Goal: Task Accomplishment & Management: Complete application form

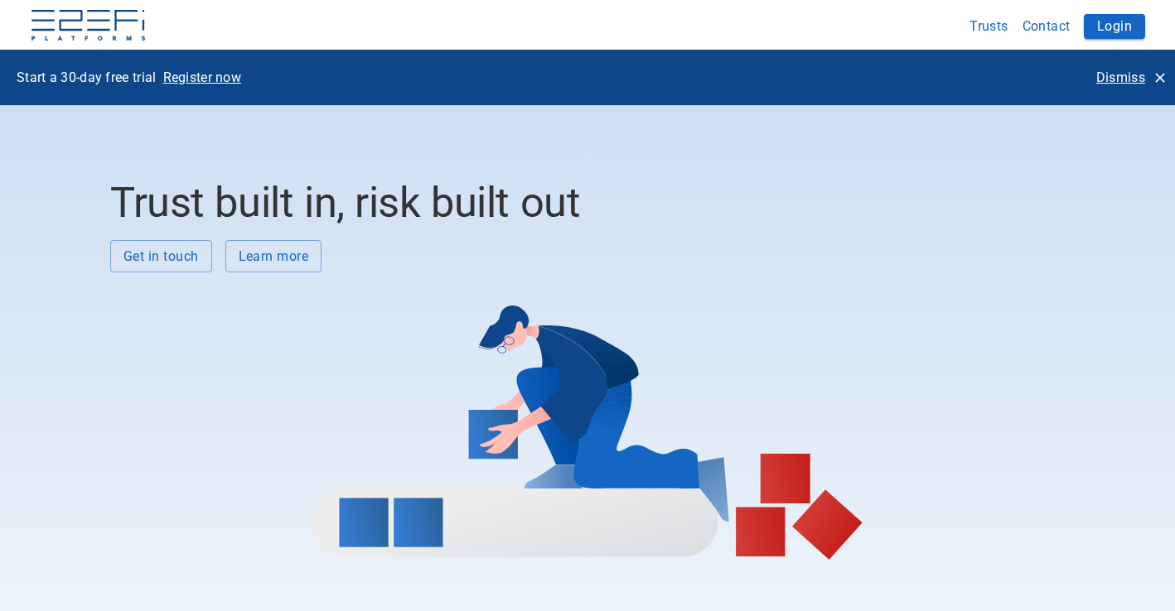
click at [1158, 78] on icon "button" at bounding box center [1160, 78] width 17 height 17
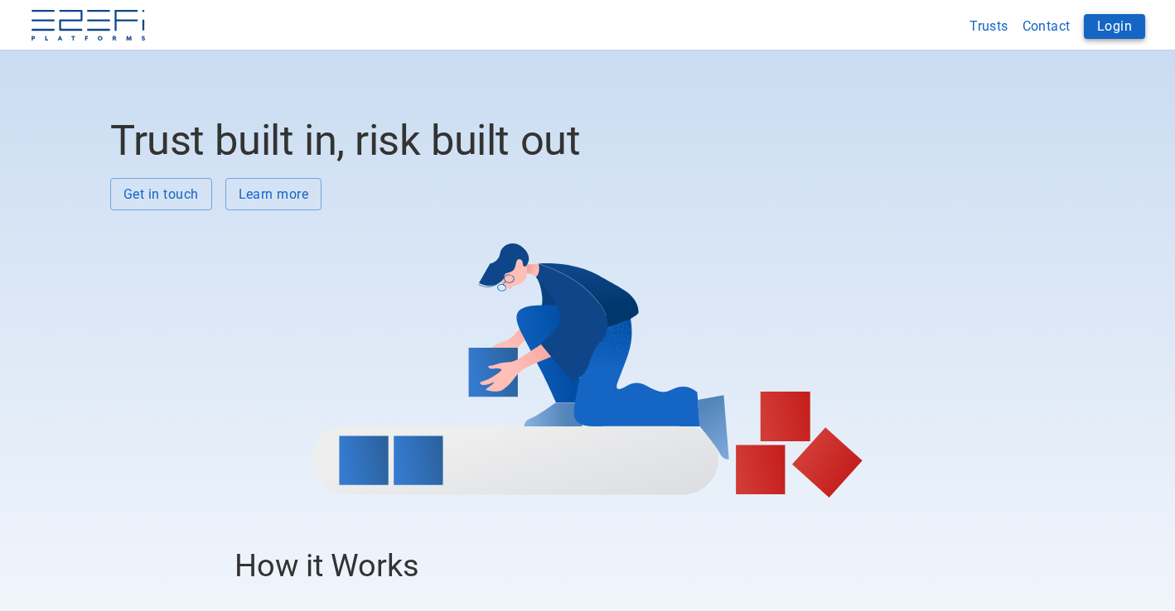
click at [1101, 24] on button "Login" at bounding box center [1114, 26] width 61 height 25
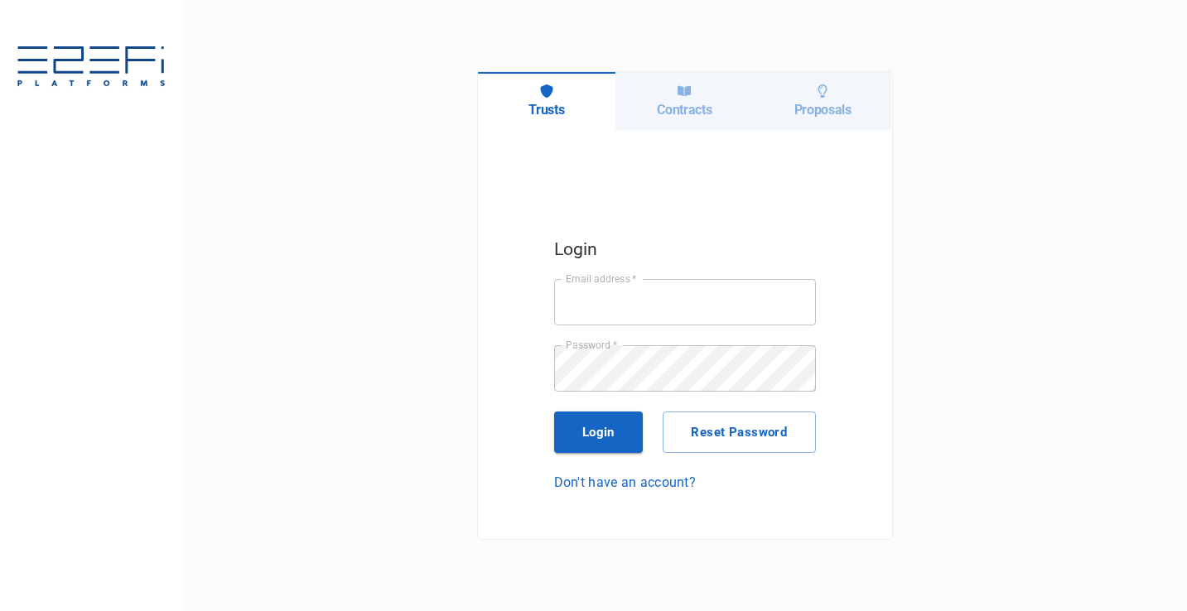
click at [708, 120] on div "Contracts" at bounding box center [685, 101] width 138 height 58
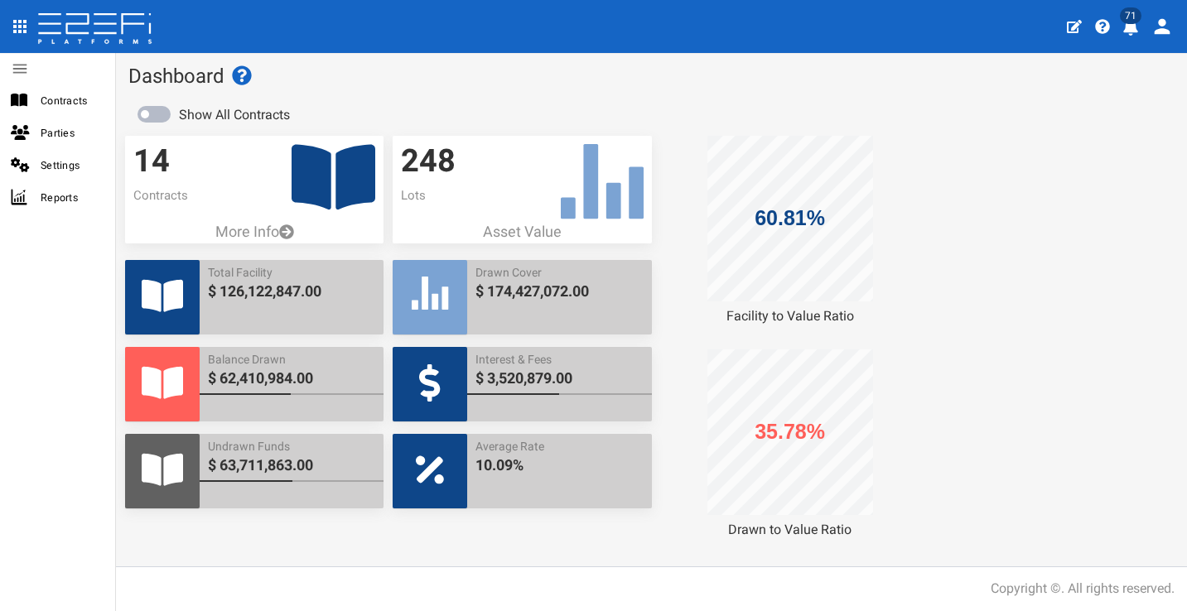
click at [1139, 24] on button "71" at bounding box center [1133, 25] width 32 height 41
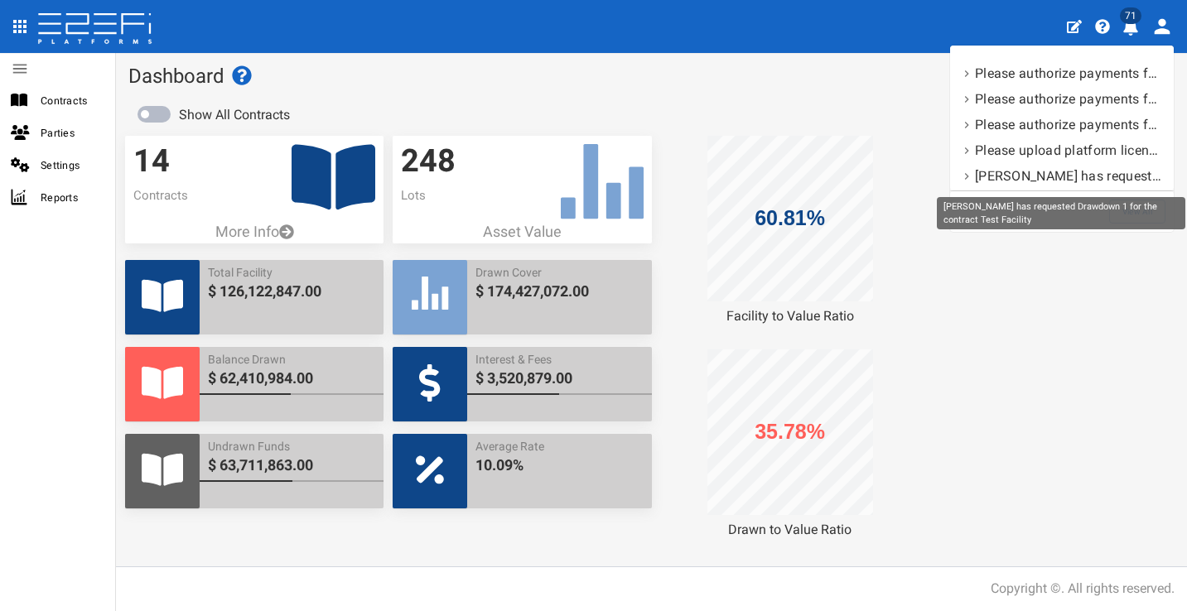
click at [1140, 215] on div "[PERSON_NAME] has requested Drawdown 1 for the contract Test Facility" at bounding box center [1061, 213] width 249 height 32
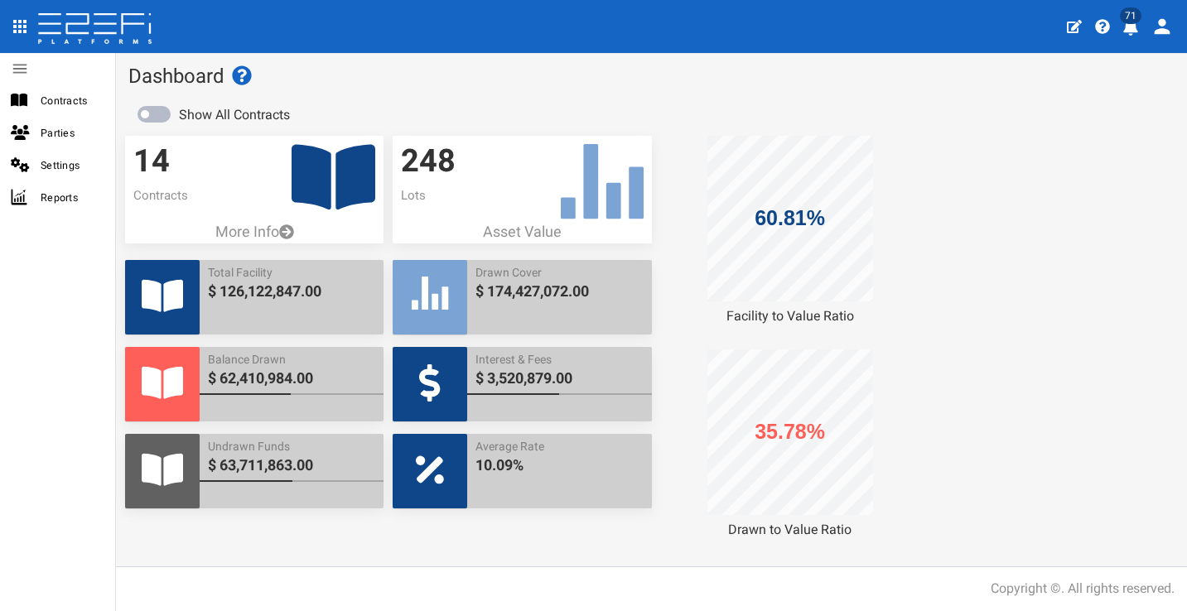
click at [1132, 27] on icon "profile" at bounding box center [1130, 27] width 15 height 17
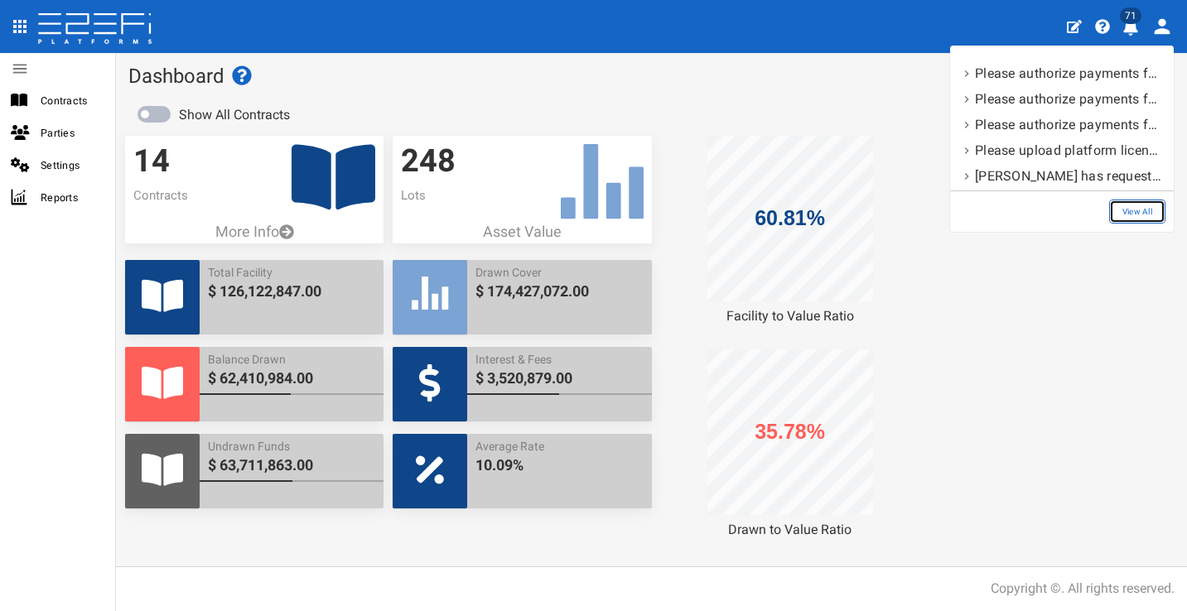
click at [1146, 207] on link "View All" at bounding box center [1137, 212] width 56 height 24
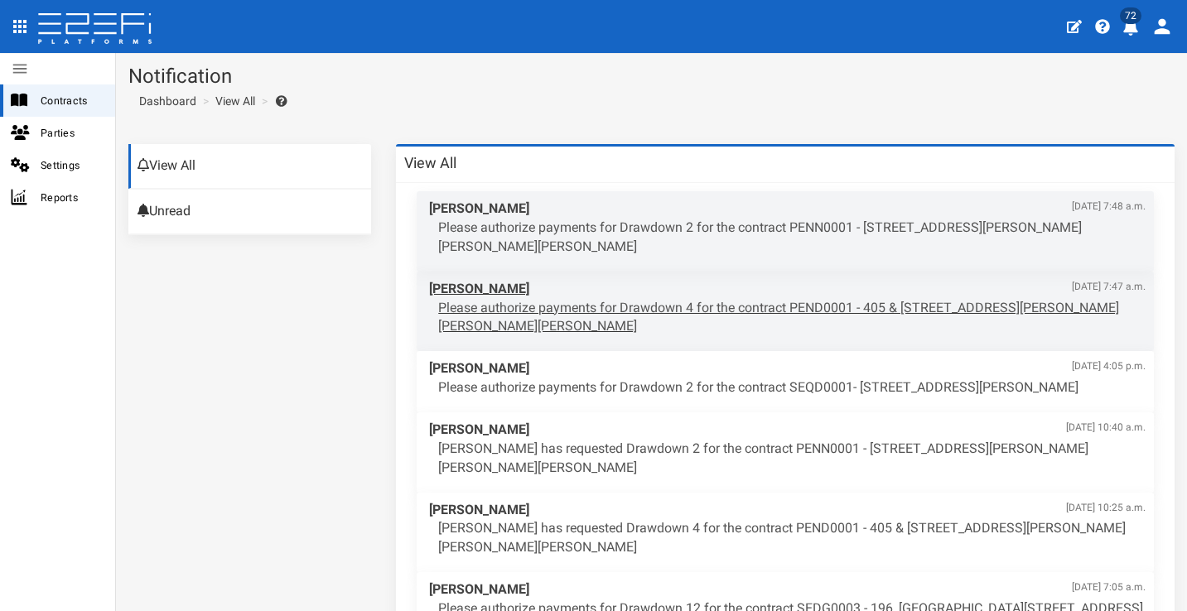
click at [743, 289] on span "Wade Harris Aug. 28, 2025, 7:47 a.m." at bounding box center [787, 289] width 717 height 19
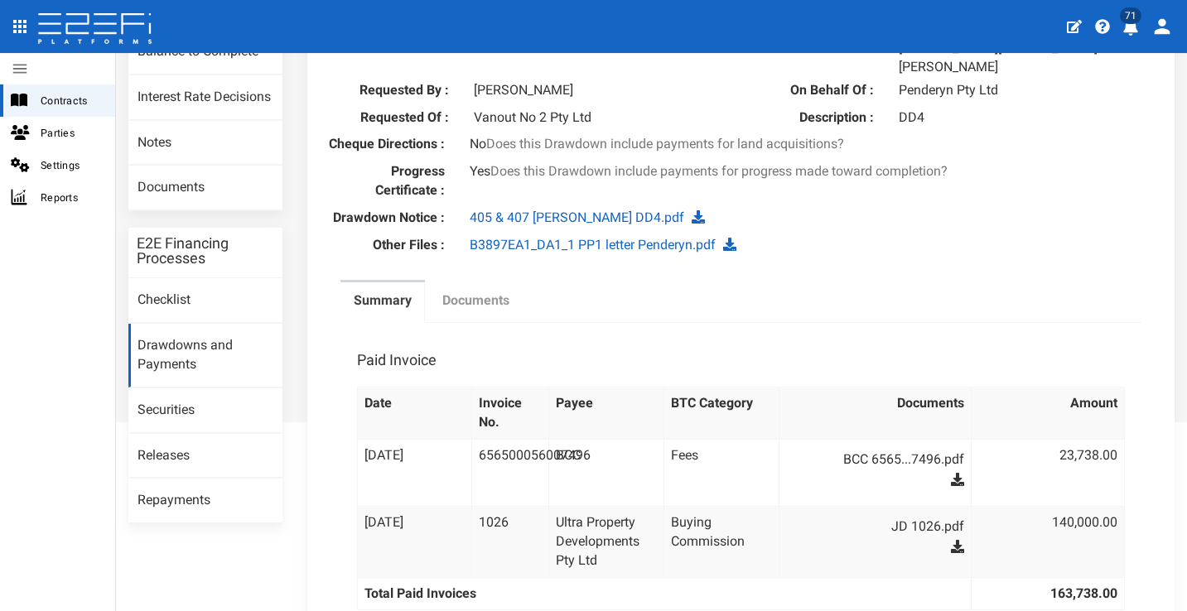
click at [498, 299] on label "Documents" at bounding box center [475, 301] width 67 height 19
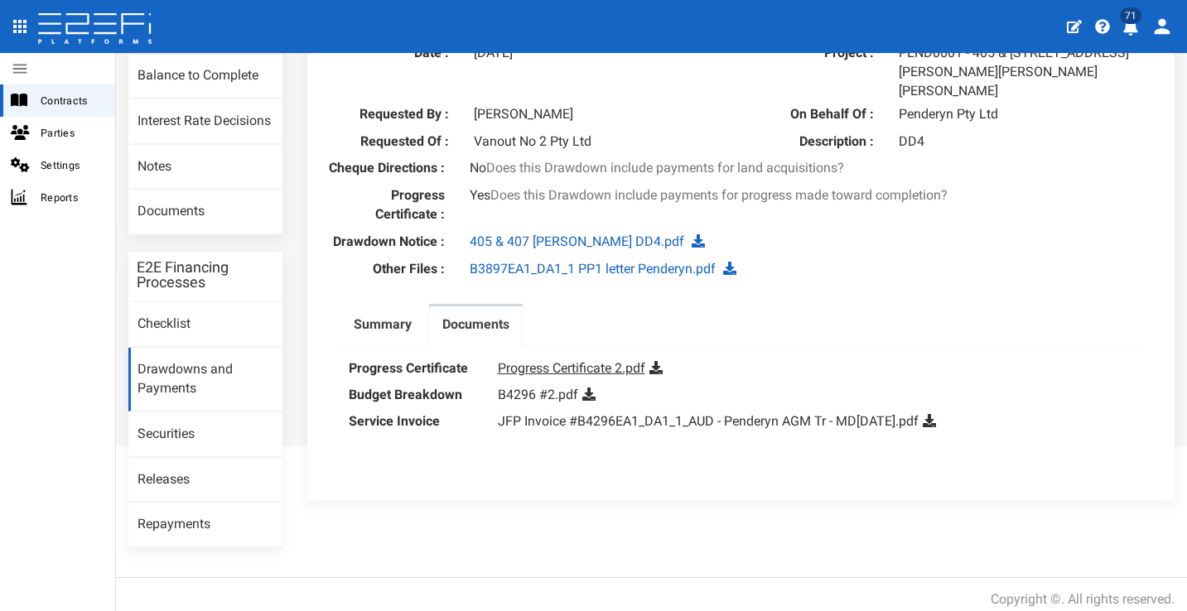
click at [606, 360] on link "Progress Certificate 2.pdf" at bounding box center [571, 368] width 147 height 16
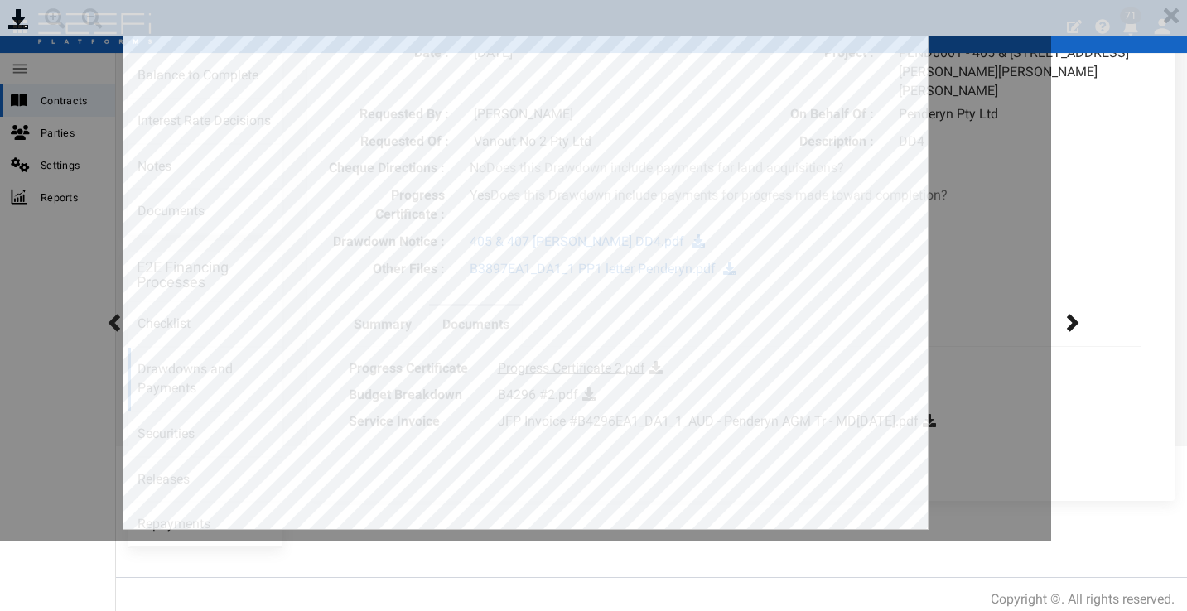
scroll to position [0, 0]
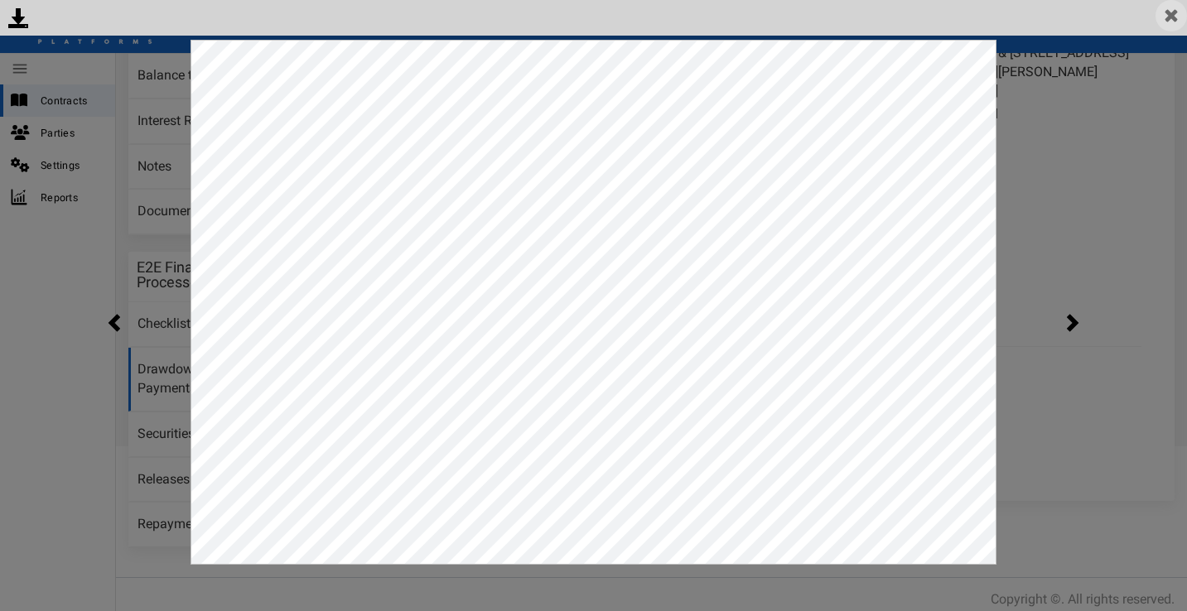
click at [1174, 11] on img at bounding box center [1171, 15] width 31 height 31
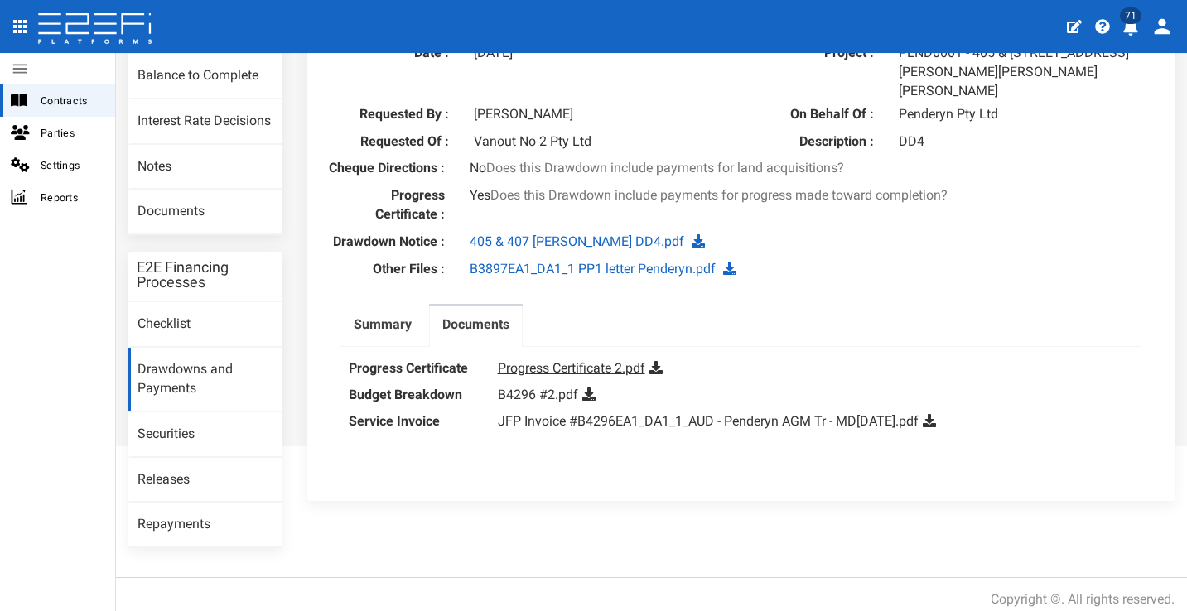
click at [604, 360] on link "Progress Certificate 2.pdf" at bounding box center [571, 368] width 147 height 16
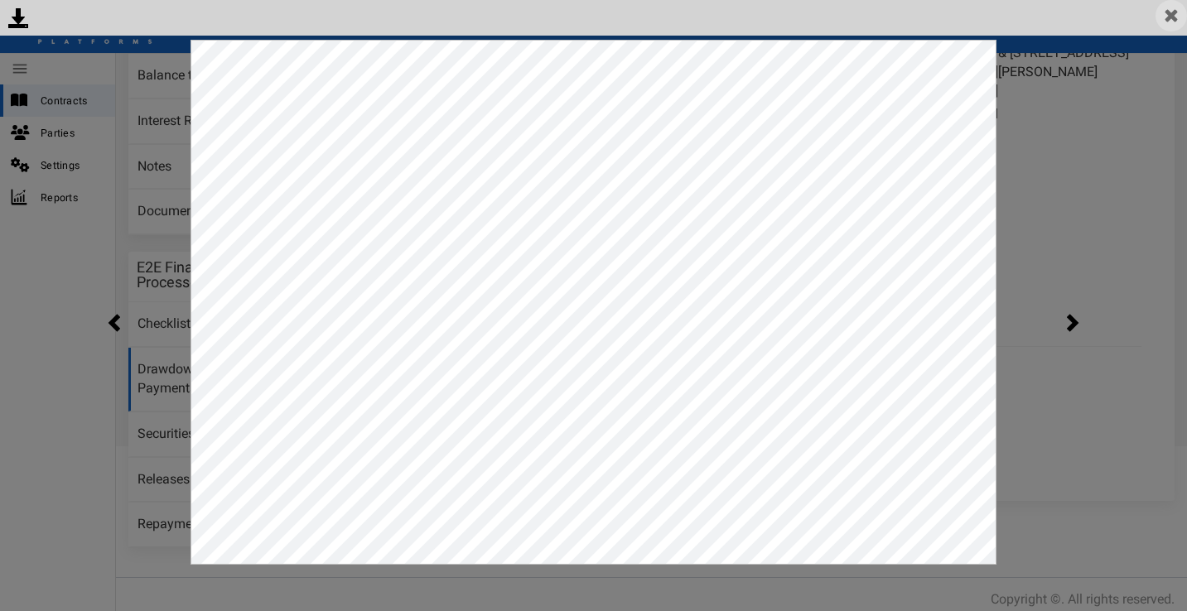
click at [1181, 17] on img at bounding box center [1171, 15] width 31 height 31
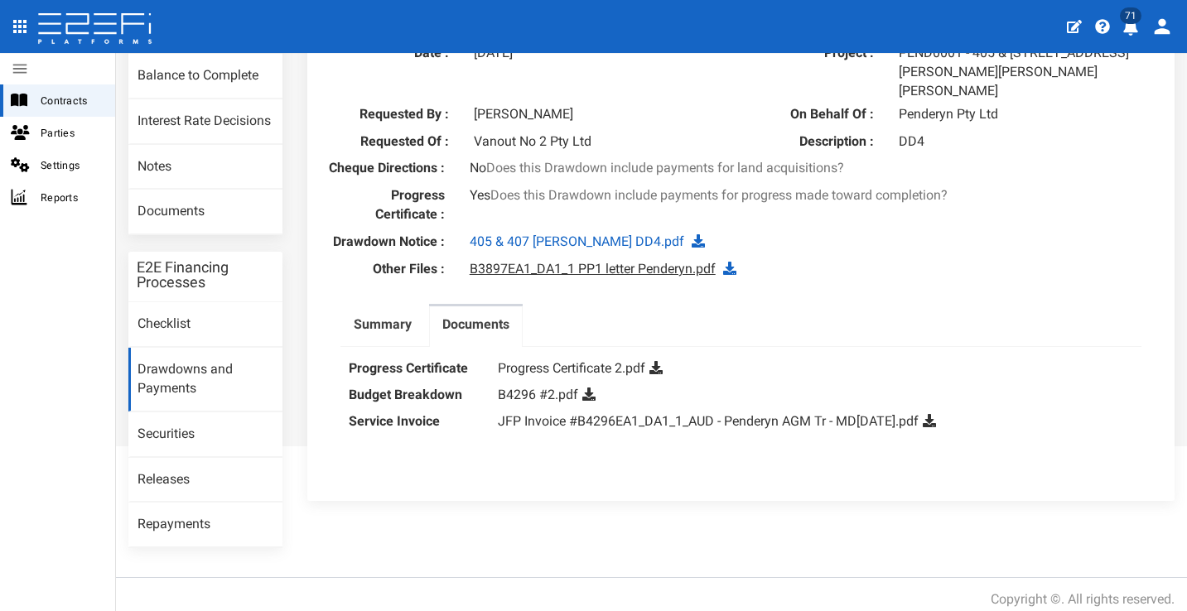
click at [600, 267] on link "B3897EA1_DA1_1 PP1 letter Penderyn.pdf" at bounding box center [593, 269] width 246 height 16
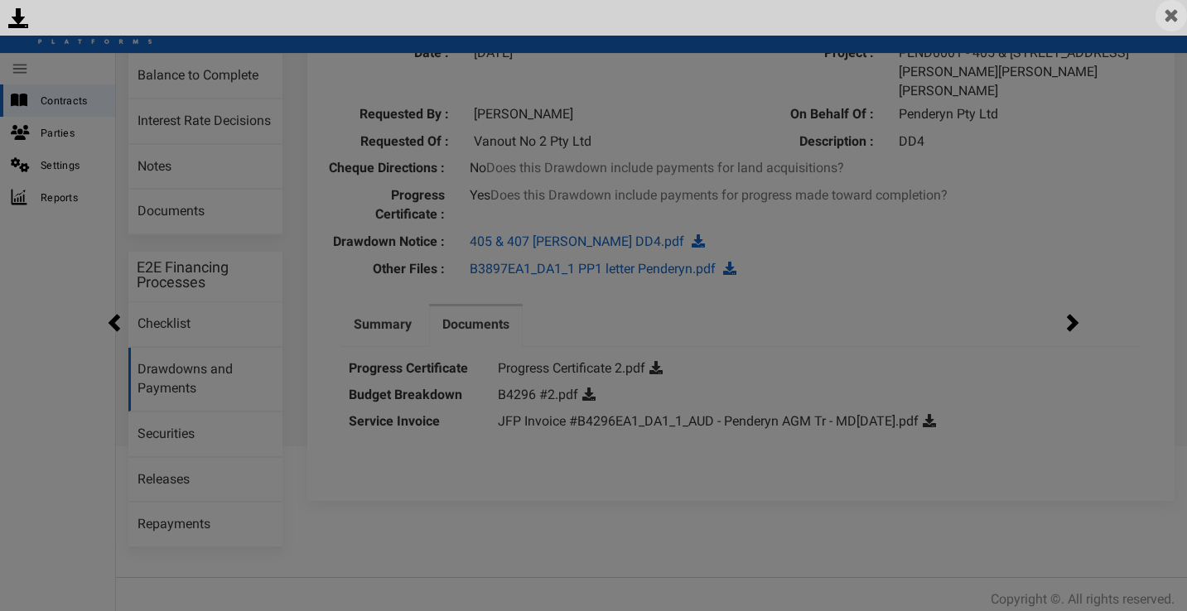
click at [1176, 19] on img at bounding box center [1171, 15] width 31 height 31
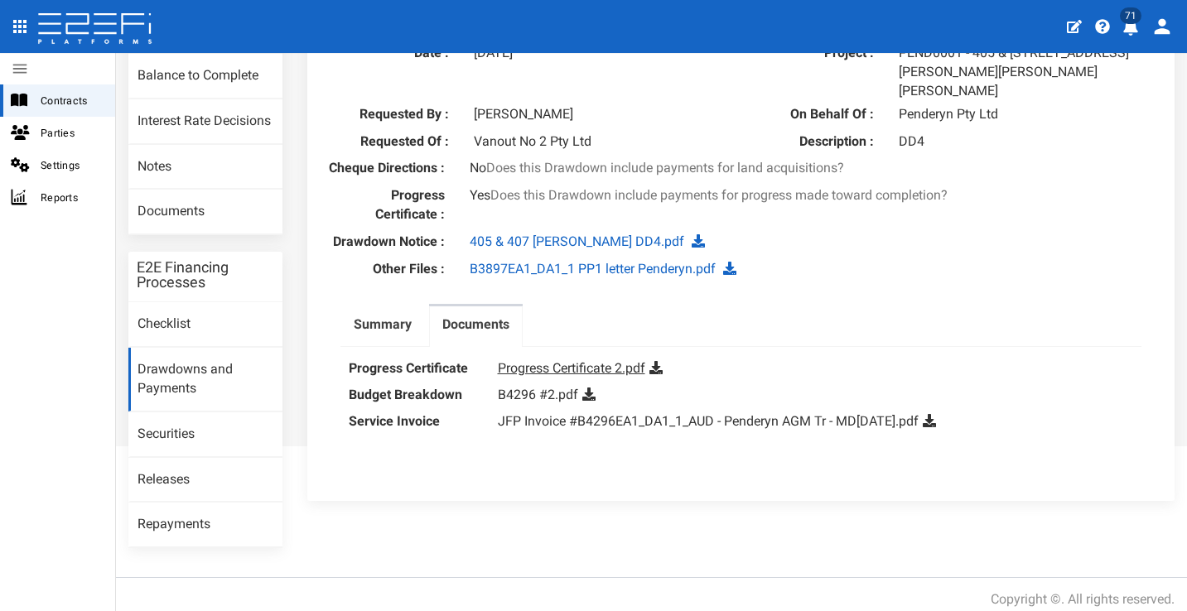
click at [606, 360] on link "Progress Certificate 2.pdf" at bounding box center [571, 368] width 147 height 16
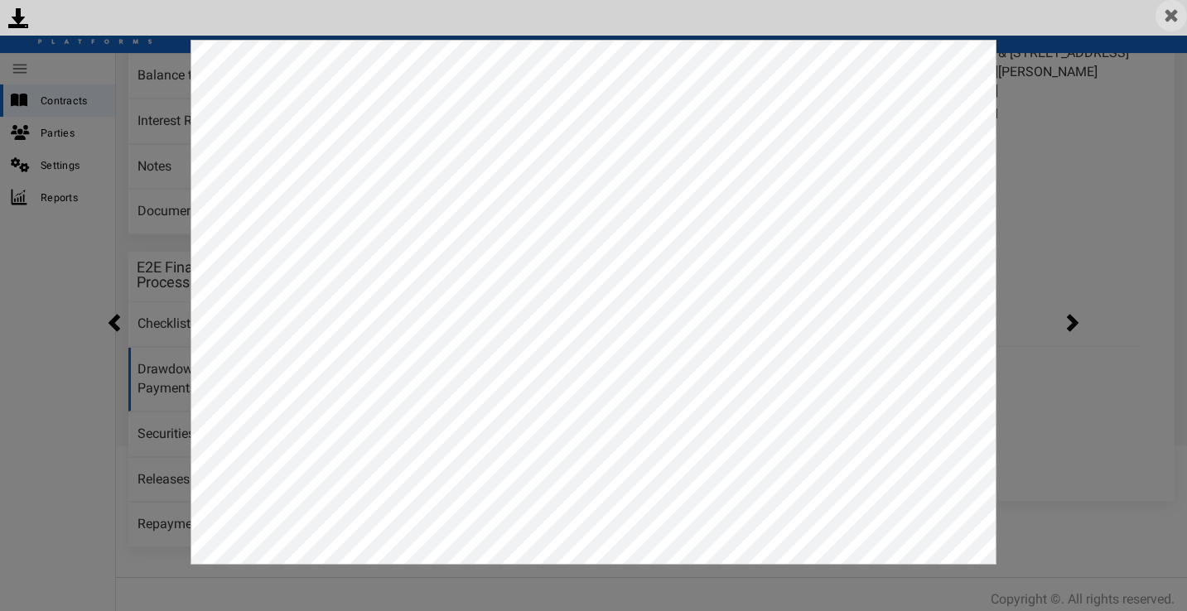
click at [1166, 17] on img at bounding box center [1171, 15] width 31 height 31
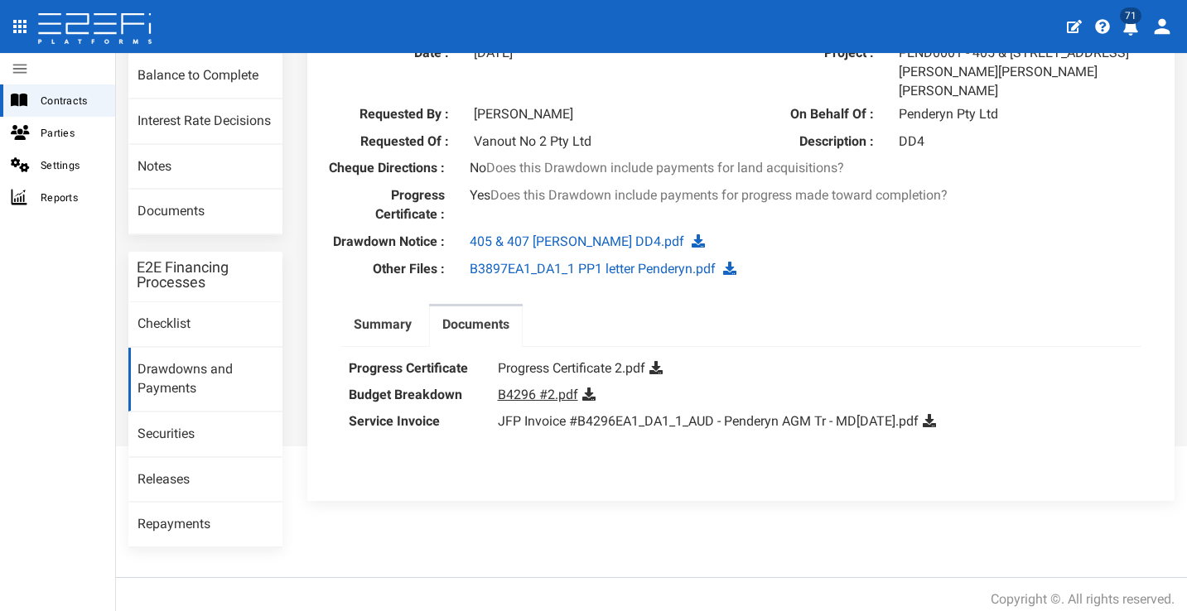
click at [541, 389] on link "B4296 #2.pdf" at bounding box center [538, 395] width 80 height 16
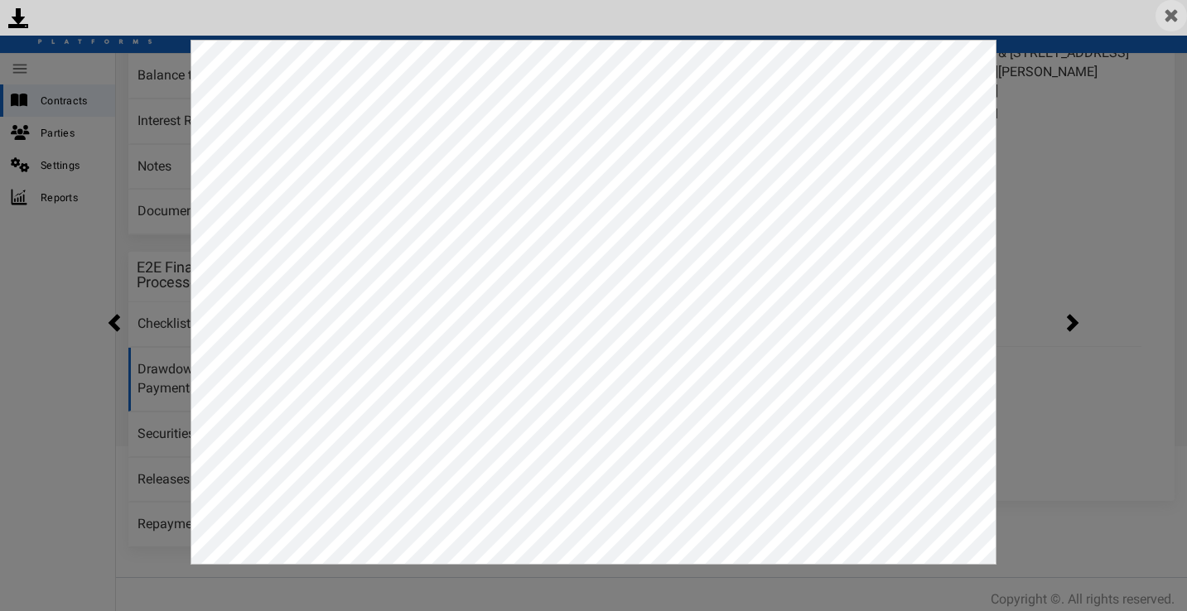
click at [1172, 21] on img at bounding box center [1171, 15] width 31 height 31
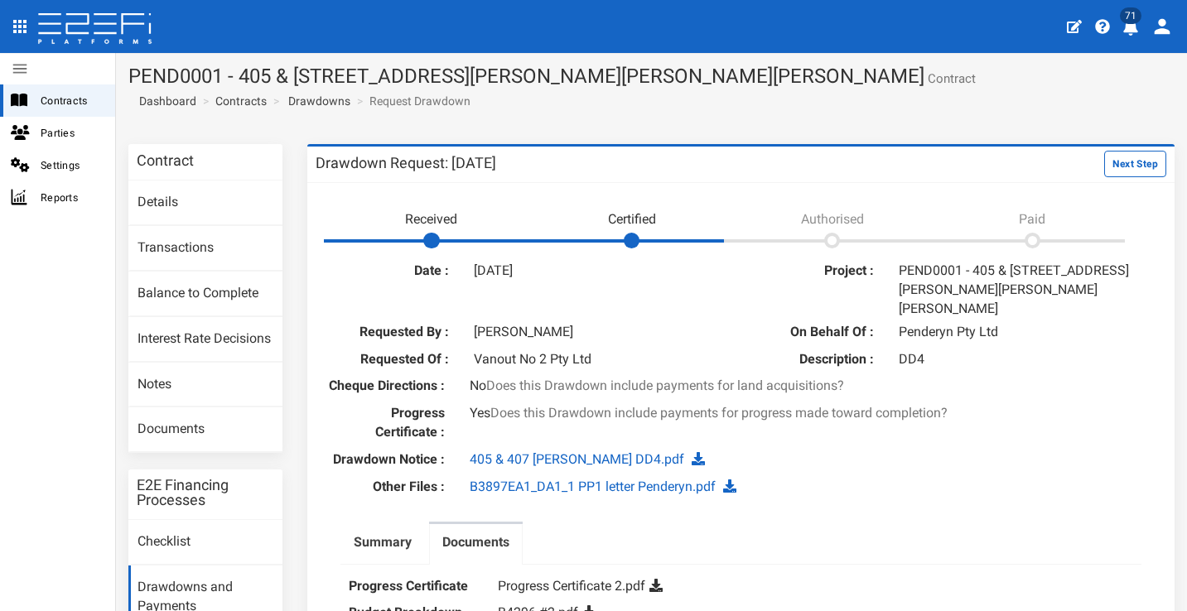
click at [1134, 34] on icon "profile" at bounding box center [1131, 27] width 17 height 17
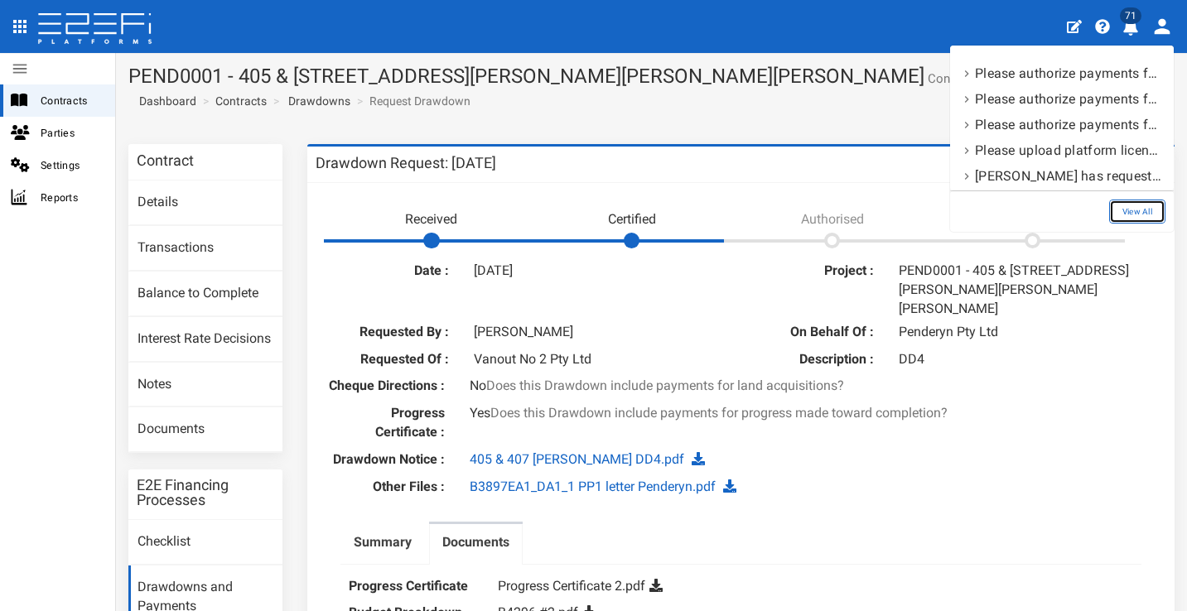
click at [1135, 219] on link "View All" at bounding box center [1137, 212] width 56 height 24
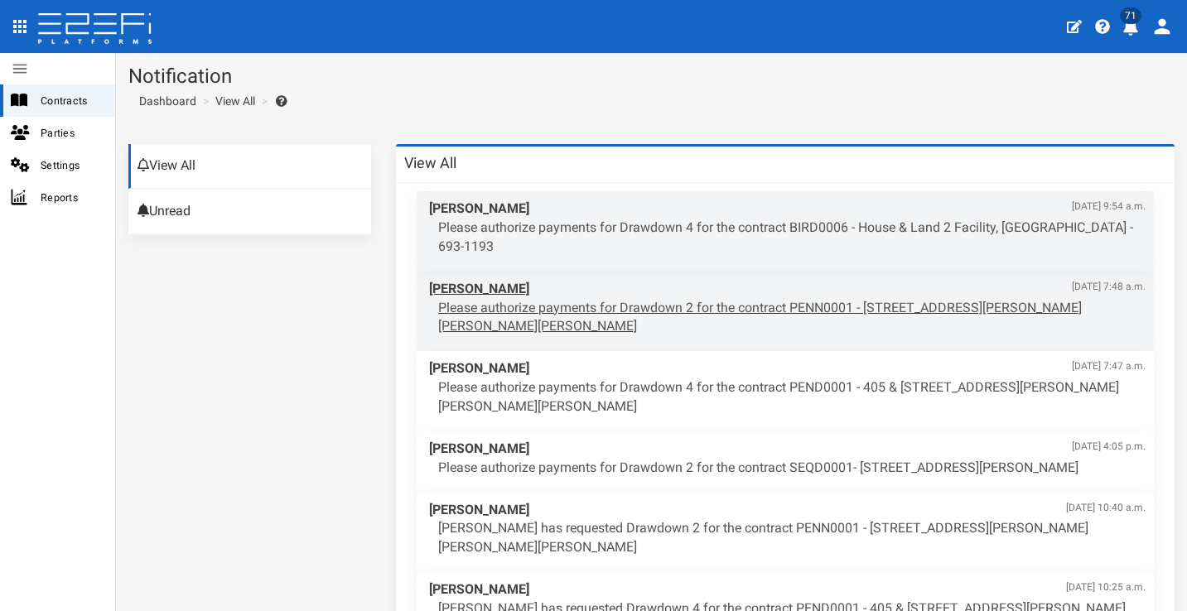
click at [775, 307] on p "Please authorize payments for Drawdown 2 for the contract PENN0001 - [STREET_AD…" at bounding box center [792, 318] width 708 height 38
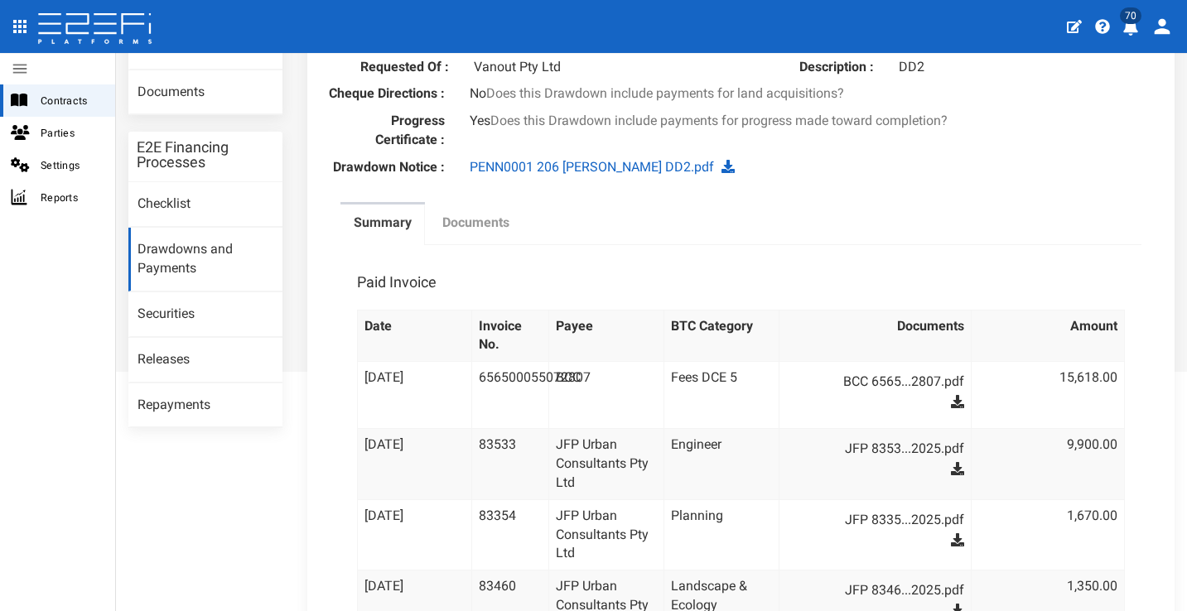
click at [471, 218] on label "Documents" at bounding box center [475, 223] width 67 height 19
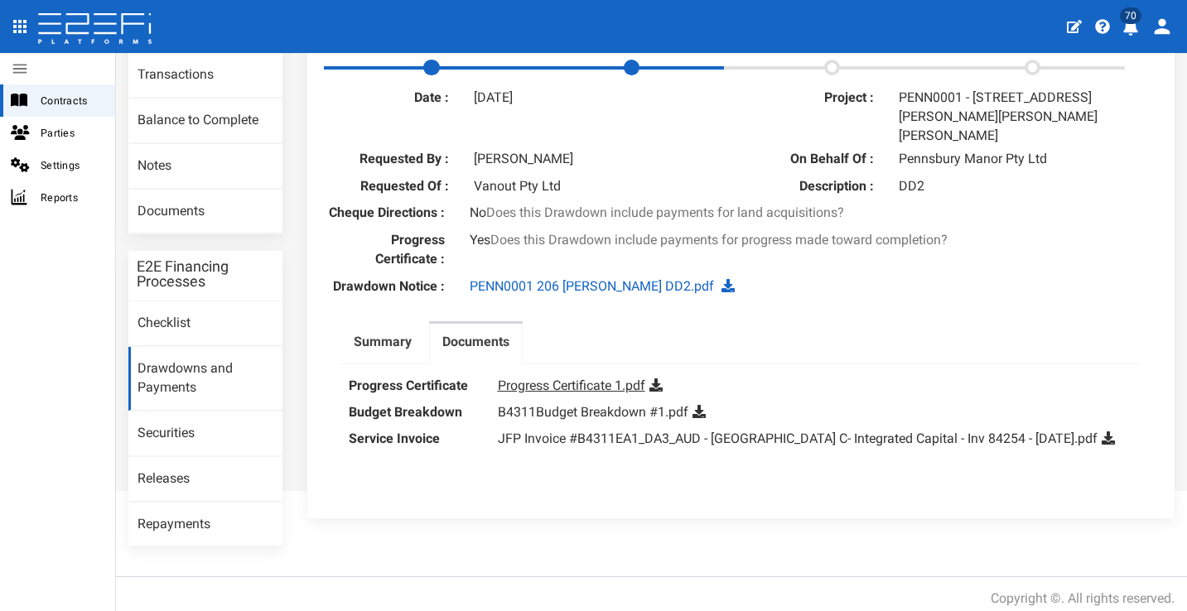
click at [588, 378] on link "Progress Certificate 1.pdf" at bounding box center [571, 386] width 147 height 16
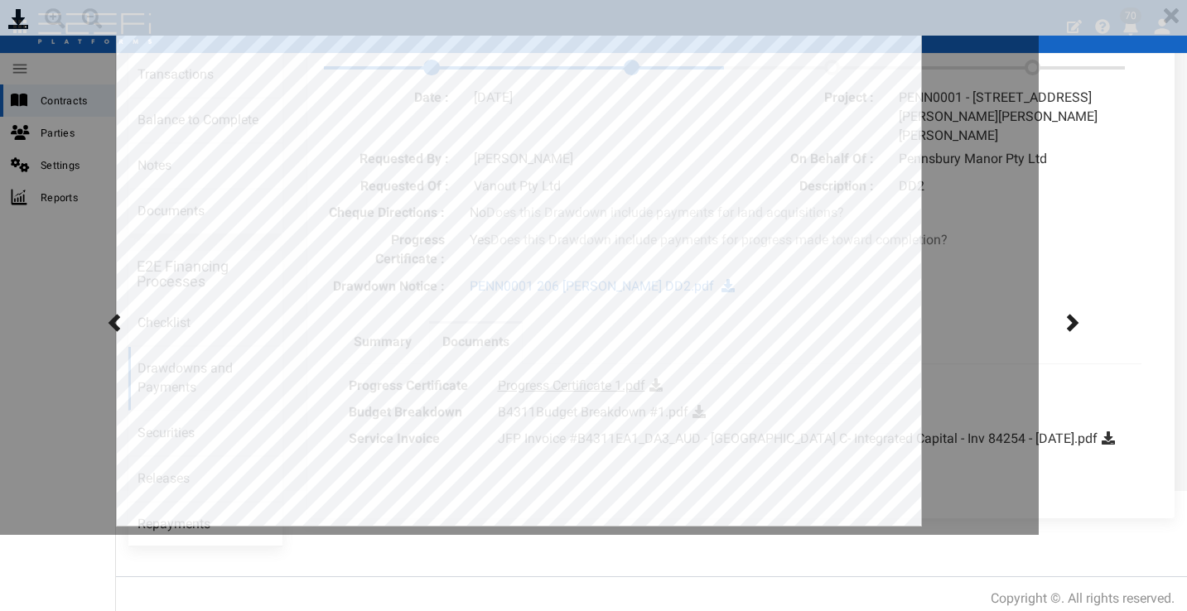
scroll to position [0, 0]
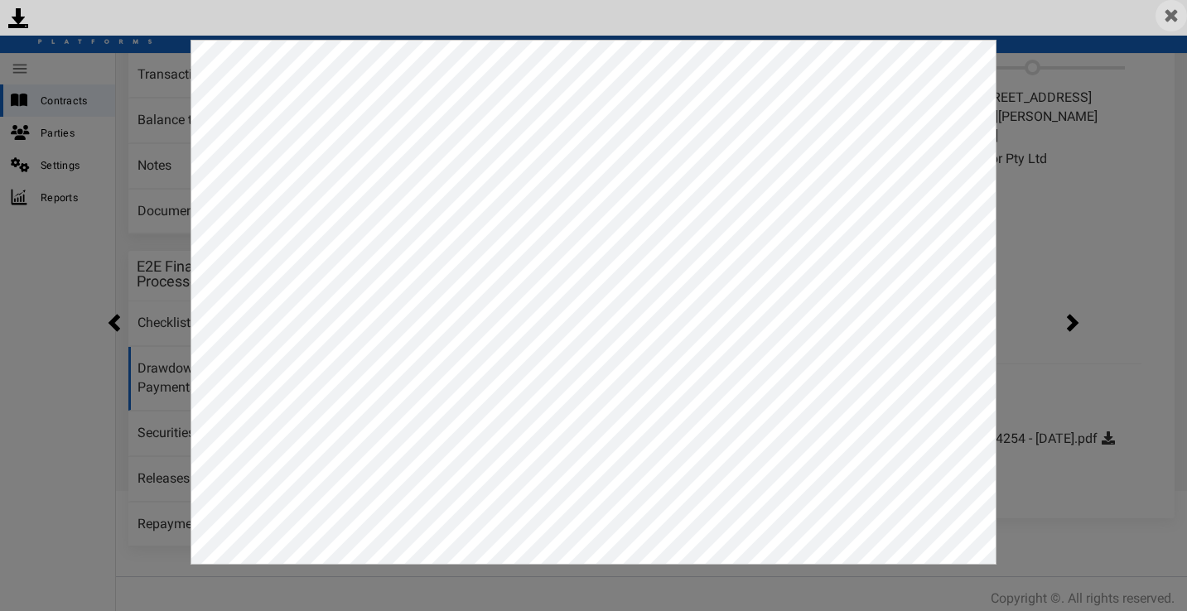
click at [1175, 23] on img at bounding box center [1171, 15] width 31 height 31
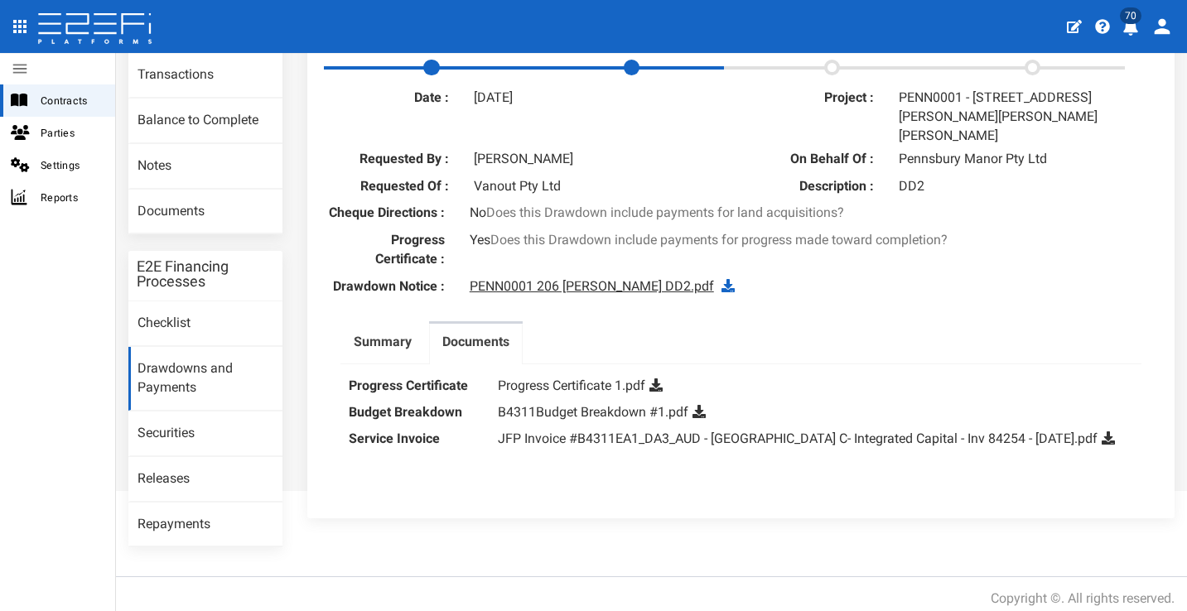
click at [577, 278] on link "PENN0001 206 Graham DD2.pdf" at bounding box center [592, 286] width 244 height 16
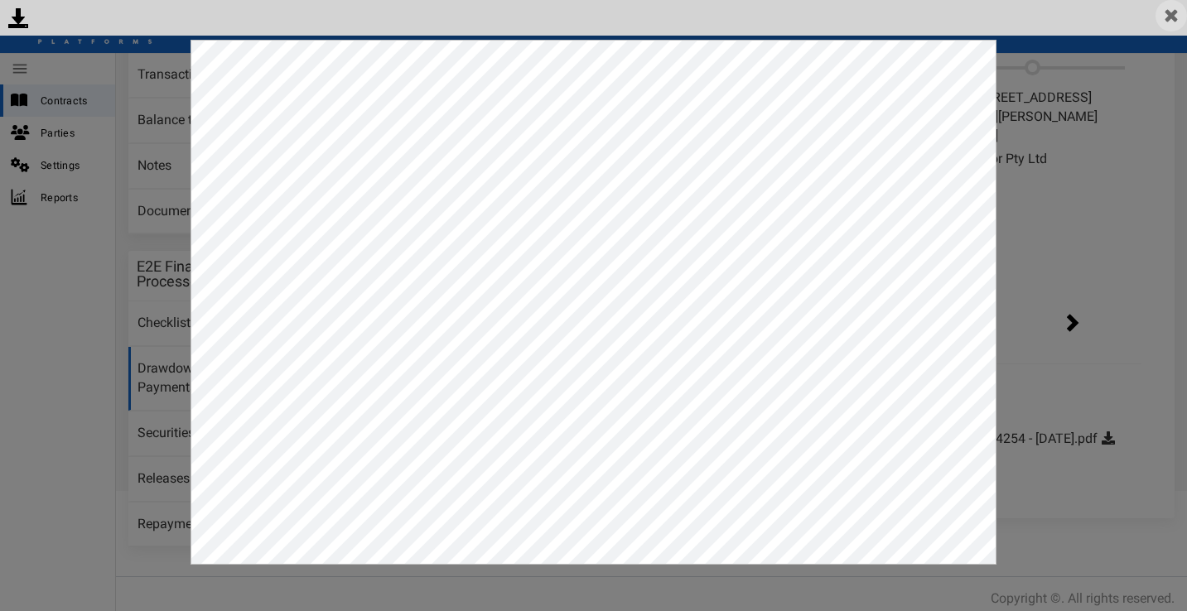
click at [1169, 13] on img at bounding box center [1171, 15] width 31 height 31
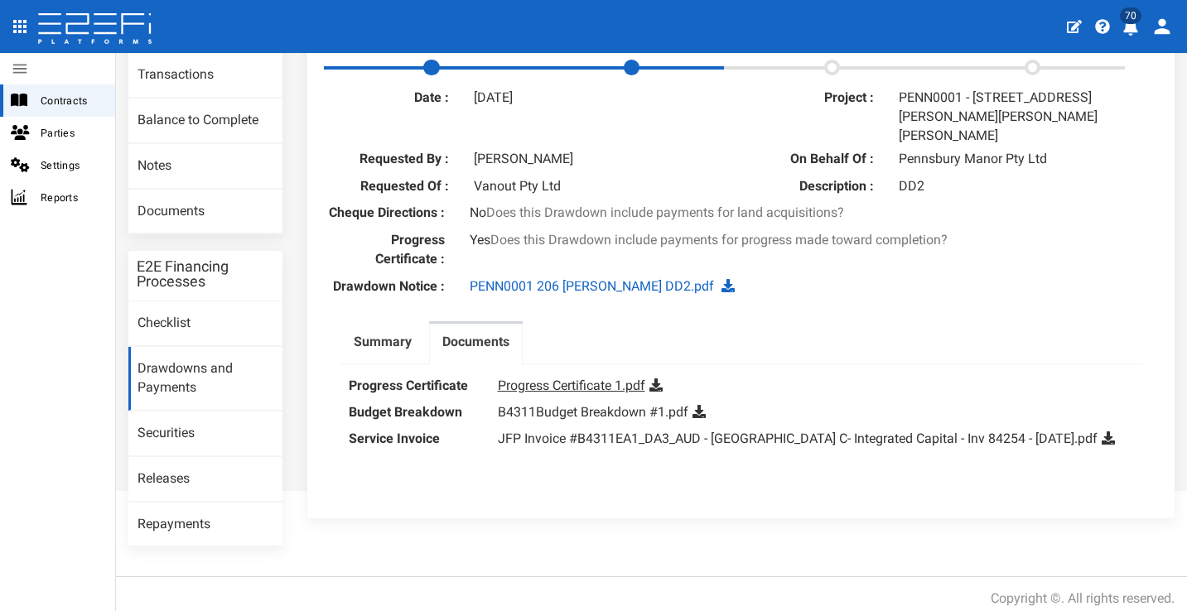
click at [586, 378] on link "Progress Certificate 1.pdf" at bounding box center [571, 386] width 147 height 16
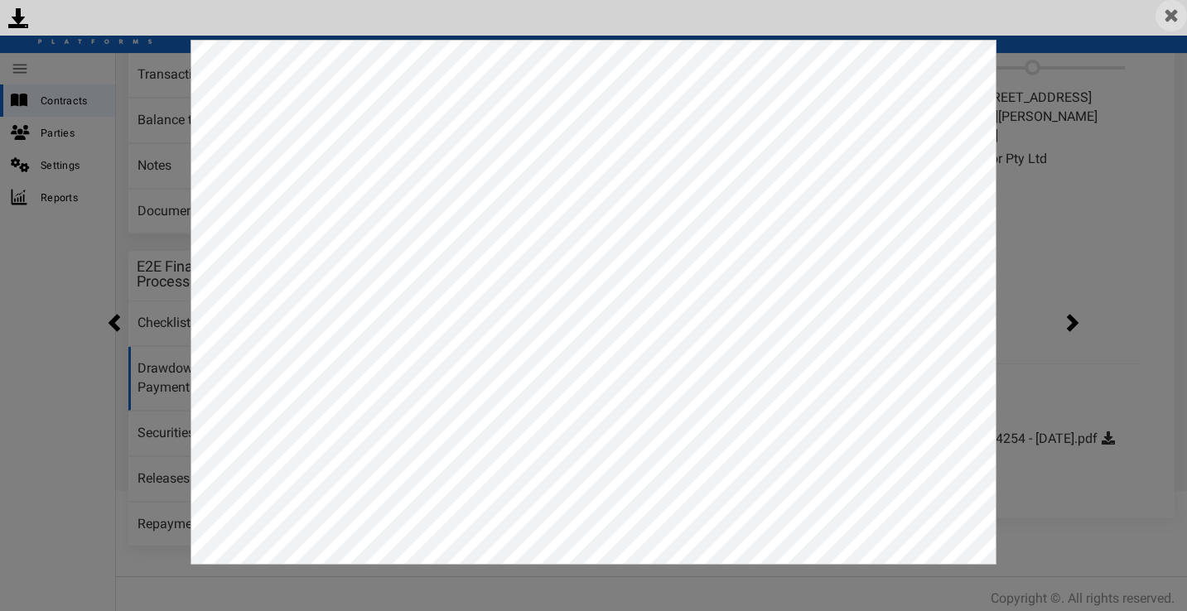
click at [1176, 13] on img at bounding box center [1171, 15] width 31 height 31
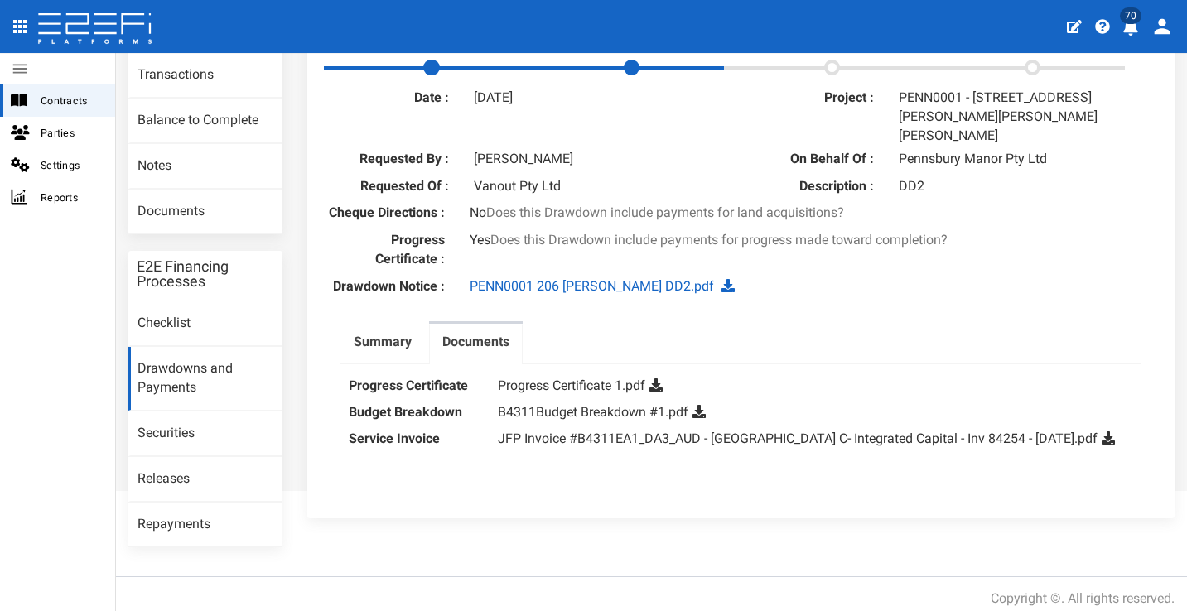
scroll to position [57, 0]
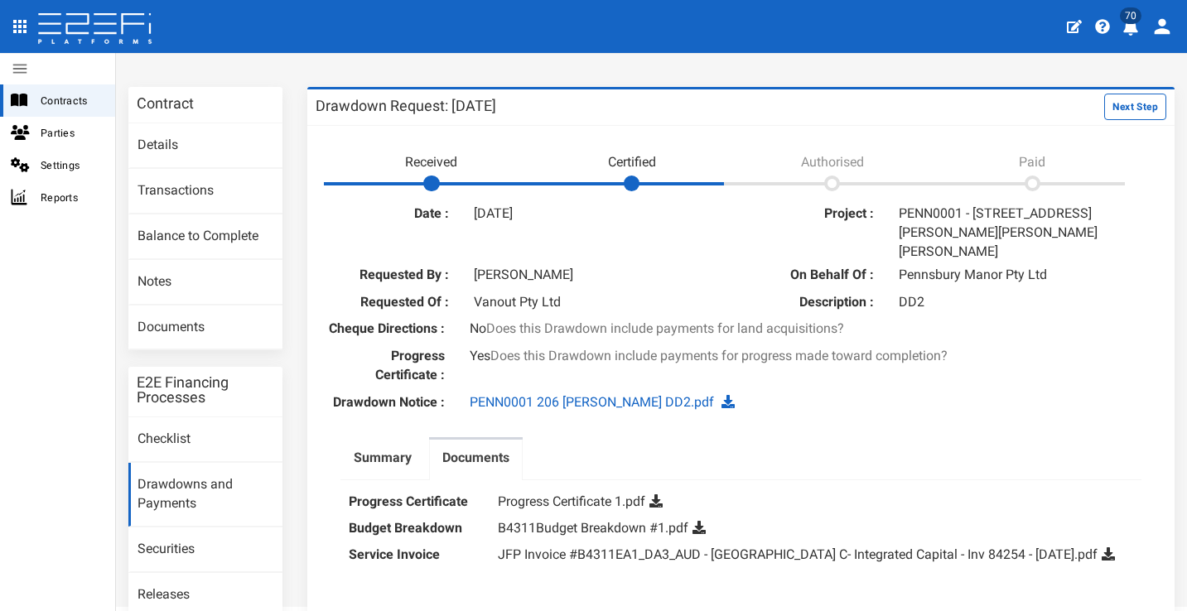
click at [1130, 29] on icon "profile" at bounding box center [1130, 27] width 15 height 17
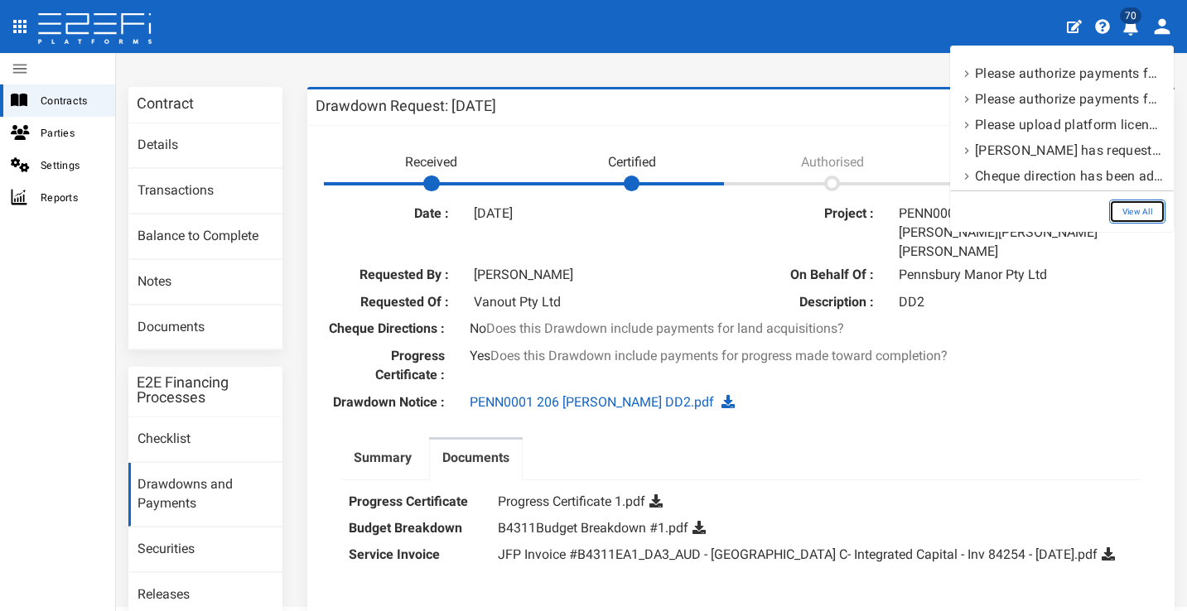
click at [1133, 213] on link "View All" at bounding box center [1137, 212] width 56 height 24
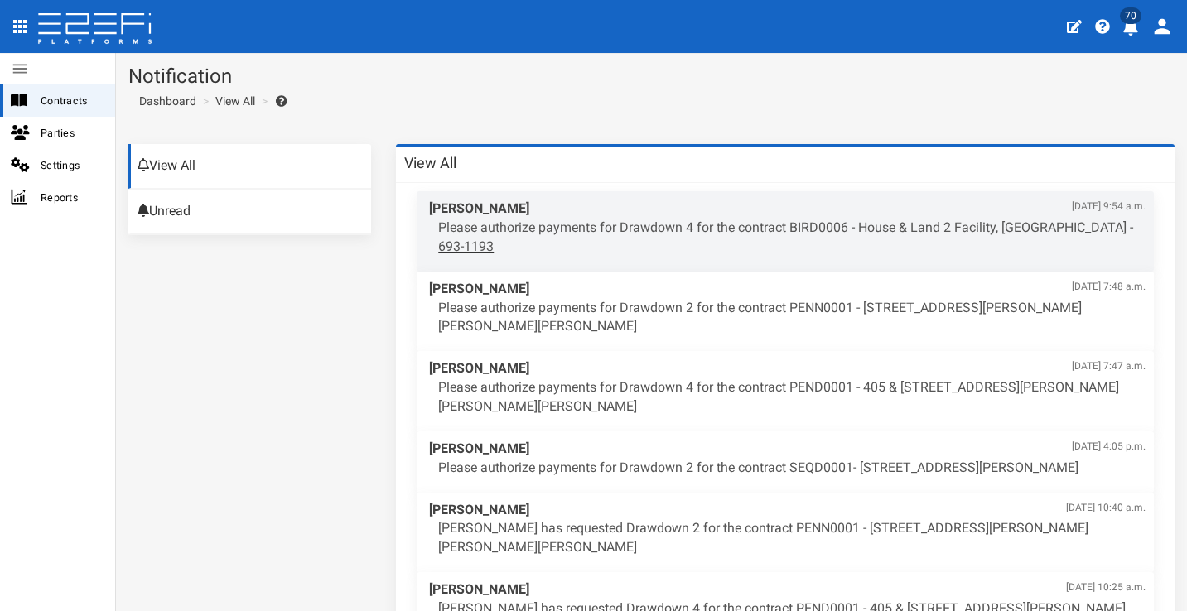
click at [690, 228] on p "Please authorize payments for Drawdown 4 for the contract BIRD0006 - House & La…" at bounding box center [792, 238] width 708 height 38
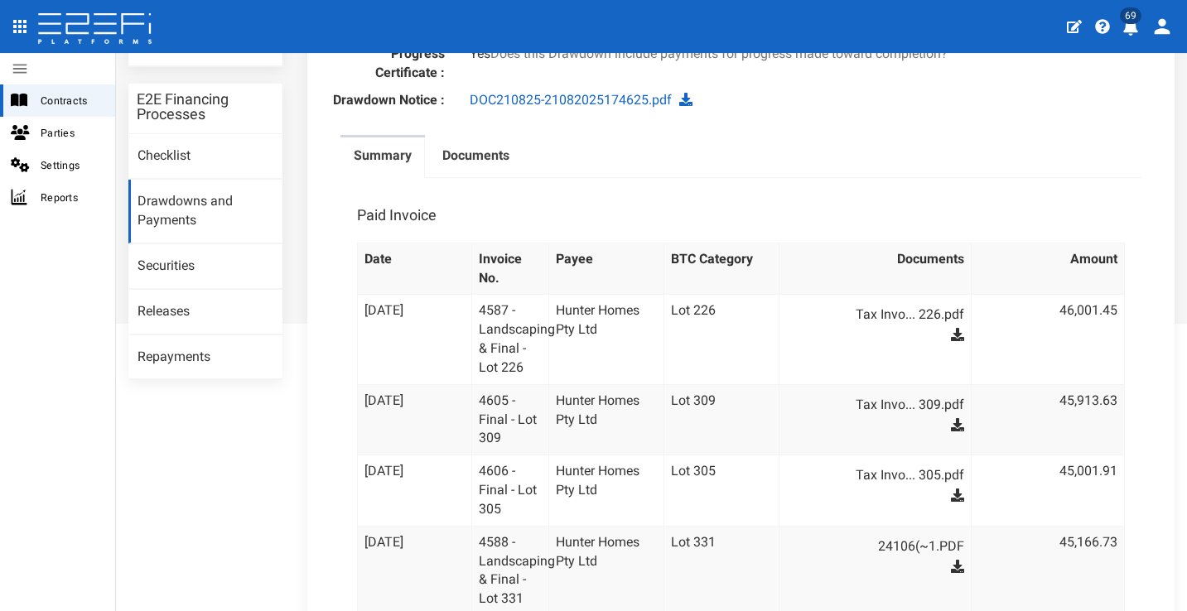
scroll to position [319, 0]
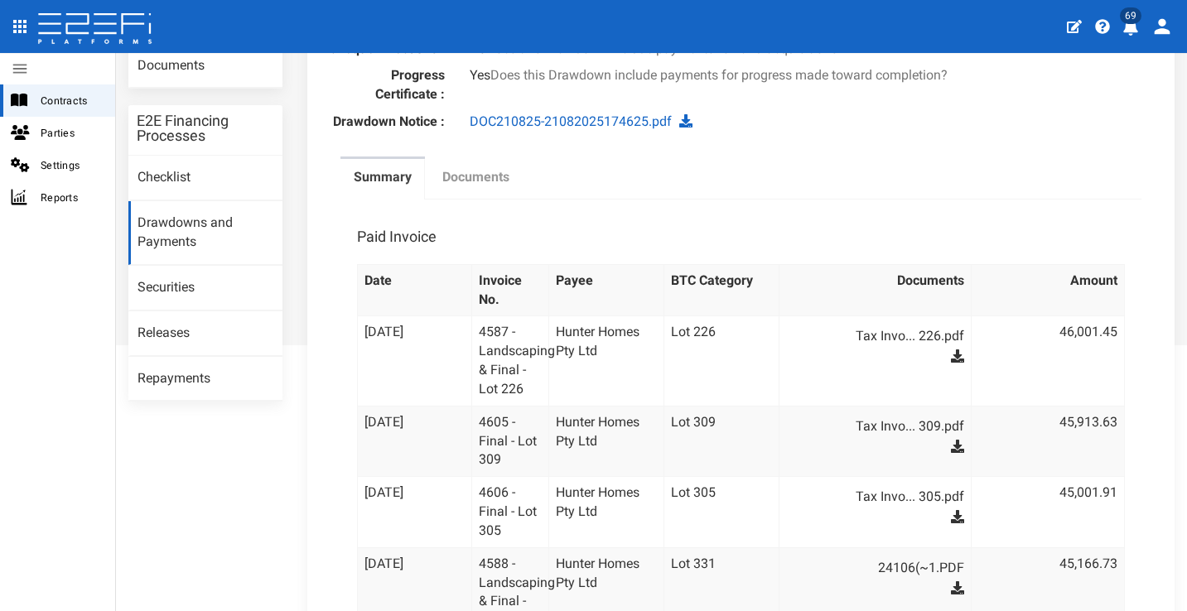
click at [490, 187] on label "Documents" at bounding box center [475, 177] width 67 height 19
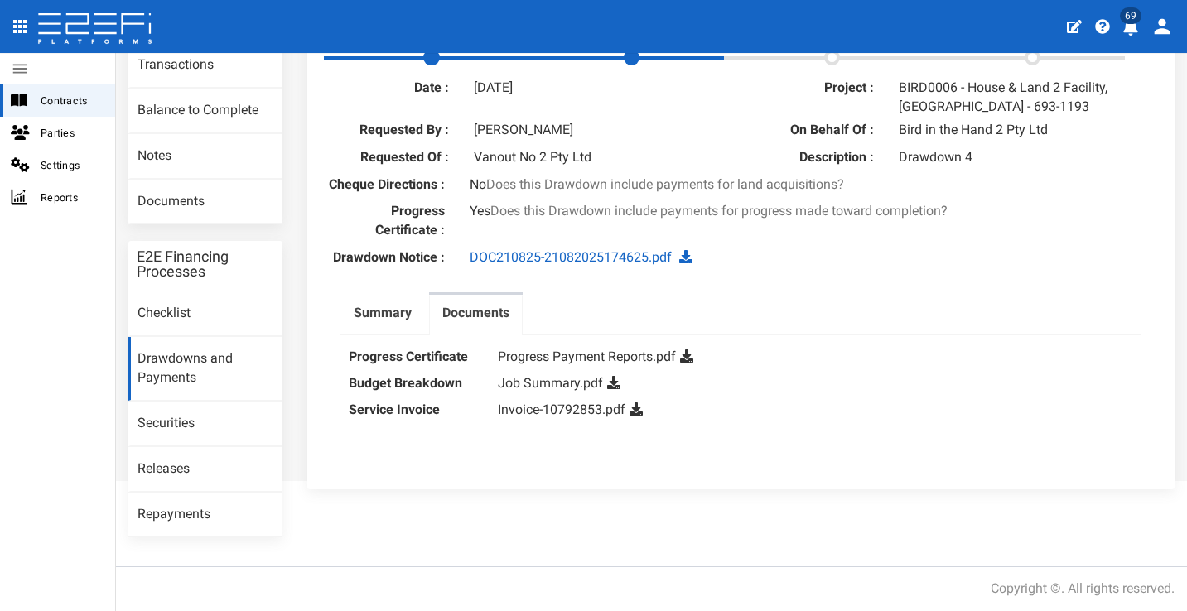
scroll to position [173, 0]
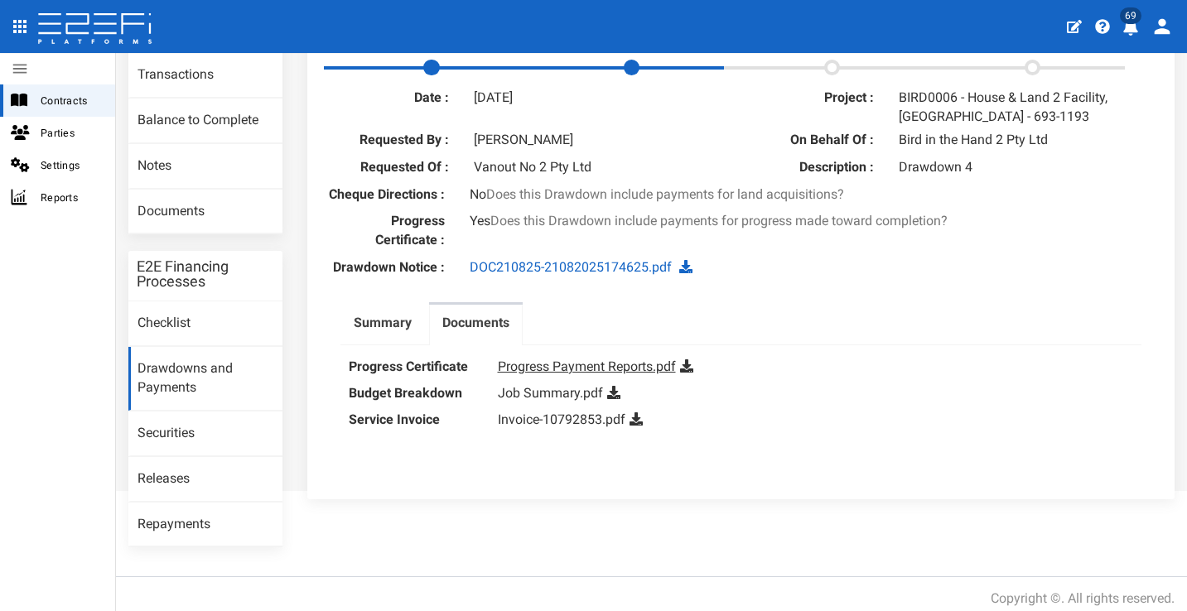
click at [594, 374] on link "Progress Payment Reports.pdf" at bounding box center [587, 367] width 178 height 16
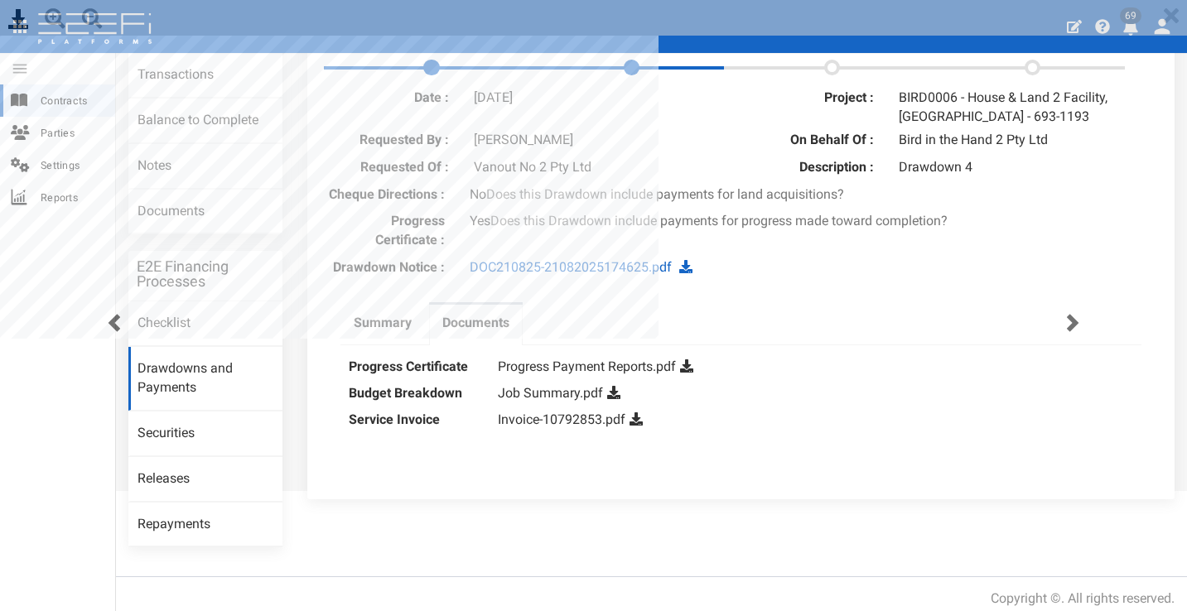
scroll to position [0, 0]
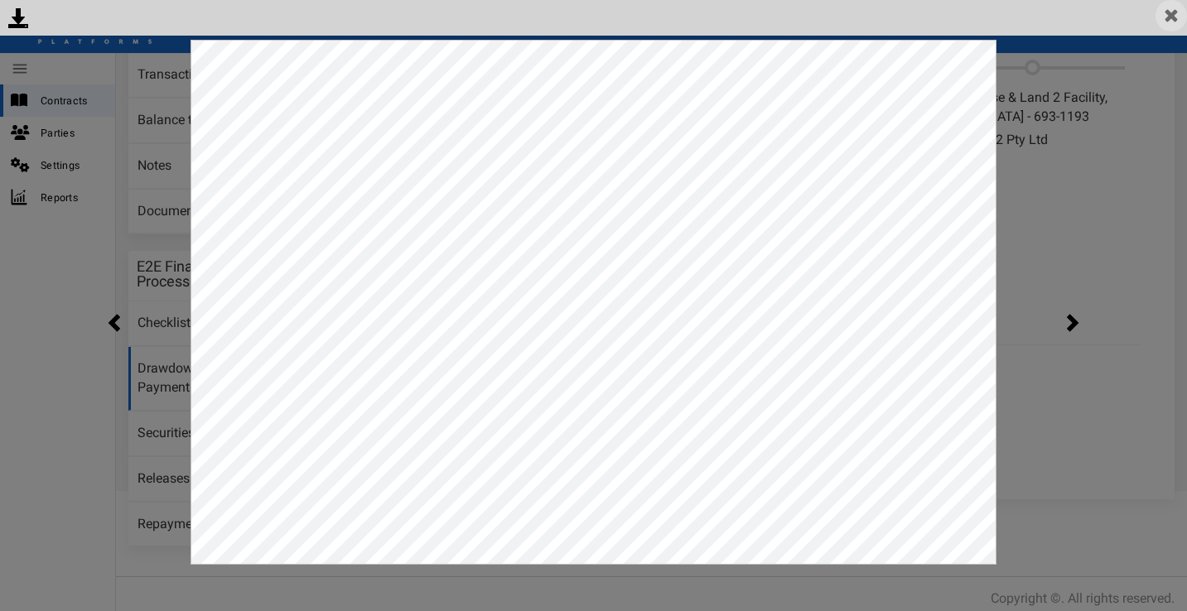
click at [1169, 17] on img at bounding box center [1171, 15] width 31 height 31
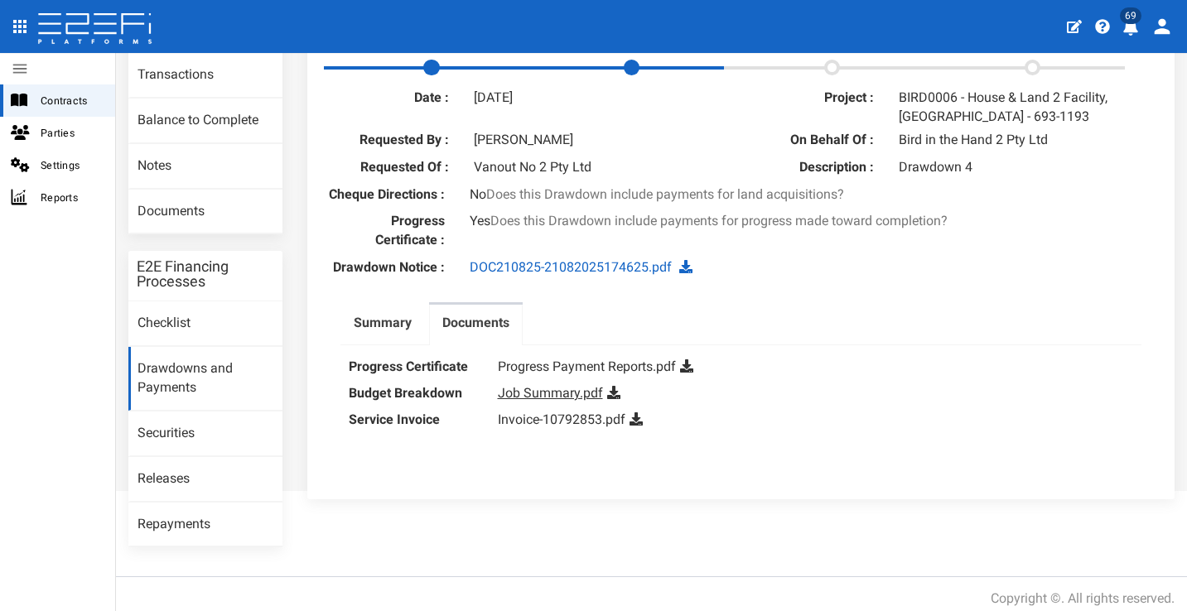
click at [588, 401] on link "Job Summary.pdf" at bounding box center [550, 393] width 105 height 16
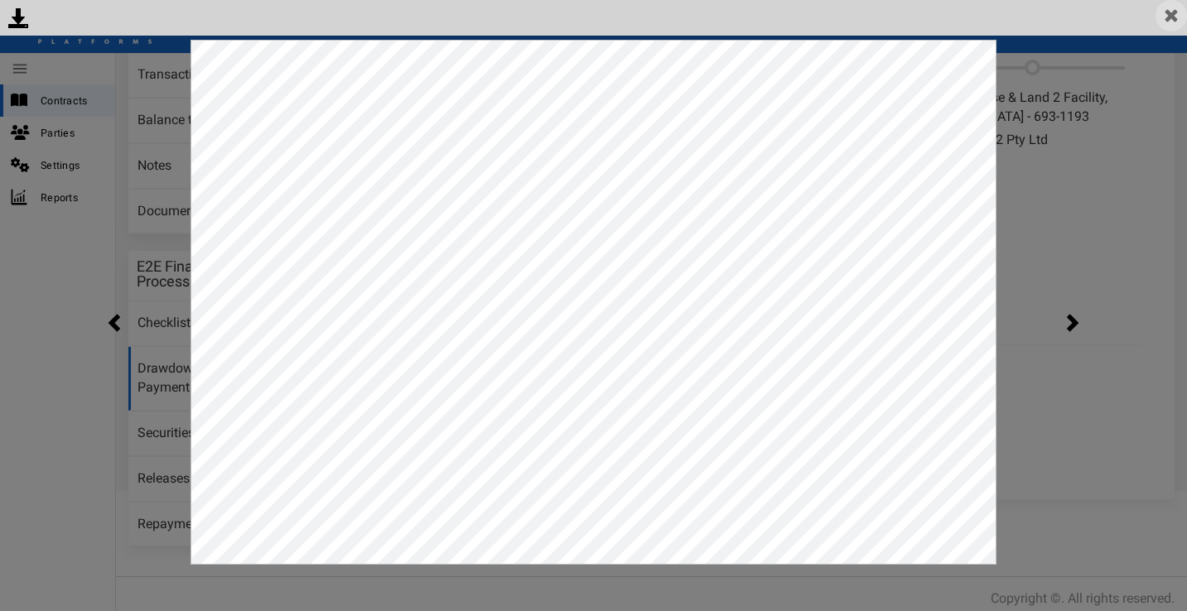
click at [1164, 19] on img at bounding box center [1171, 15] width 31 height 31
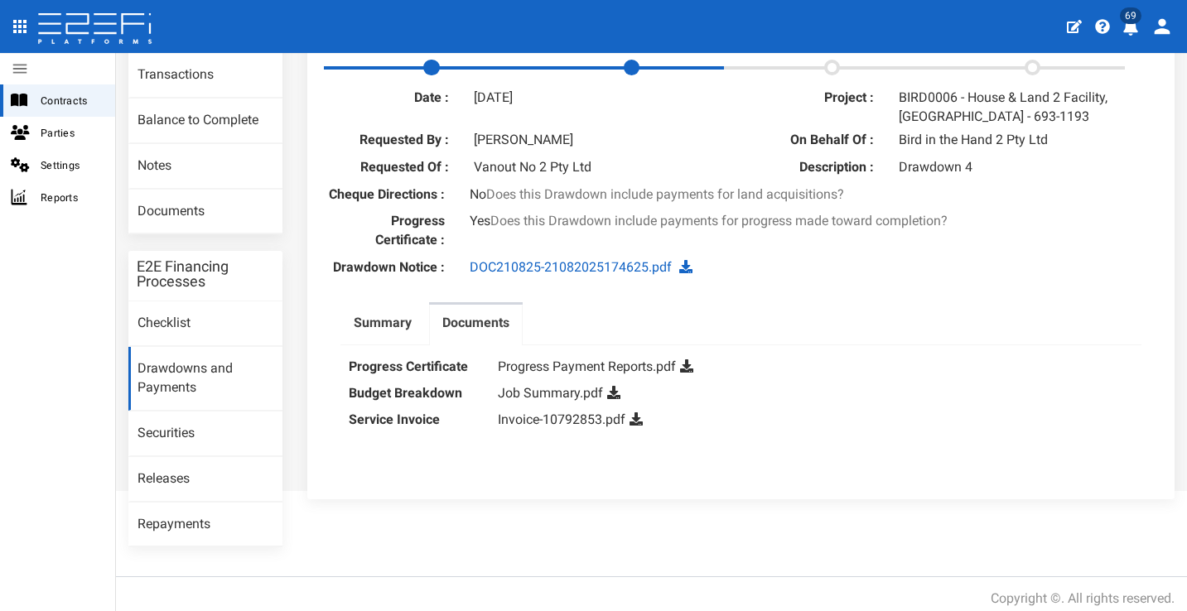
click at [686, 373] on icon at bounding box center [686, 366] width 13 height 13
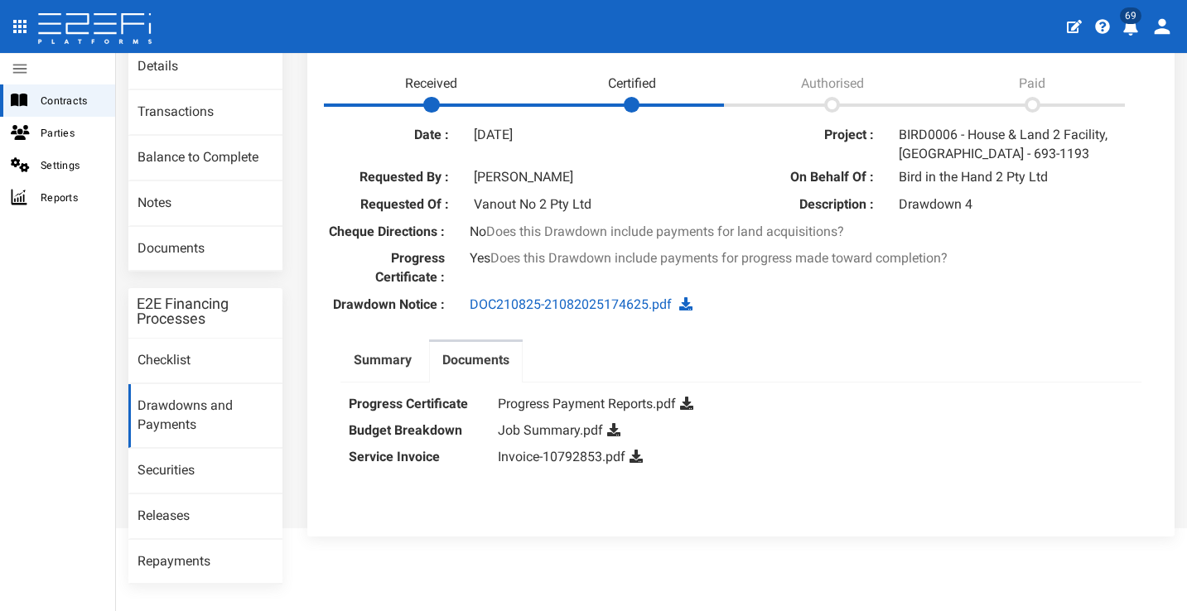
scroll to position [123, 0]
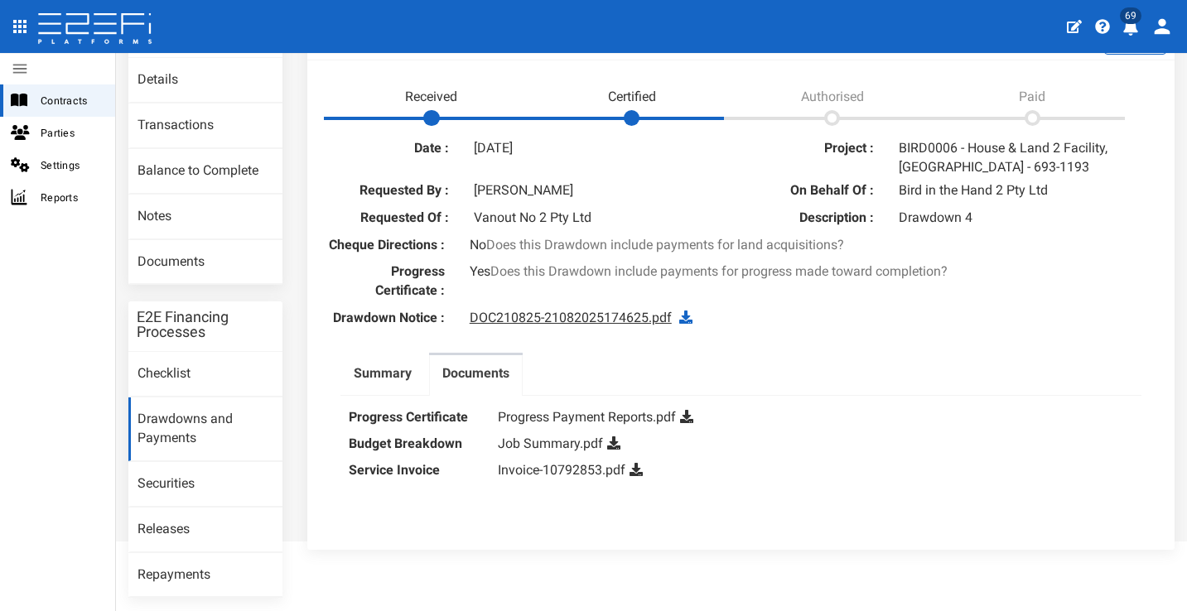
click at [612, 325] on link "DOC210825-21082025174625.pdf" at bounding box center [571, 318] width 202 height 16
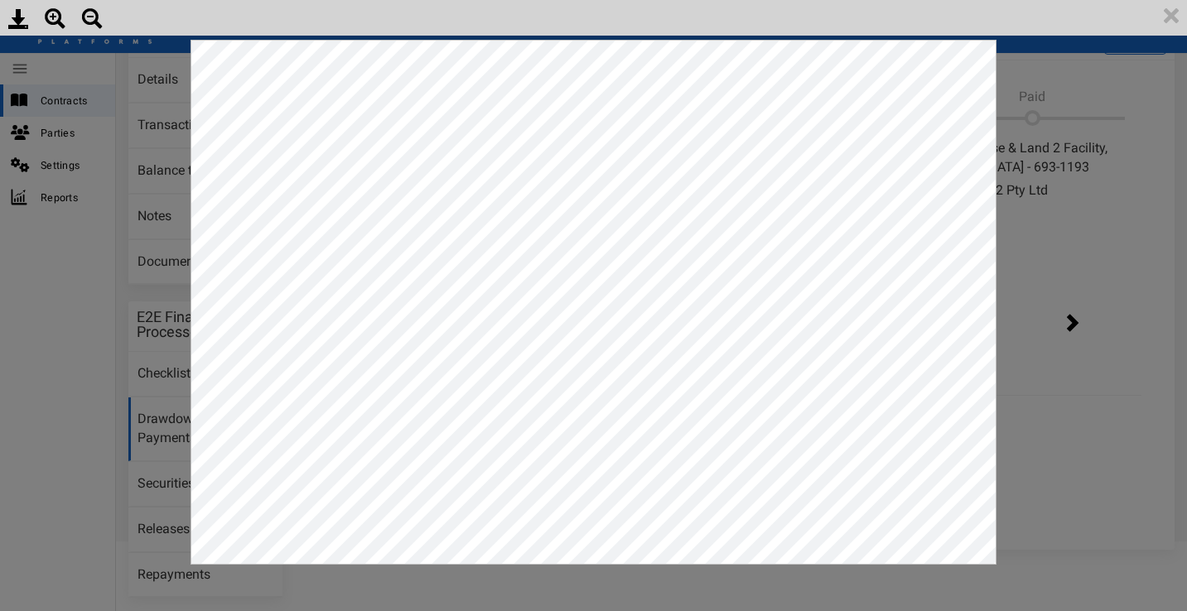
scroll to position [0, 0]
click at [1175, 20] on img at bounding box center [1171, 15] width 31 height 31
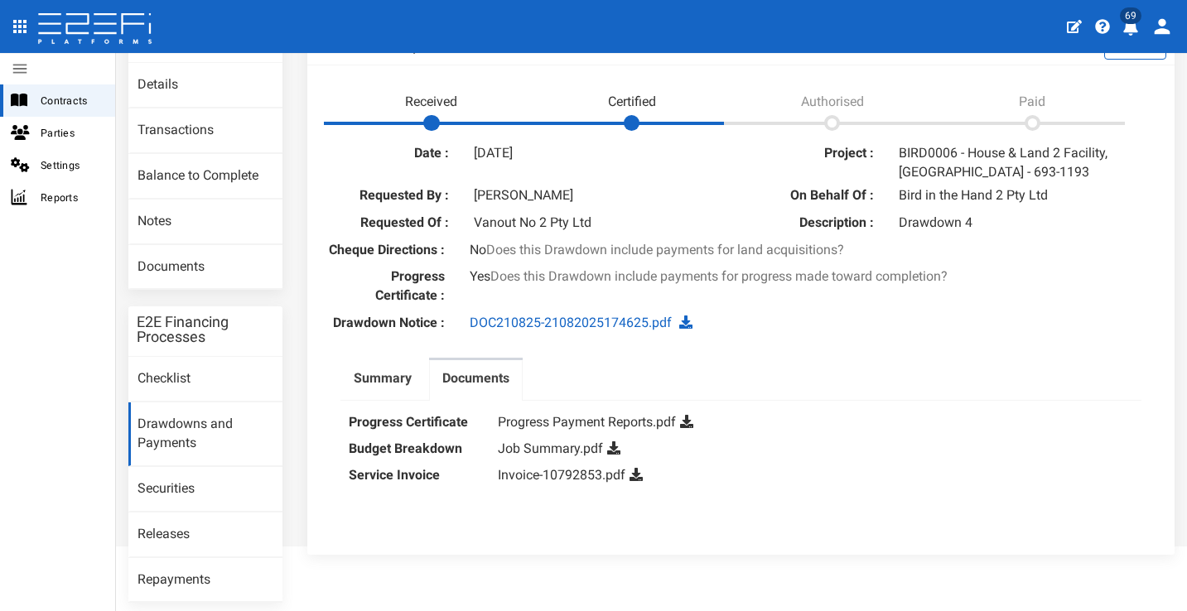
scroll to position [121, 0]
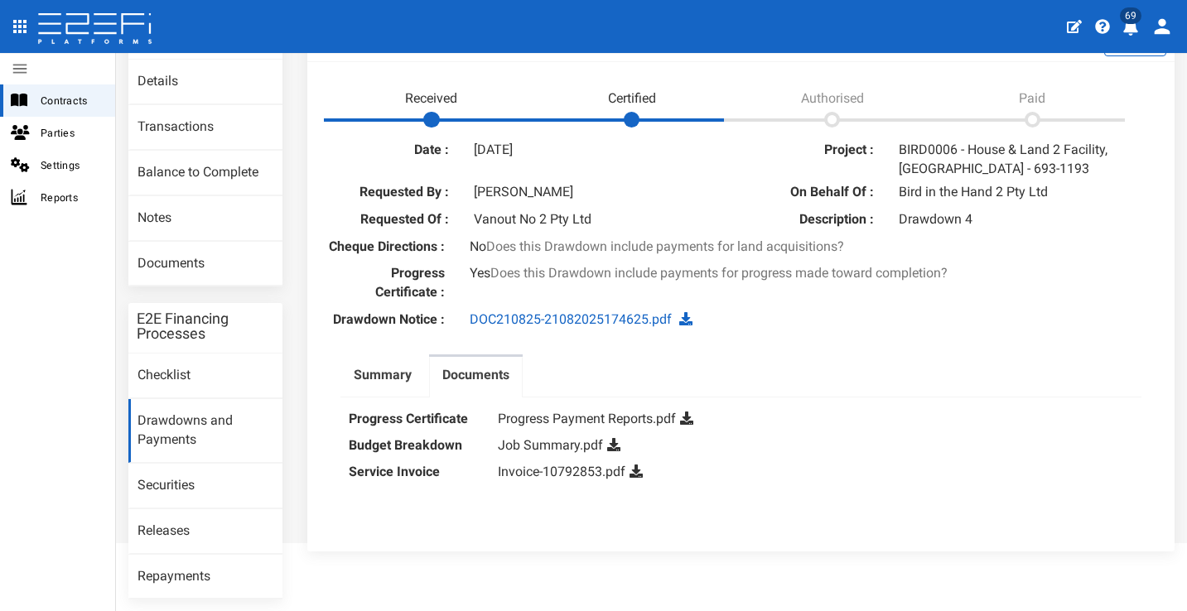
click at [587, 415] on div "Paid Invoice Date Invoice No. Payee BTC Category Documents Amount 18-08-2025 45…" at bounding box center [742, 454] width 802 height 113
click at [580, 422] on link "Progress Payment Reports.pdf" at bounding box center [587, 419] width 178 height 16
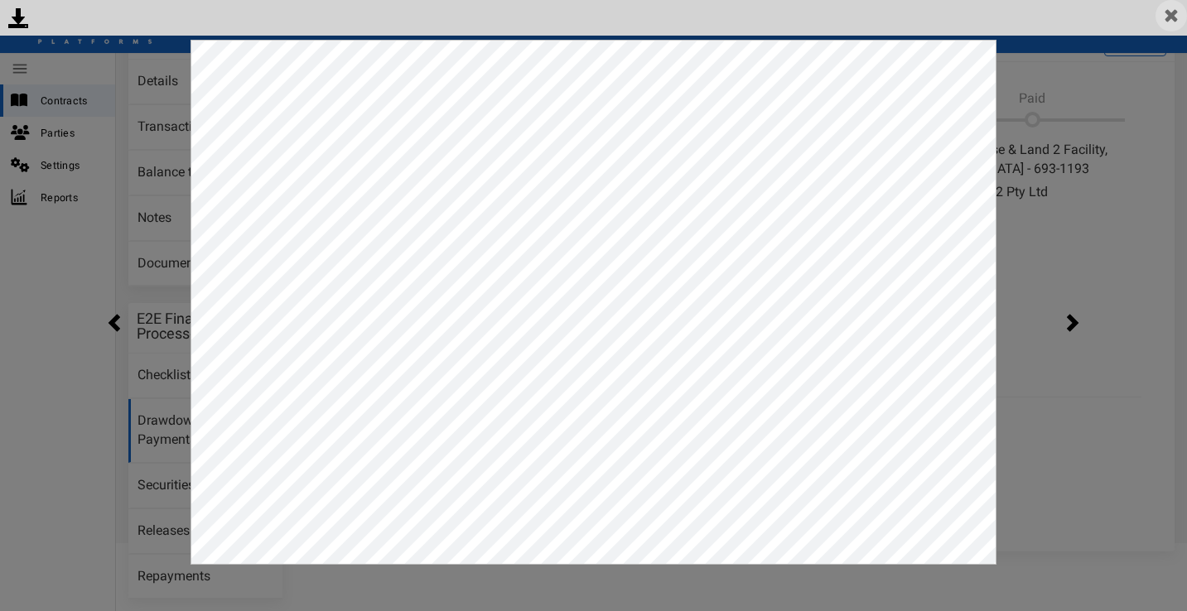
click at [1176, 15] on img at bounding box center [1171, 15] width 31 height 31
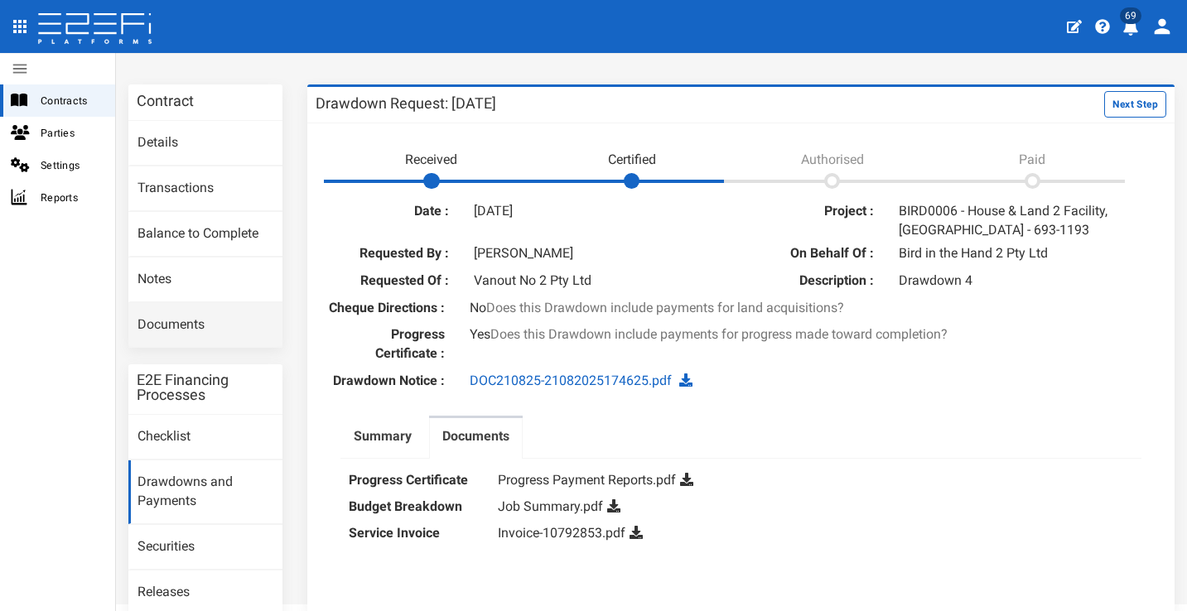
scroll to position [166, 0]
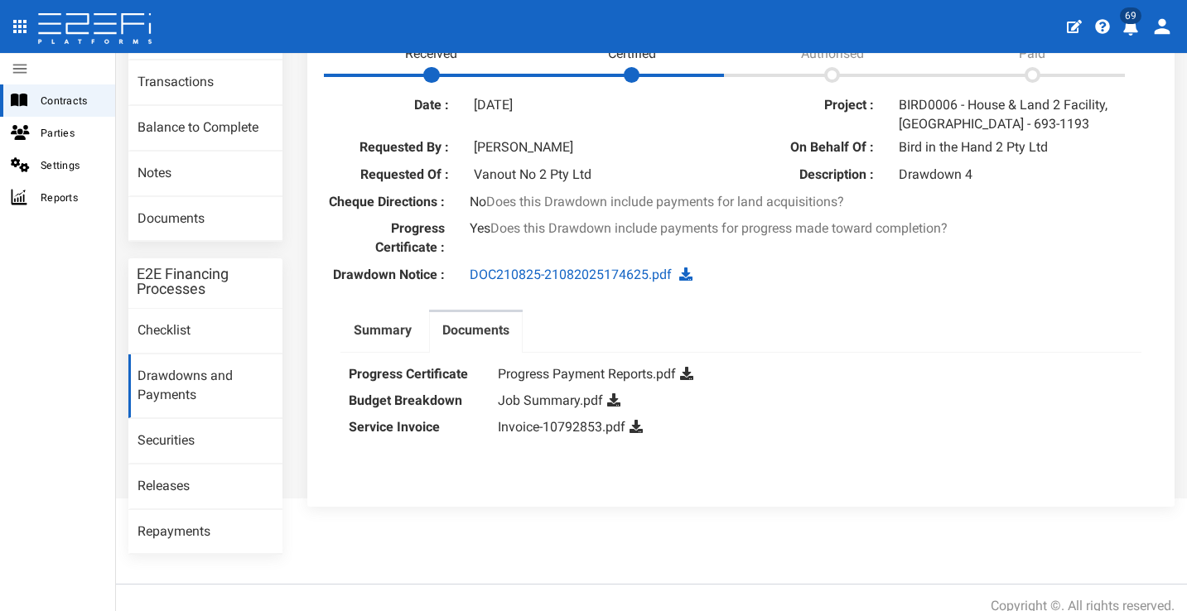
click at [225, 369] on link "Drawdowns and Payments" at bounding box center [205, 387] width 154 height 64
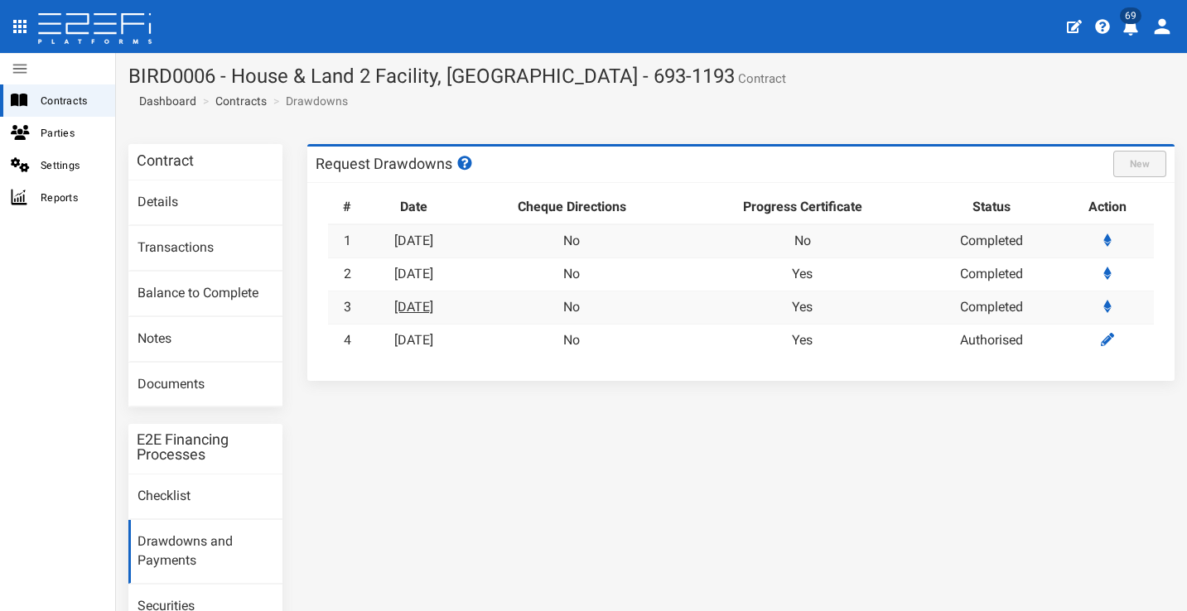
click at [433, 305] on link "[DATE]" at bounding box center [413, 307] width 39 height 16
click at [433, 332] on link "21-08-2025" at bounding box center [413, 340] width 39 height 16
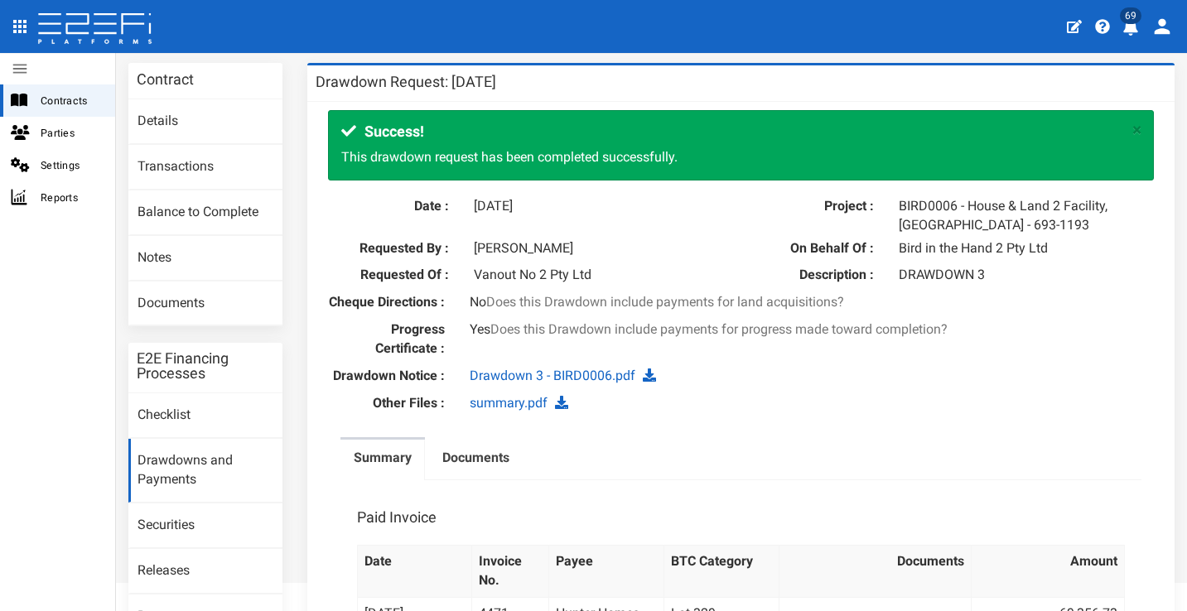
scroll to position [150, 0]
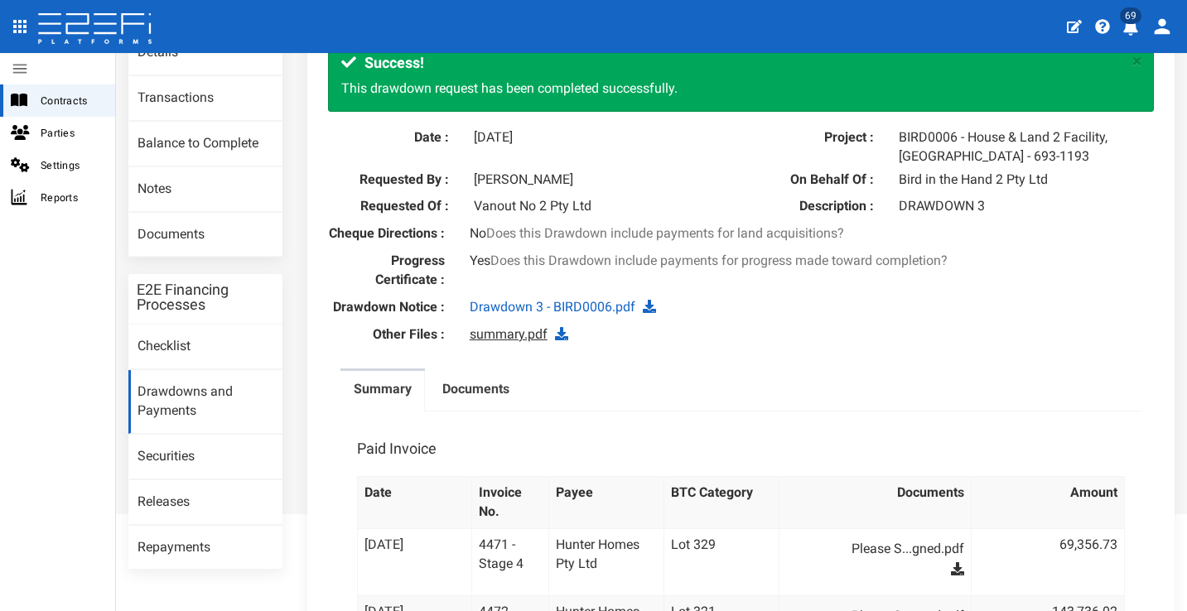
click at [490, 342] on link "summary.pdf" at bounding box center [509, 334] width 78 height 16
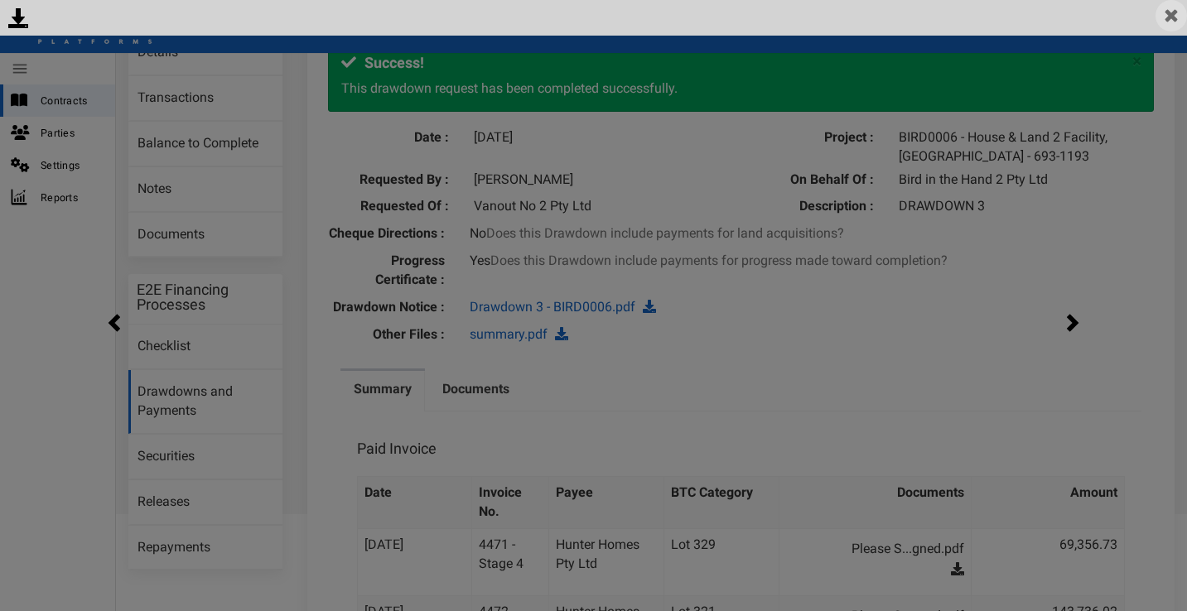
click at [1171, 24] on img at bounding box center [1171, 15] width 31 height 31
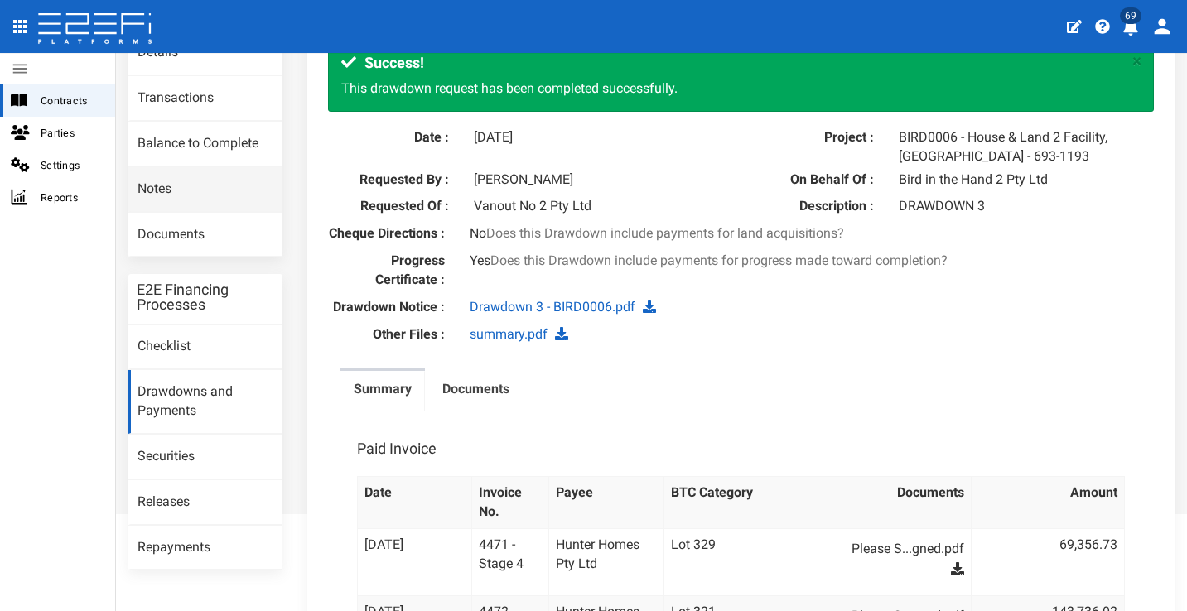
scroll to position [0, 0]
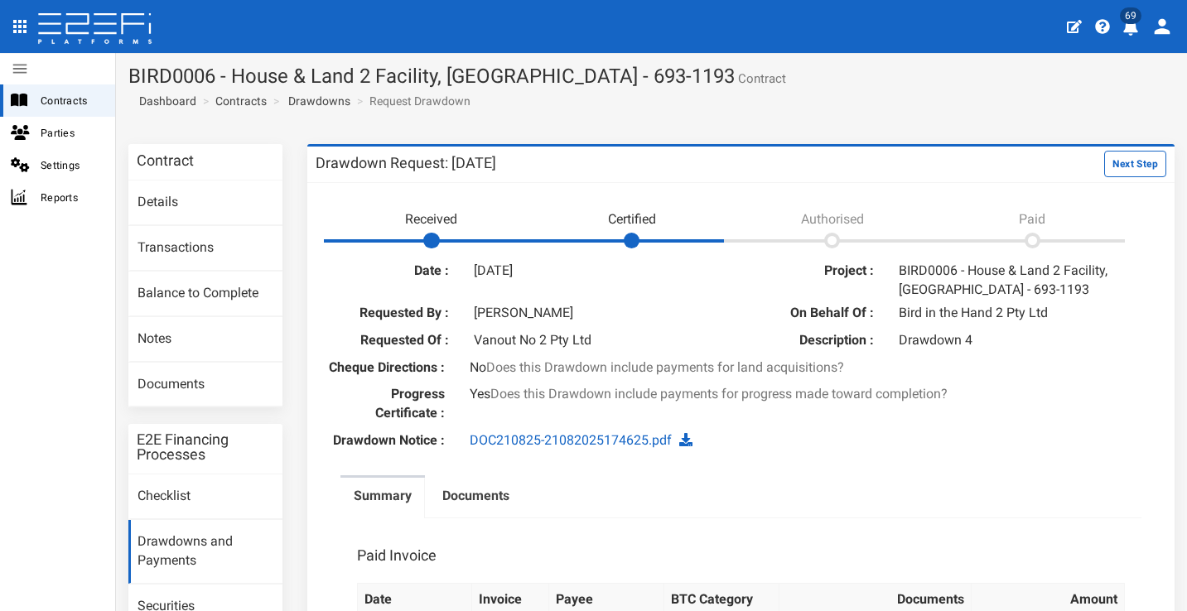
click at [1133, 23] on span "69" at bounding box center [1131, 15] width 22 height 17
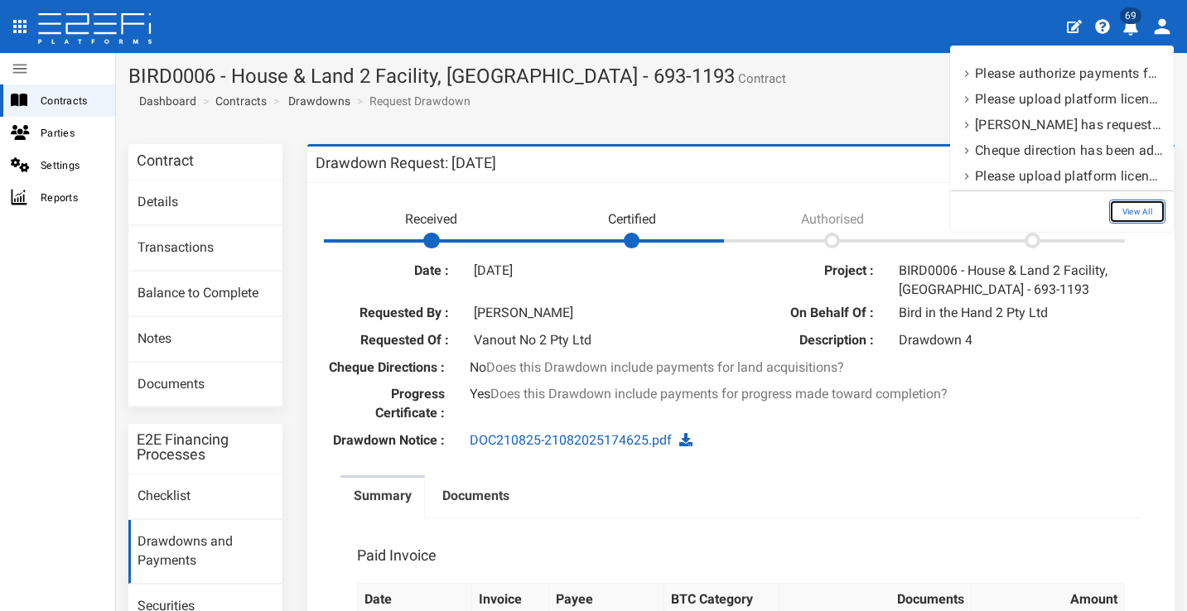
click at [1153, 202] on link "View All" at bounding box center [1137, 212] width 56 height 24
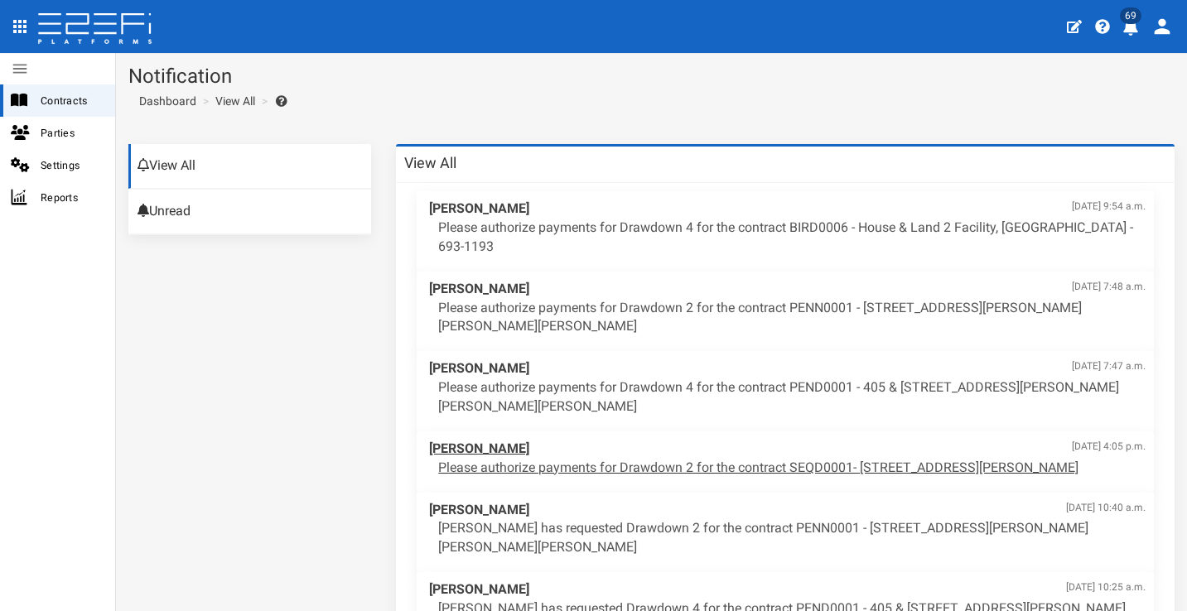
click at [621, 471] on div "Anthony Koo Aug. 25, 2025, 4:05 p.m. Please authorize payments for Drawdown 2 f…" at bounding box center [787, 459] width 733 height 55
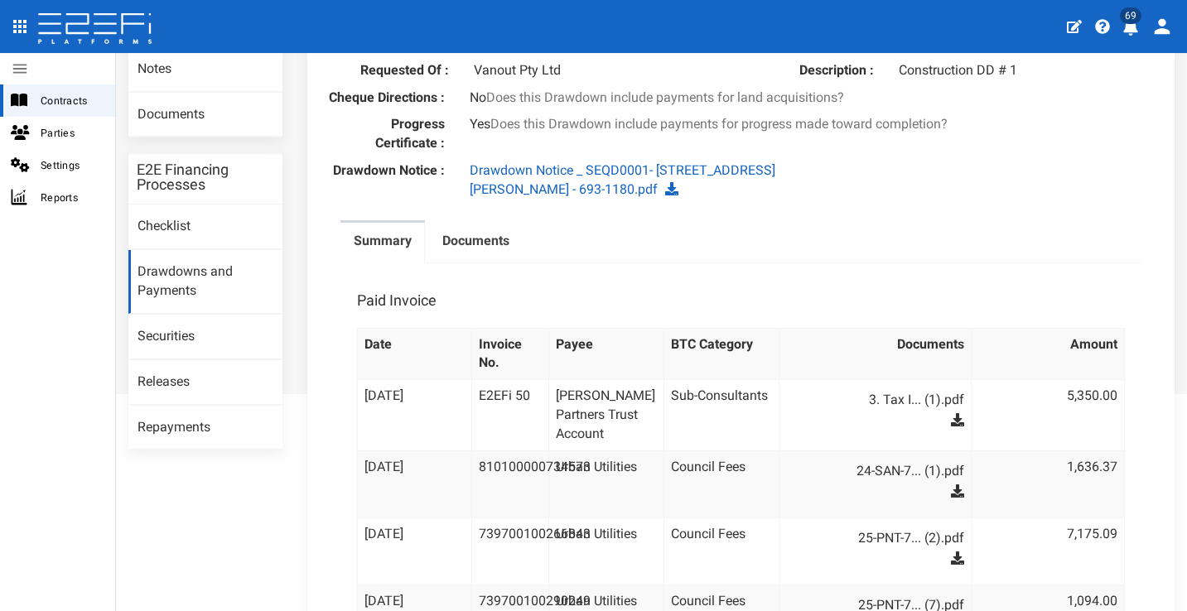
scroll to position [234, 0]
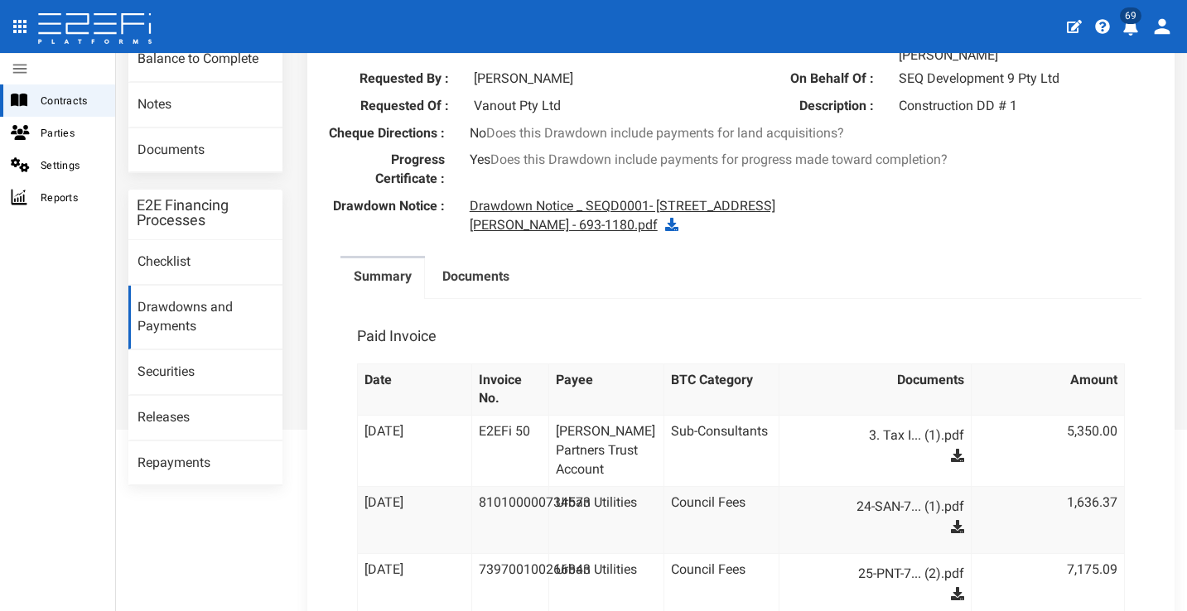
click at [642, 213] on link "Drawdown Notice _ SEQD0001- [STREET_ADDRESS][PERSON_NAME] - 693-1180.pdf" at bounding box center [623, 215] width 306 height 35
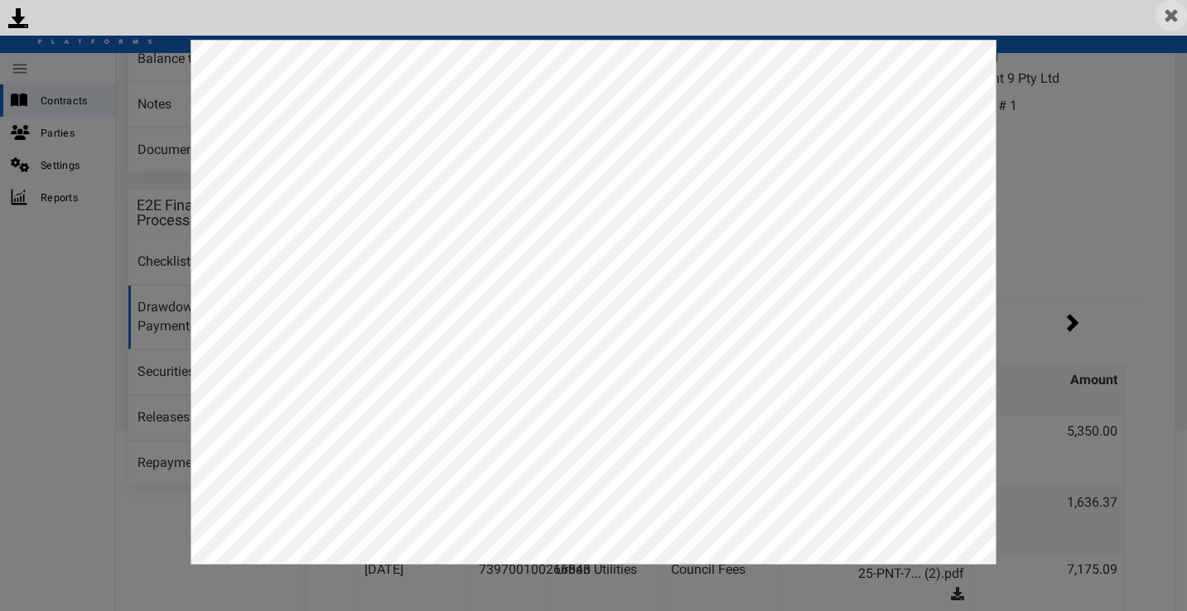
click at [1179, 22] on img at bounding box center [1171, 15] width 31 height 31
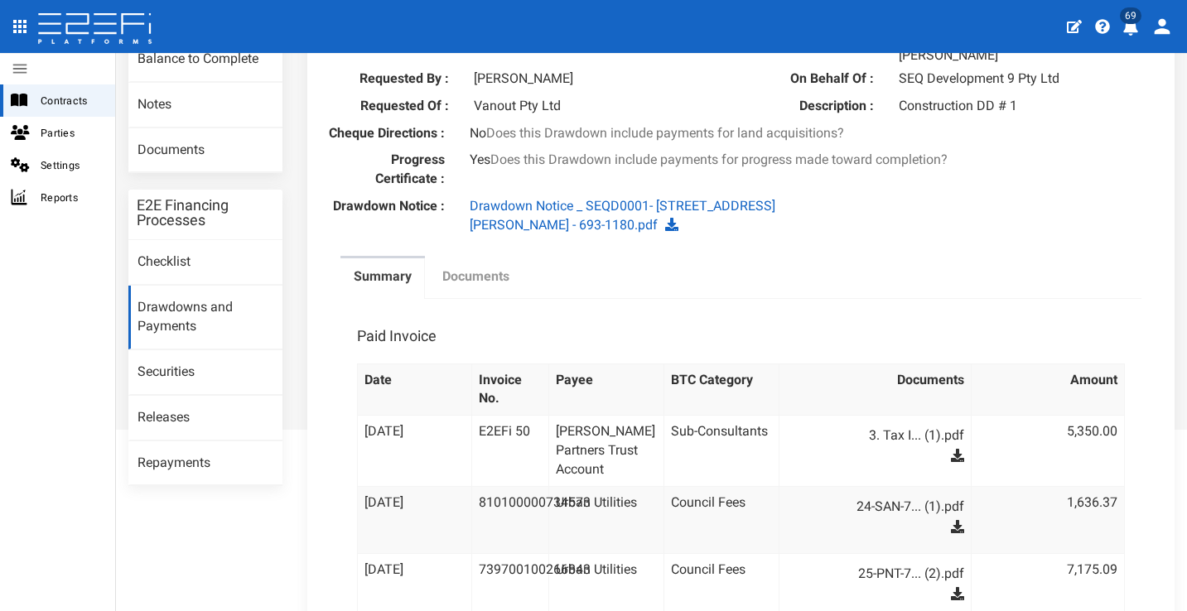
click at [484, 283] on label "Documents" at bounding box center [475, 277] width 67 height 19
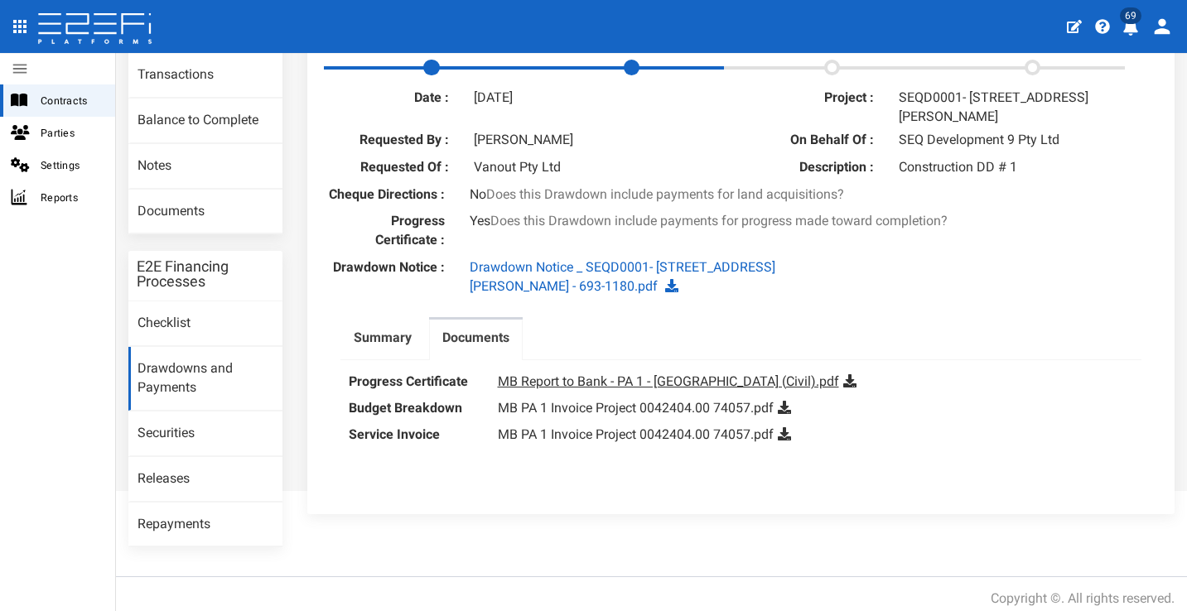
click at [622, 389] on link "MB Report to Bank - PA 1 - Eight Mile Plains (Civil).pdf" at bounding box center [668, 382] width 341 height 16
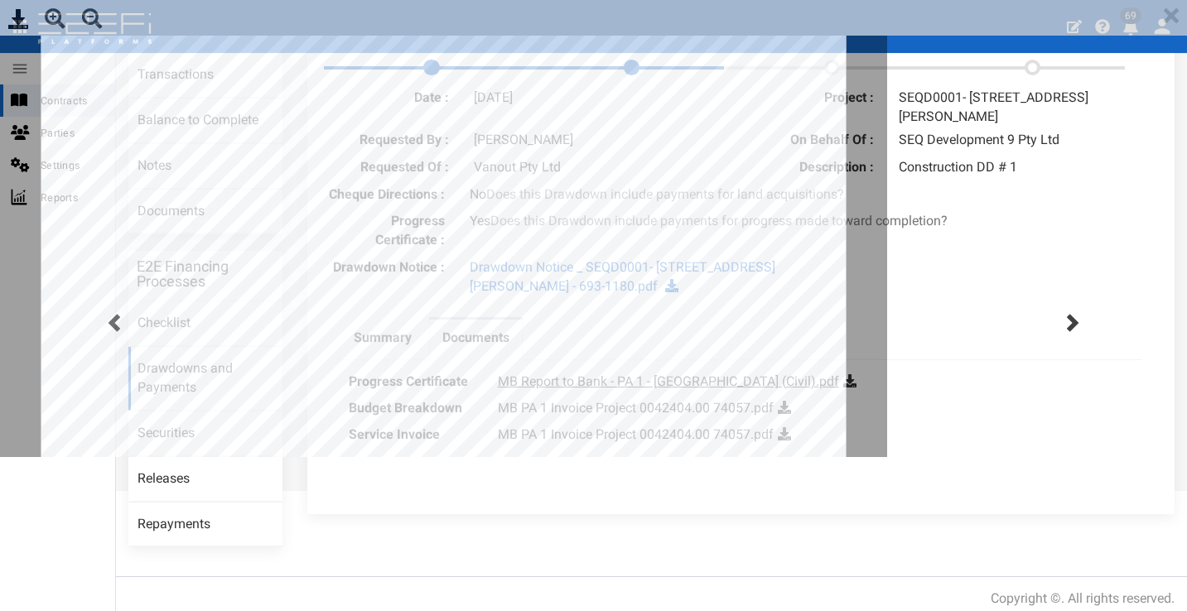
scroll to position [0, 0]
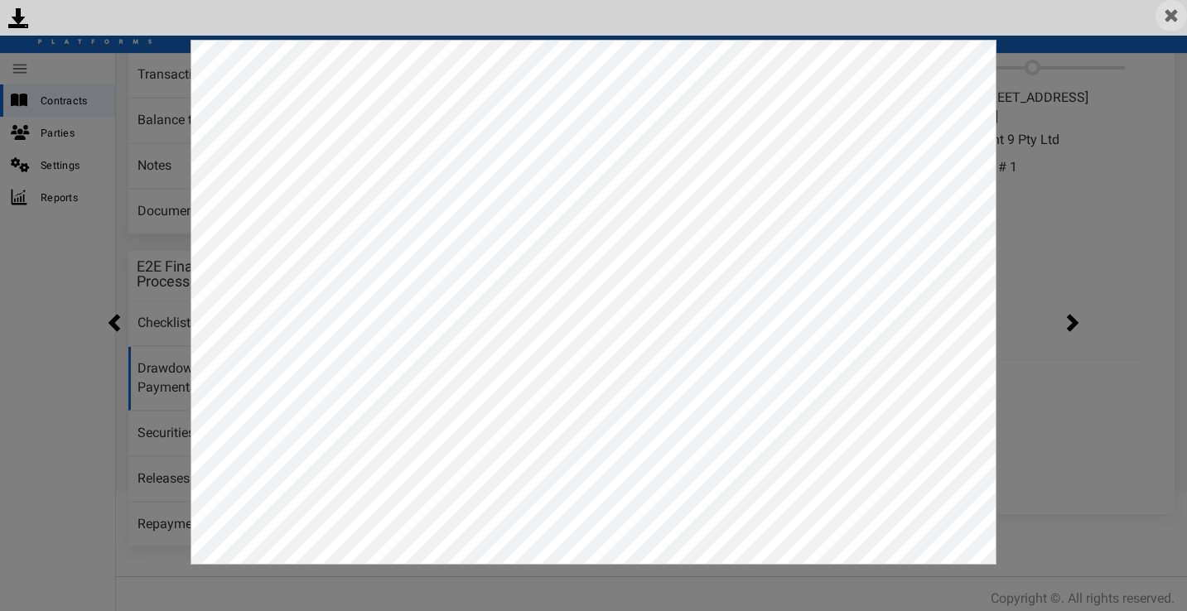
click at [1167, 19] on img at bounding box center [1171, 15] width 31 height 31
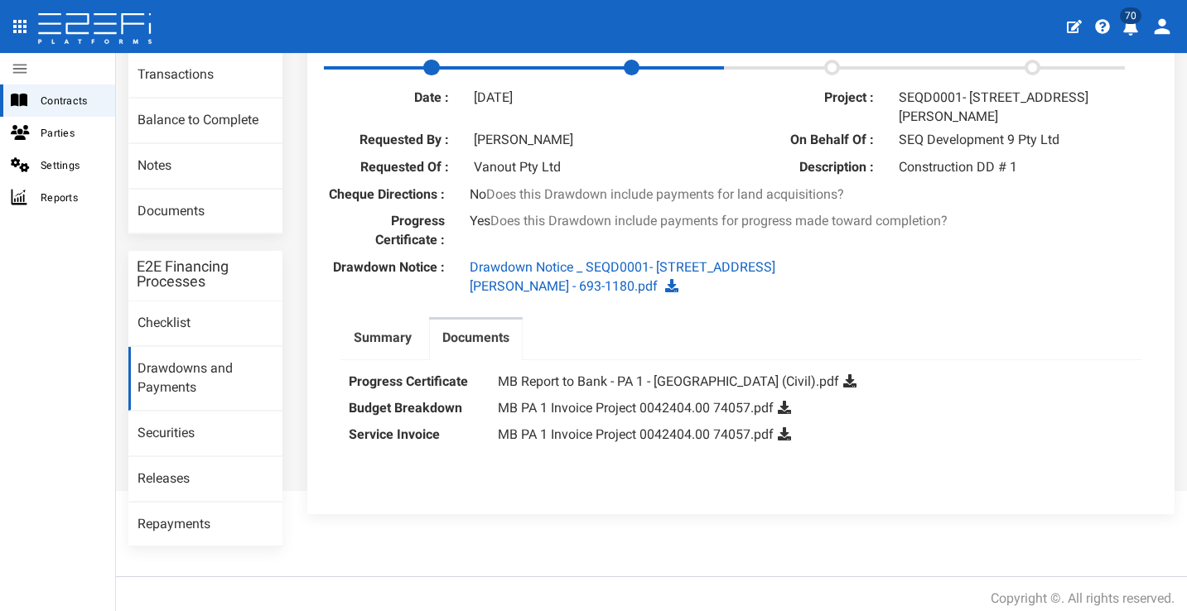
scroll to position [149, 0]
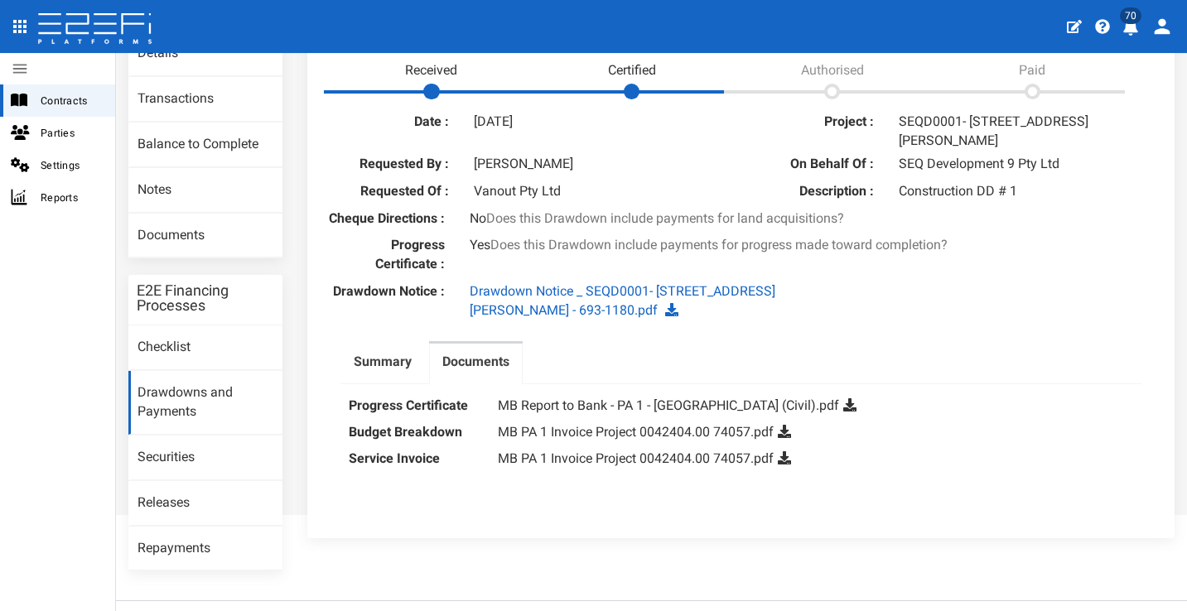
click at [1135, 27] on icon "profile" at bounding box center [1130, 27] width 15 height 17
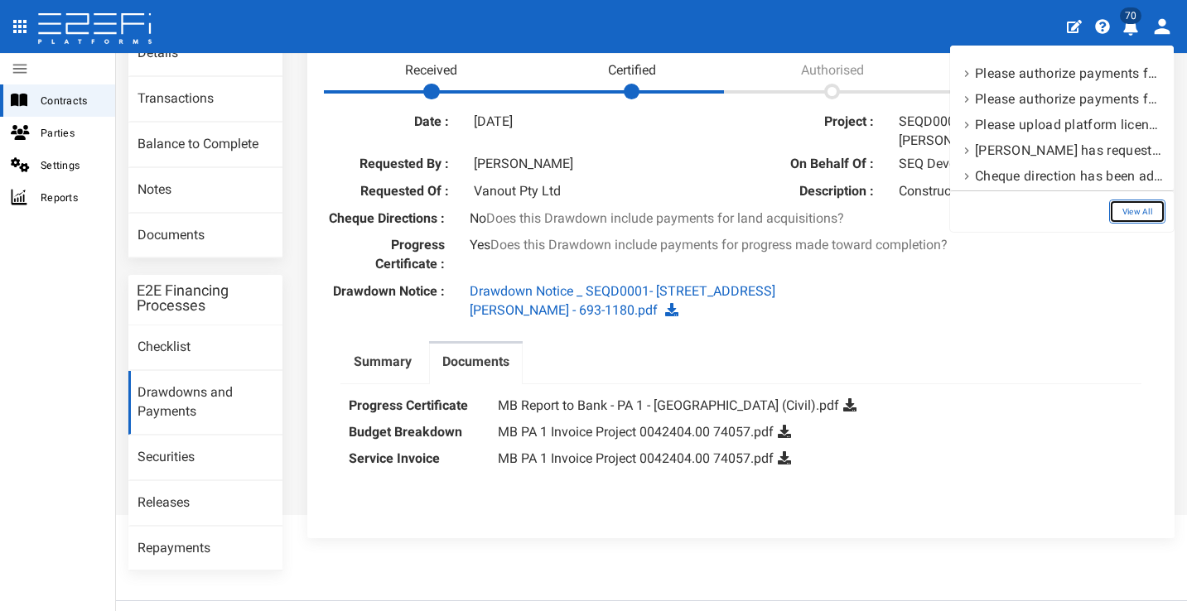
click at [1145, 214] on link "View All" at bounding box center [1137, 212] width 56 height 24
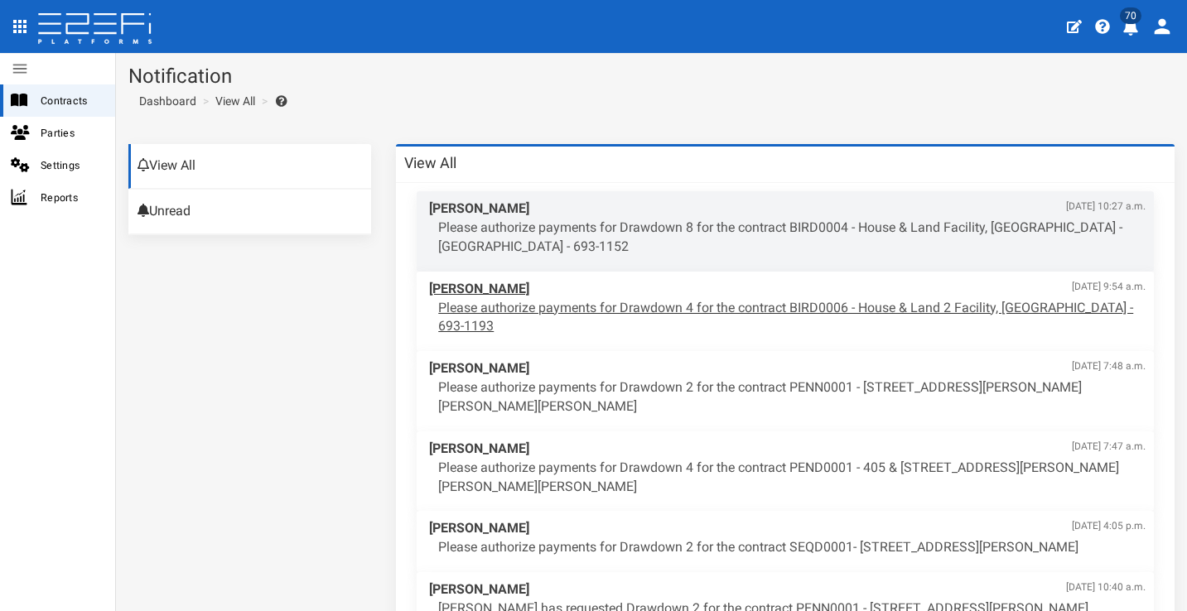
click at [697, 307] on p "Please authorize payments for Drawdown 4 for the contract BIRD0006 - House & La…" at bounding box center [792, 318] width 708 height 38
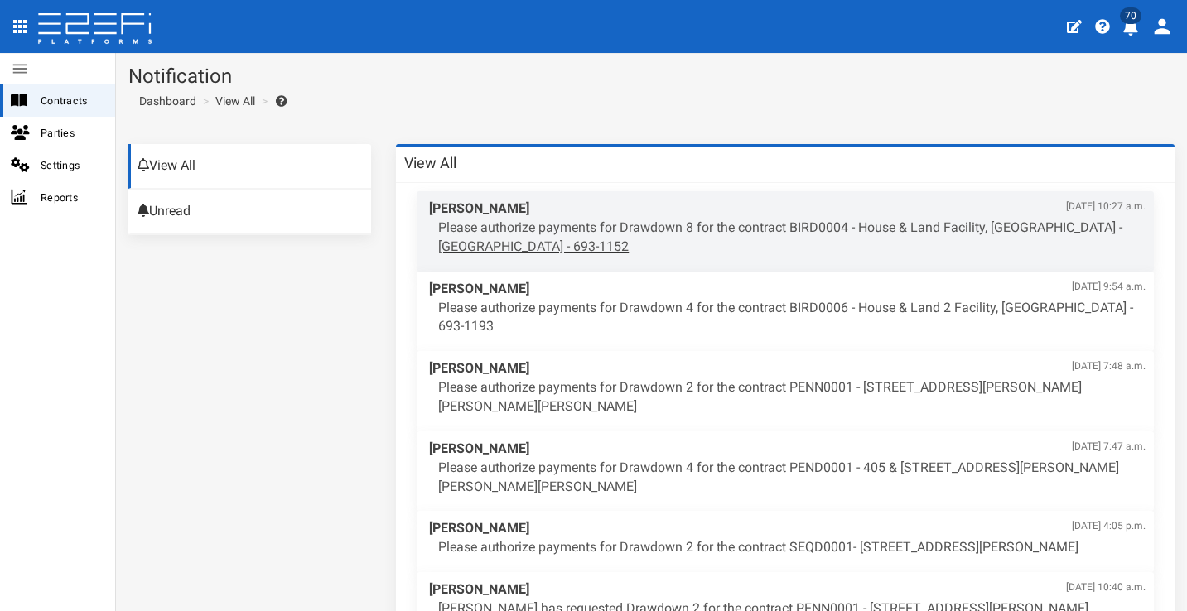
click at [760, 230] on p "Please authorize payments for Drawdown 8 for the contract BIRD0004 - House & La…" at bounding box center [792, 238] width 708 height 38
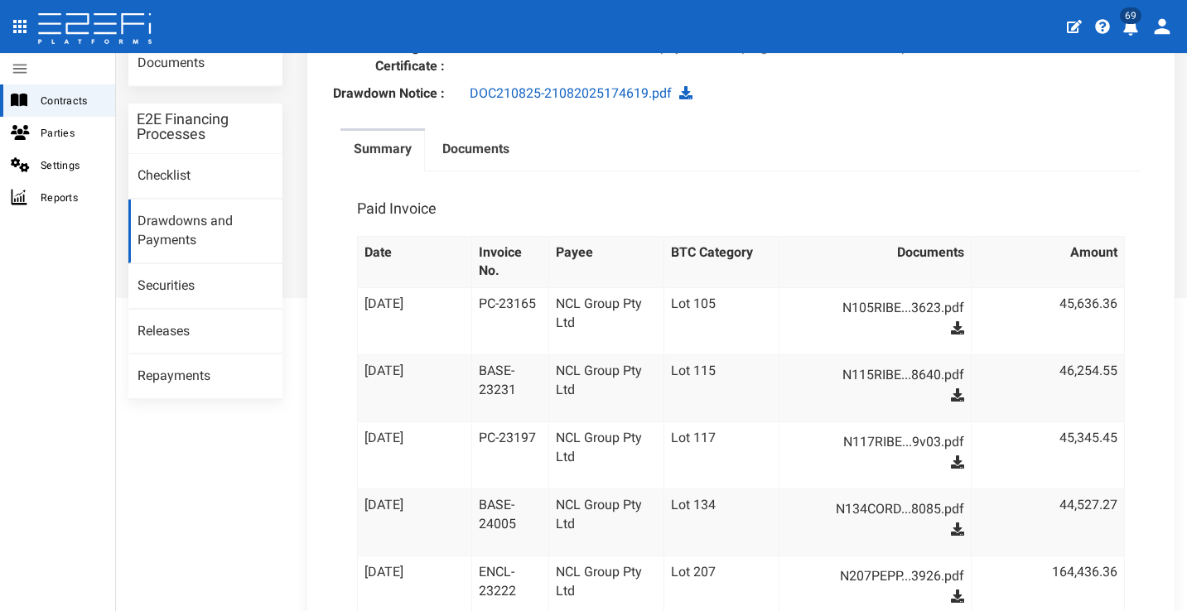
scroll to position [123, 0]
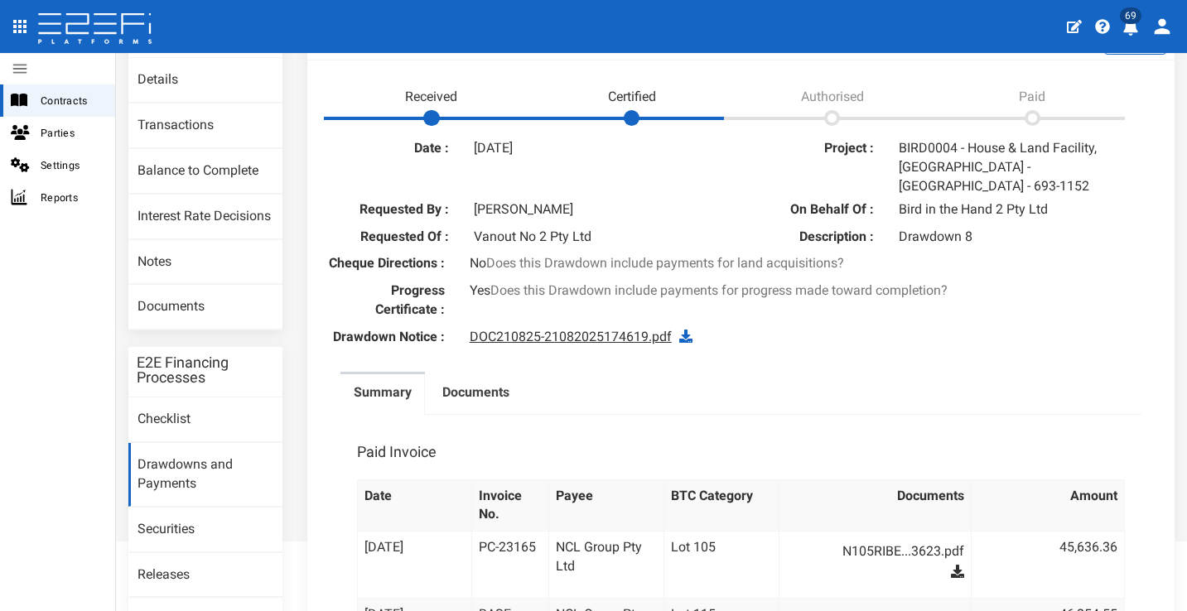
click at [534, 329] on link "DOC210825-21082025174619.pdf" at bounding box center [571, 337] width 202 height 16
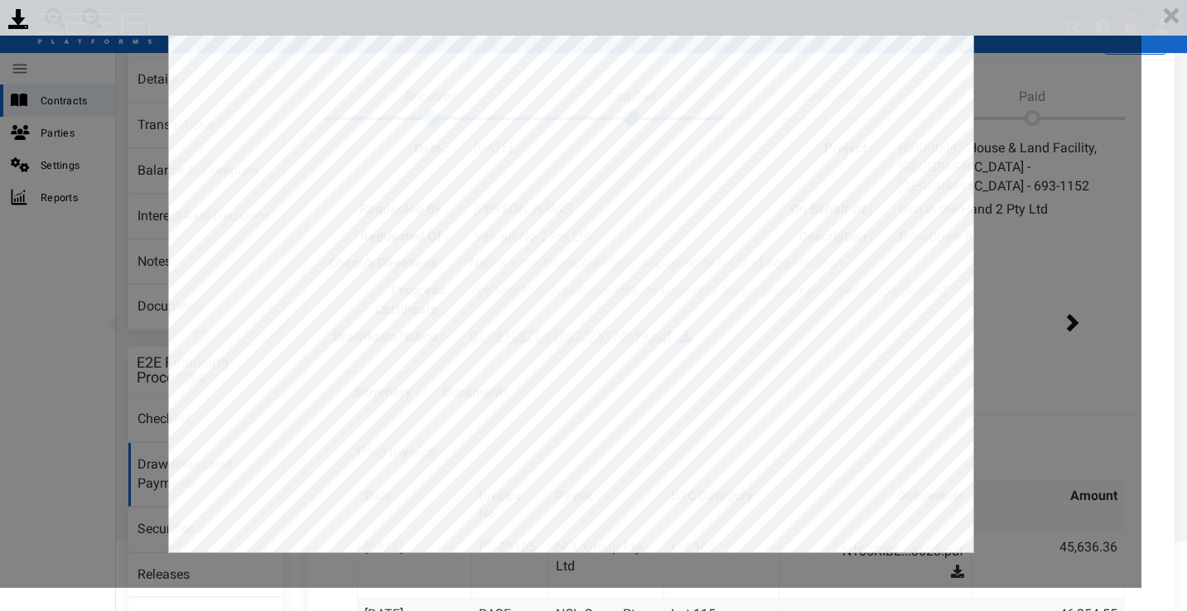
scroll to position [0, 0]
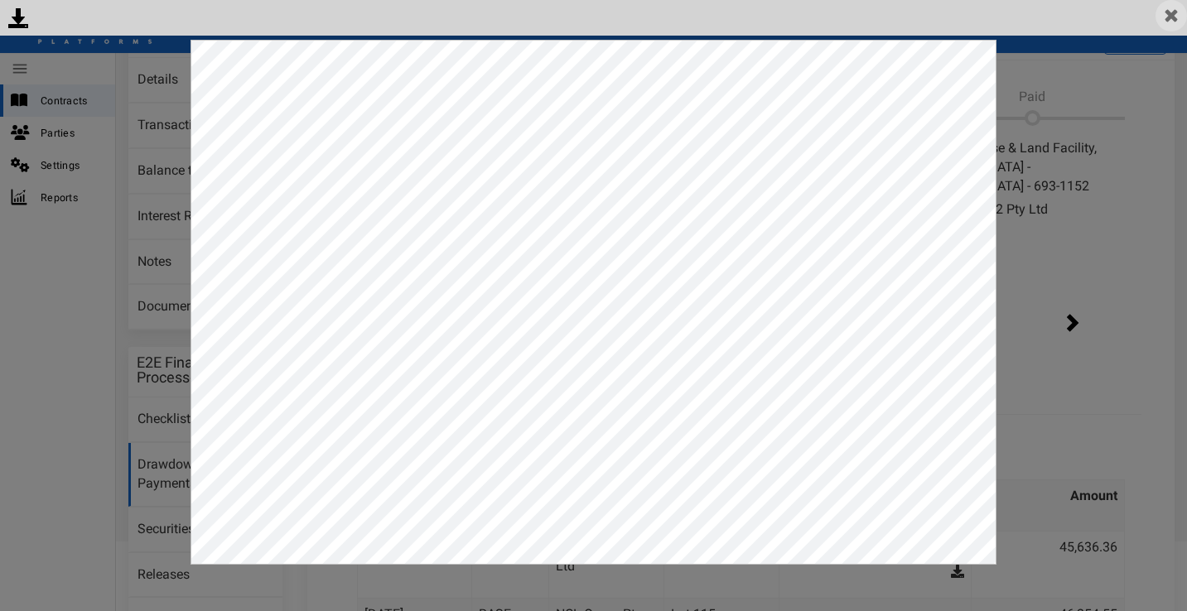
click at [1178, 14] on img at bounding box center [1171, 15] width 31 height 31
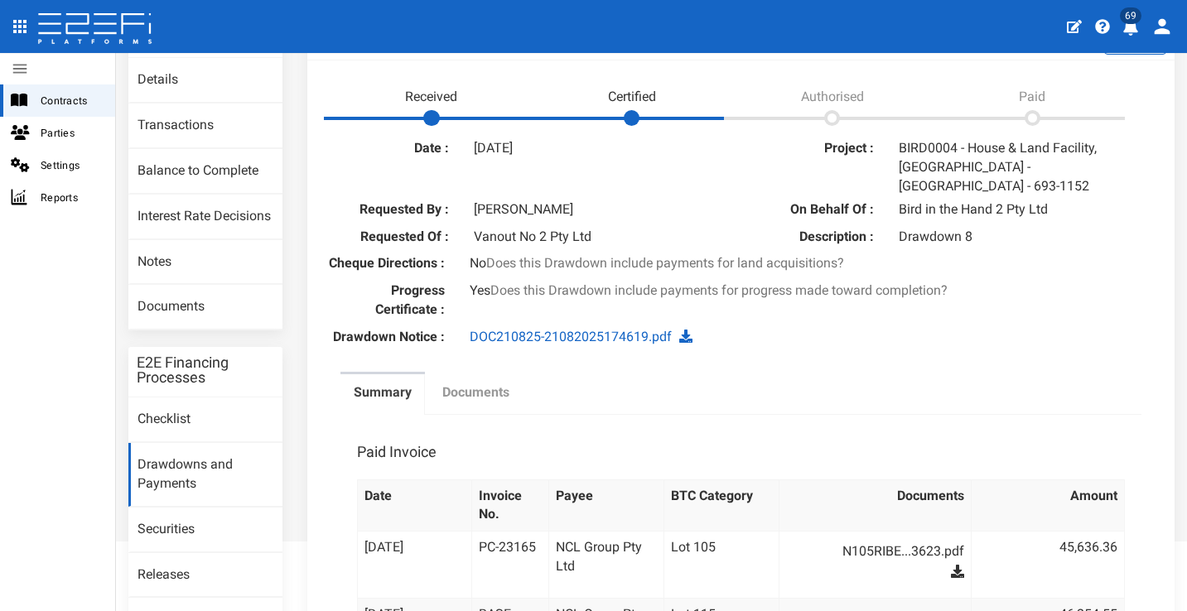
click at [486, 386] on label "Documents" at bounding box center [475, 393] width 67 height 19
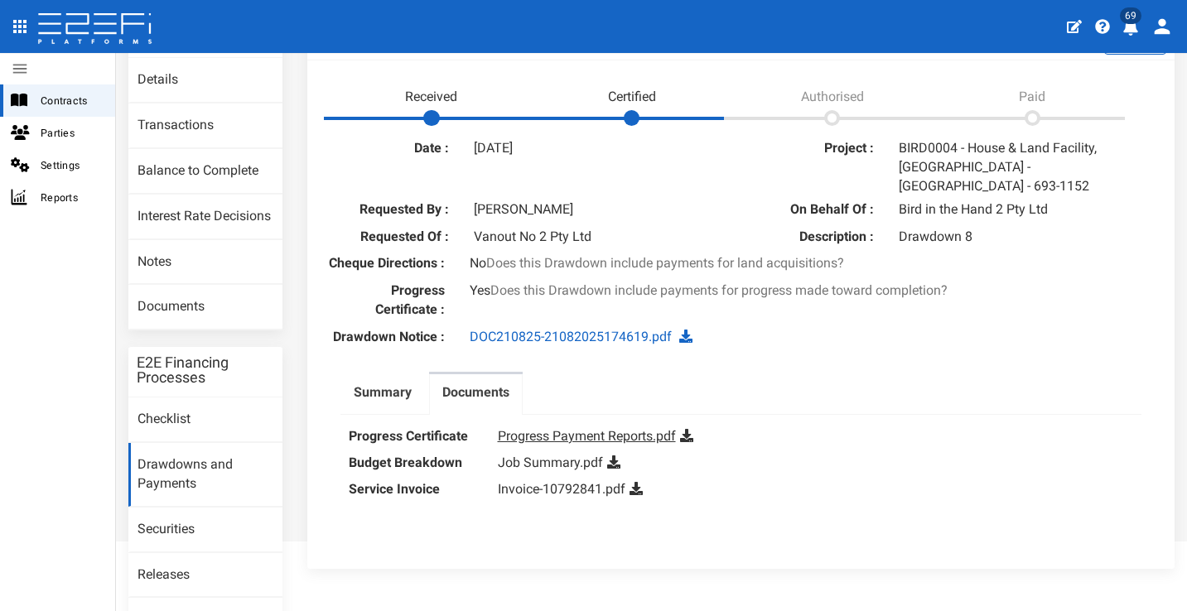
click at [546, 428] on link "Progress Payment Reports.pdf" at bounding box center [587, 436] width 178 height 16
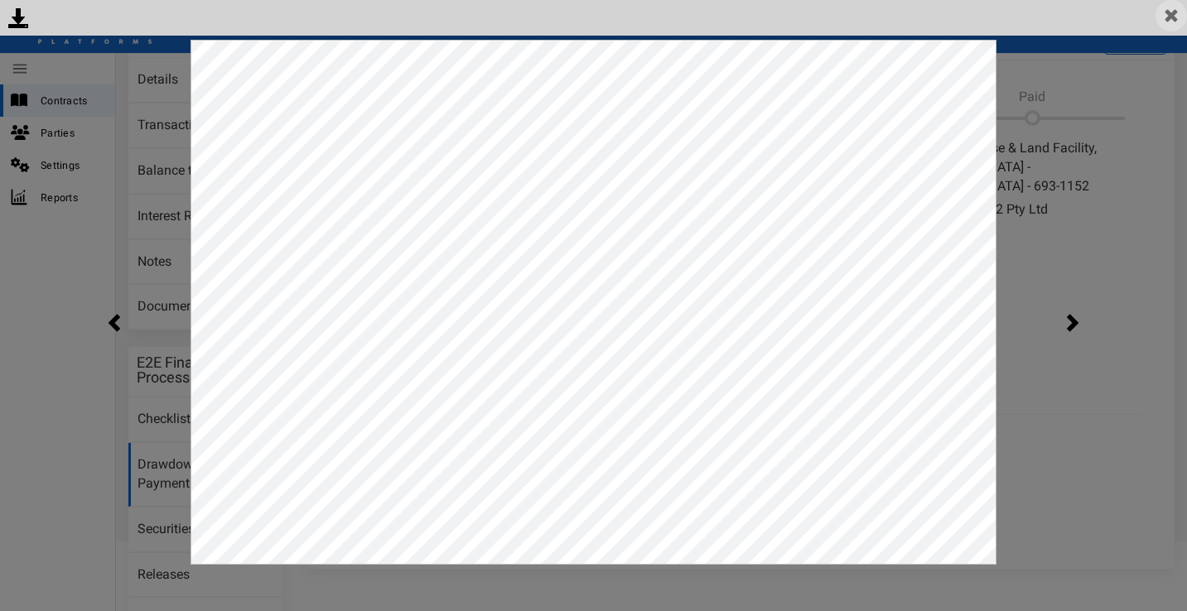
click at [1169, 9] on img at bounding box center [1171, 15] width 31 height 31
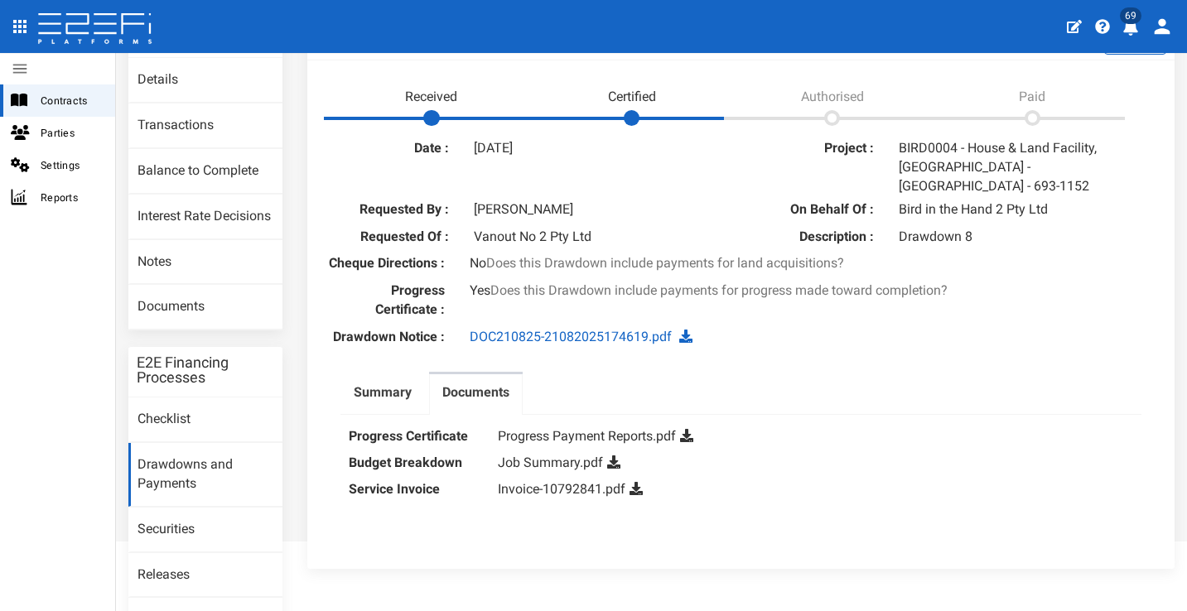
scroll to position [218, 0]
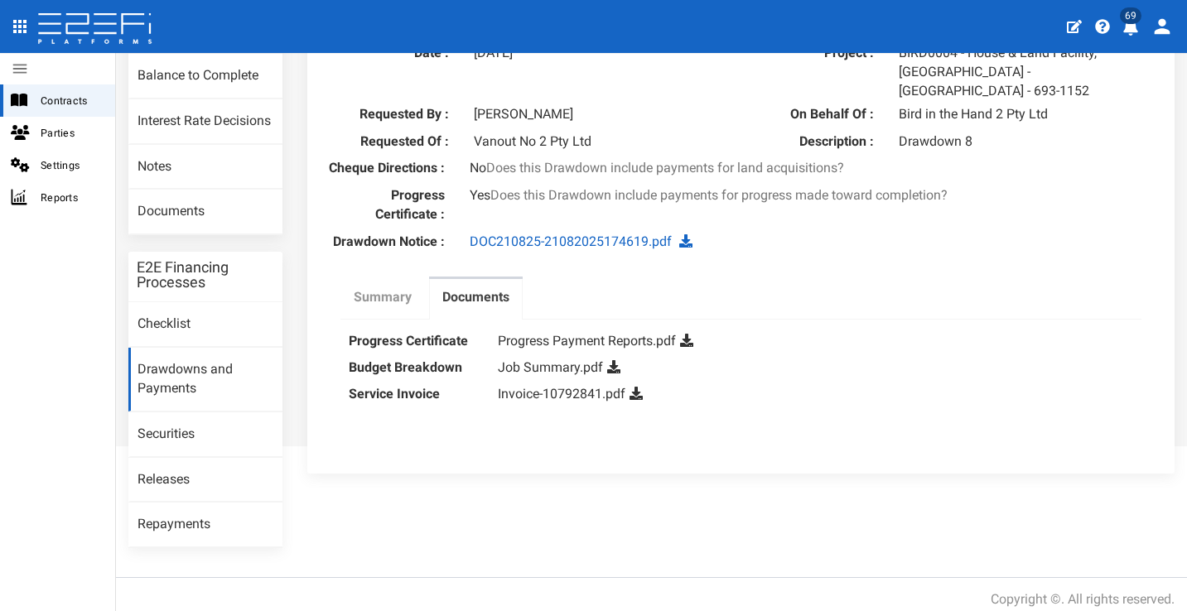
click at [370, 288] on label "Summary" at bounding box center [383, 297] width 58 height 19
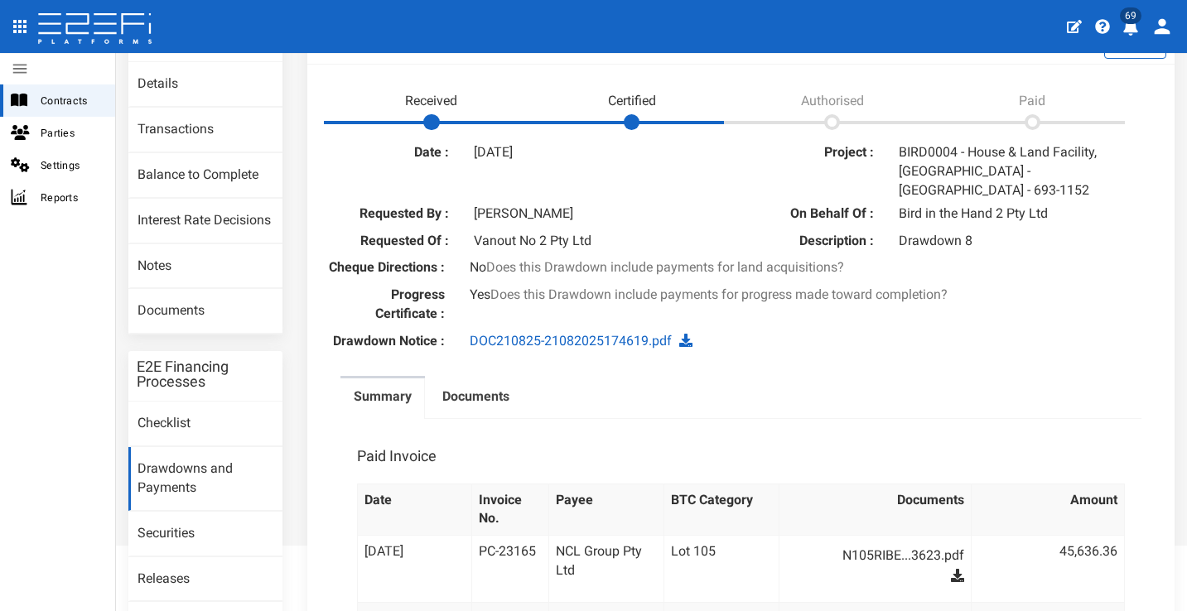
scroll to position [234, 0]
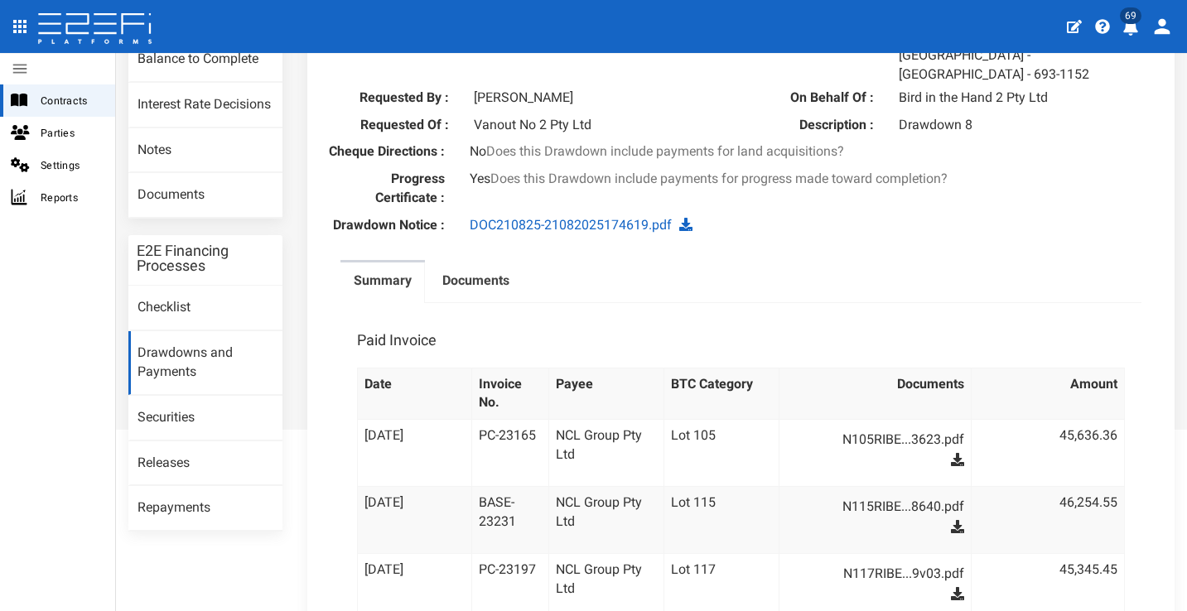
click at [202, 355] on link "Drawdowns and Payments" at bounding box center [205, 363] width 154 height 64
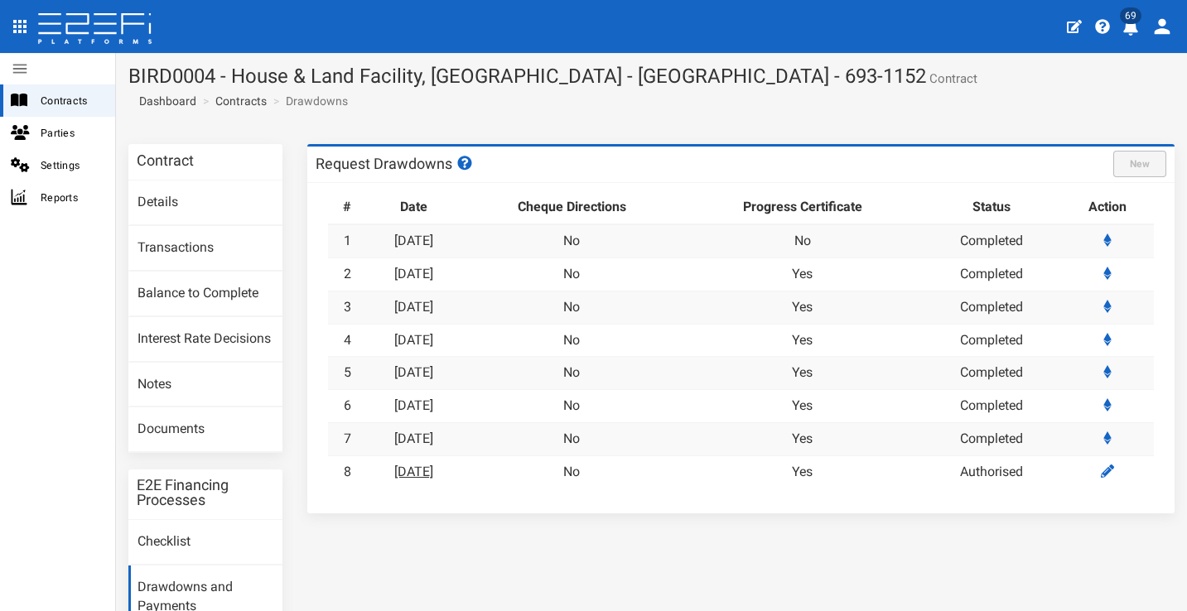
click at [420, 468] on link "[DATE]" at bounding box center [413, 472] width 39 height 16
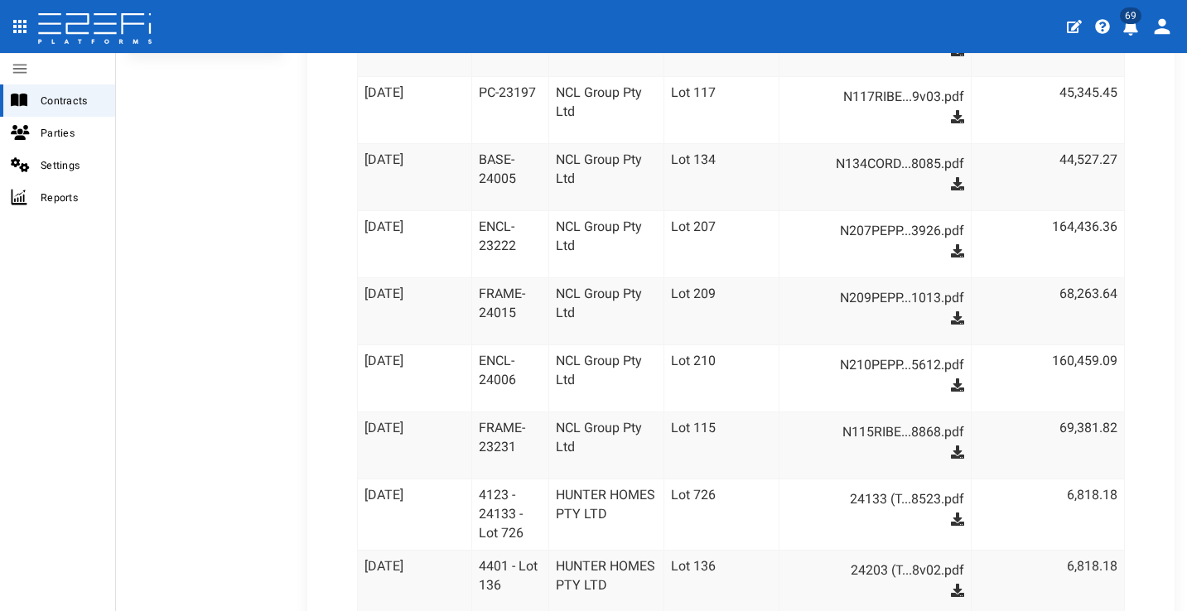
scroll to position [772, 0]
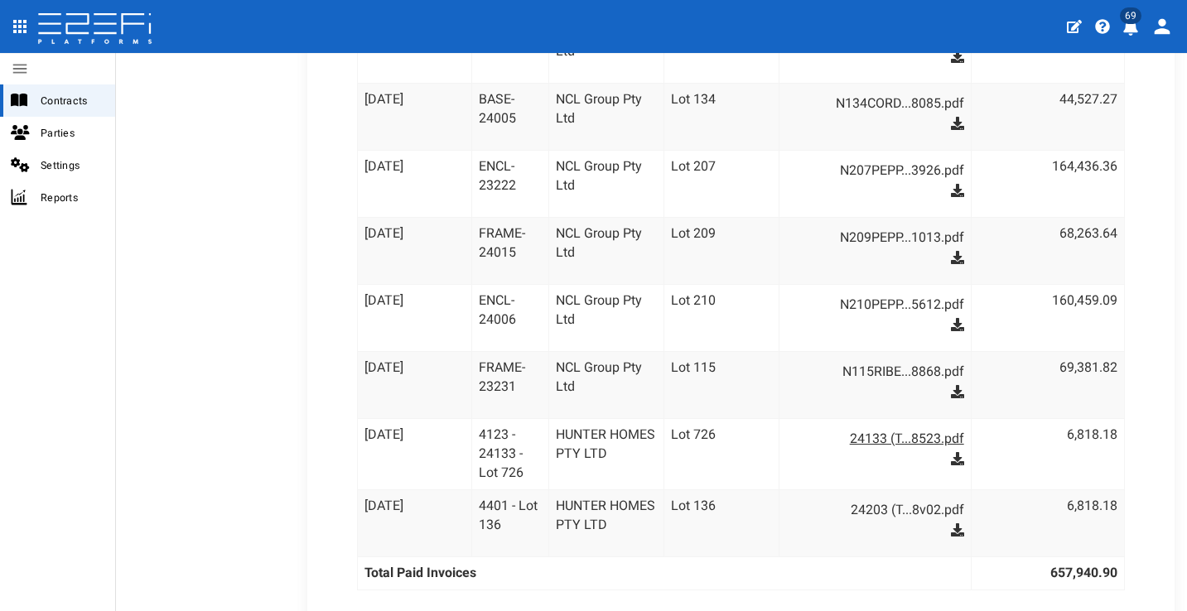
click at [851, 432] on link "24133 (T...8523.pdf" at bounding box center [884, 439] width 162 height 27
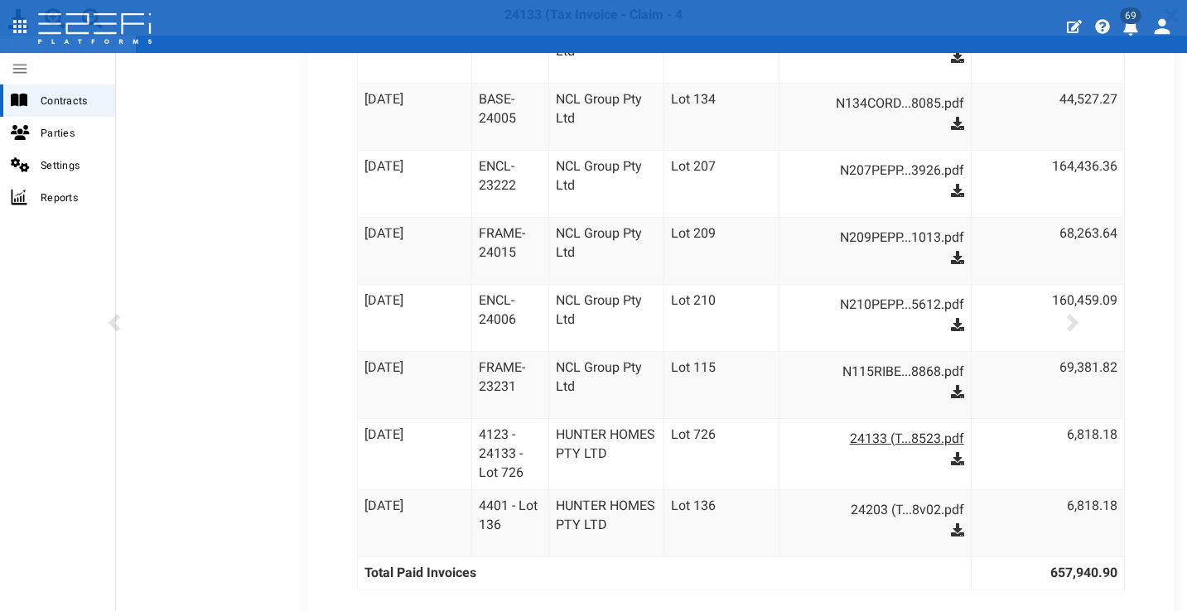
scroll to position [0, 0]
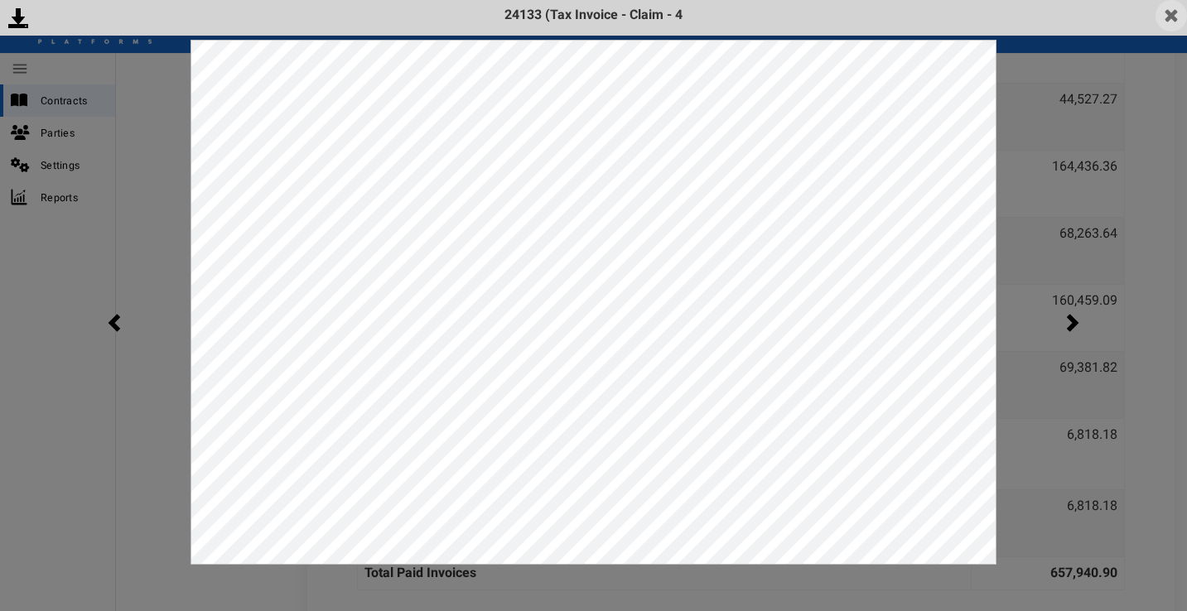
click at [1171, 11] on img at bounding box center [1171, 15] width 31 height 31
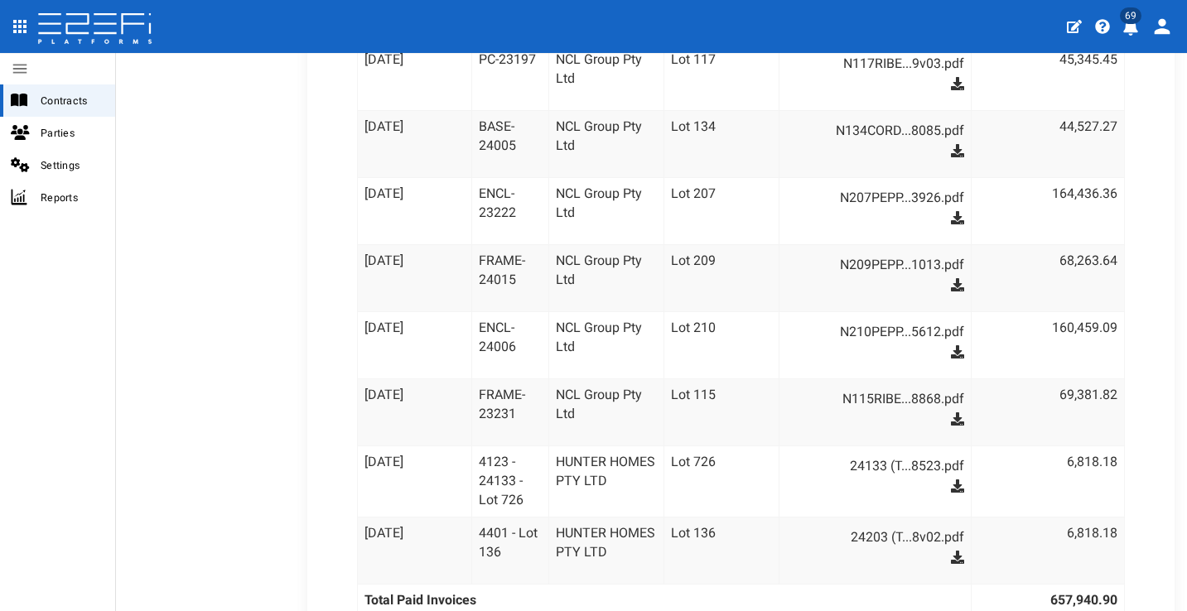
scroll to position [782, 0]
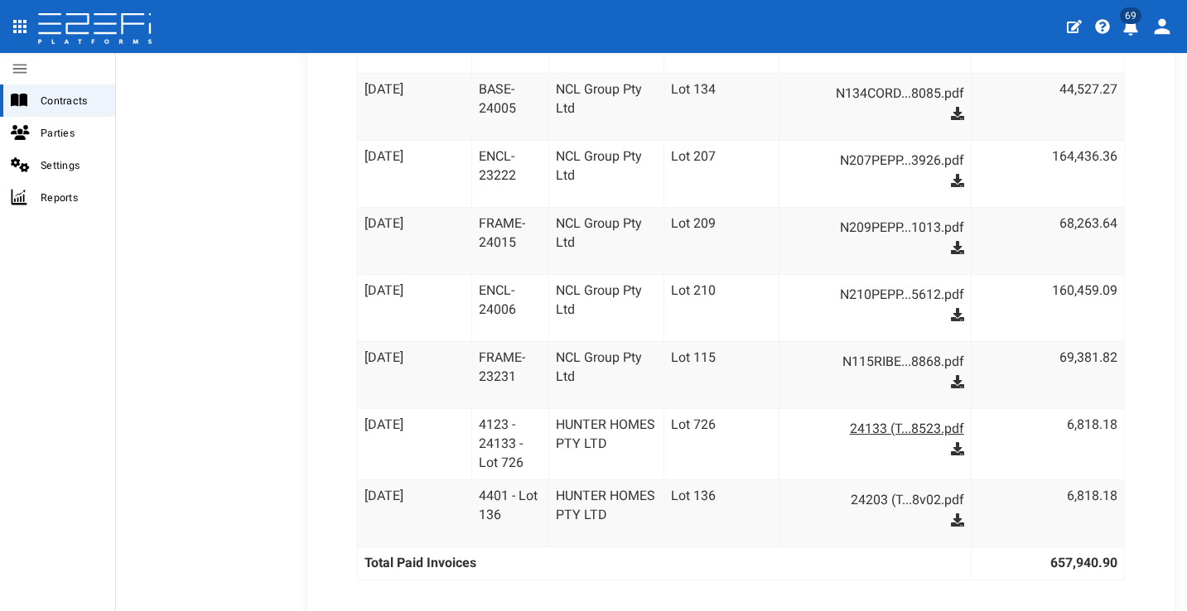
click at [843, 420] on link "24133 (T...8523.pdf" at bounding box center [884, 429] width 162 height 27
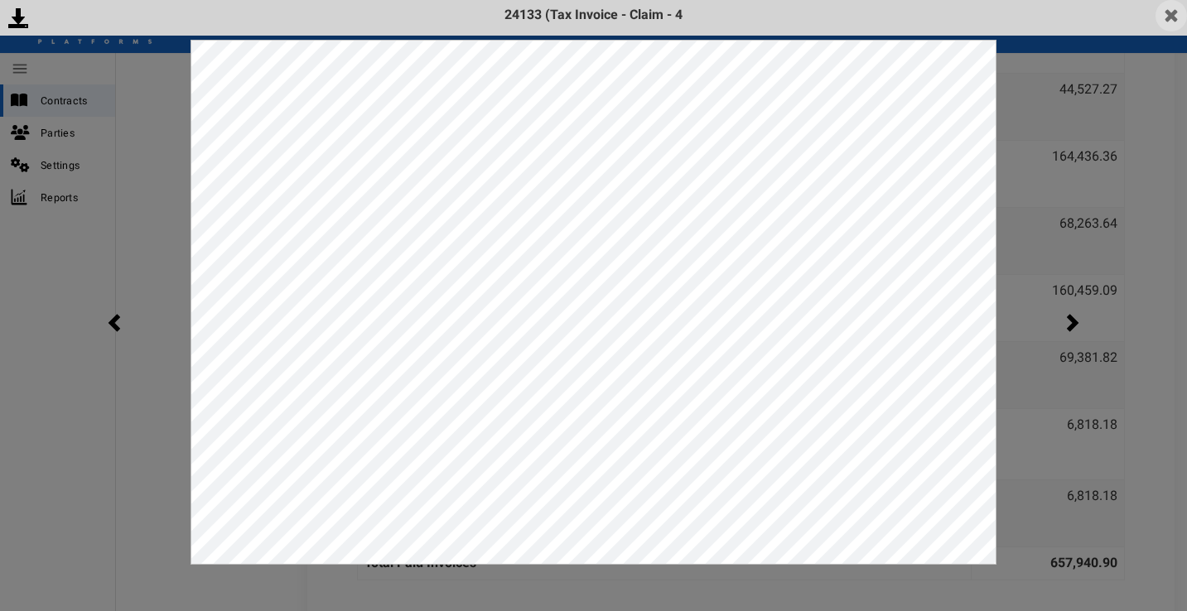
click at [1176, 22] on img at bounding box center [1171, 15] width 31 height 31
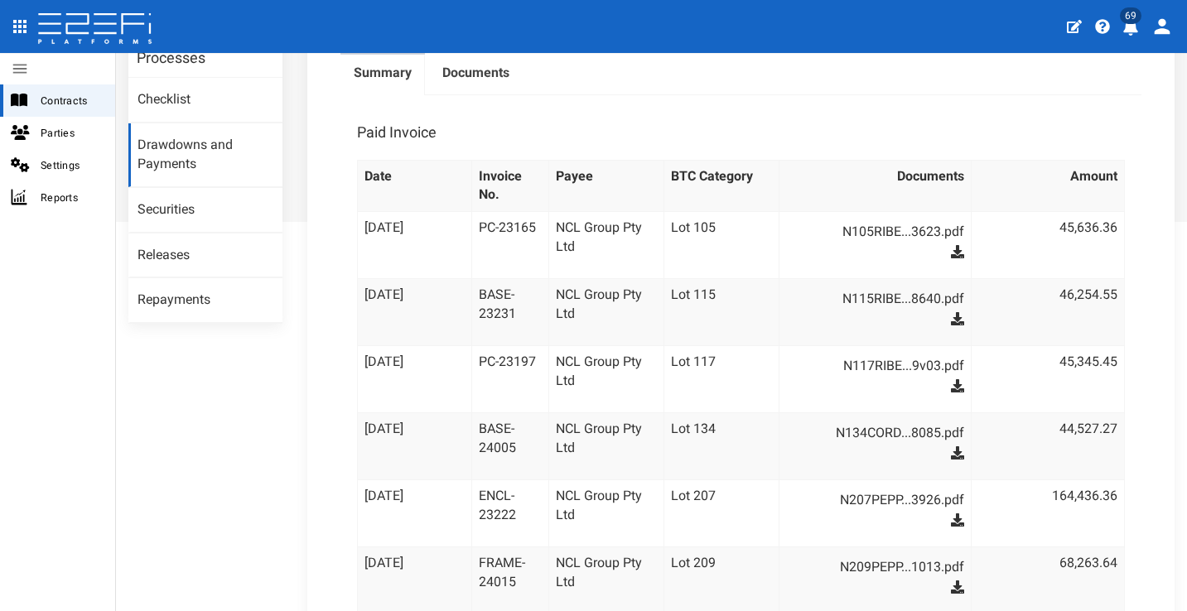
scroll to position [132, 0]
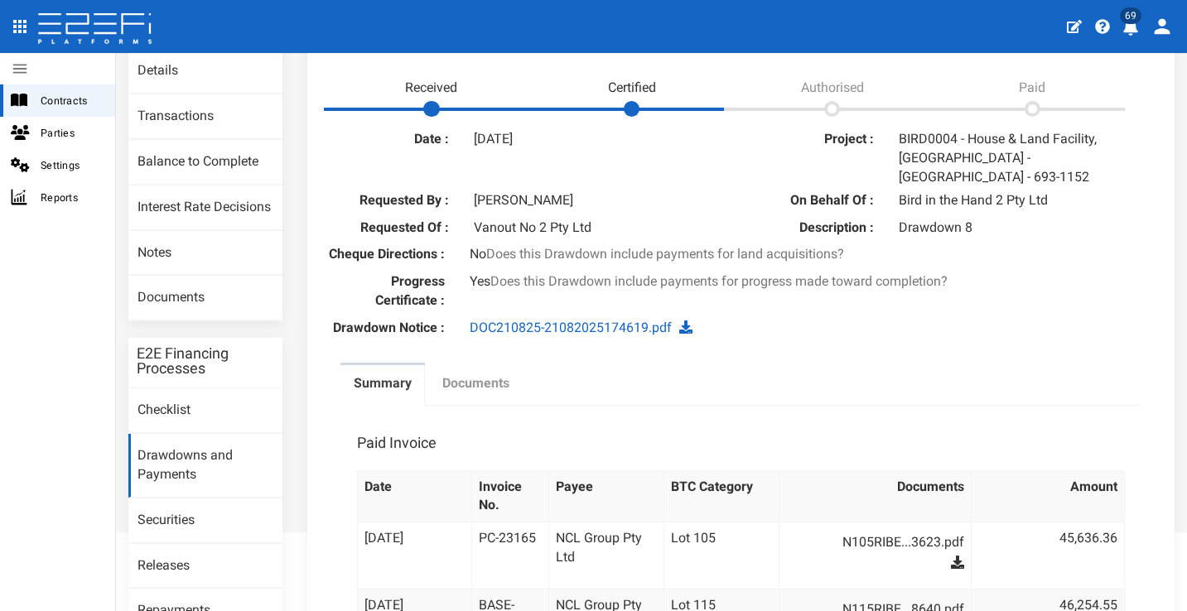
click at [498, 374] on label "Documents" at bounding box center [475, 383] width 67 height 19
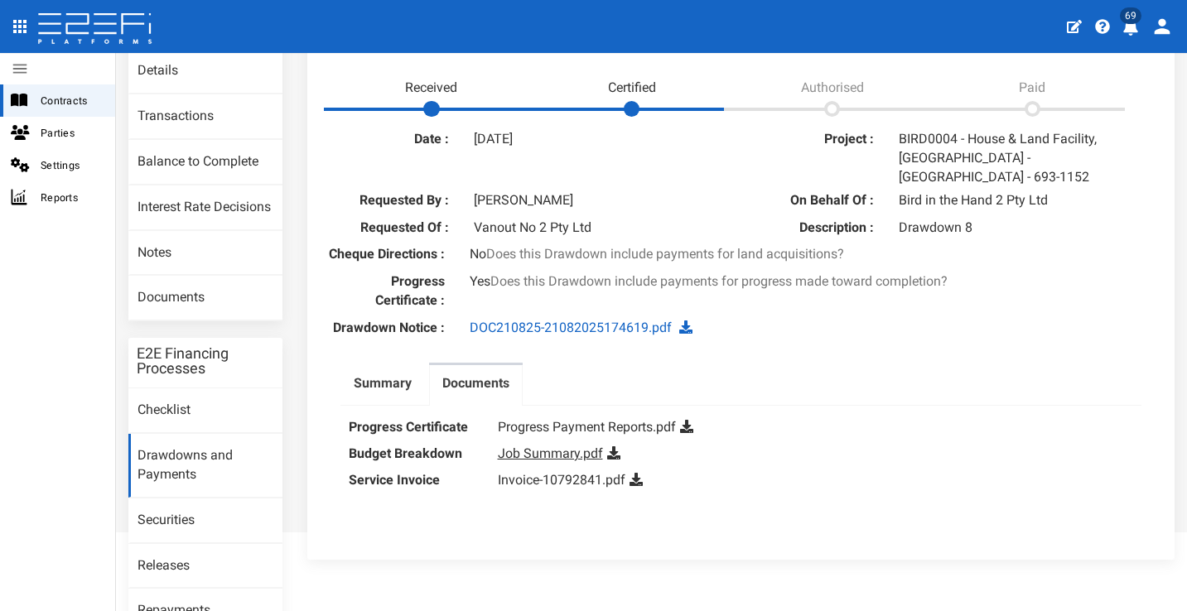
click at [572, 446] on link "Job Summary.pdf" at bounding box center [550, 454] width 105 height 16
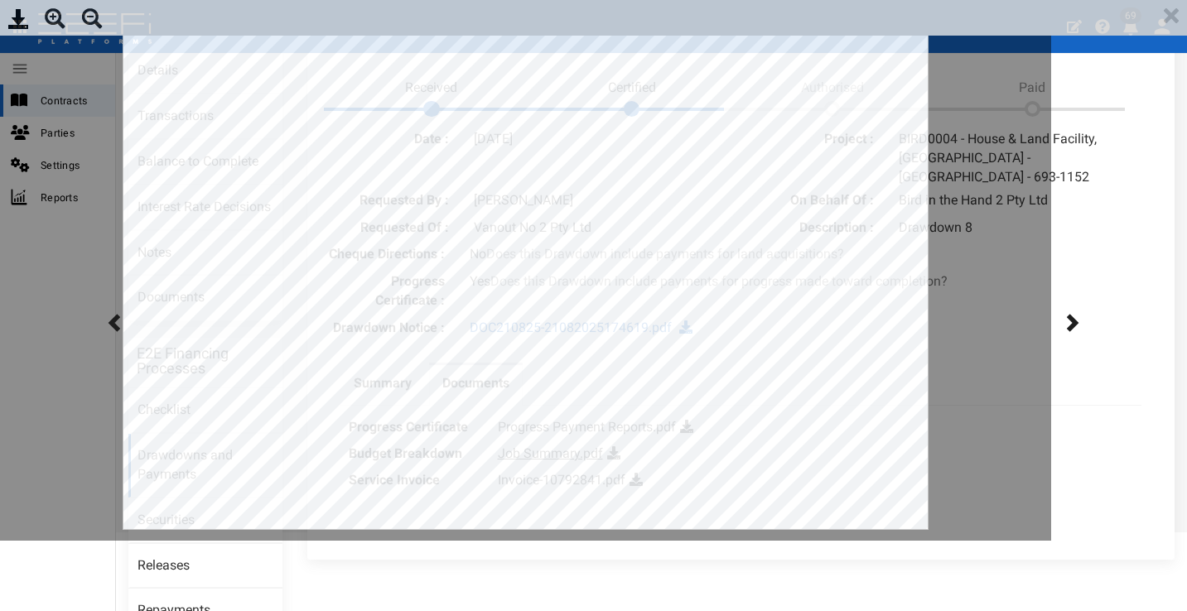
scroll to position [0, 0]
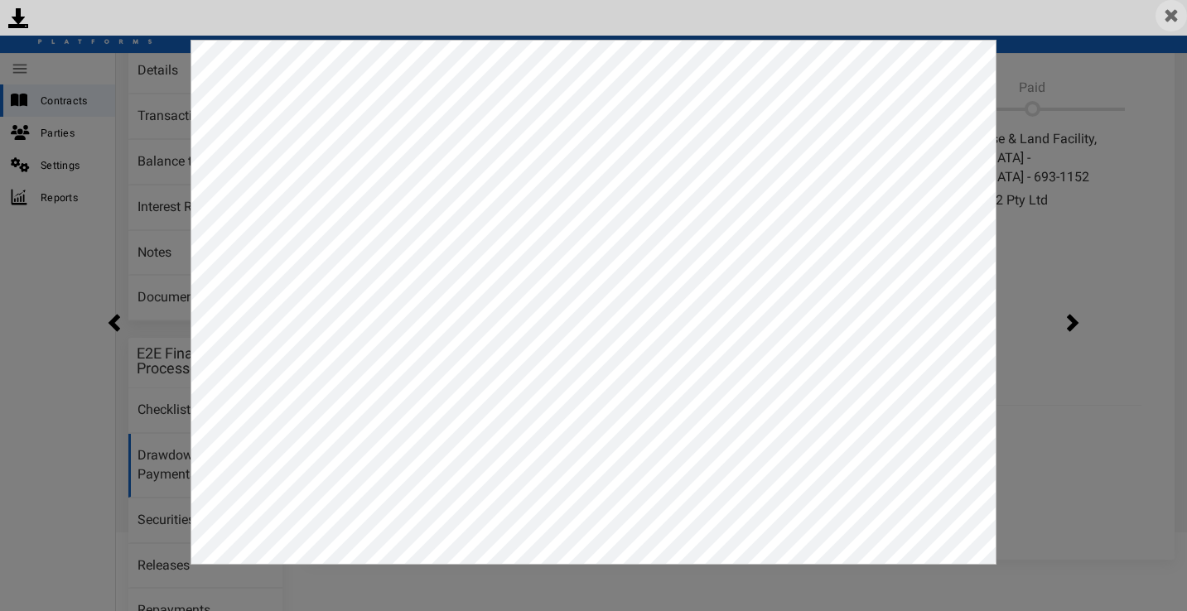
click at [1167, 25] on img at bounding box center [1171, 15] width 31 height 31
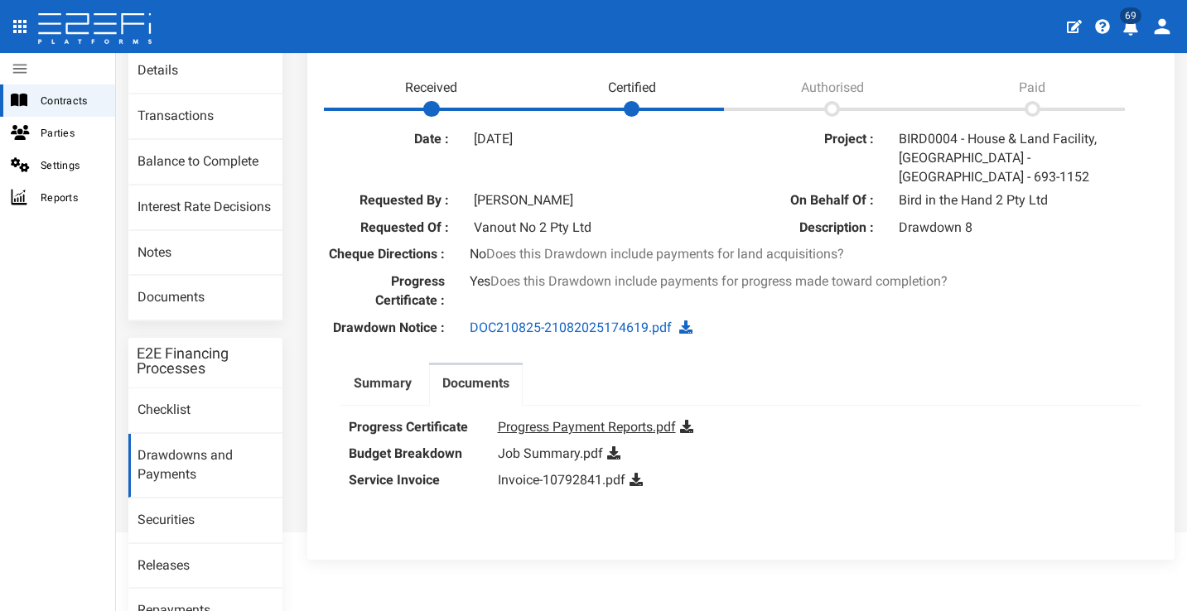
click at [587, 421] on link "Progress Payment Reports.pdf" at bounding box center [587, 427] width 178 height 16
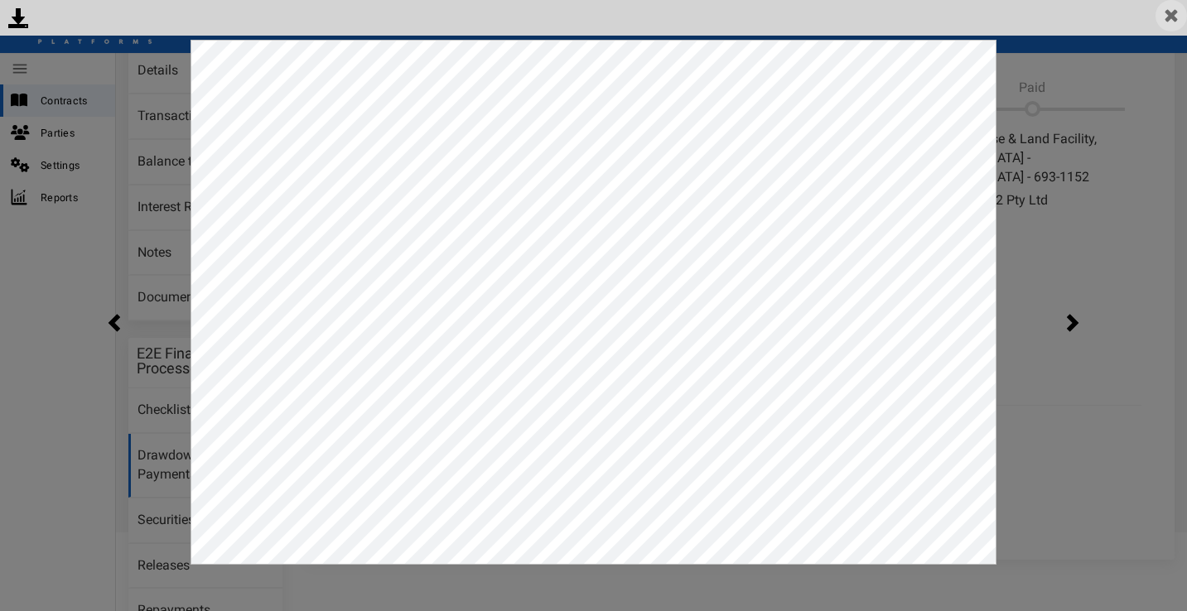
click at [1172, 12] on img at bounding box center [1171, 15] width 31 height 31
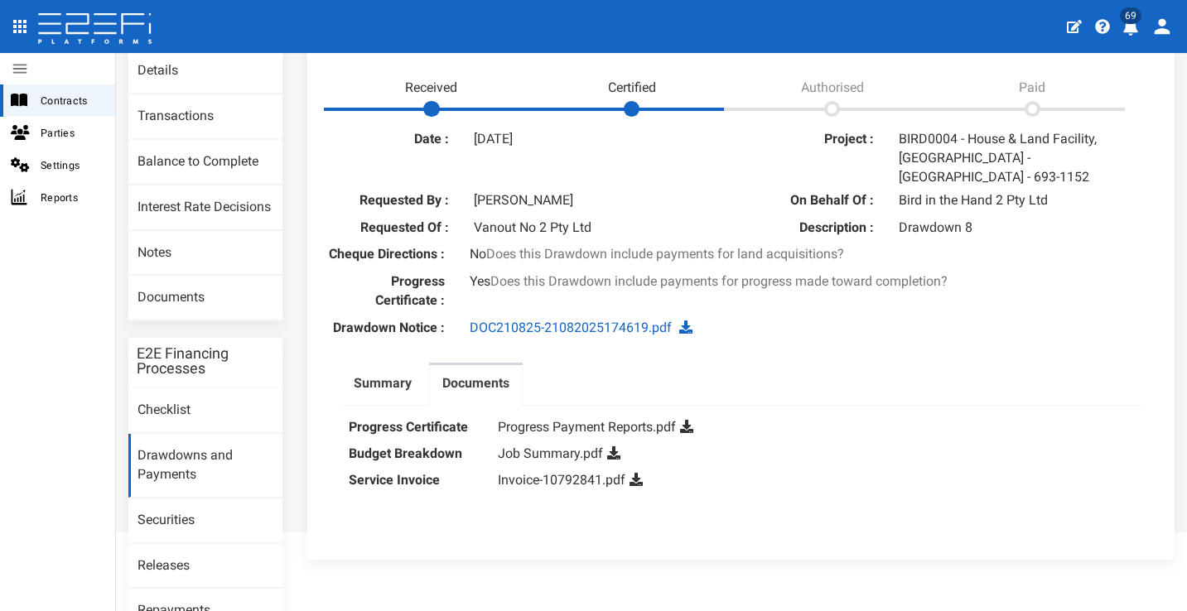
click at [1051, 374] on ul "Summary Documents" at bounding box center [742, 384] width 802 height 43
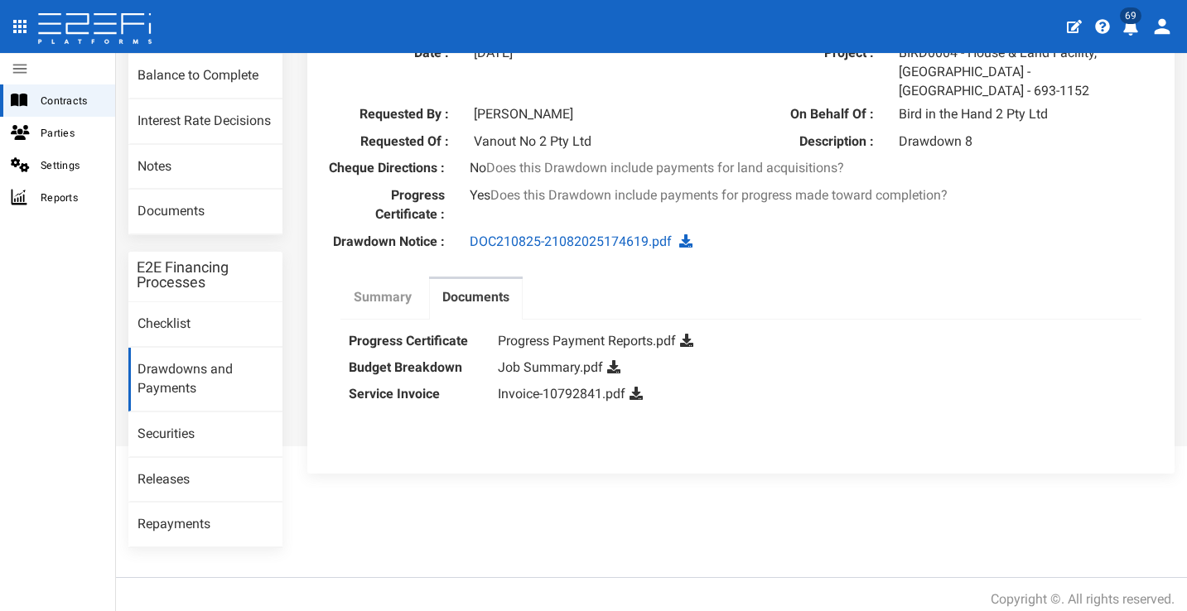
click at [400, 288] on label "Summary" at bounding box center [383, 297] width 58 height 19
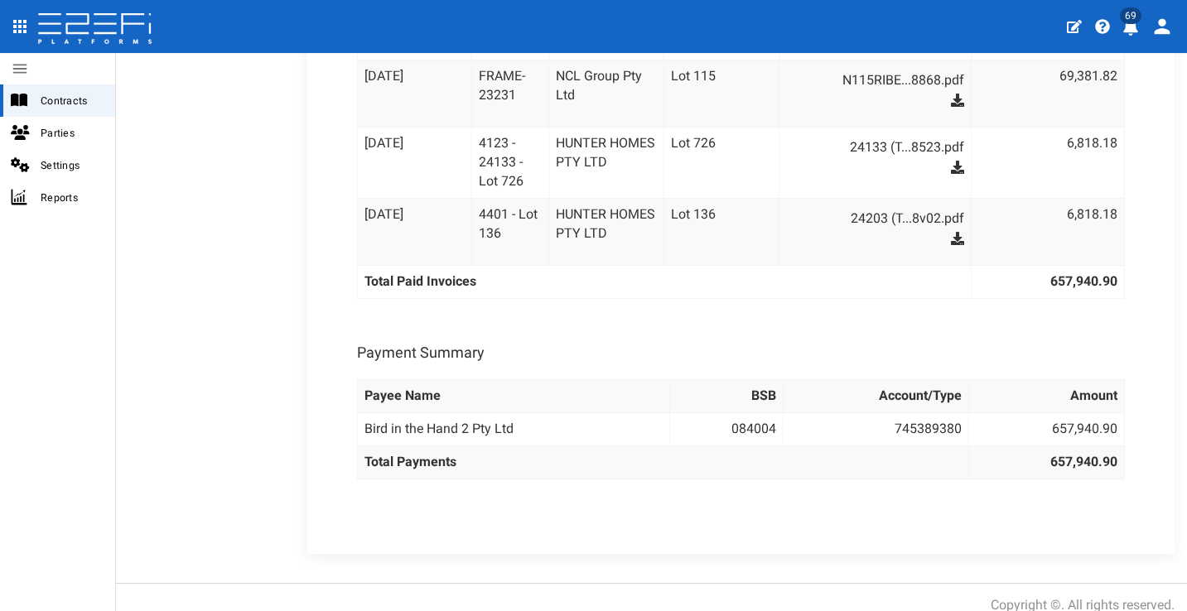
scroll to position [0, 0]
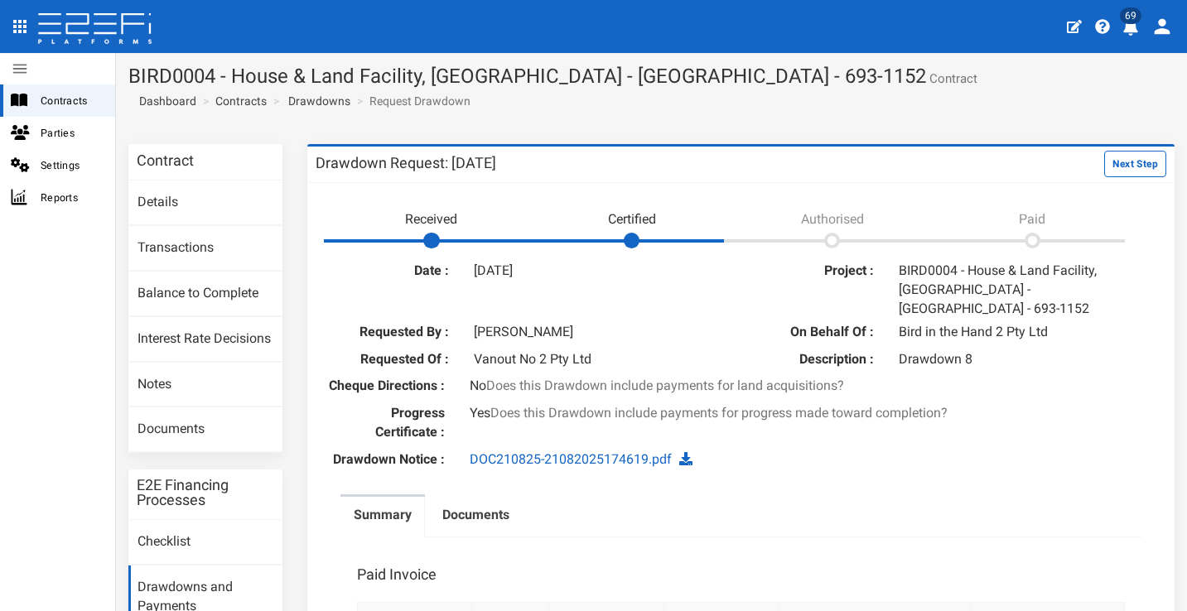
click at [1130, 33] on icon "profile" at bounding box center [1131, 27] width 17 height 17
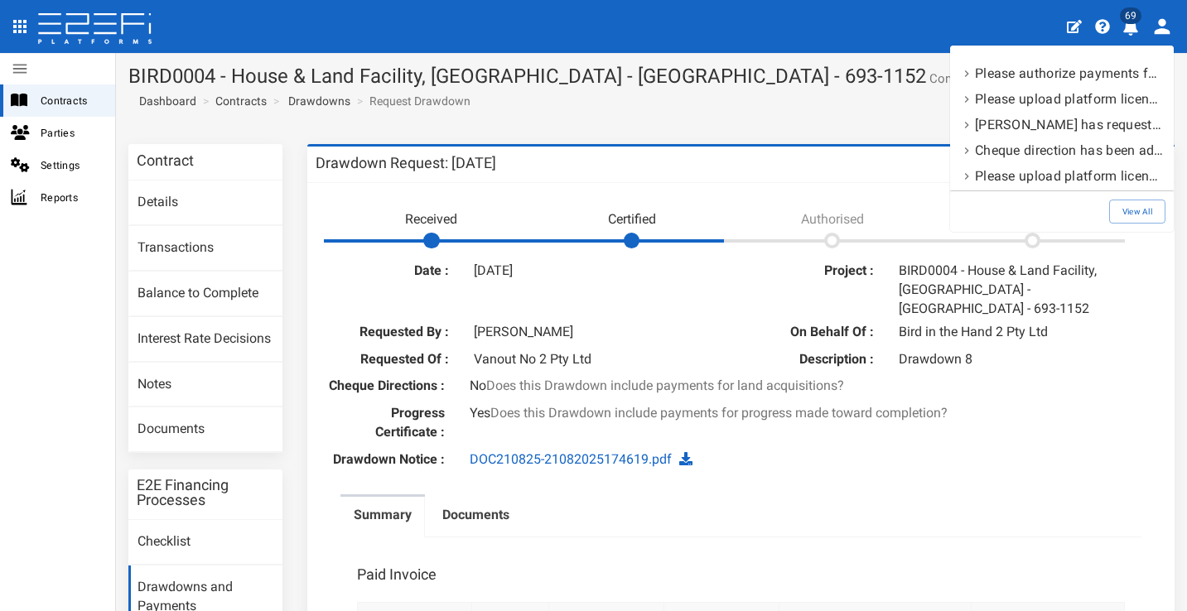
click at [895, 80] on div at bounding box center [593, 305] width 1187 height 611
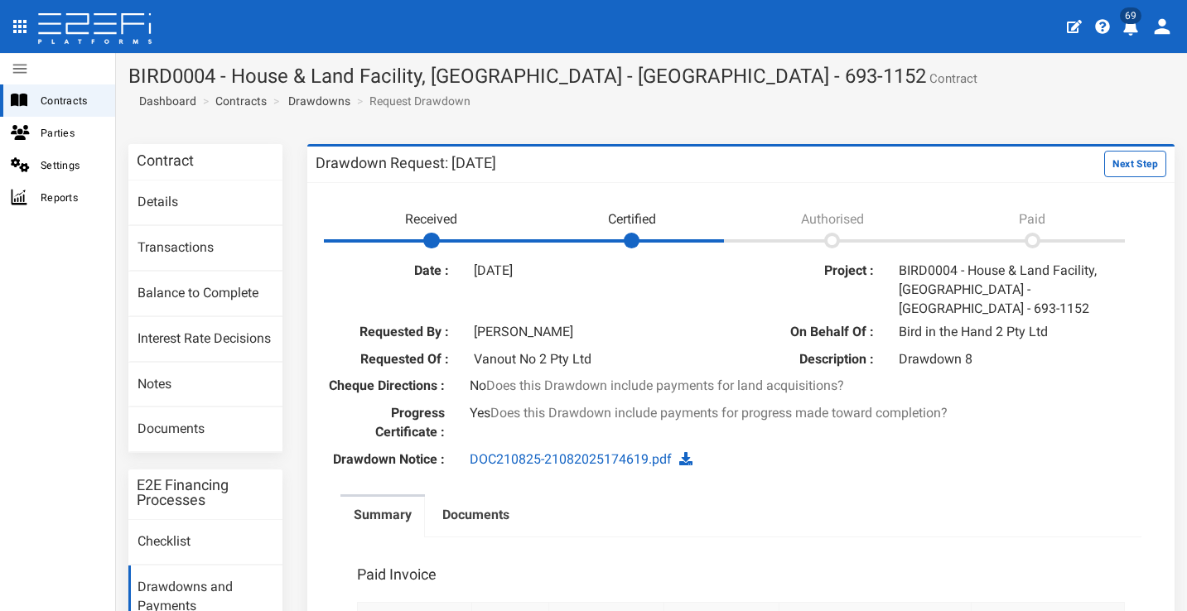
scroll to position [29, 0]
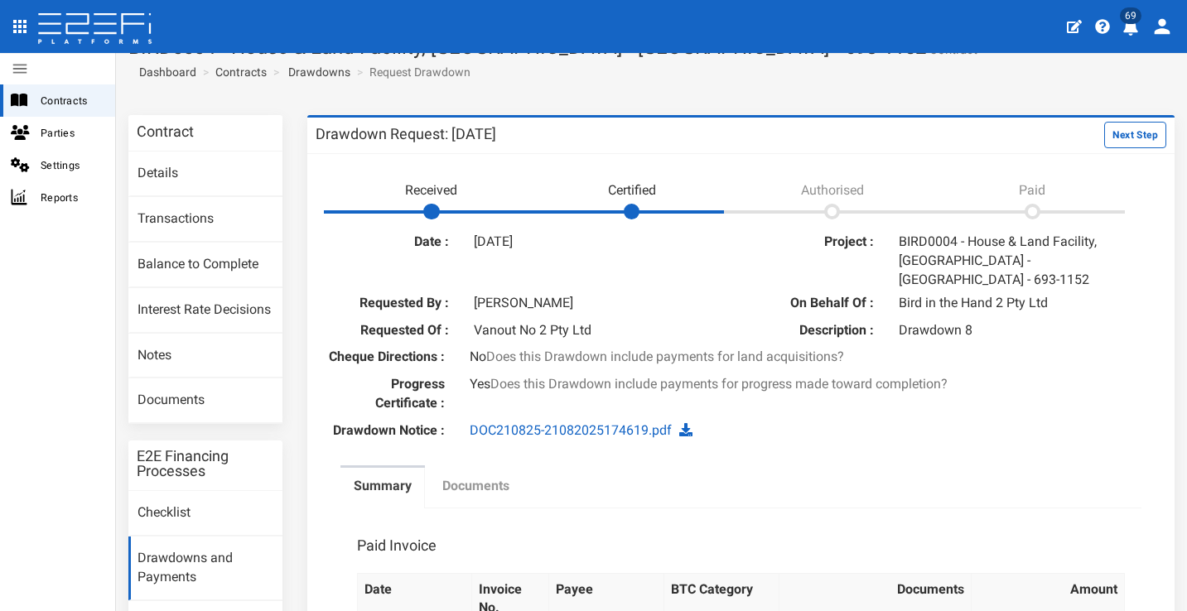
drag, startPoint x: 486, startPoint y: 478, endPoint x: 495, endPoint y: 475, distance: 9.7
click at [488, 477] on label "Documents" at bounding box center [475, 486] width 67 height 19
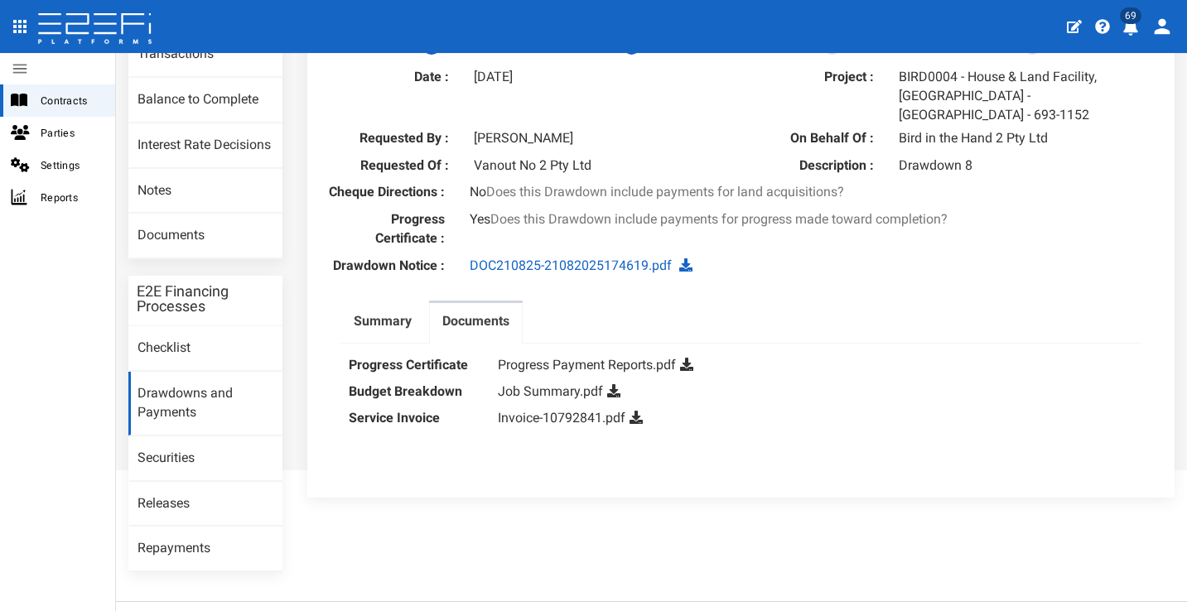
scroll to position [218, 0]
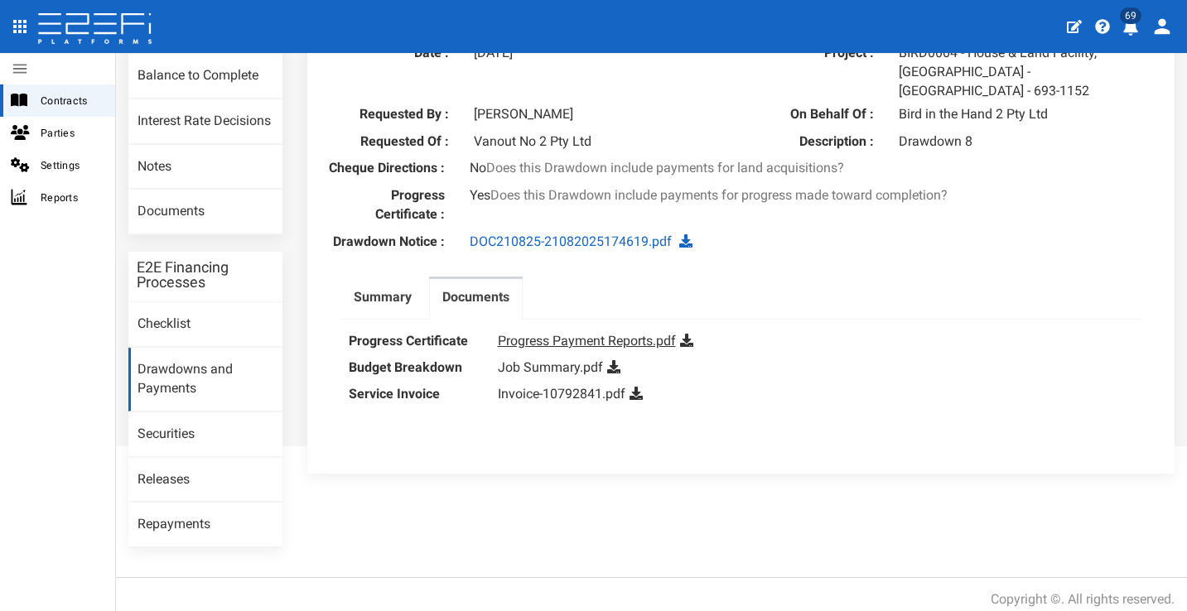
click at [586, 333] on link "Progress Payment Reports.pdf" at bounding box center [587, 341] width 178 height 16
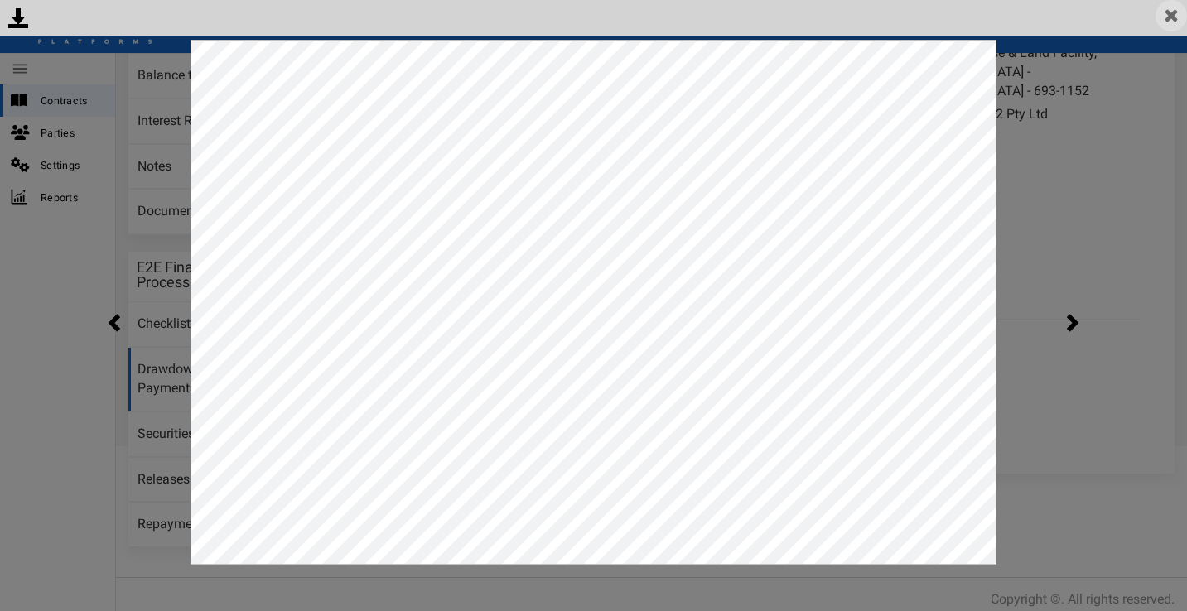
click at [1170, 19] on img at bounding box center [1171, 15] width 31 height 31
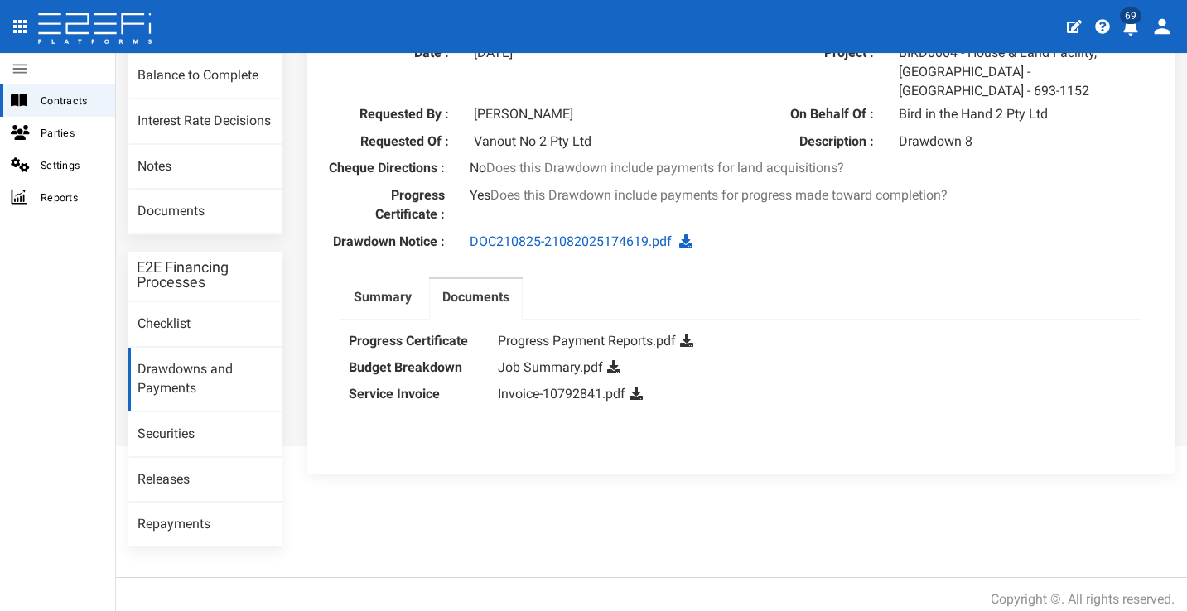
click at [544, 361] on link "Job Summary.pdf" at bounding box center [550, 368] width 105 height 16
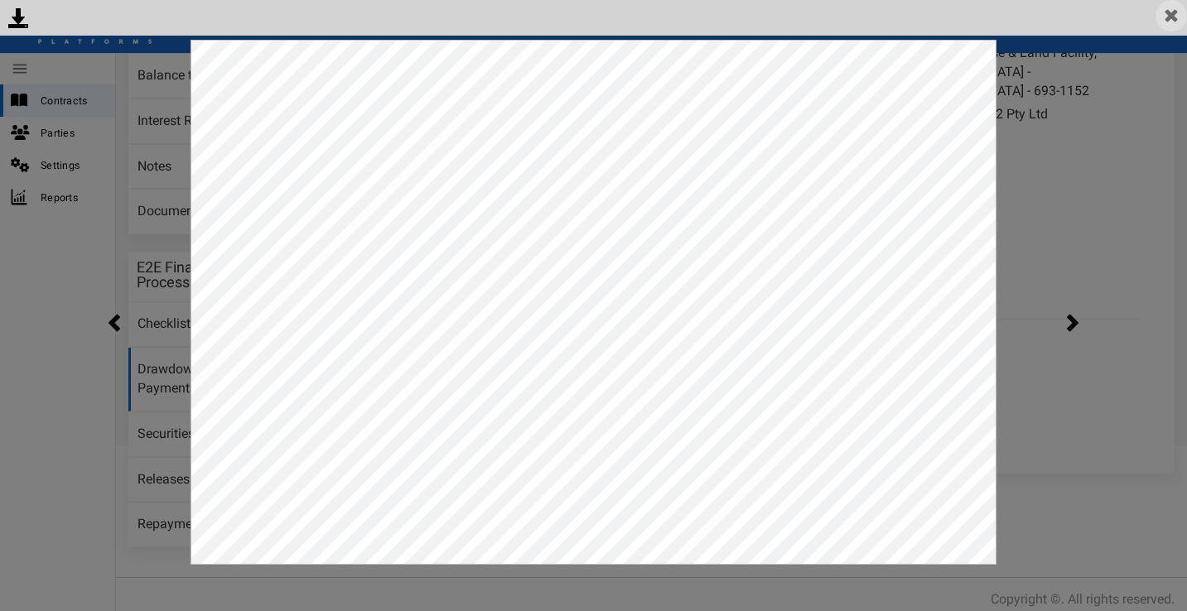
click at [1168, 22] on img at bounding box center [1171, 15] width 31 height 31
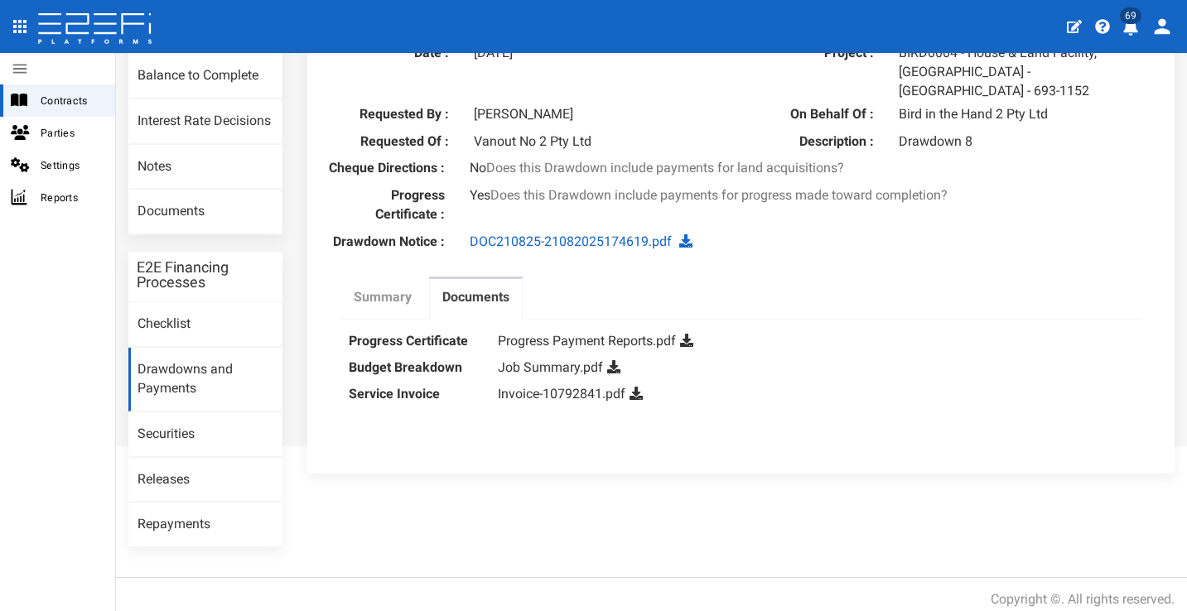
click at [369, 288] on label "Summary" at bounding box center [383, 297] width 58 height 19
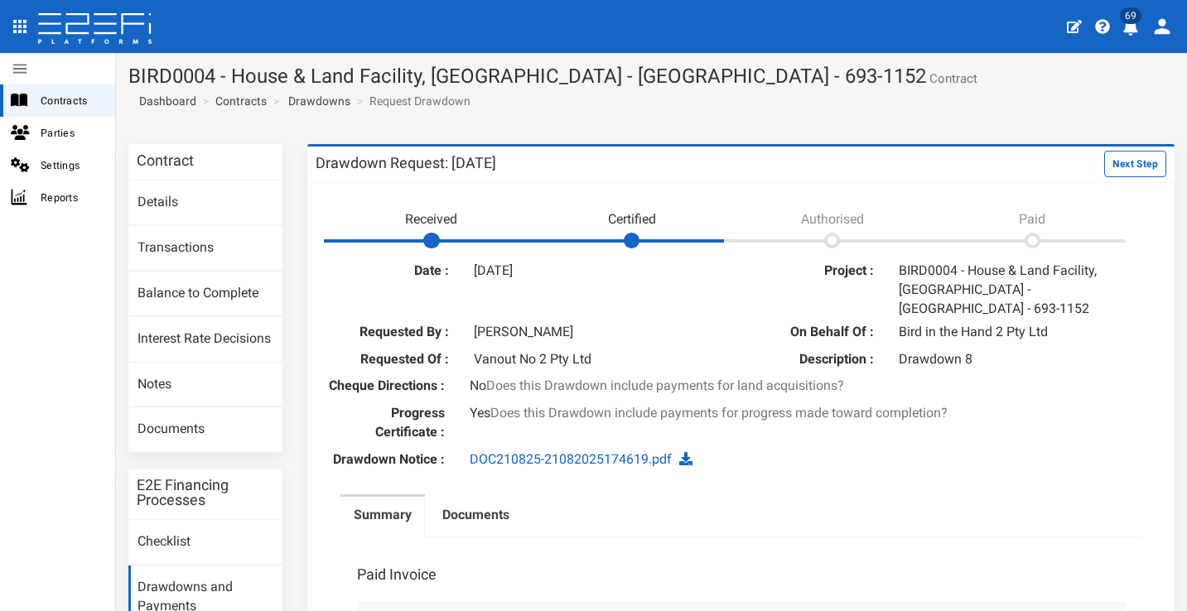
scroll to position [181, 0]
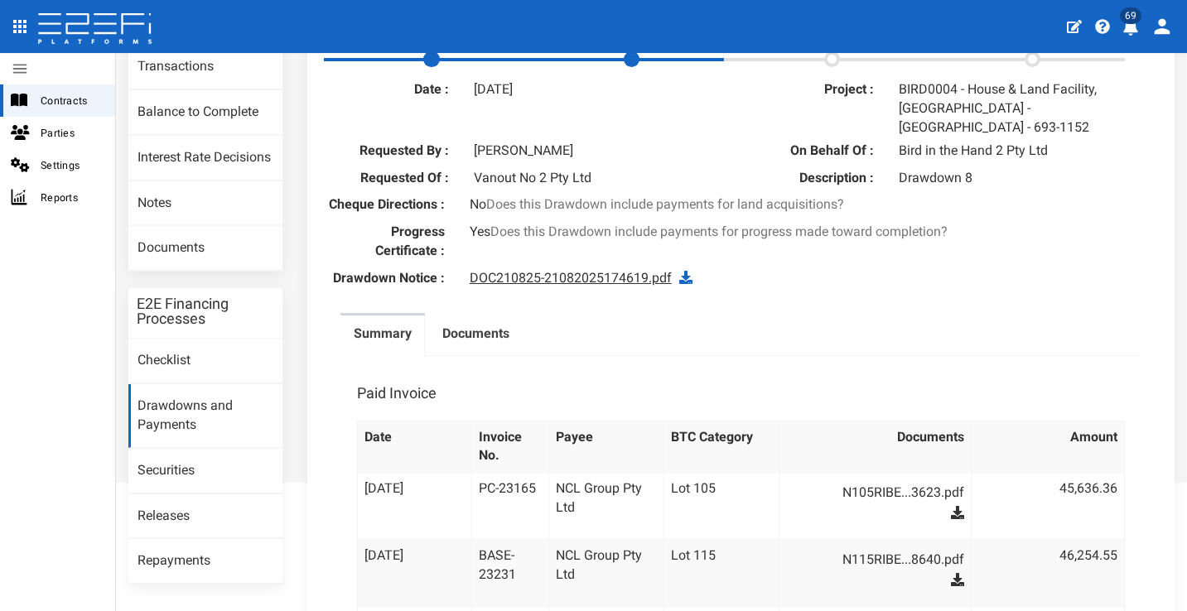
click at [587, 275] on link "DOC210825-21082025174619.pdf" at bounding box center [571, 278] width 202 height 16
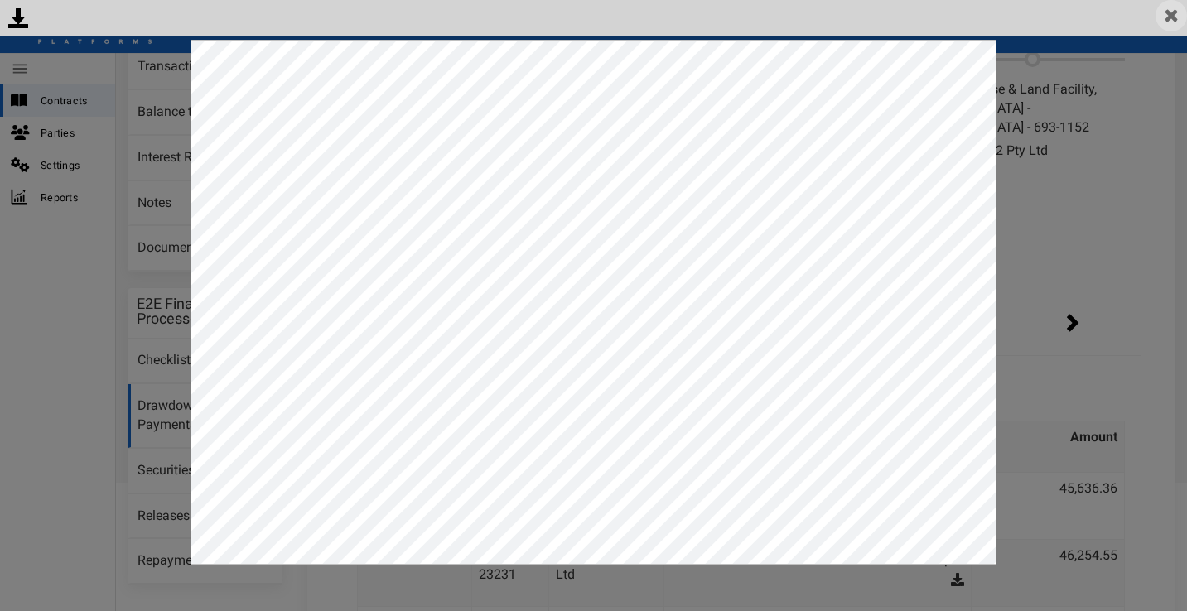
click at [1176, 22] on img at bounding box center [1171, 15] width 31 height 31
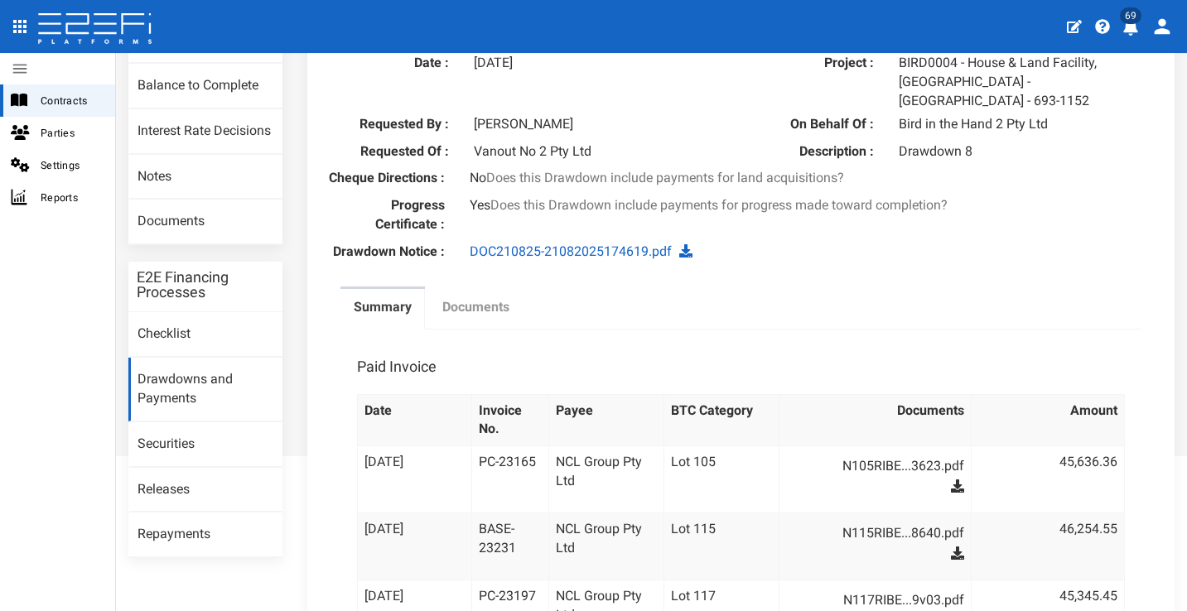
scroll to position [205, 0]
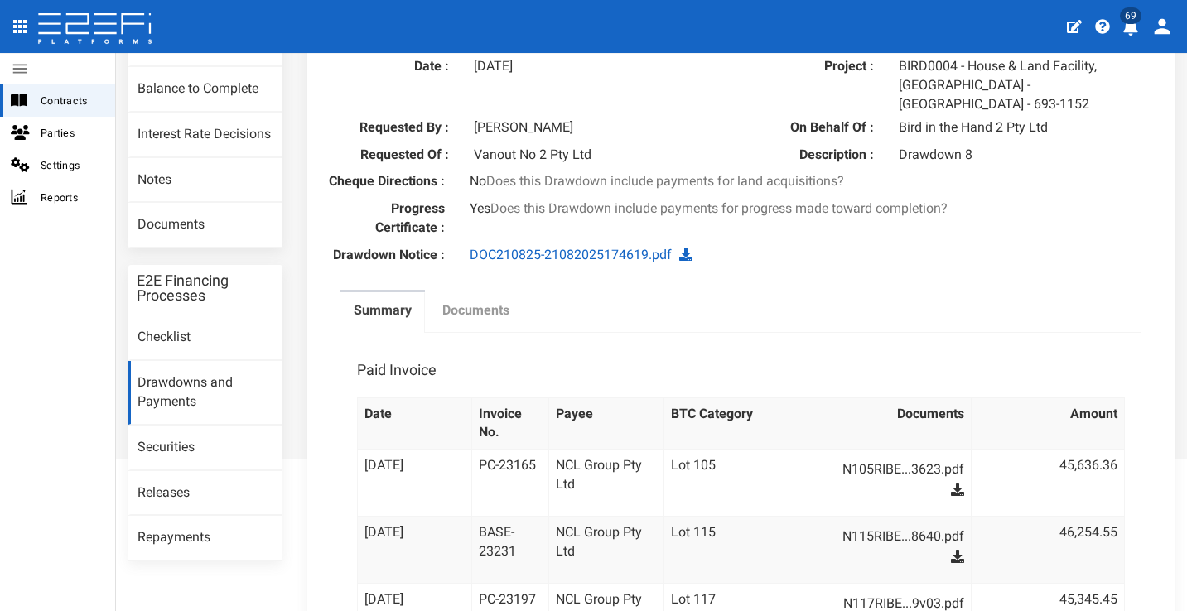
click at [493, 305] on label "Documents" at bounding box center [475, 311] width 67 height 19
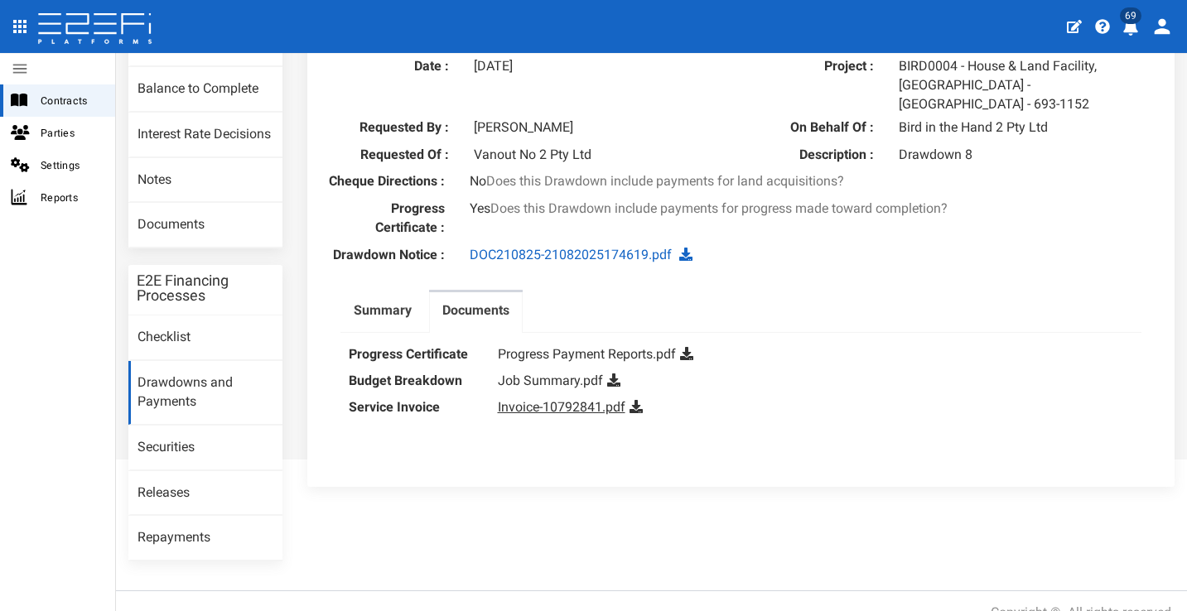
click at [574, 399] on link "Invoice-10792841.pdf" at bounding box center [562, 407] width 128 height 16
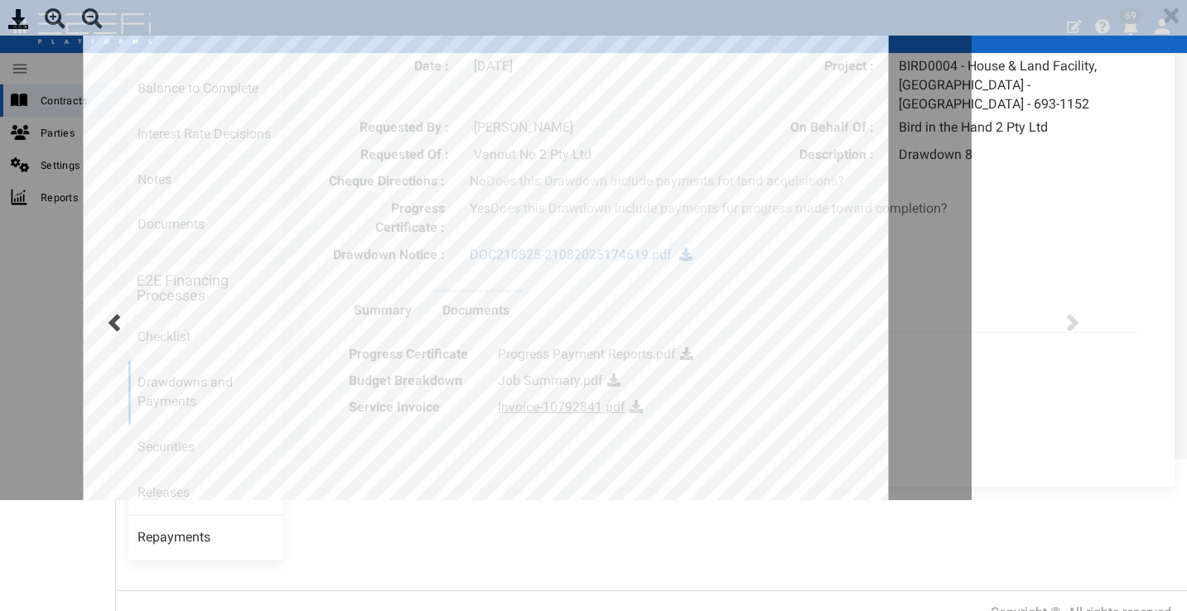
scroll to position [0, 0]
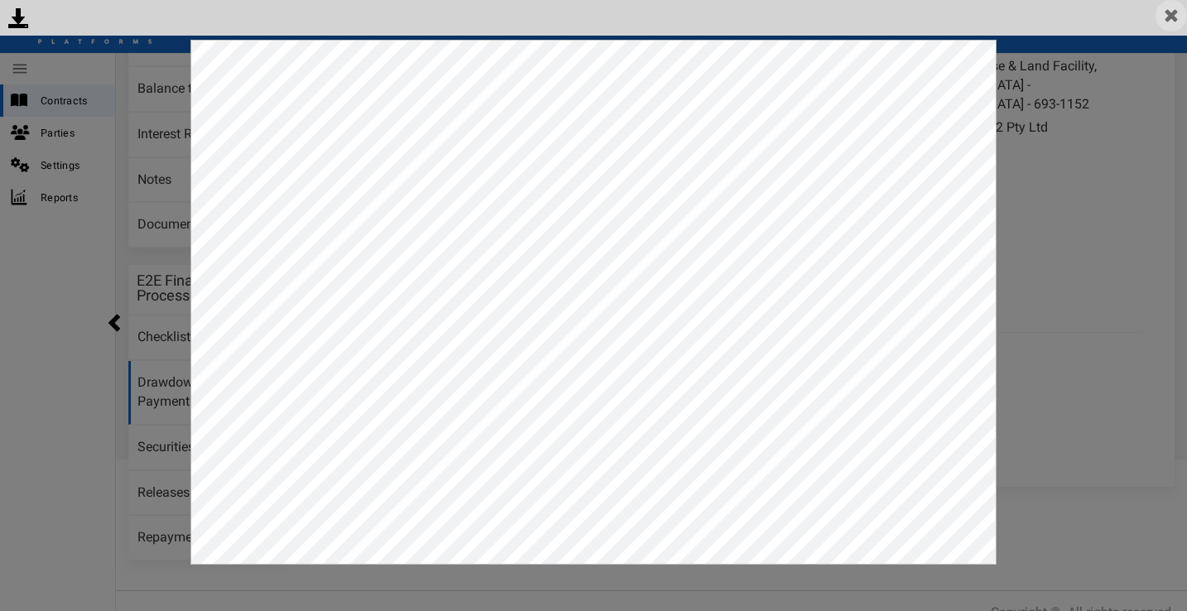
click at [1166, 18] on img at bounding box center [1171, 15] width 31 height 31
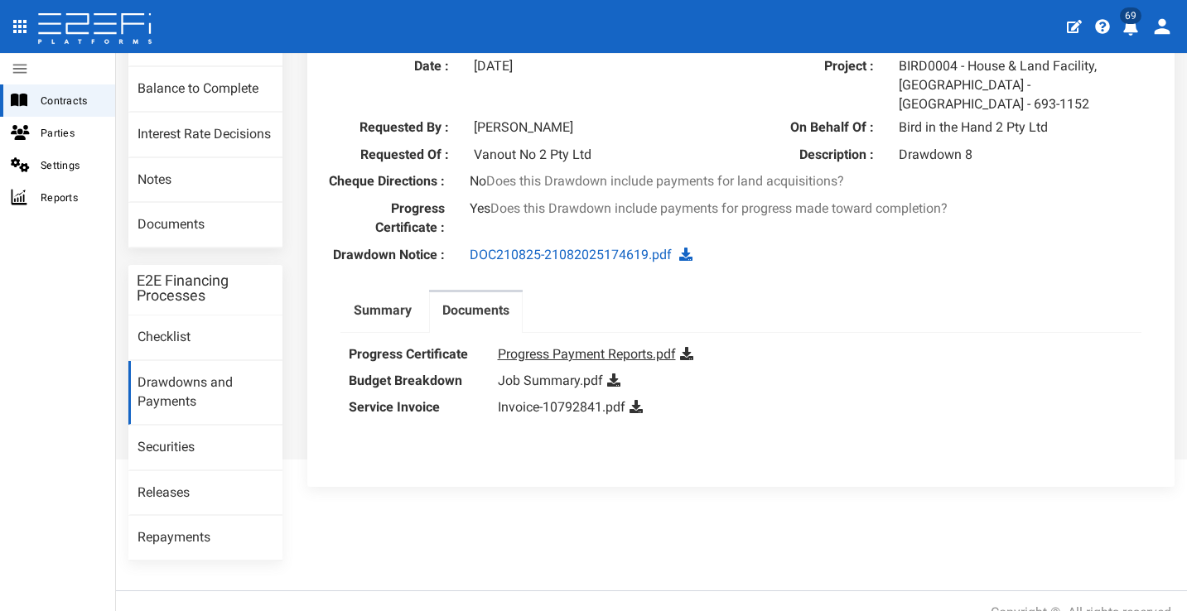
click at [577, 346] on link "Progress Payment Reports.pdf" at bounding box center [587, 354] width 178 height 16
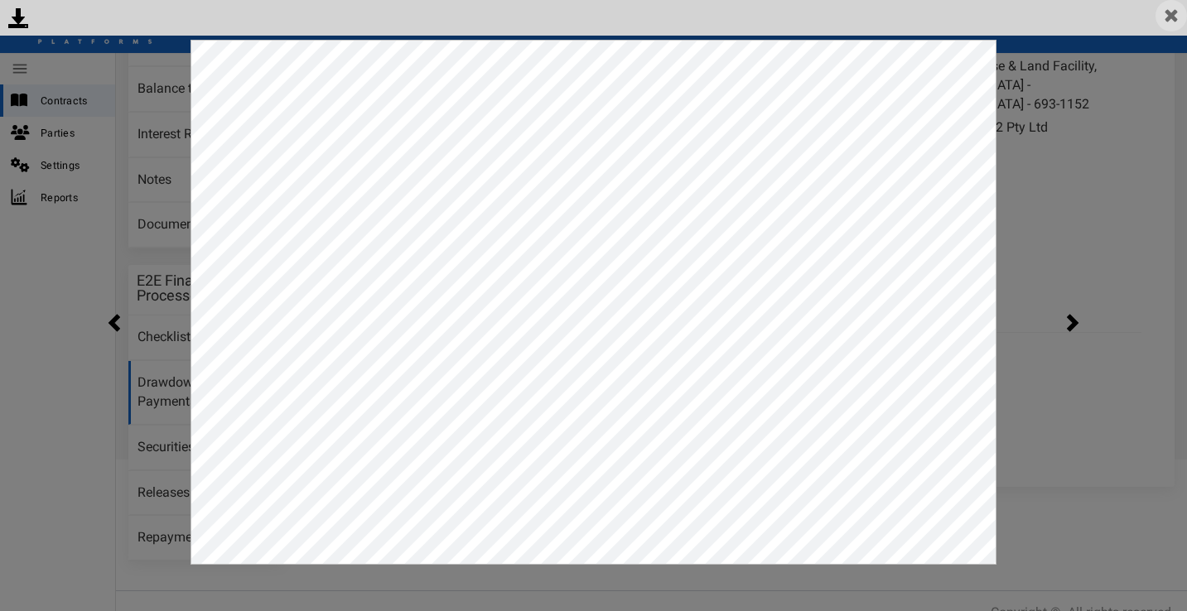
click at [1176, 14] on img at bounding box center [1171, 15] width 31 height 31
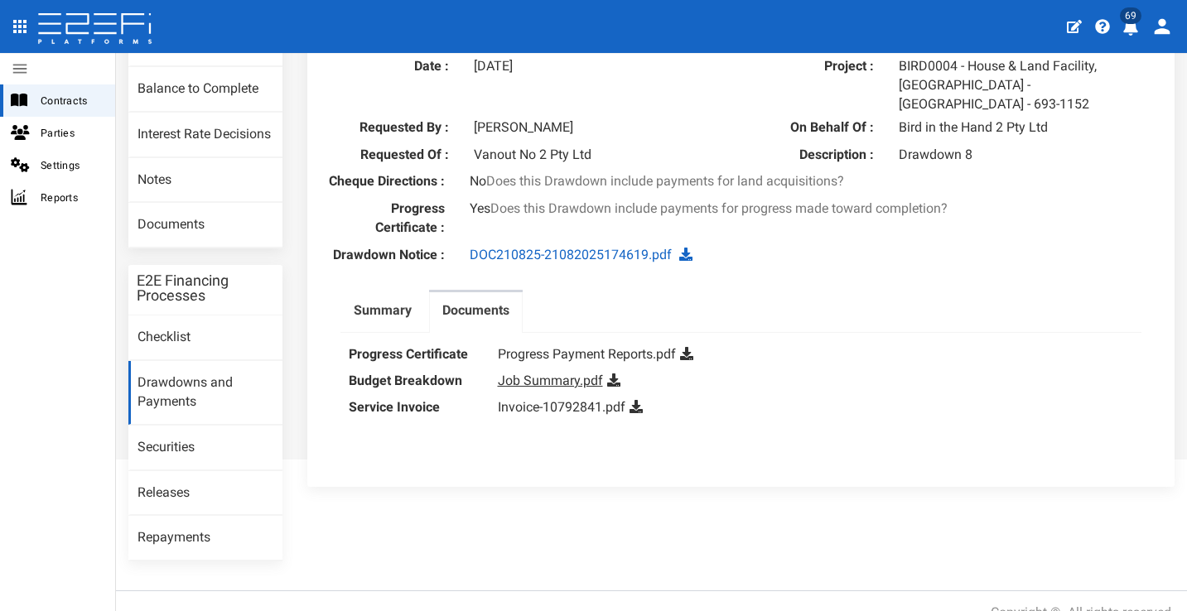
click at [548, 377] on link "Job Summary.pdf" at bounding box center [550, 381] width 105 height 16
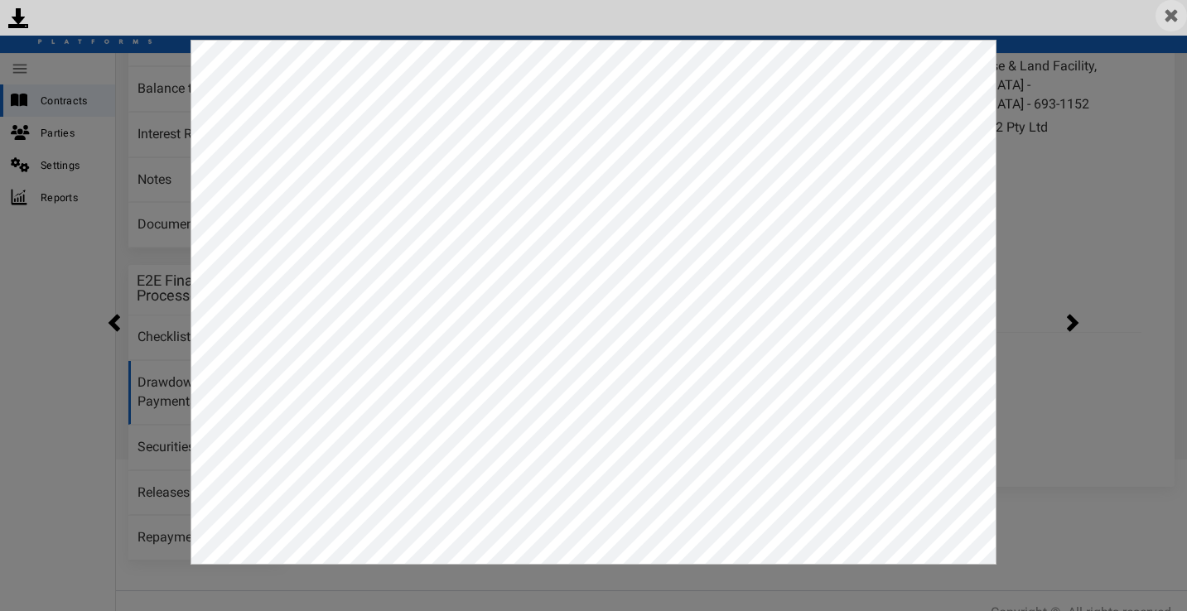
click at [1160, 13] on img at bounding box center [1171, 15] width 31 height 31
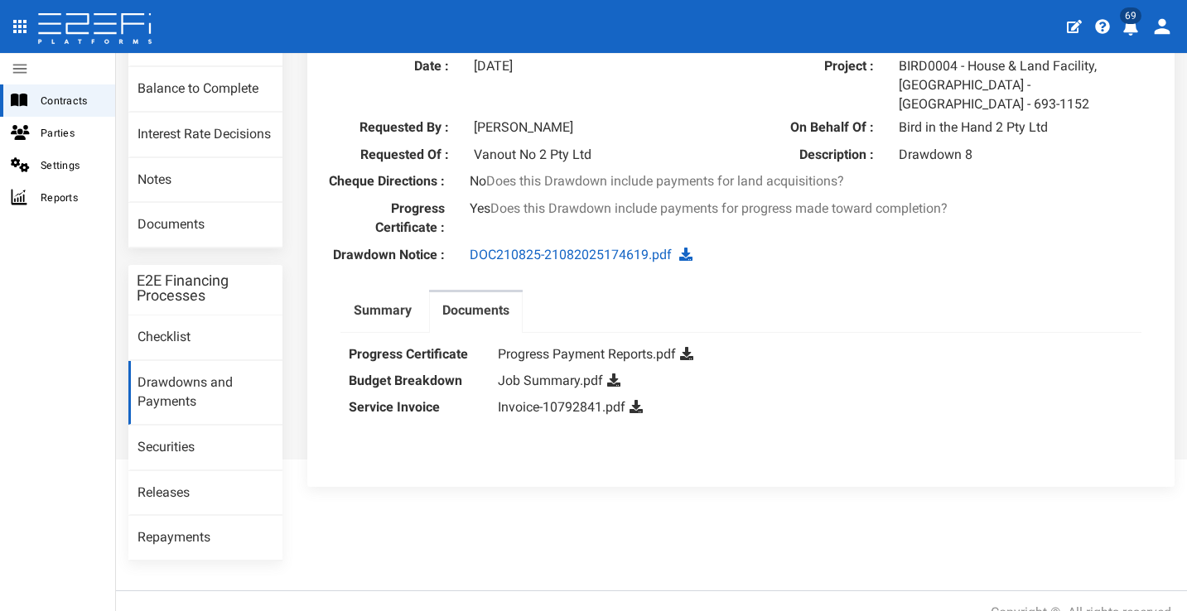
click at [688, 246] on div "DOC210825-21082025174619.pdf" at bounding box center [670, 255] width 426 height 19
click at [680, 248] on icon at bounding box center [685, 254] width 13 height 13
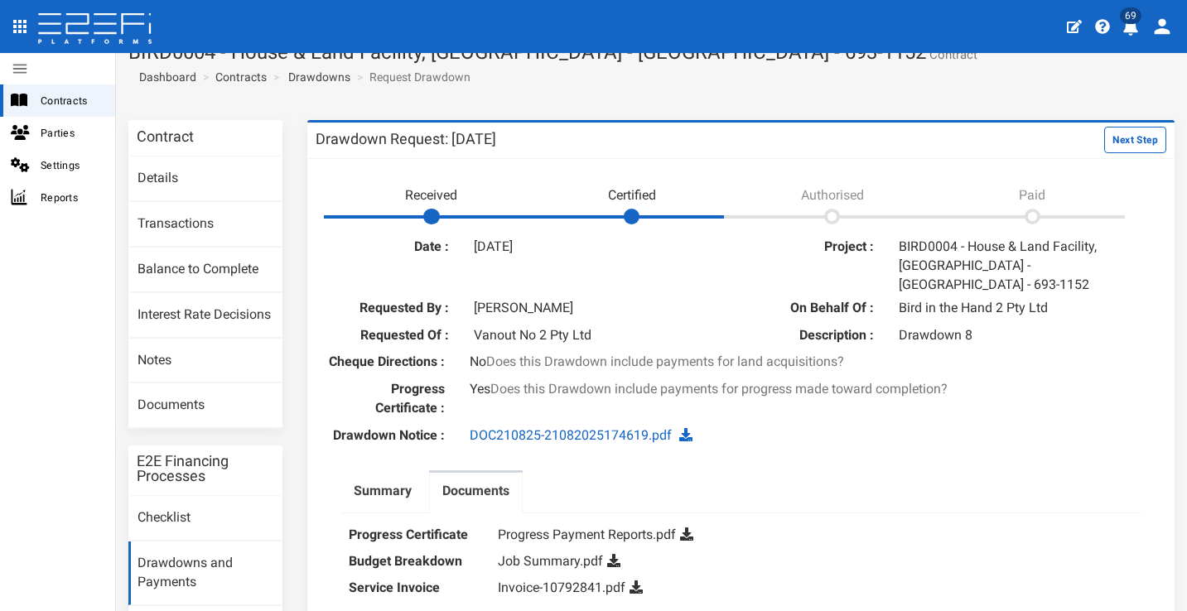
scroll to position [218, 0]
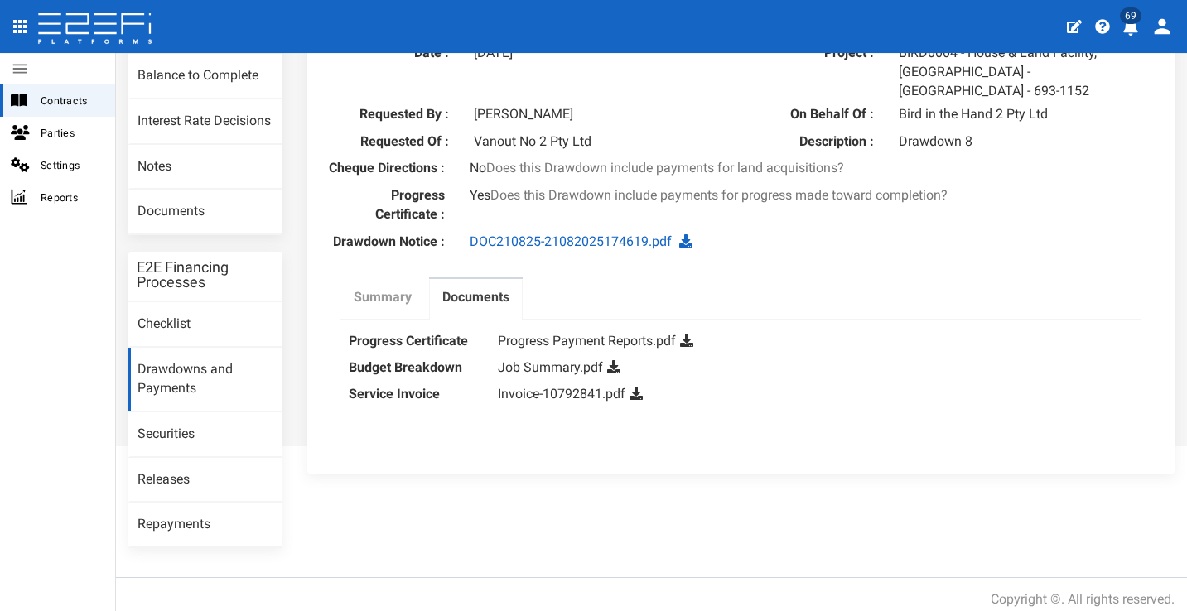
click at [389, 300] on link "Summary" at bounding box center [383, 299] width 85 height 41
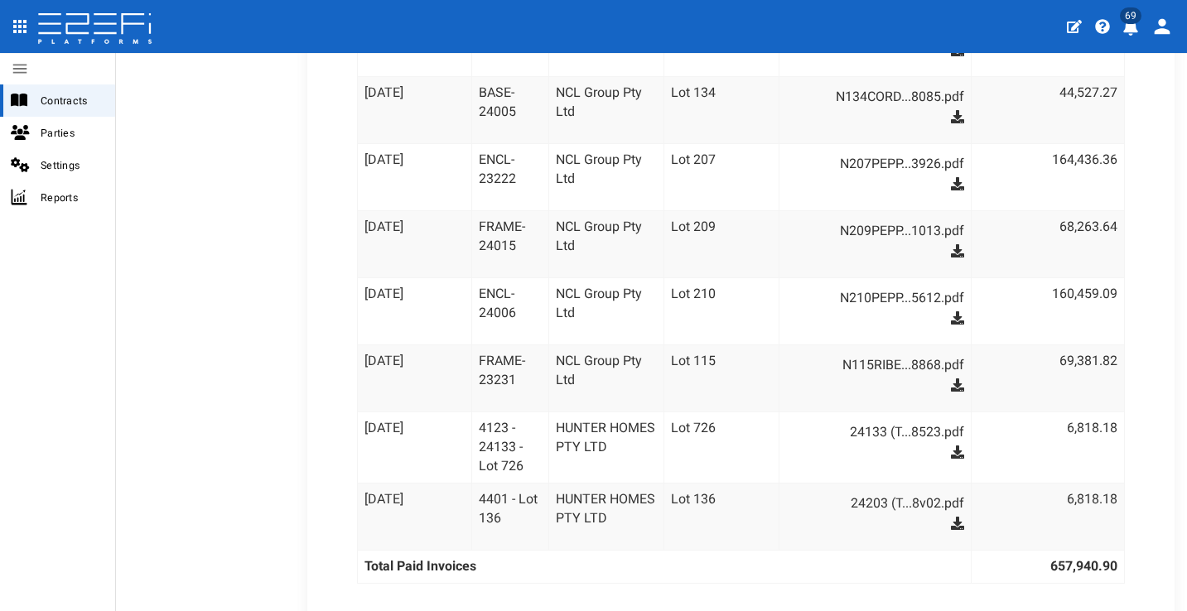
scroll to position [816, 0]
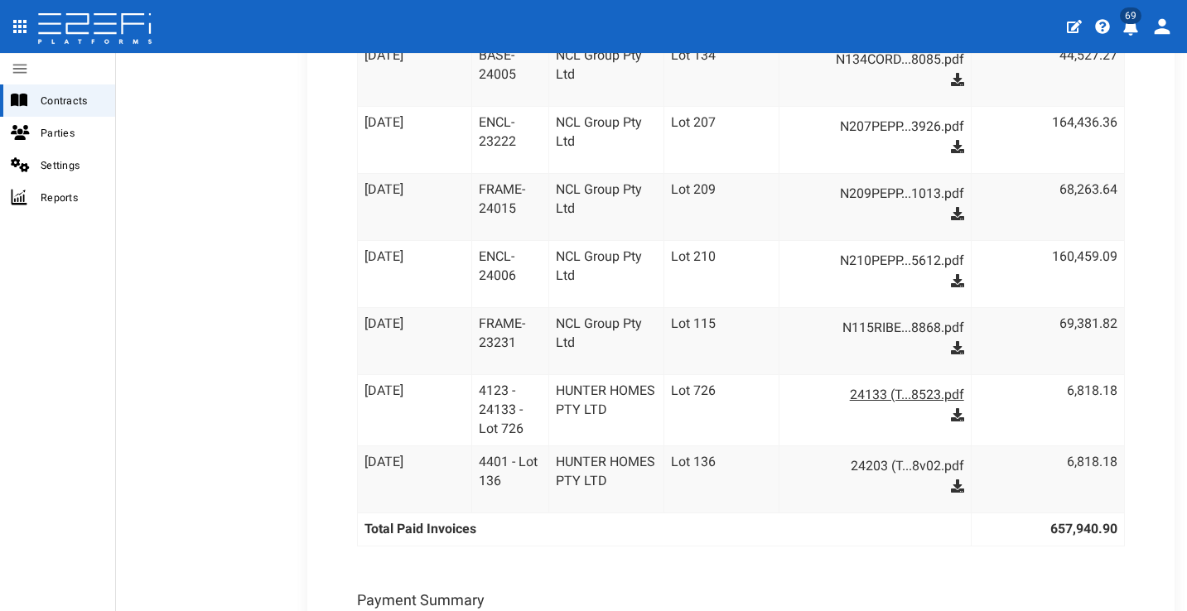
click at [918, 388] on link "24133 (T...8523.pdf" at bounding box center [884, 395] width 162 height 27
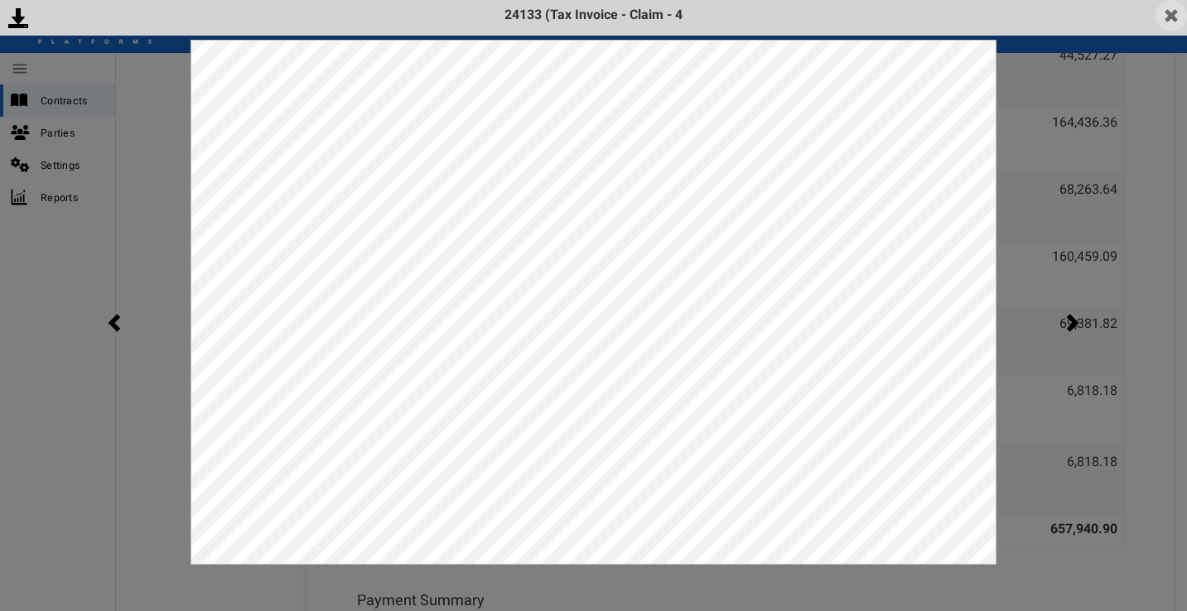
click at [1169, 16] on img at bounding box center [1171, 15] width 31 height 31
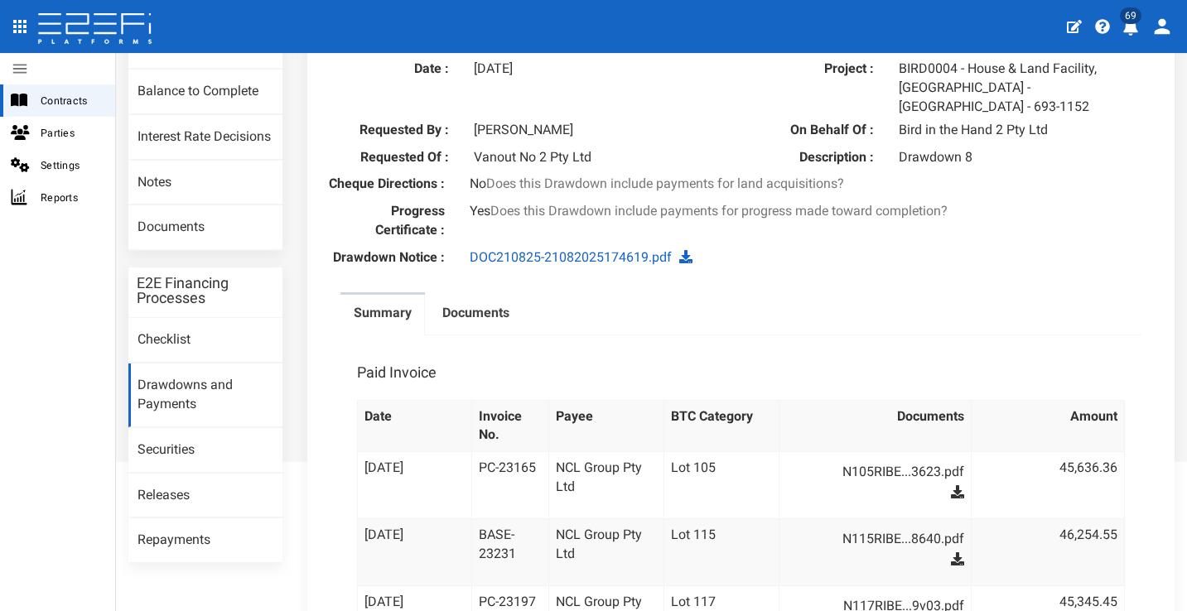
scroll to position [133, 0]
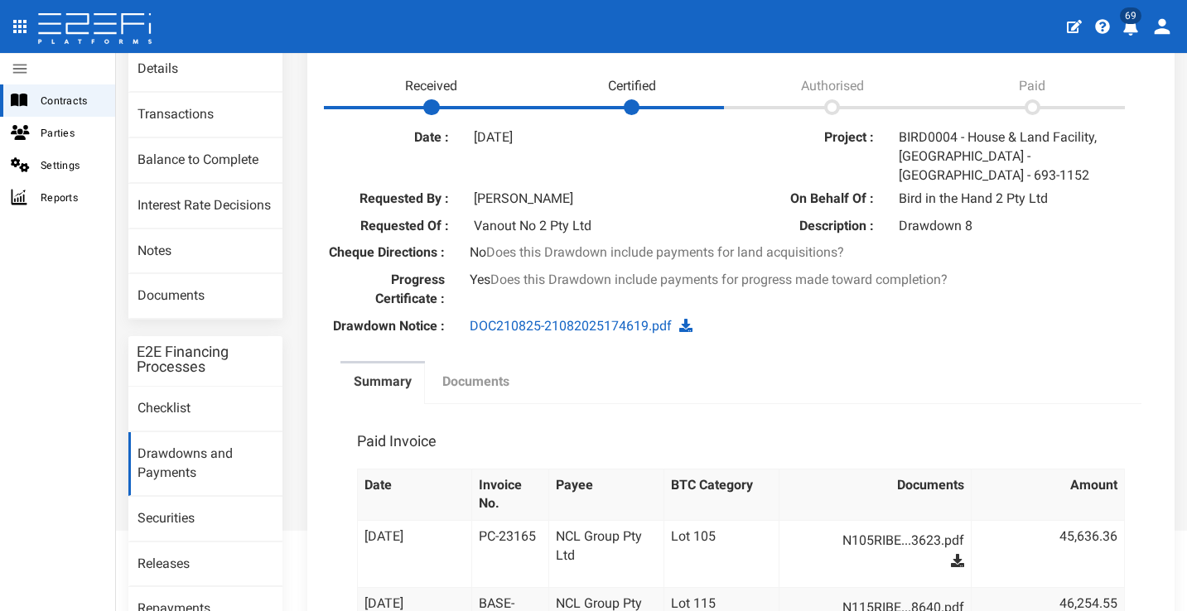
click at [499, 373] on label "Documents" at bounding box center [475, 382] width 67 height 19
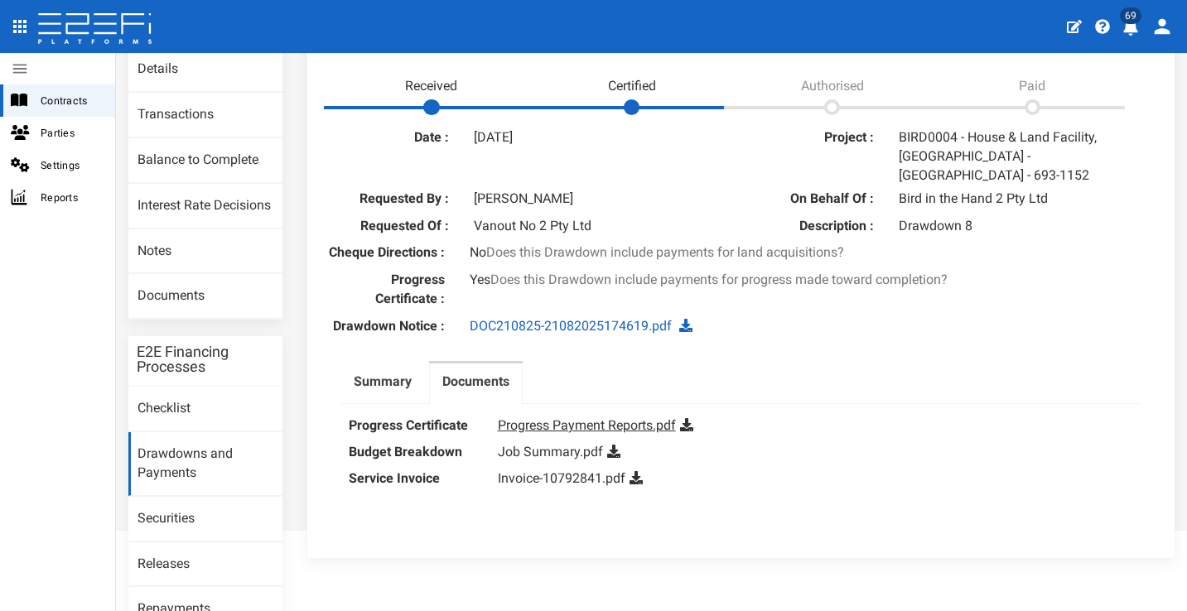
click at [596, 424] on link "Progress Payment Reports.pdf" at bounding box center [587, 426] width 178 height 16
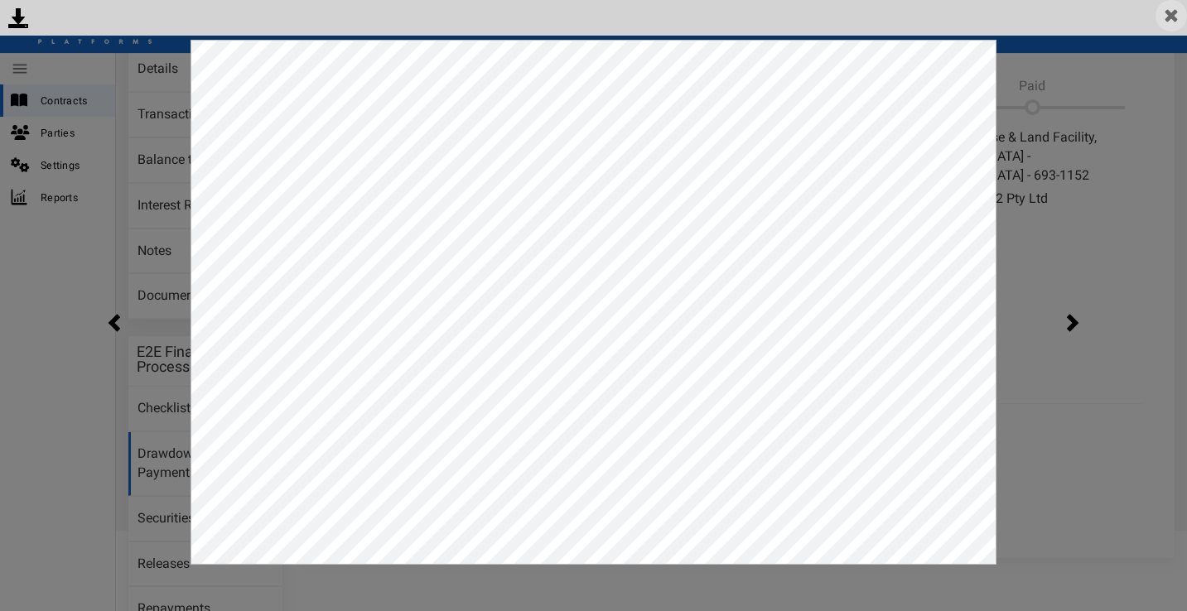
click at [1178, 17] on img at bounding box center [1171, 15] width 31 height 31
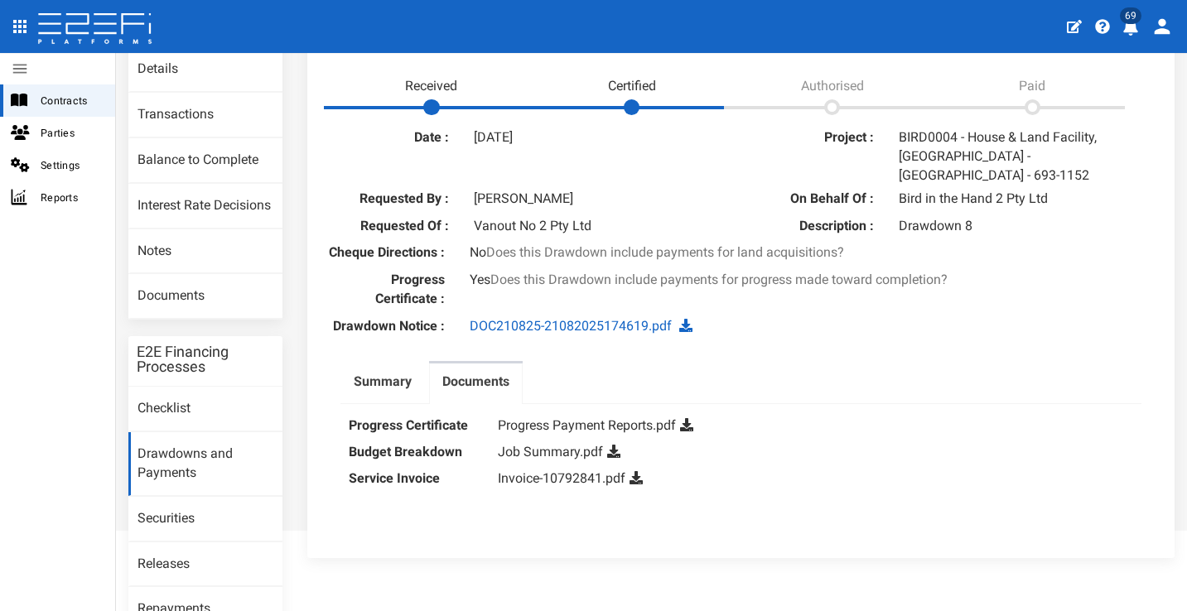
scroll to position [218, 0]
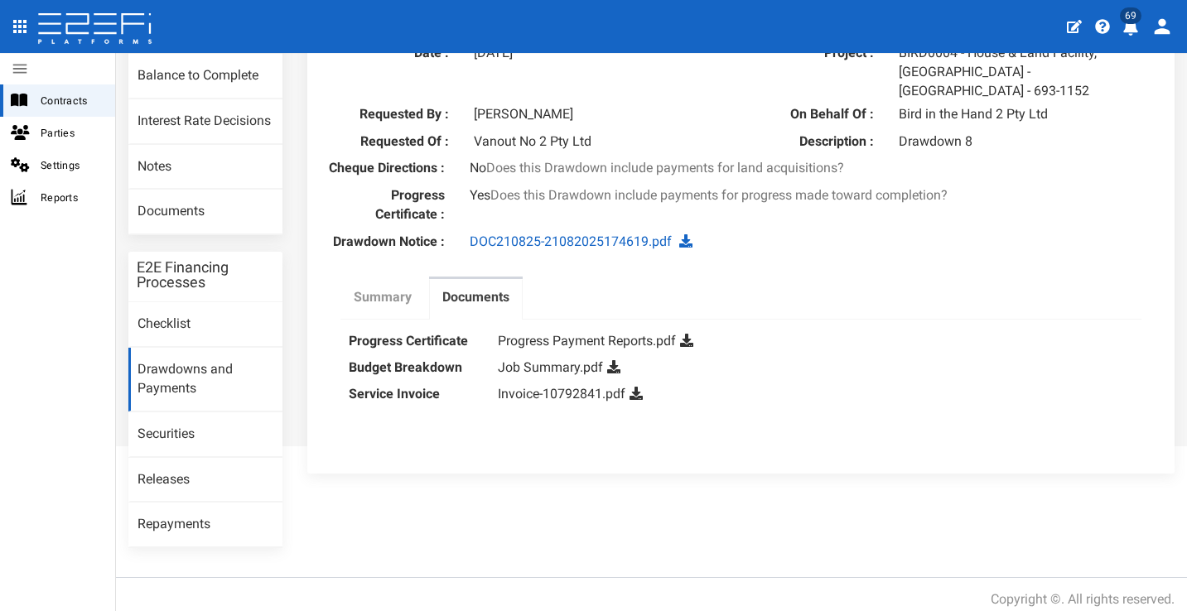
click at [399, 296] on label "Summary" at bounding box center [383, 297] width 58 height 19
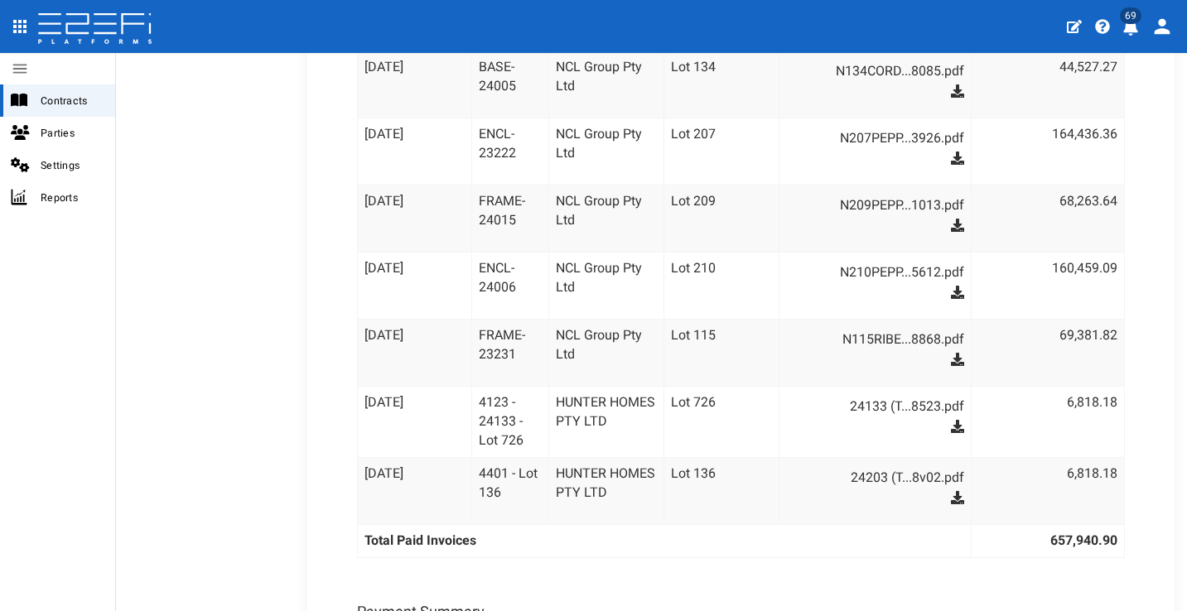
scroll to position [776, 0]
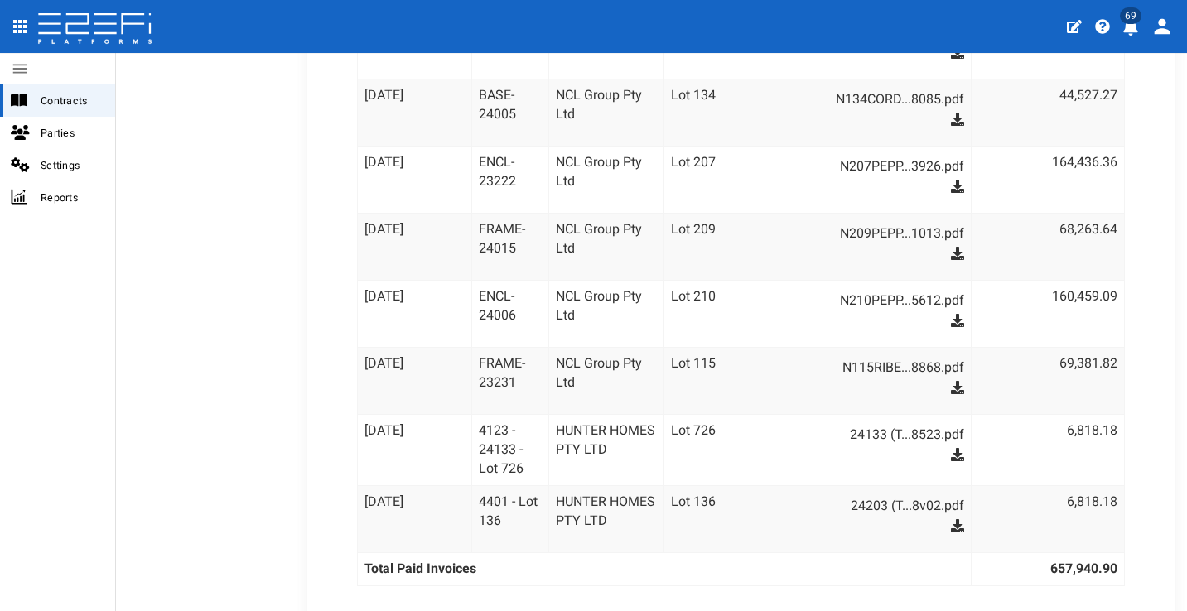
click at [858, 355] on link "N115RIBE...8868.pdf" at bounding box center [884, 368] width 162 height 27
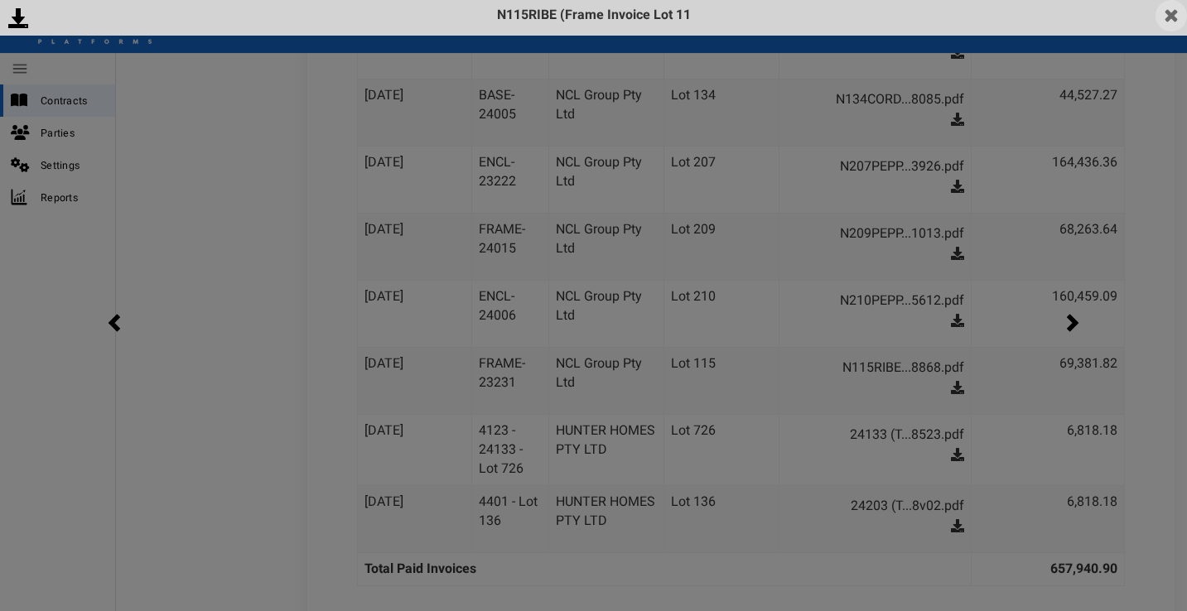
click at [1171, 14] on img at bounding box center [1171, 15] width 31 height 31
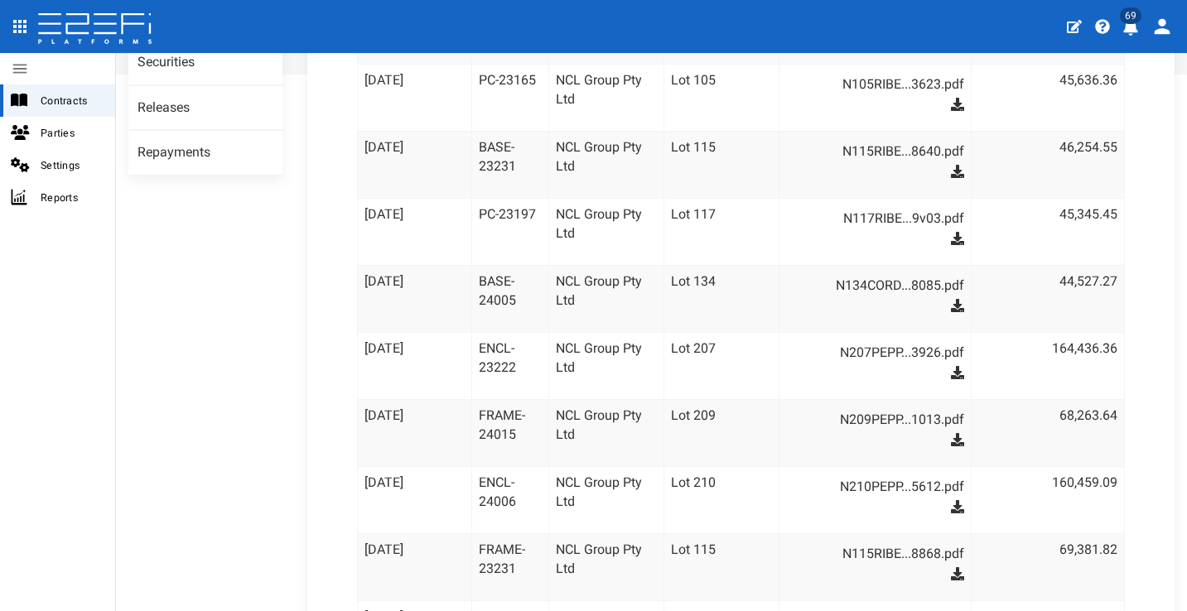
scroll to position [420, 0]
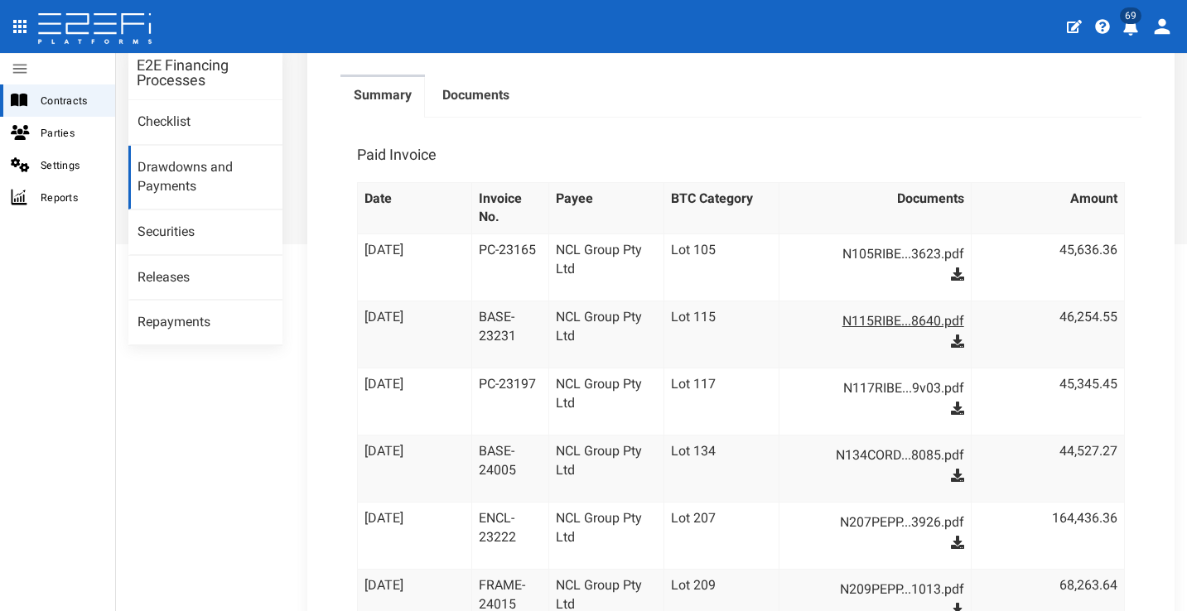
click at [896, 314] on link "N115RIBE...8640.pdf" at bounding box center [884, 321] width 162 height 27
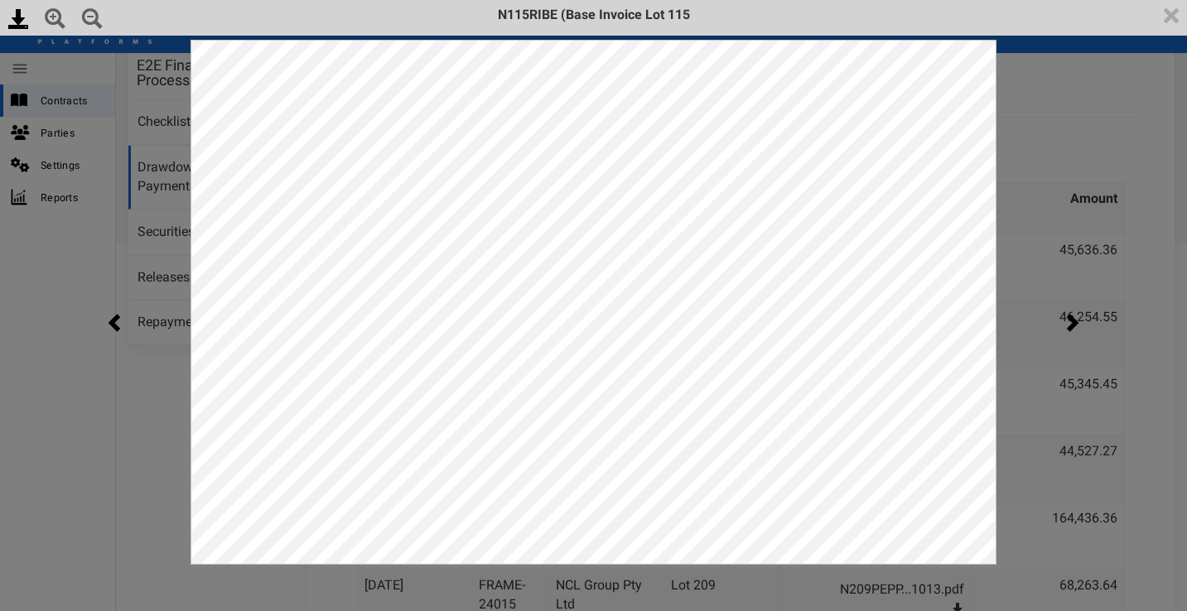
scroll to position [0, 0]
click at [1168, 7] on img at bounding box center [1171, 15] width 31 height 31
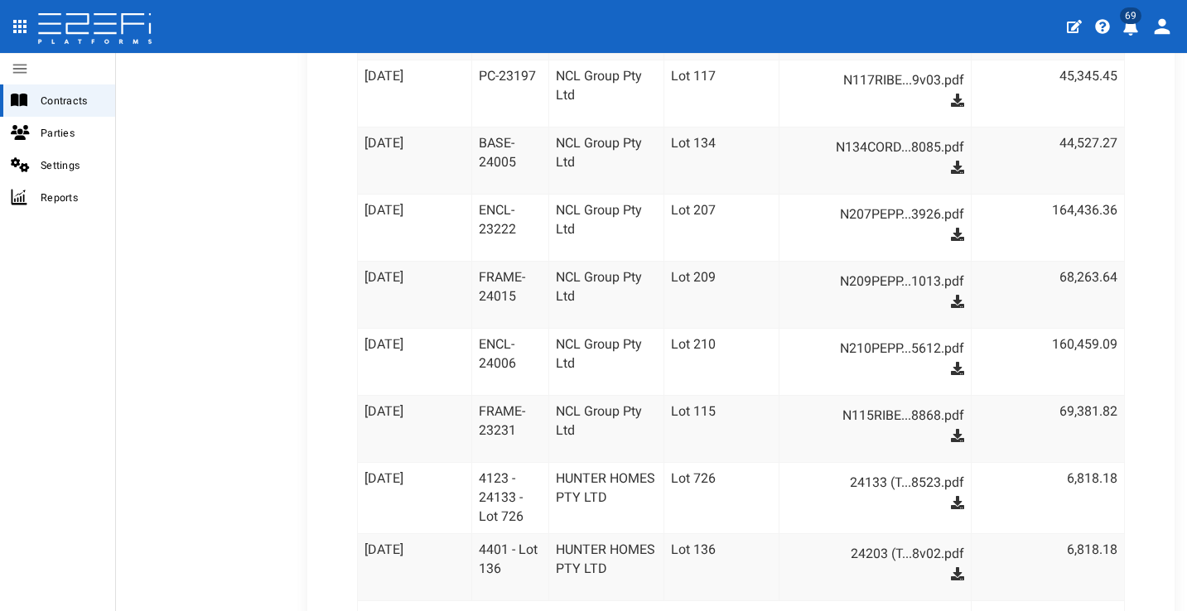
scroll to position [732, 0]
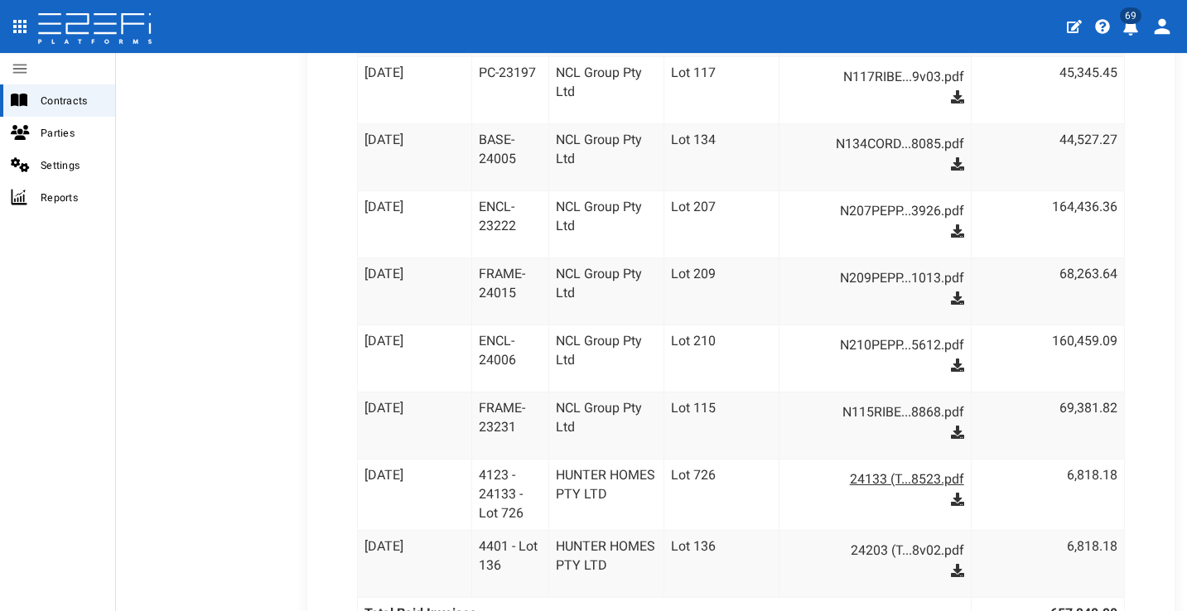
click at [859, 473] on link "24133 (T...8523.pdf" at bounding box center [884, 479] width 162 height 27
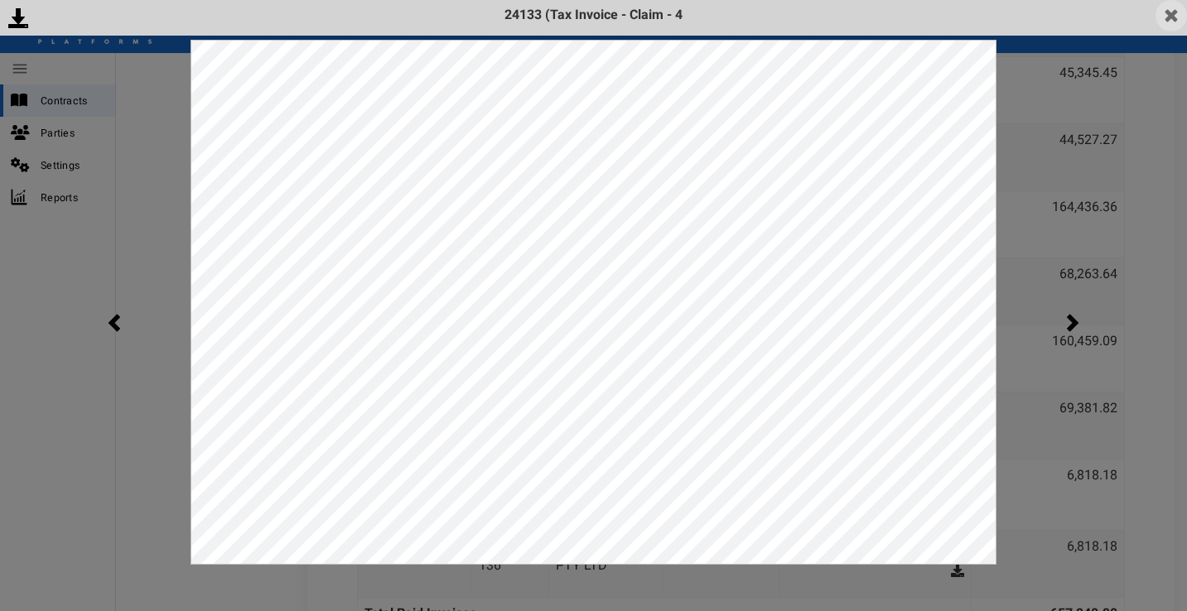
click at [1164, 20] on img at bounding box center [1171, 15] width 31 height 31
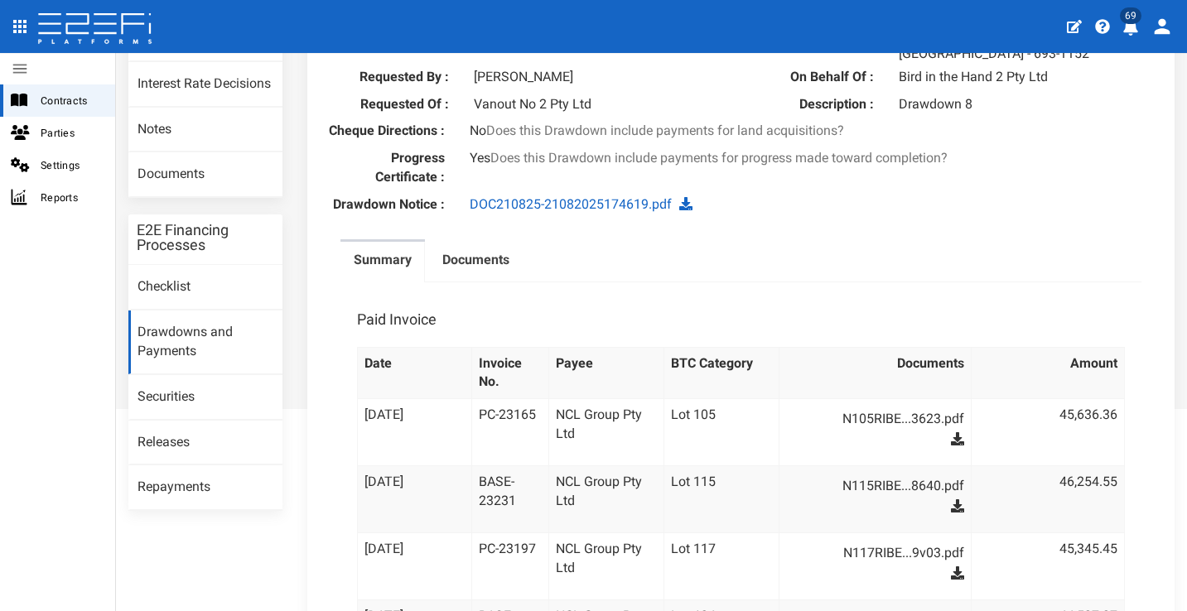
scroll to position [181, 0]
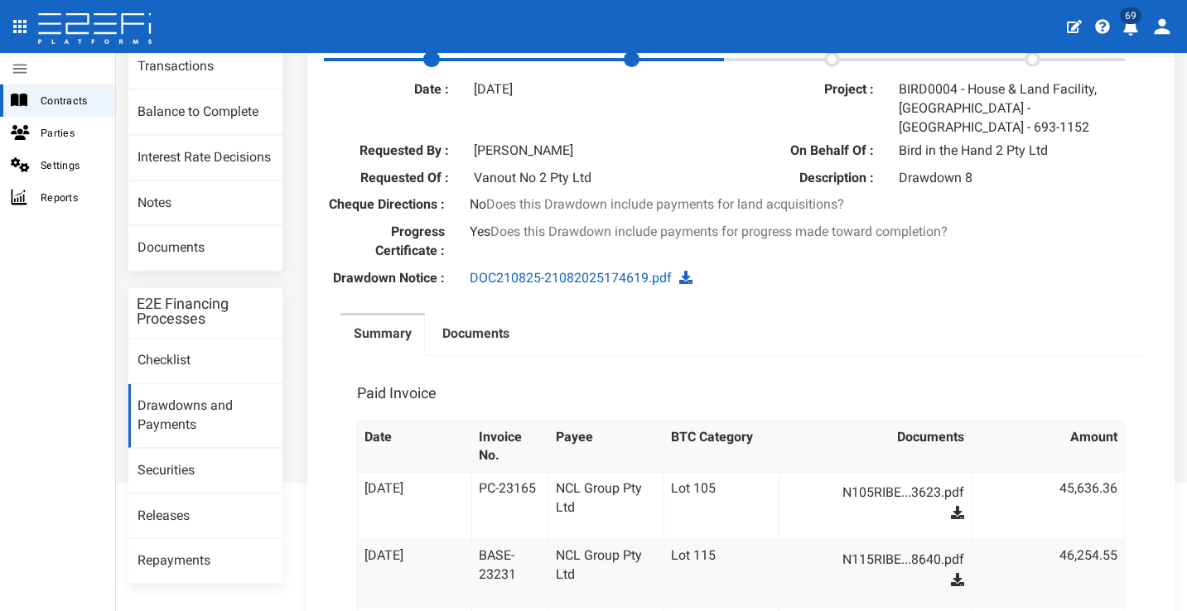
drag, startPoint x: 481, startPoint y: 330, endPoint x: 902, endPoint y: 237, distance: 431.8
click at [481, 330] on label "Documents" at bounding box center [475, 334] width 67 height 19
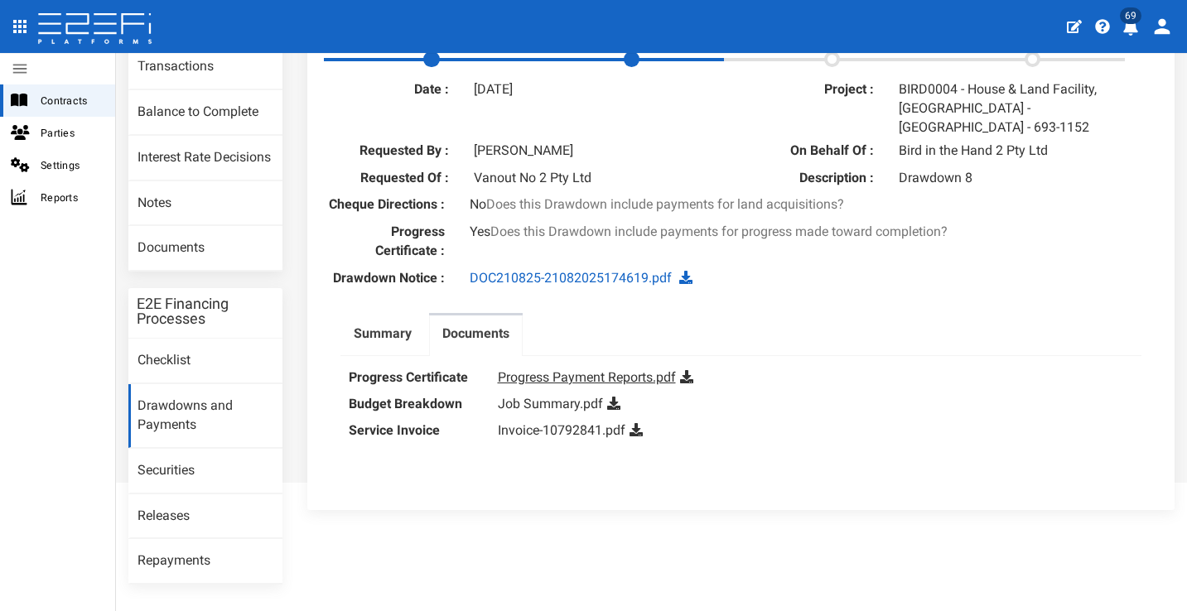
click at [641, 369] on link "Progress Payment Reports.pdf" at bounding box center [587, 377] width 178 height 16
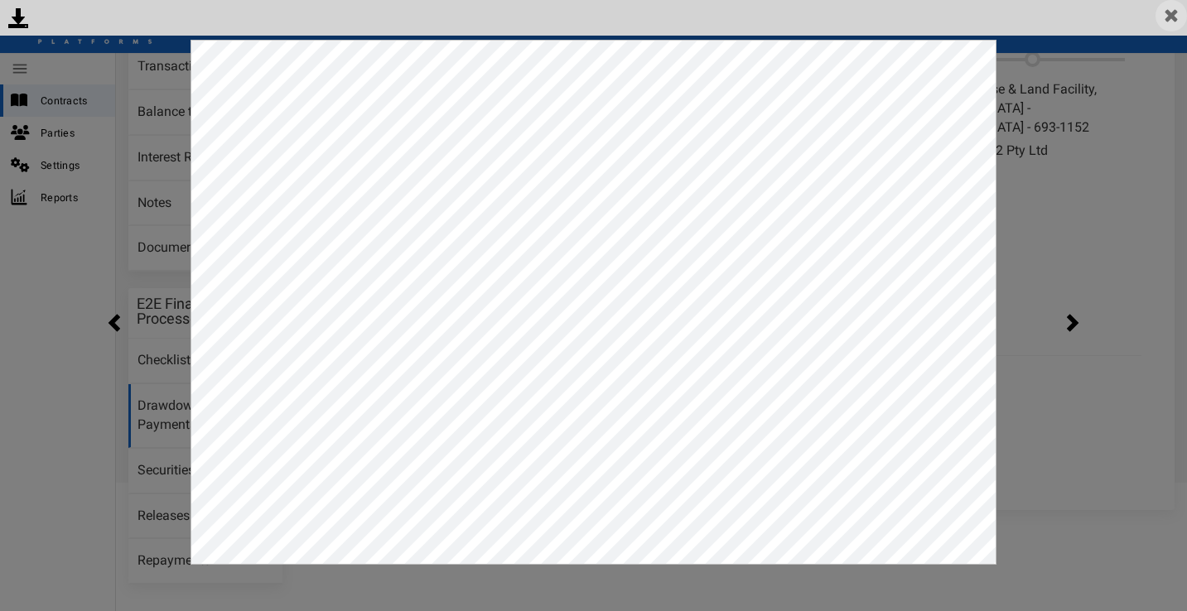
click at [1175, 22] on img at bounding box center [1171, 15] width 31 height 31
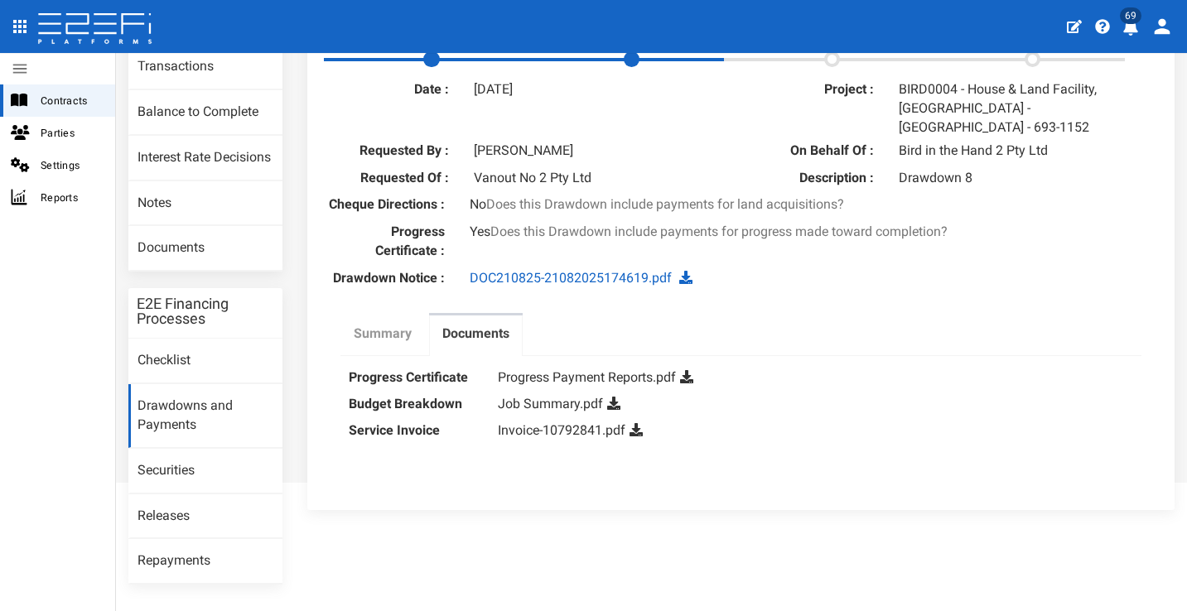
click at [362, 325] on label "Summary" at bounding box center [383, 334] width 58 height 19
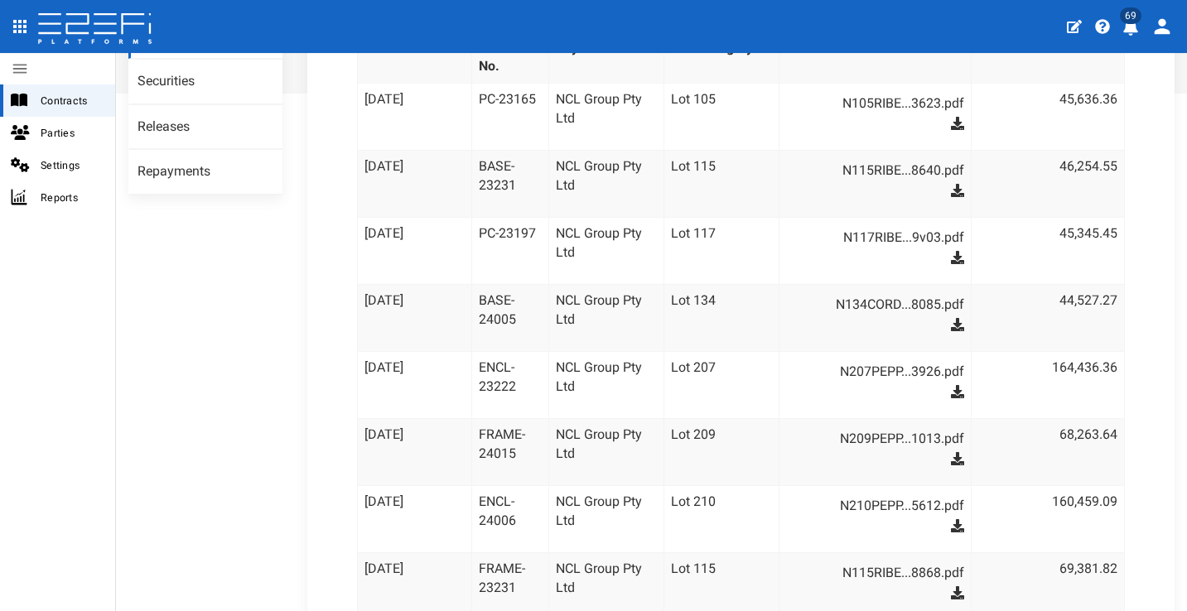
scroll to position [277, 0]
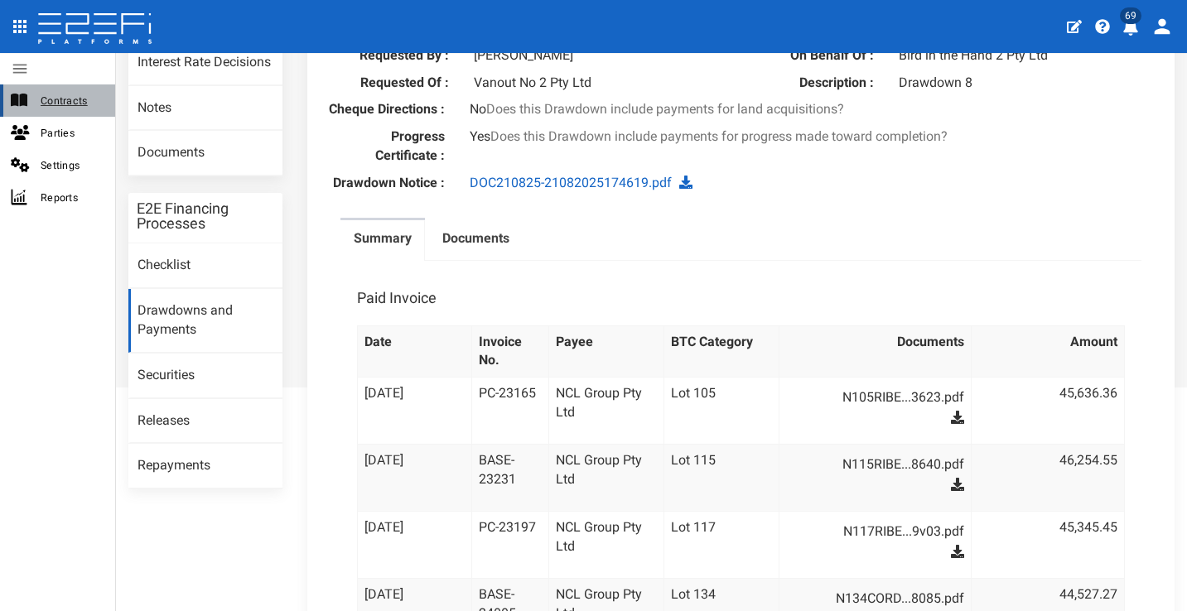
click at [79, 96] on span "Contracts" at bounding box center [71, 100] width 61 height 19
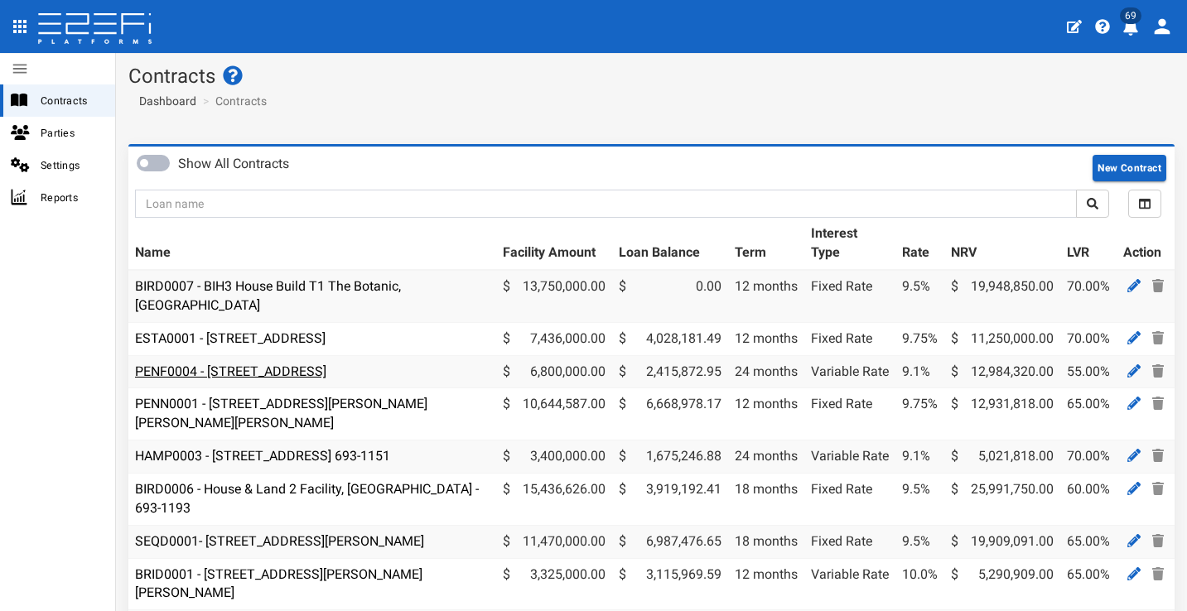
click at [282, 364] on link "PENF0004 - [STREET_ADDRESS]" at bounding box center [230, 372] width 191 height 16
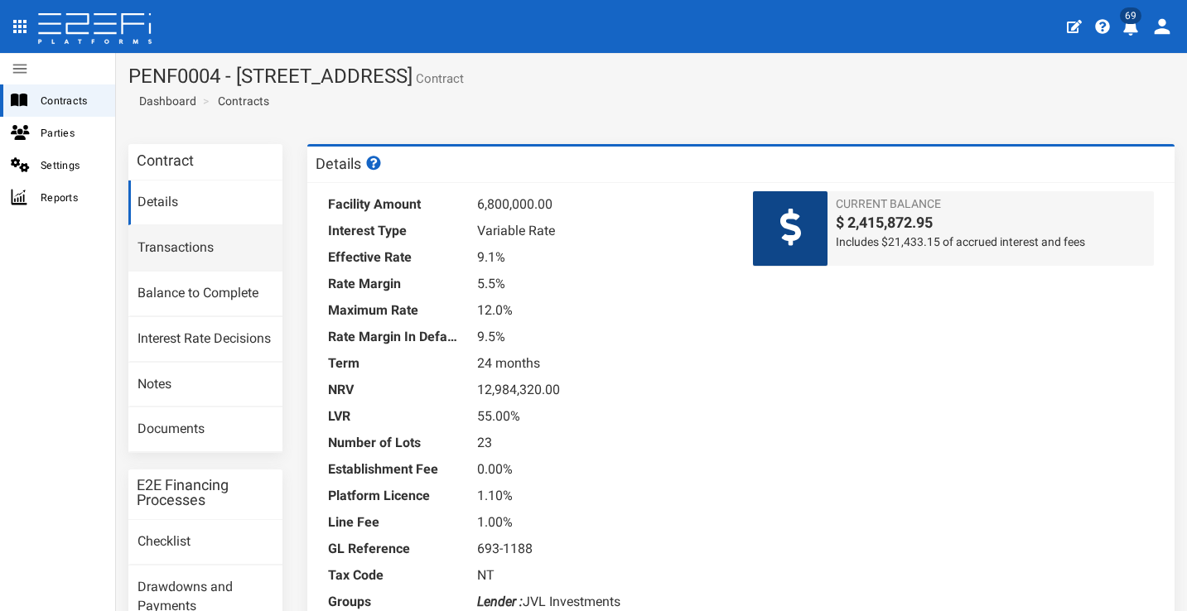
click at [236, 253] on link "Transactions" at bounding box center [205, 248] width 154 height 45
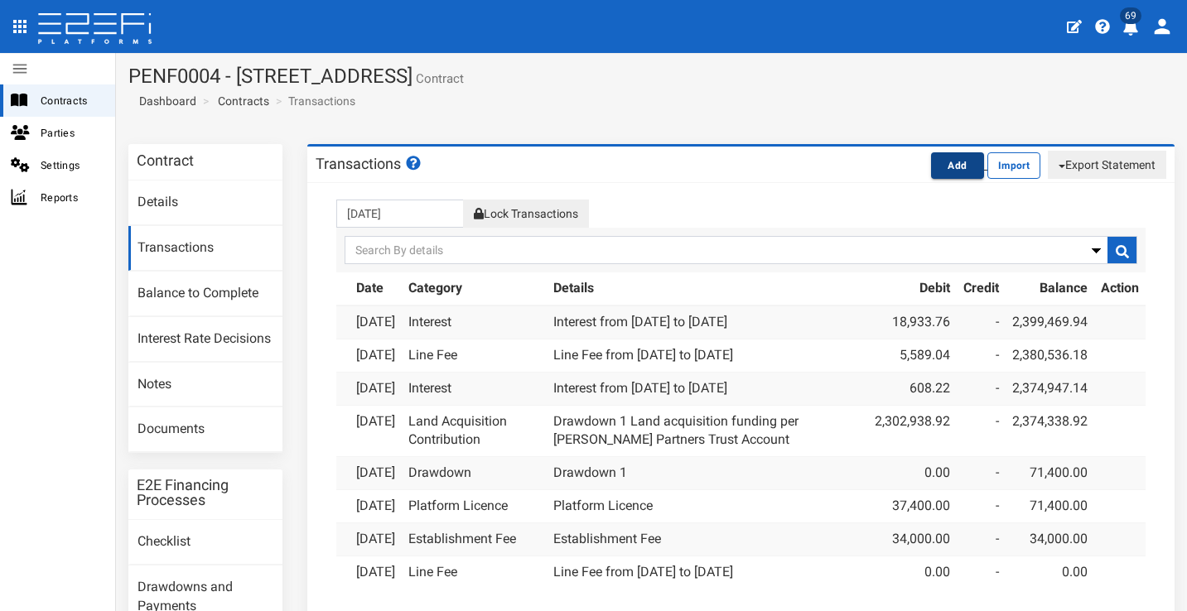
click at [958, 169] on button "Add" at bounding box center [957, 165] width 53 height 27
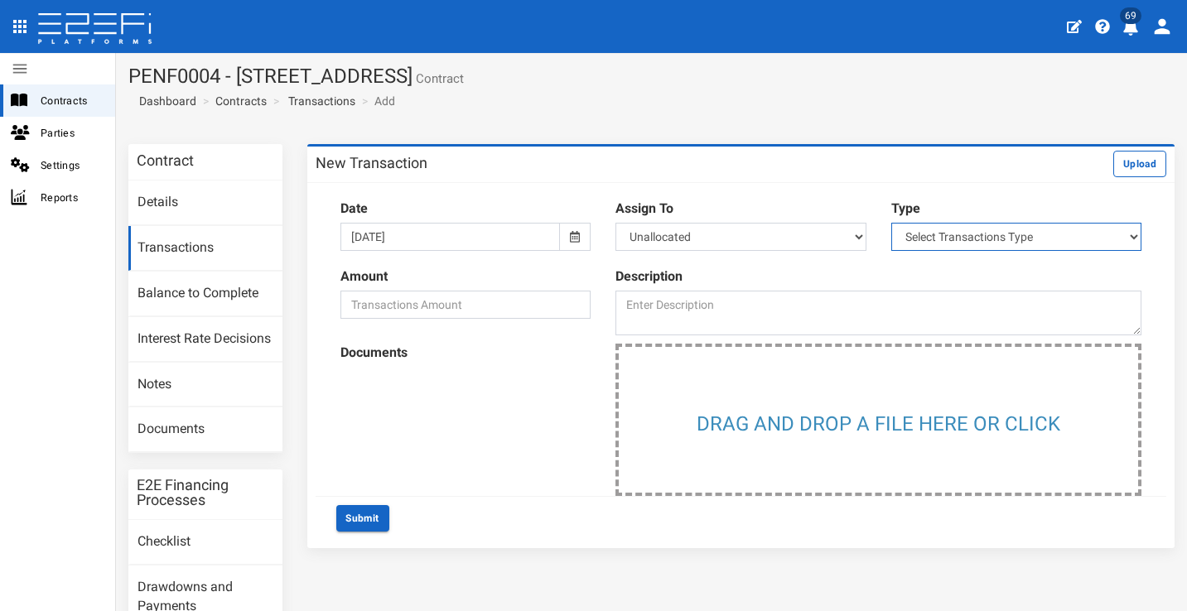
select select "2"
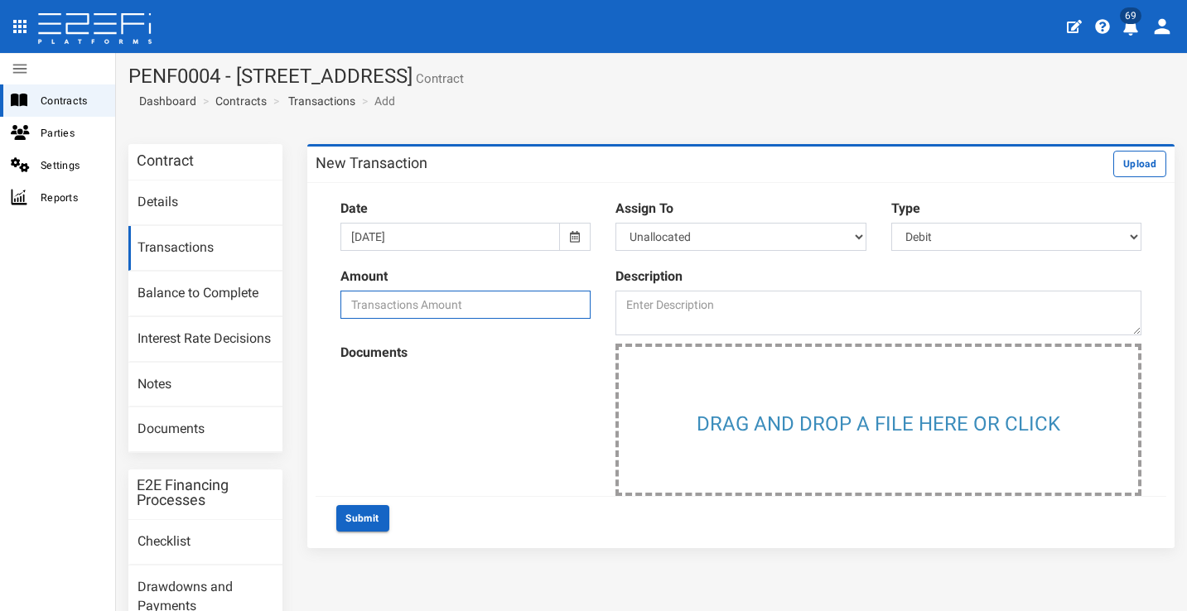
click at [505, 296] on input "number" at bounding box center [466, 305] width 251 height 28
type input "3520"
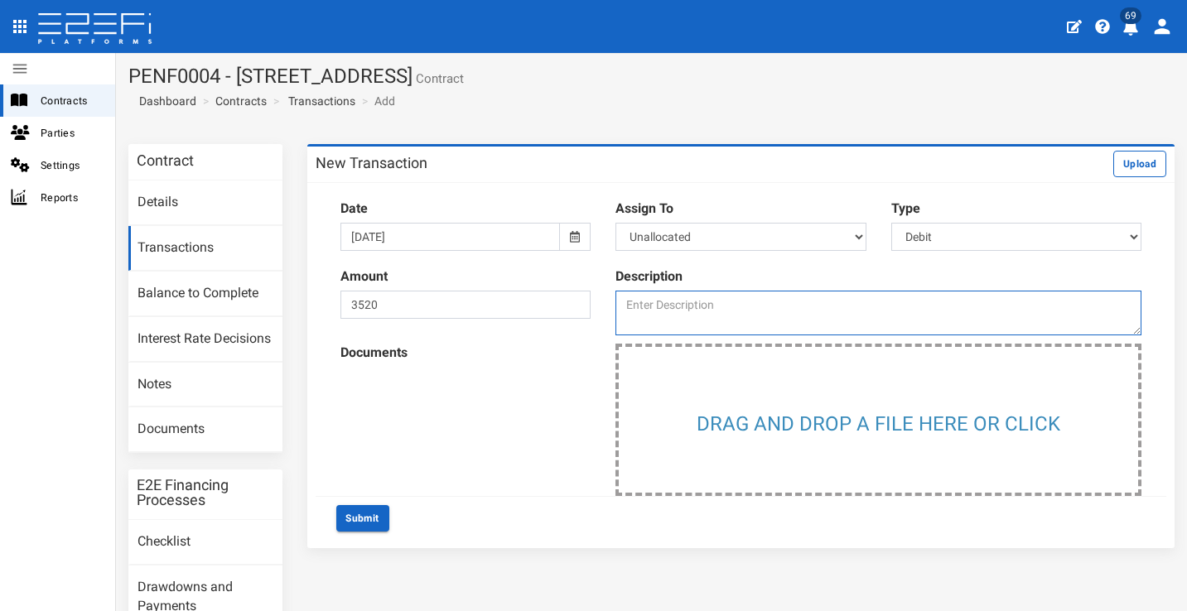
click at [780, 302] on textarea at bounding box center [879, 313] width 526 height 45
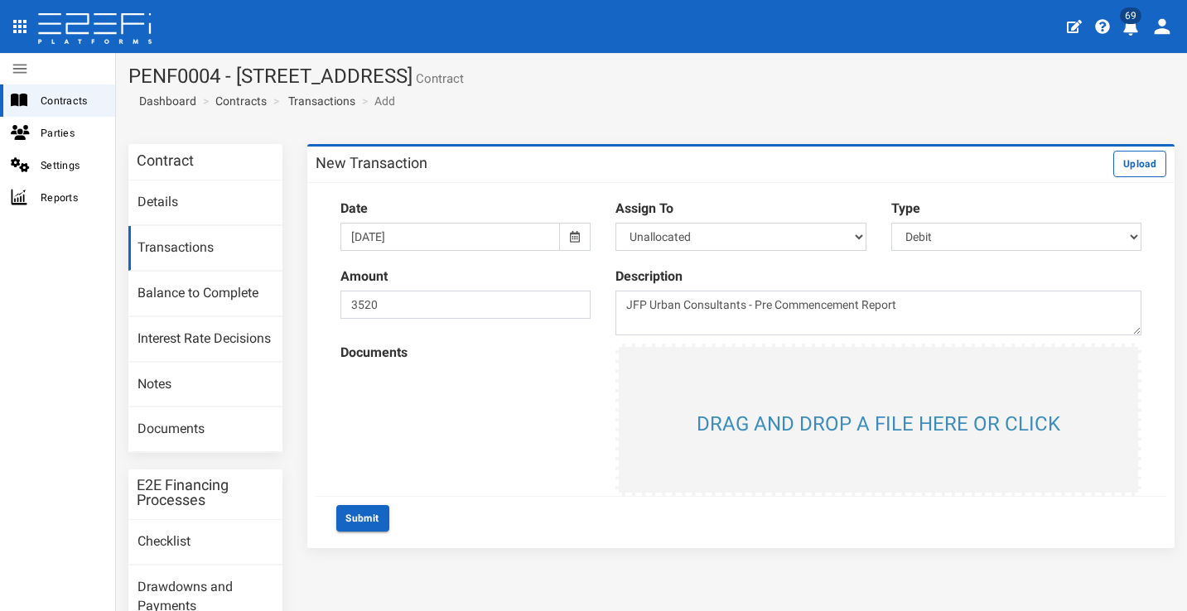
click at [790, 394] on input "file" at bounding box center [878, 420] width 519 height 146
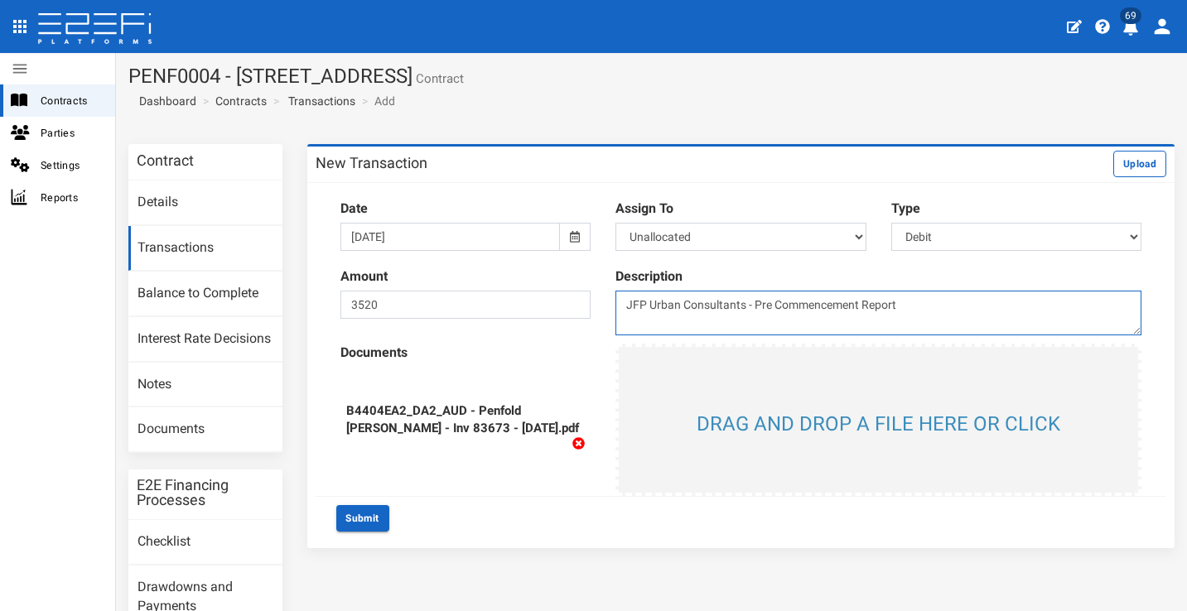
click at [950, 303] on textarea "JFP Urban Consultants - Pre Commencement Report" at bounding box center [879, 313] width 526 height 45
type textarea "JFP Urban Consultants - Pre Commencement Report - 85 Kraft Road, Pallara"
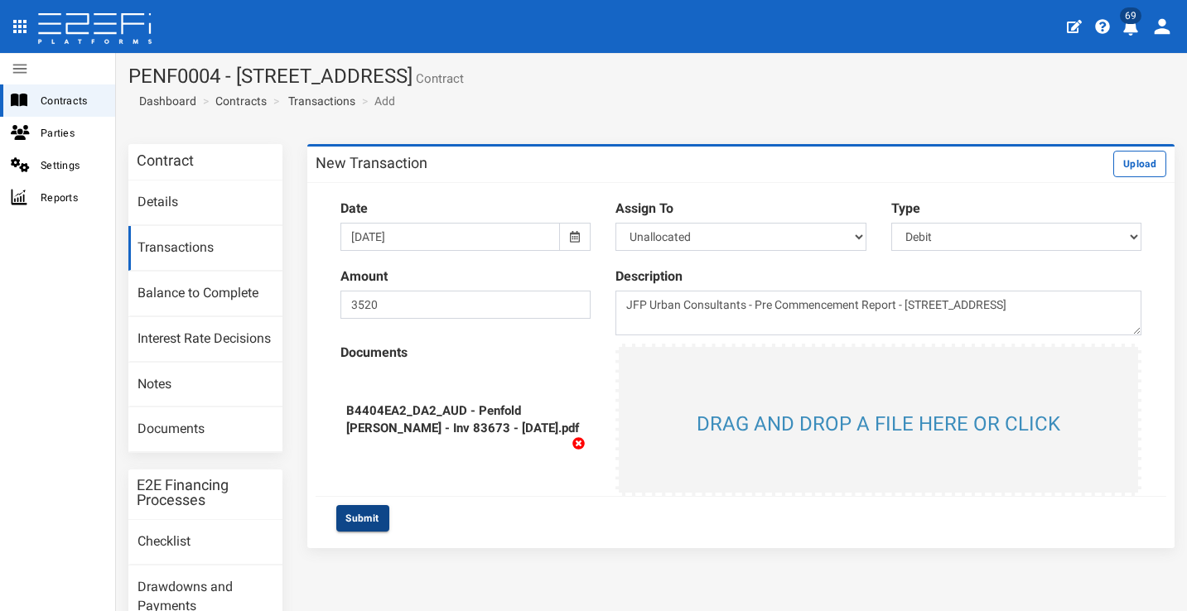
click at [380, 513] on button "Submit" at bounding box center [362, 518] width 53 height 27
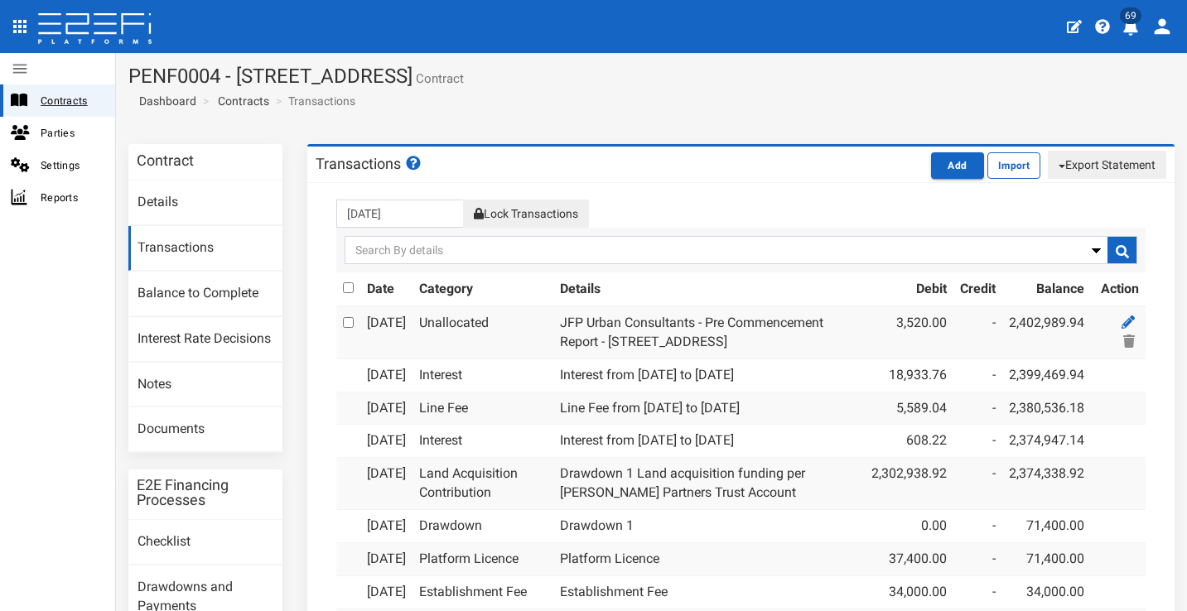
click at [85, 101] on span "Contracts" at bounding box center [71, 100] width 61 height 19
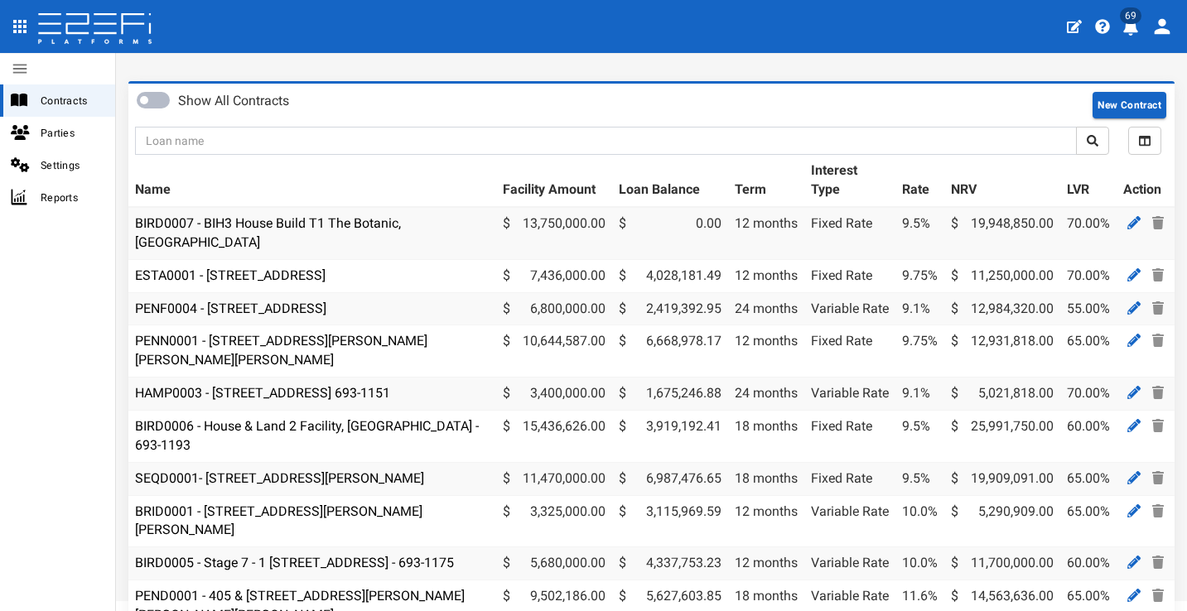
scroll to position [66, 0]
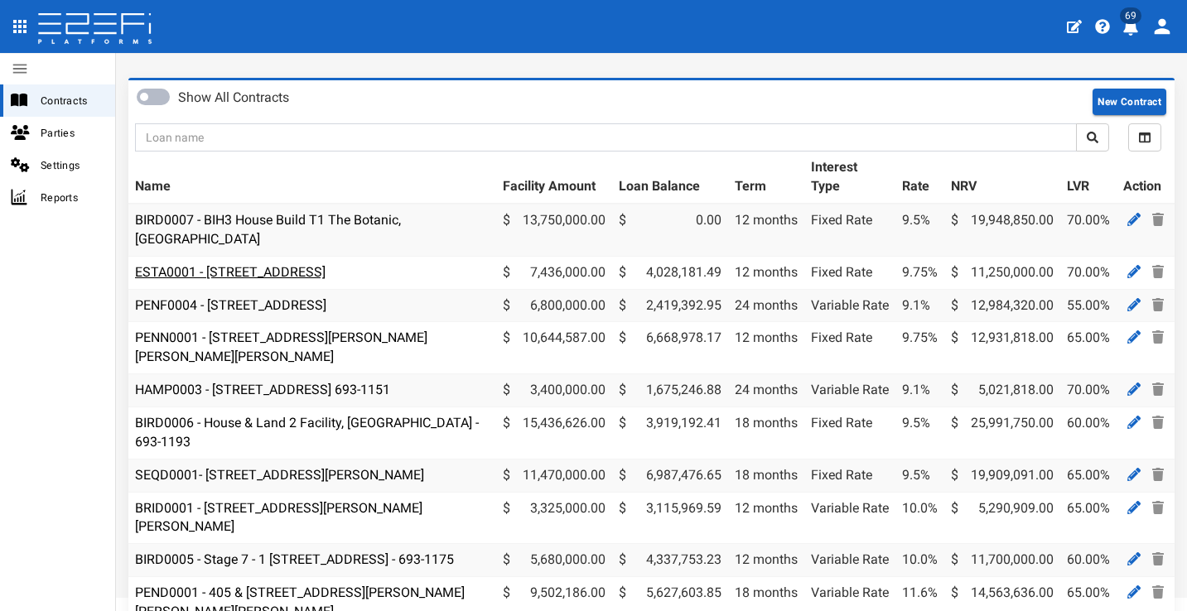
click at [326, 264] on link "ESTA0001 - [STREET_ADDRESS]" at bounding box center [230, 272] width 191 height 16
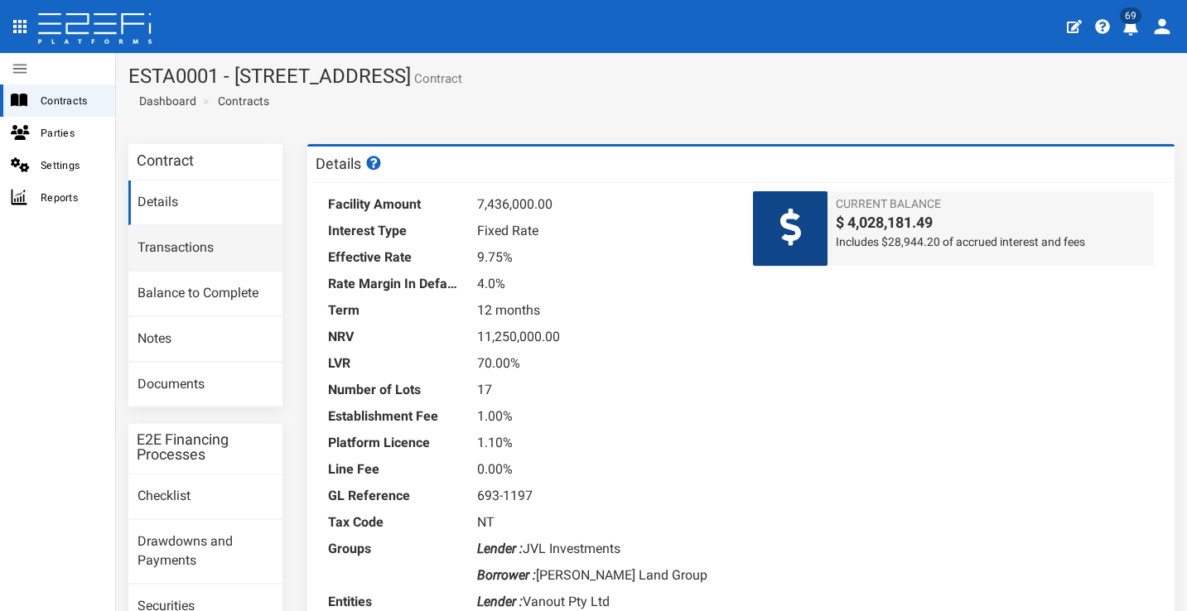
click at [252, 240] on link "Transactions" at bounding box center [205, 248] width 154 height 45
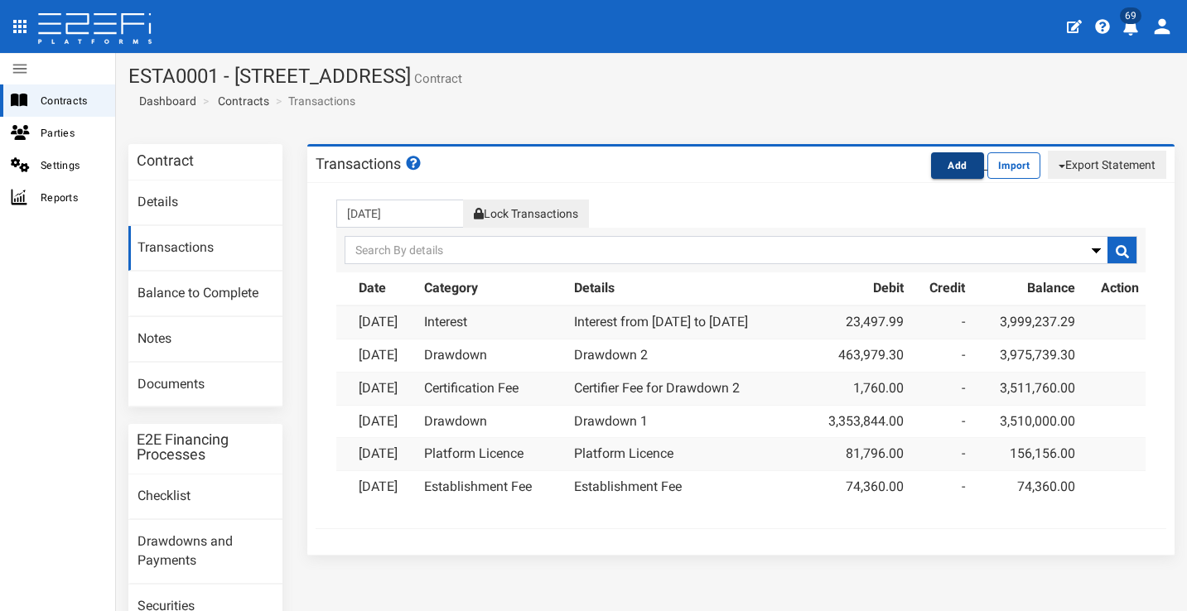
click at [935, 164] on button "Add" at bounding box center [957, 165] width 53 height 27
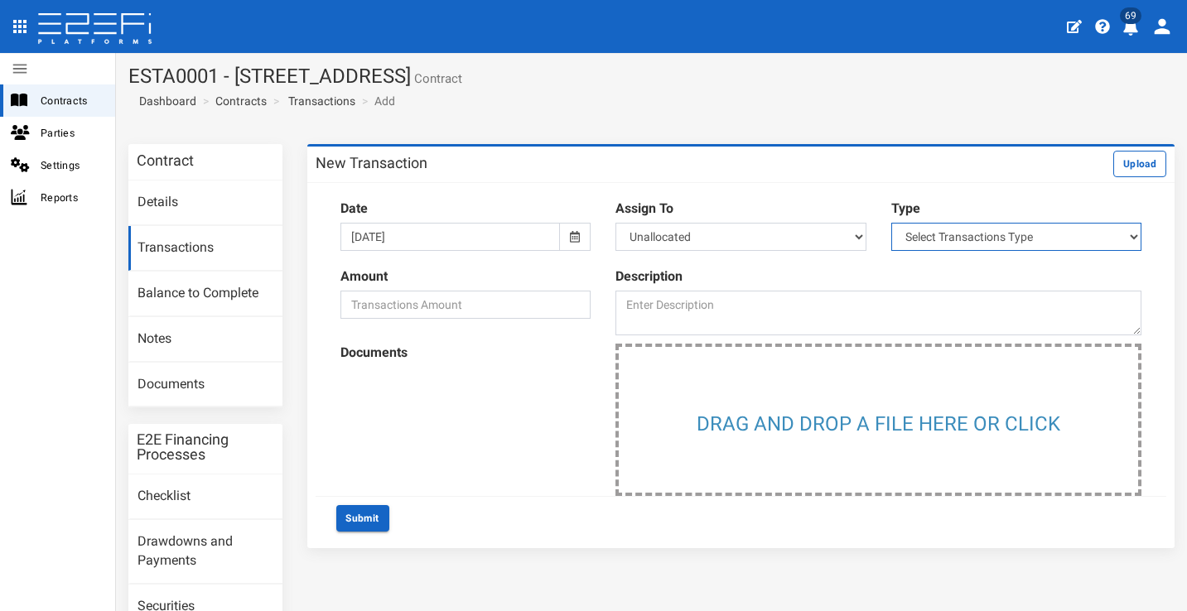
select select "2"
select select "Certifier Fees~11~FINANCE COSTS"
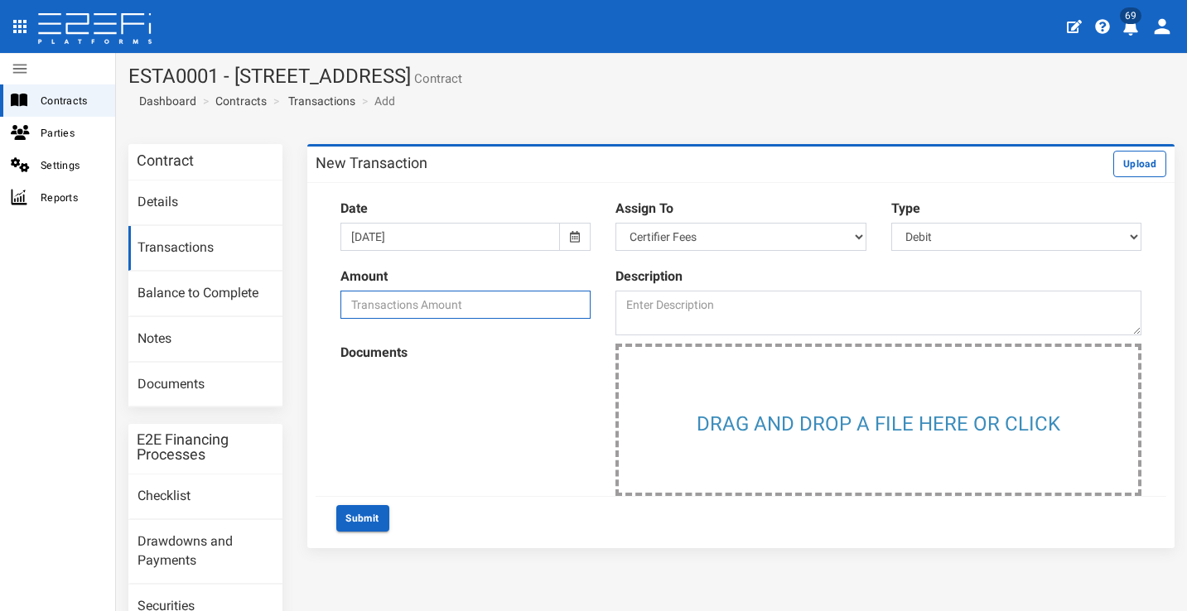
click at [496, 303] on input "number" at bounding box center [466, 305] width 251 height 28
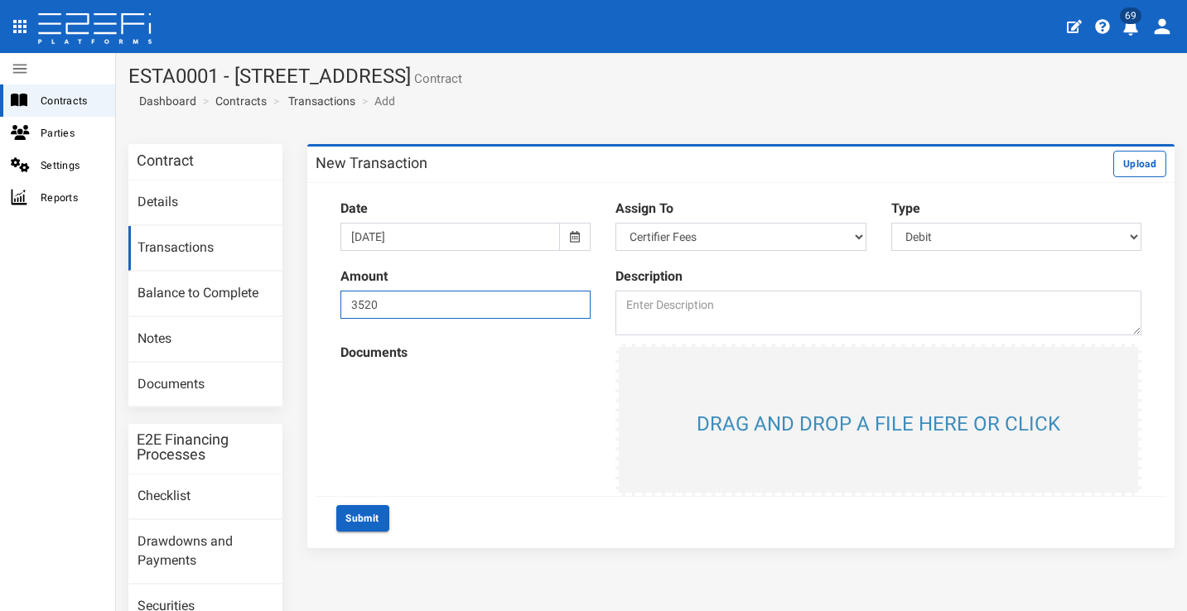
type input "3520"
click at [817, 414] on input "file" at bounding box center [878, 420] width 519 height 146
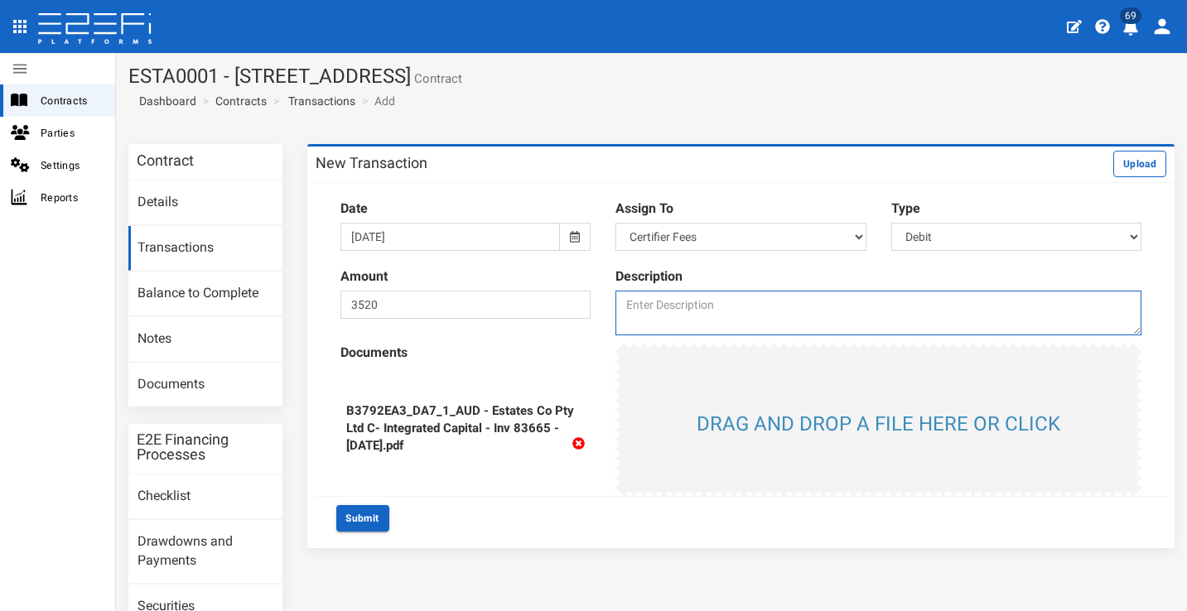
click at [810, 296] on textarea at bounding box center [879, 313] width 526 height 45
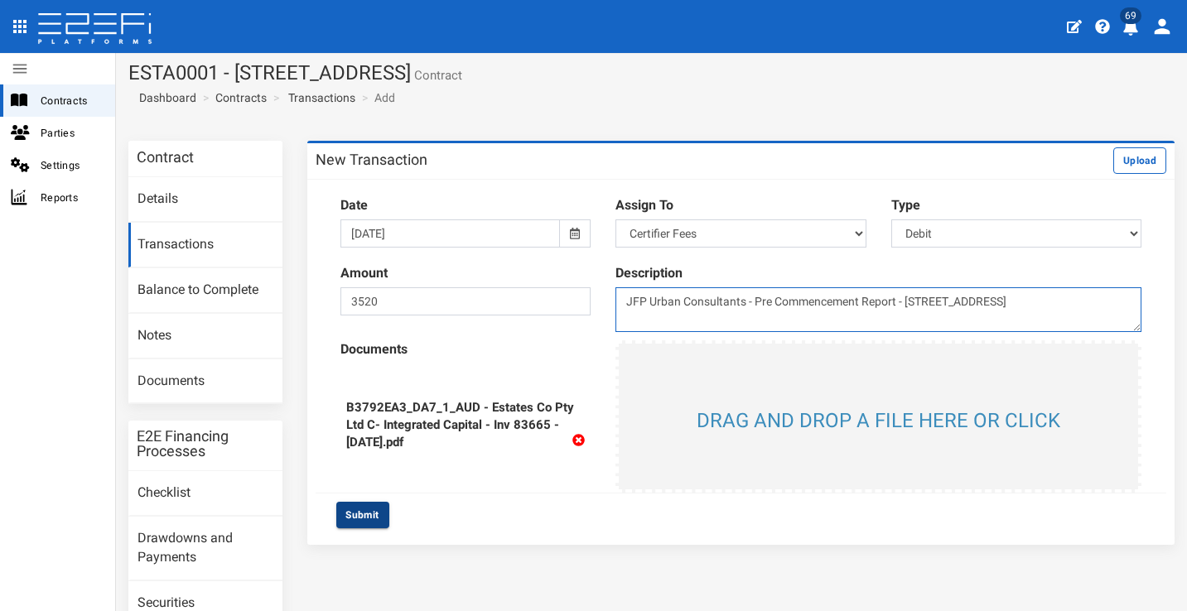
type textarea "JFP Urban Consultants - Pre Commencement Report - 112 Gross Avenue"
click at [366, 505] on button "Submit" at bounding box center [362, 515] width 53 height 27
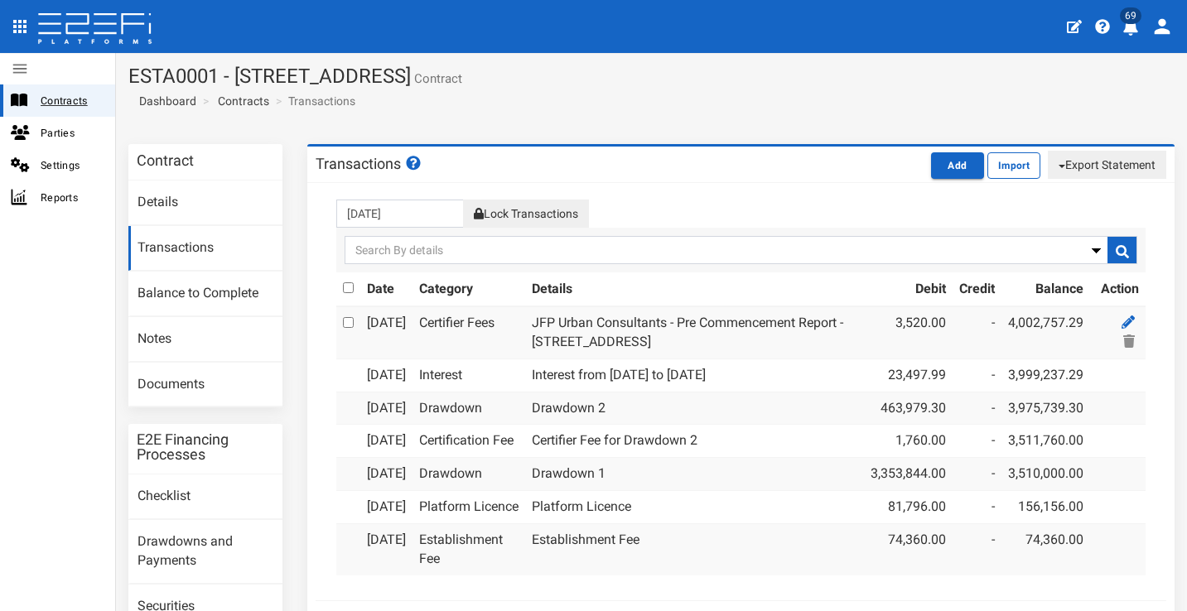
click at [58, 96] on span "Contracts" at bounding box center [71, 100] width 61 height 19
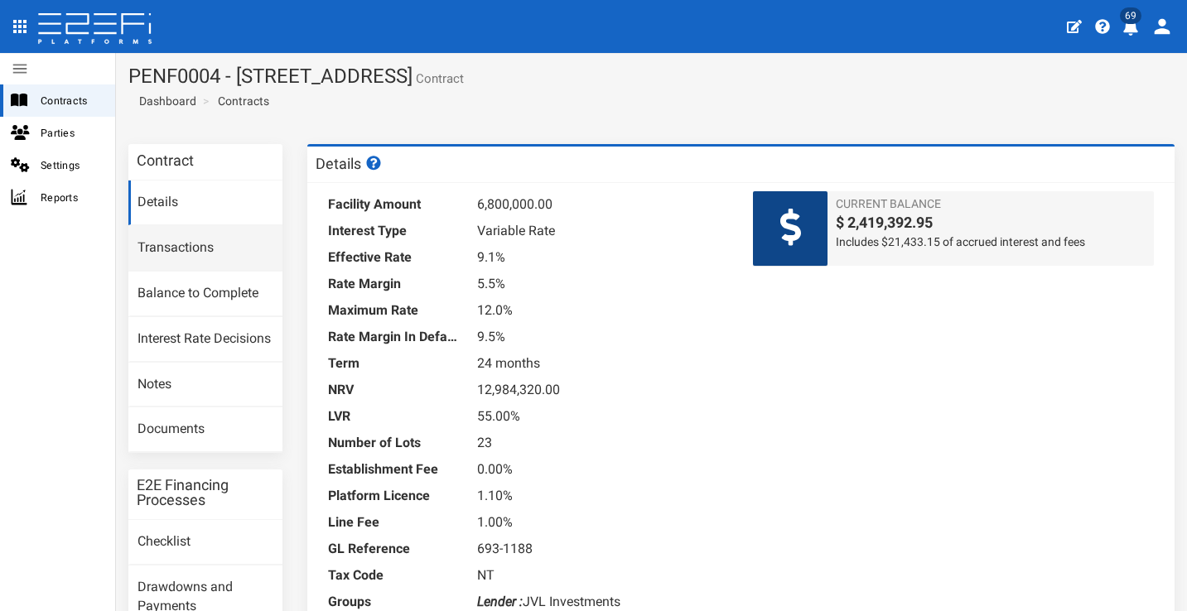
click at [231, 249] on link "Transactions" at bounding box center [205, 248] width 154 height 45
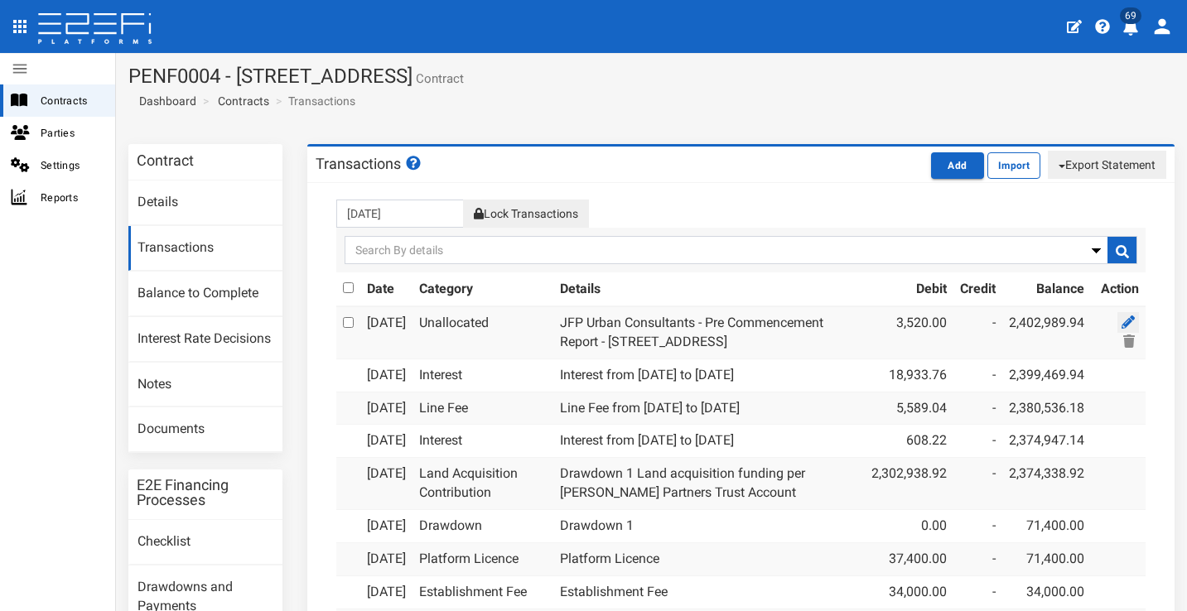
click at [1123, 316] on link at bounding box center [1129, 322] width 22 height 21
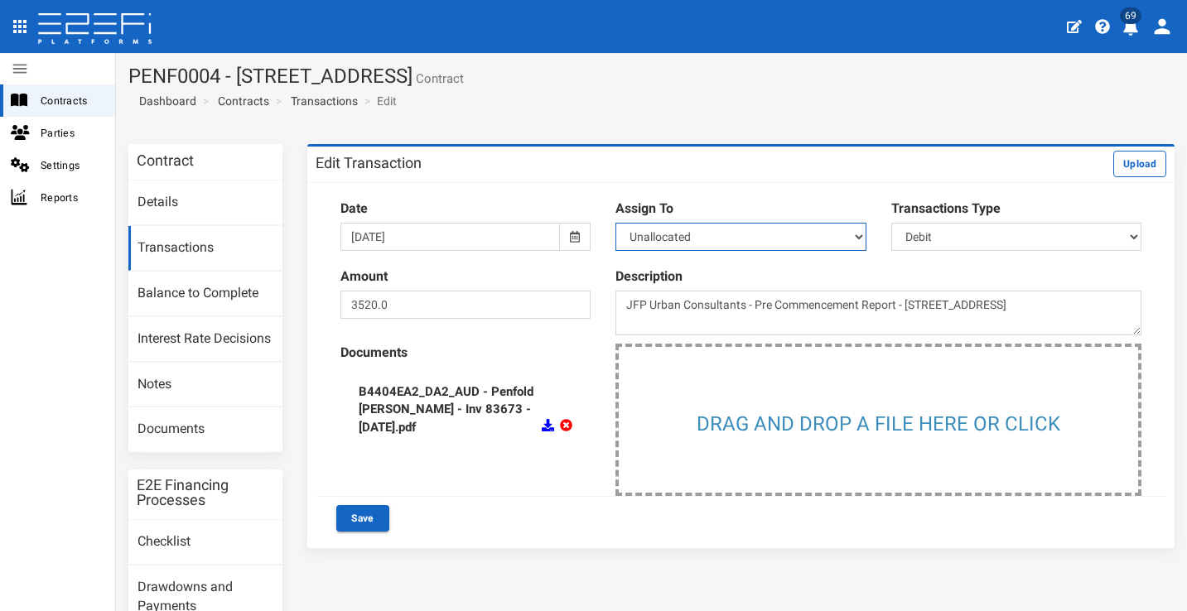
select select "Certifier Fees~11~FINANCE COSTS"
click at [356, 514] on button "Save" at bounding box center [362, 518] width 53 height 27
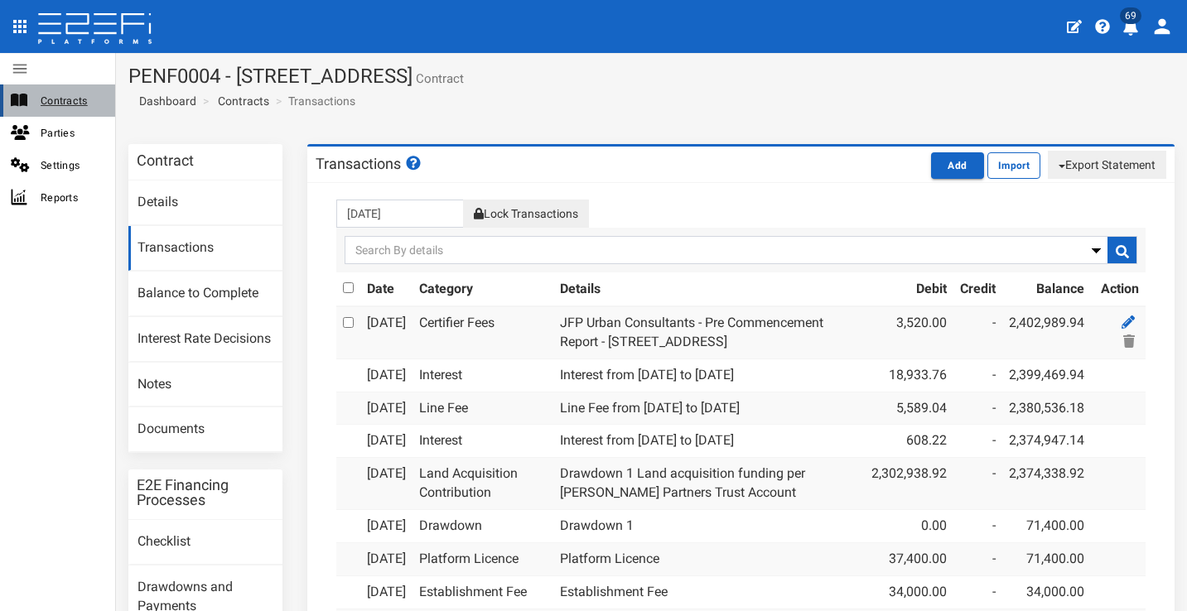
click at [84, 98] on span "Contracts" at bounding box center [71, 100] width 61 height 19
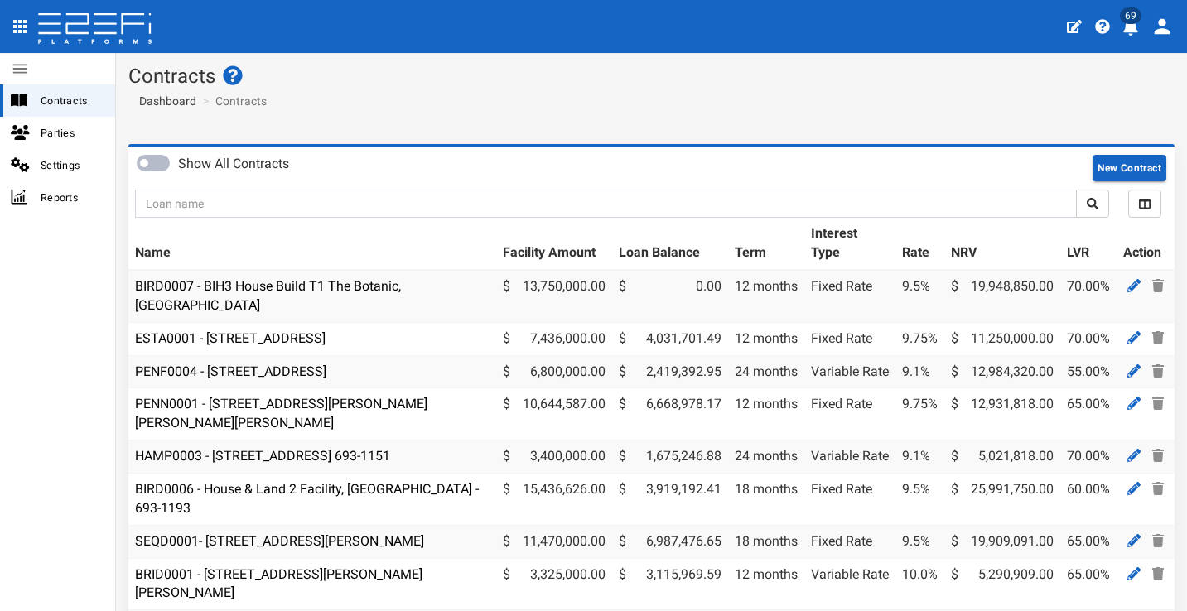
click at [1136, 28] on icon "profile" at bounding box center [1130, 27] width 15 height 17
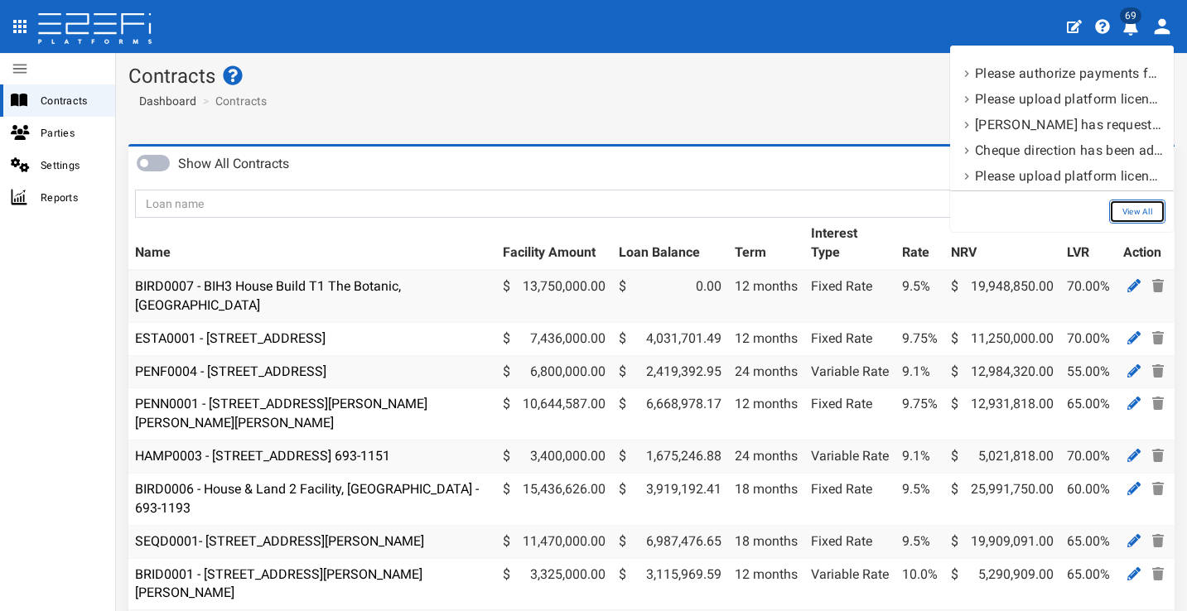
click at [1136, 213] on link "View All" at bounding box center [1137, 212] width 56 height 24
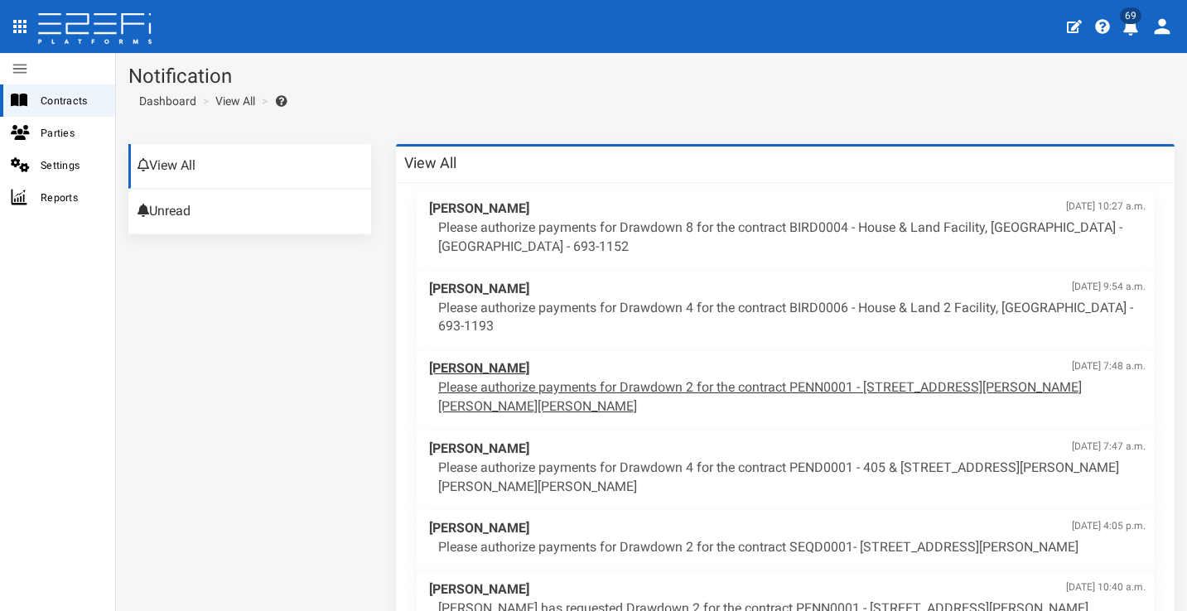
click at [746, 395] on p "Please authorize payments for Drawdown 2 for the contract PENN0001 - 206 Graham…" at bounding box center [792, 398] width 708 height 38
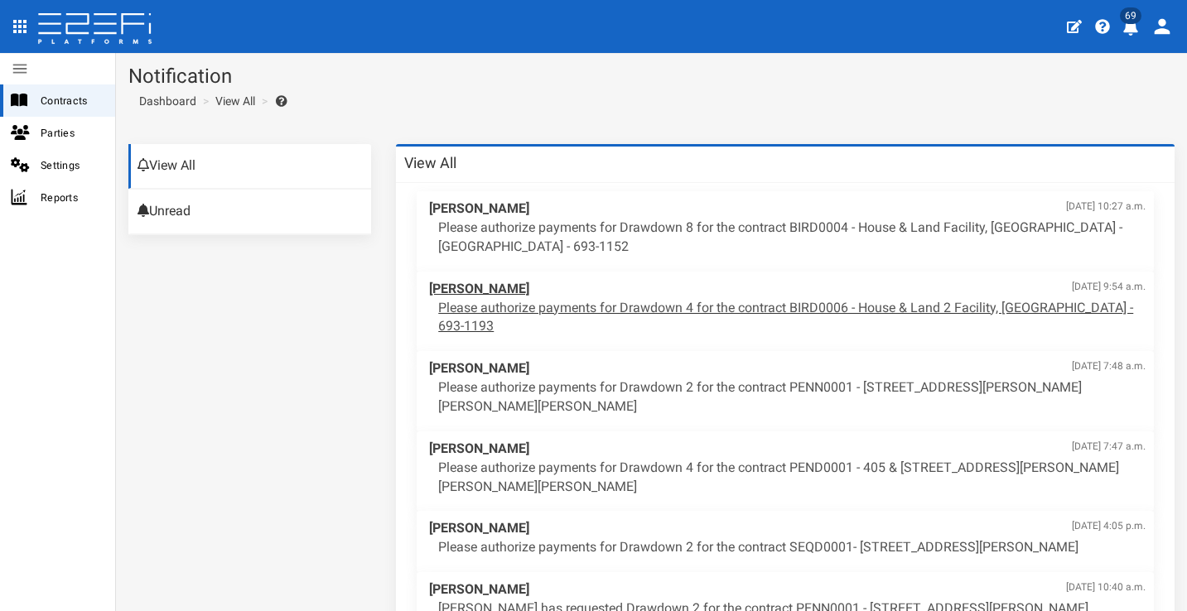
click at [760, 299] on p "Please authorize payments for Drawdown 4 for the contract BIRD0006 - House & La…" at bounding box center [792, 318] width 708 height 38
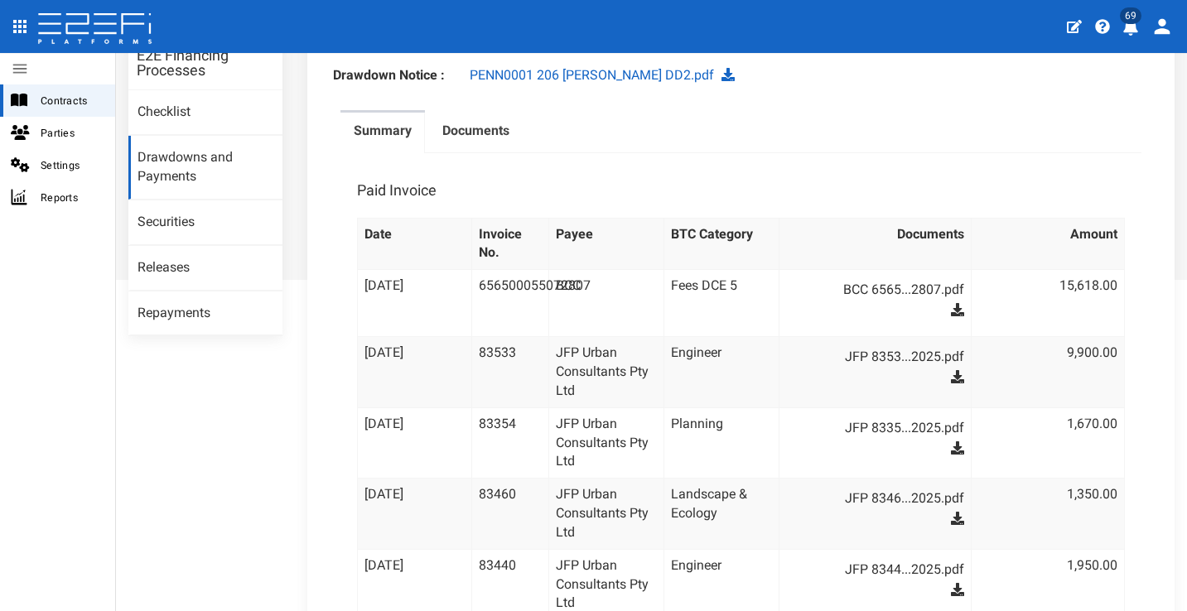
scroll to position [434, 0]
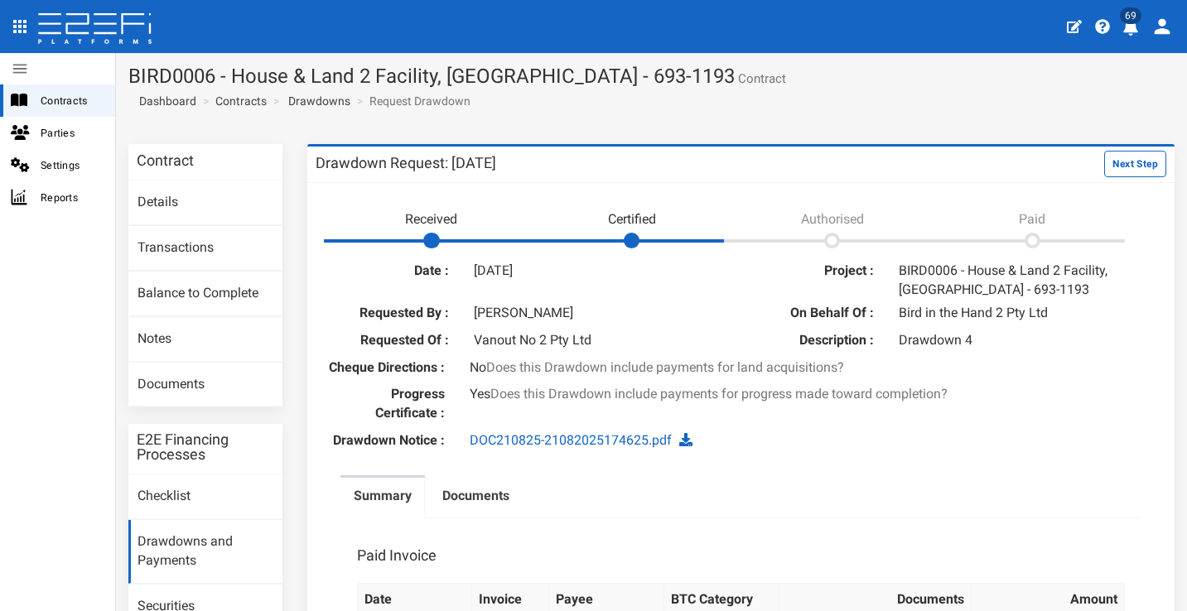
scroll to position [127, 0]
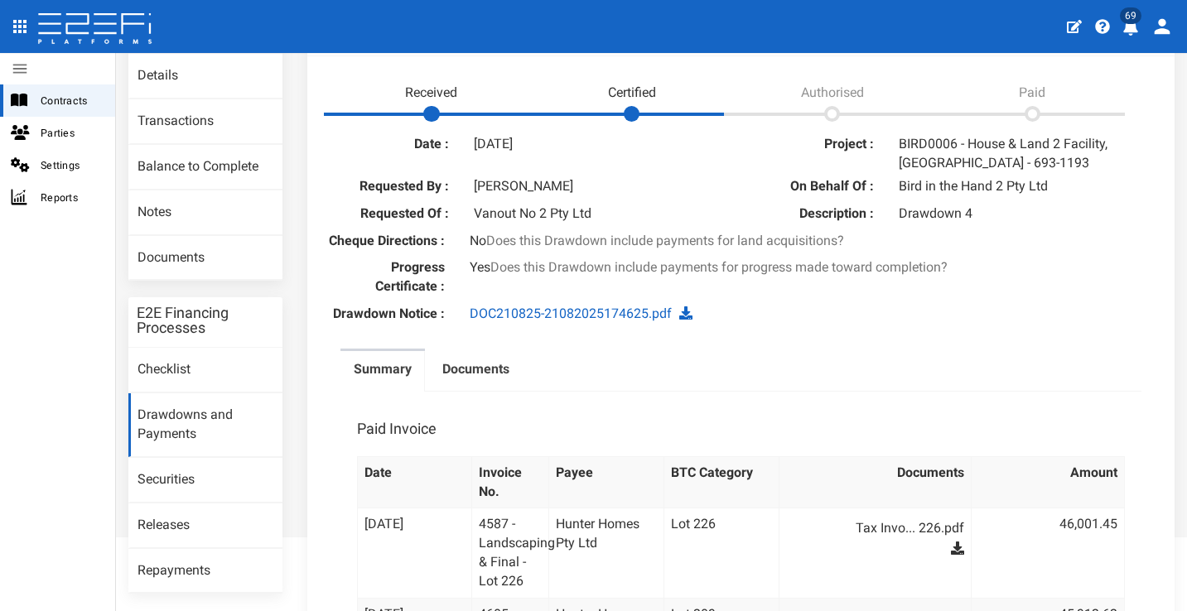
drag, startPoint x: 500, startPoint y: 384, endPoint x: 540, endPoint y: 388, distance: 40.8
click at [500, 379] on label "Documents" at bounding box center [475, 369] width 67 height 19
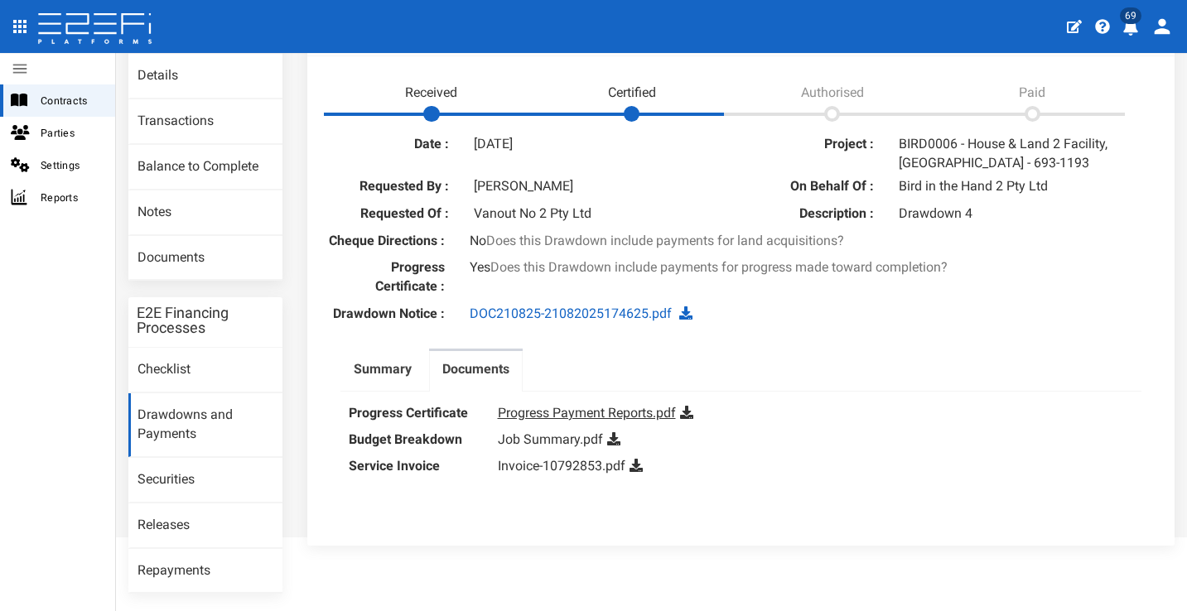
click at [635, 421] on link "Progress Payment Reports.pdf" at bounding box center [587, 413] width 178 height 16
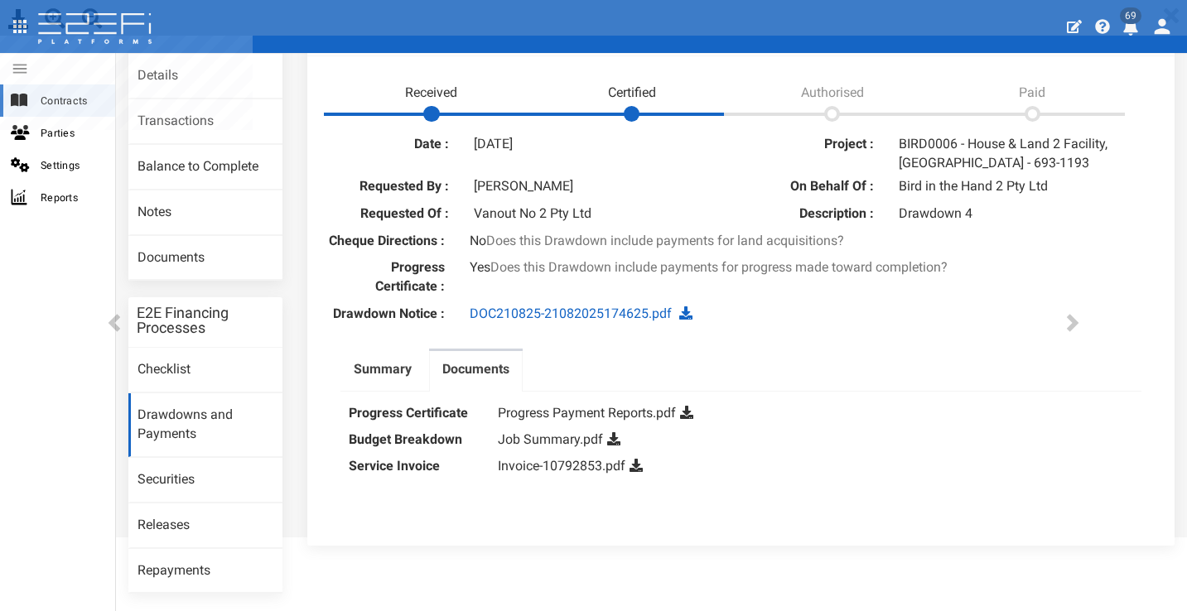
scroll to position [0, 0]
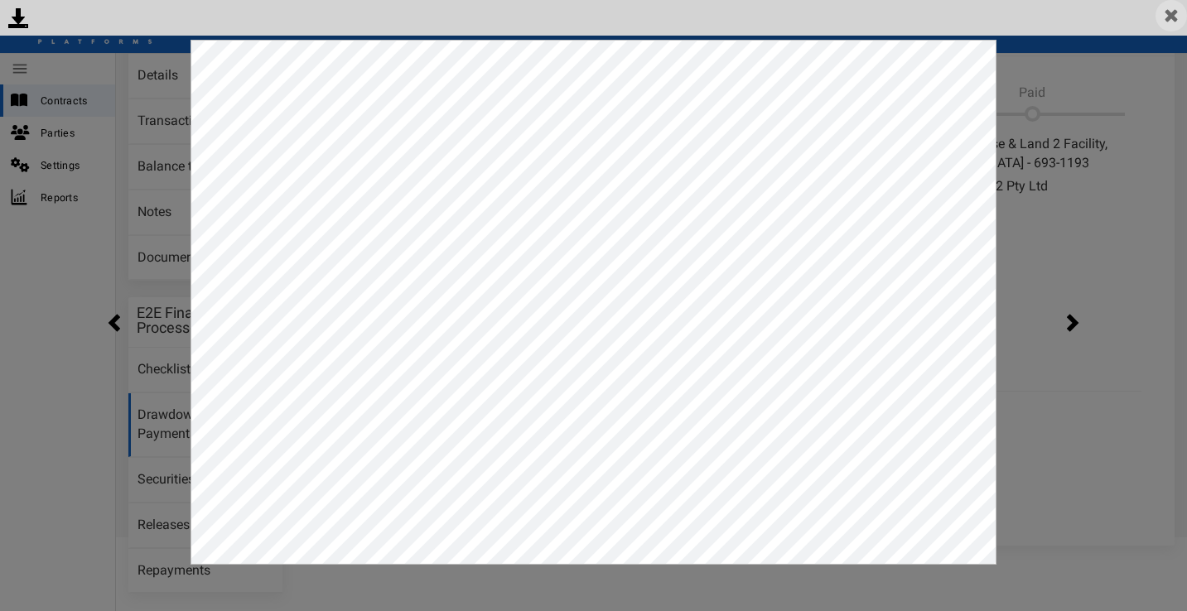
click at [1173, 15] on img at bounding box center [1171, 15] width 31 height 31
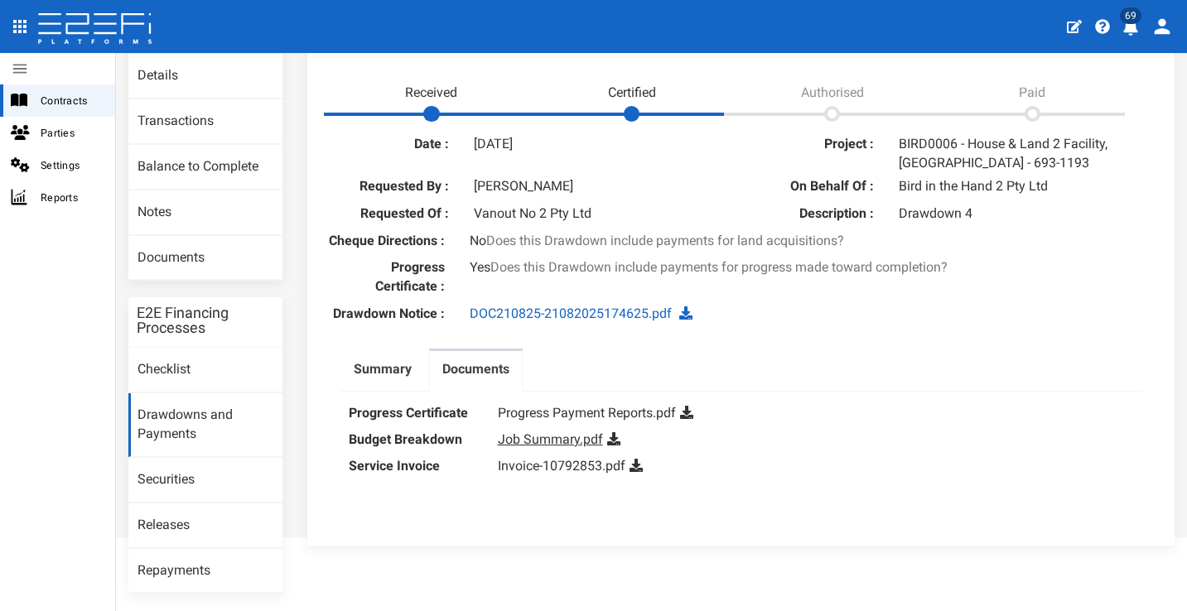
click at [579, 447] on link "Job Summary.pdf" at bounding box center [550, 440] width 105 height 16
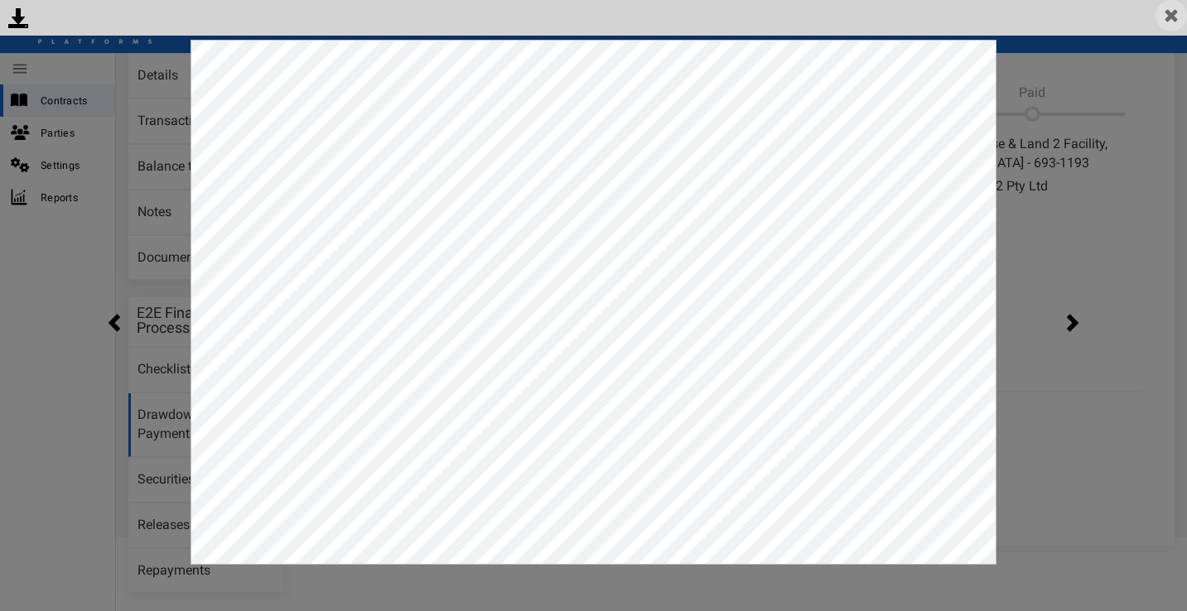
click at [1163, 15] on img at bounding box center [1171, 15] width 31 height 31
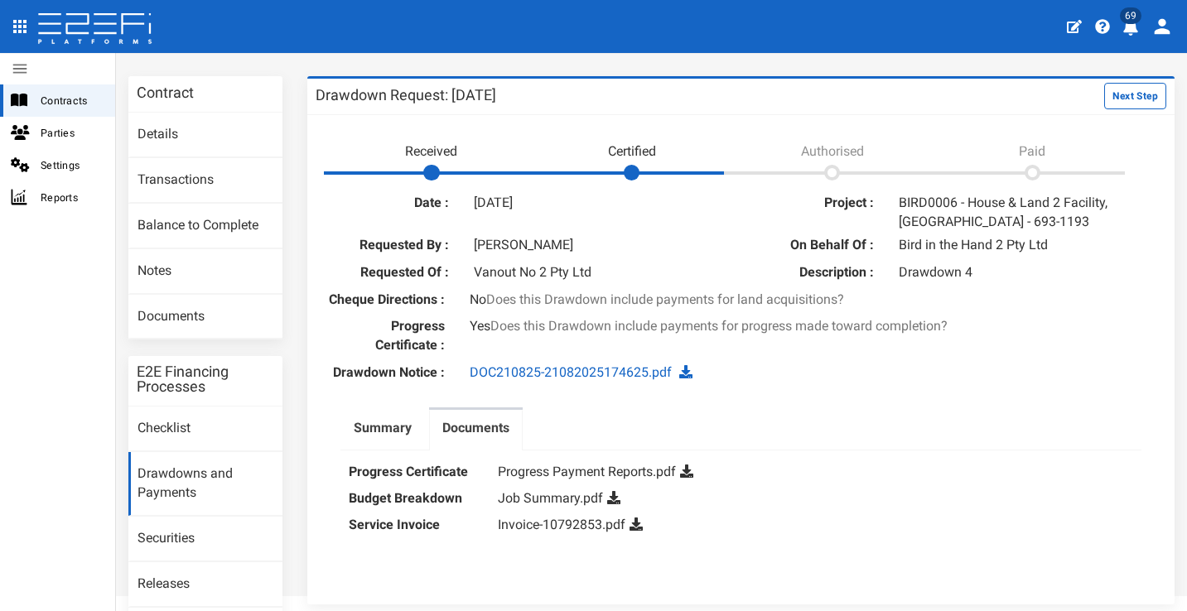
scroll to position [173, 0]
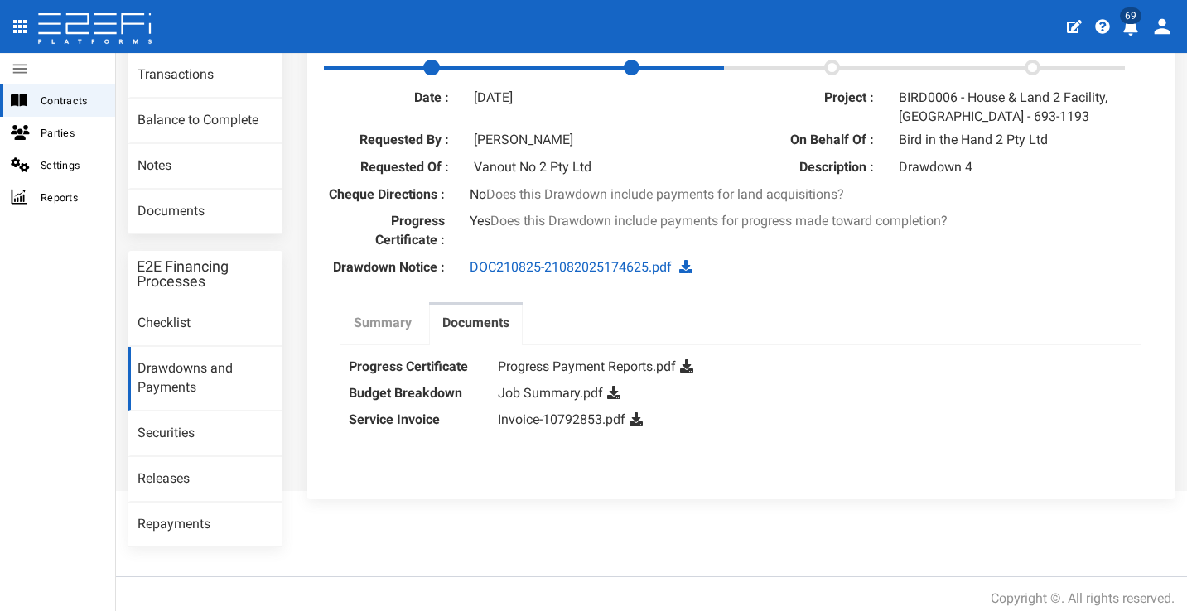
click at [399, 333] on label "Summary" at bounding box center [383, 323] width 58 height 19
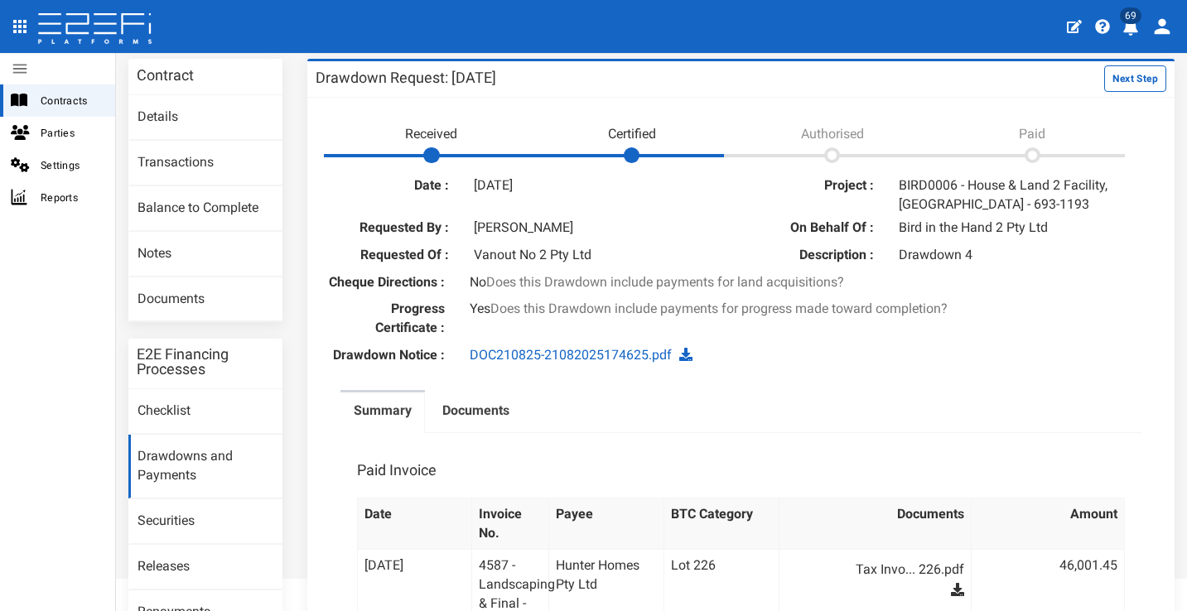
scroll to position [59, 0]
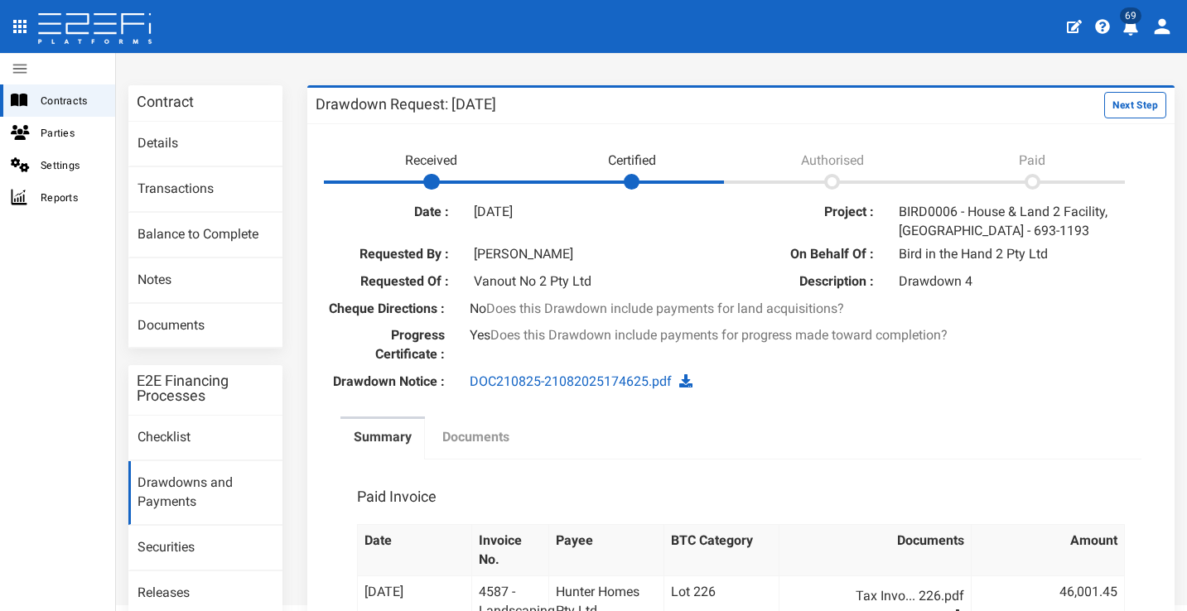
click at [490, 442] on label "Documents" at bounding box center [475, 437] width 67 height 19
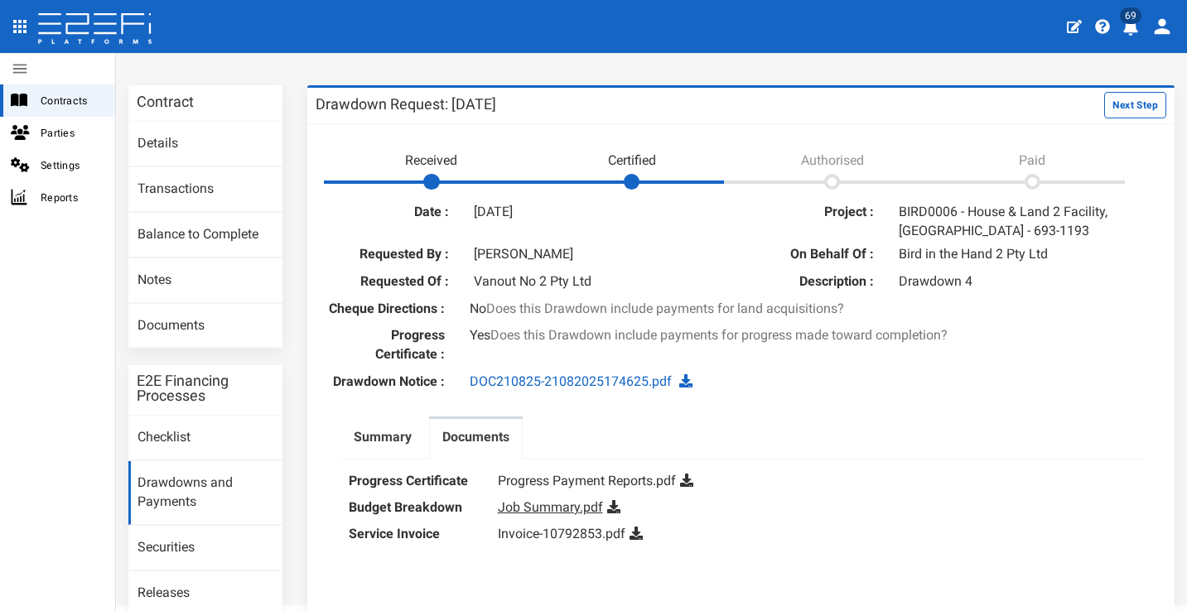
click at [578, 515] on link "Job Summary.pdf" at bounding box center [550, 508] width 105 height 16
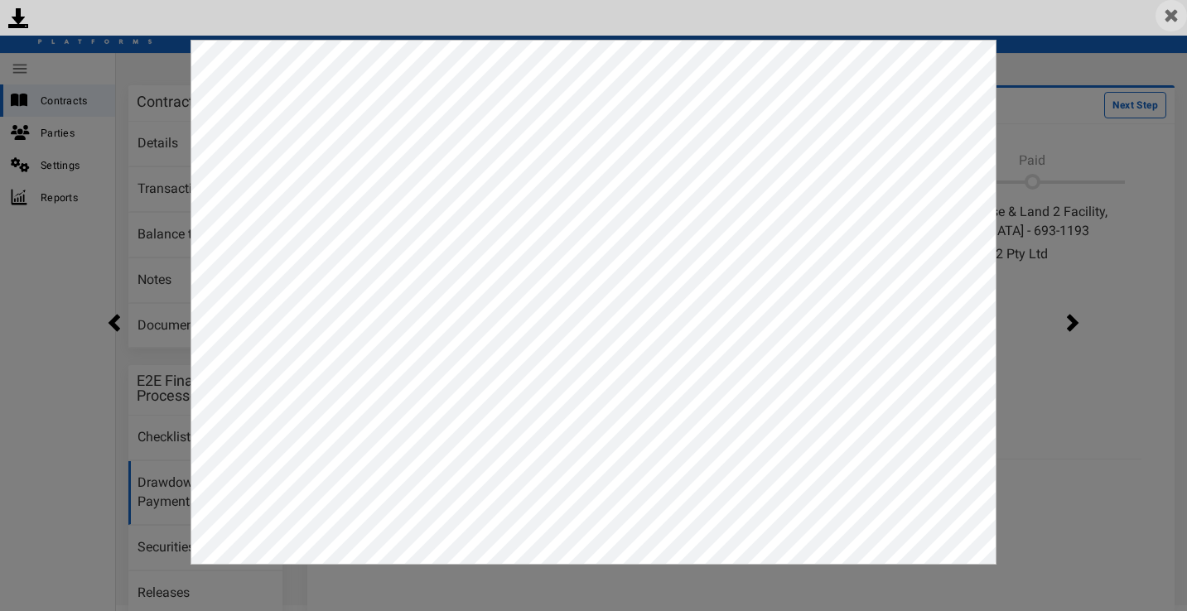
click at [1169, 16] on img at bounding box center [1171, 15] width 31 height 31
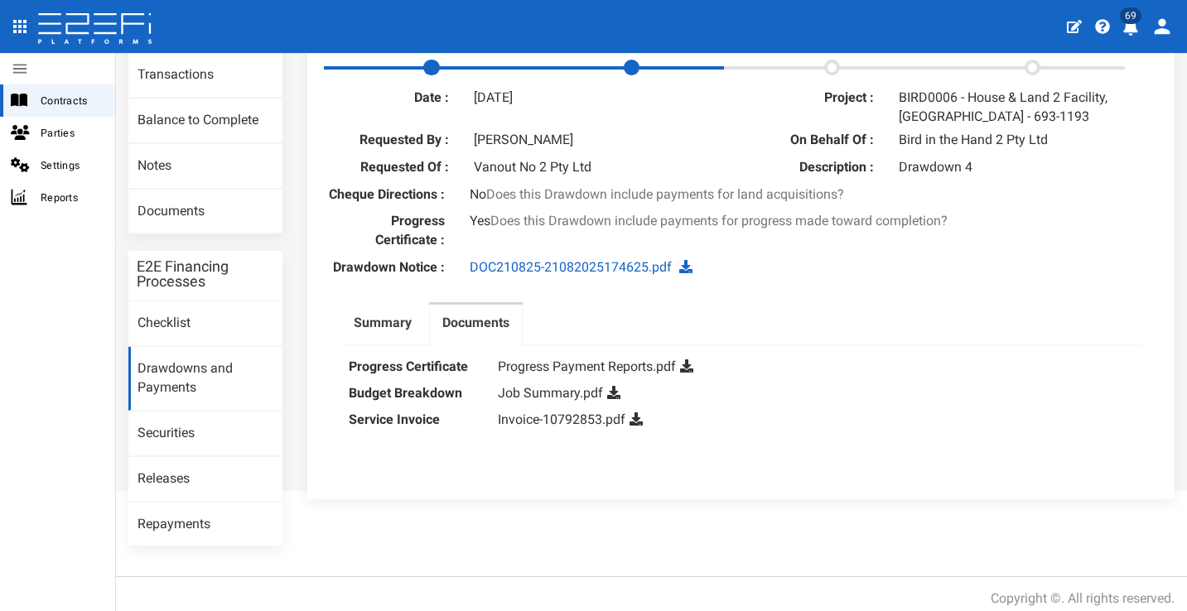
scroll to position [118, 0]
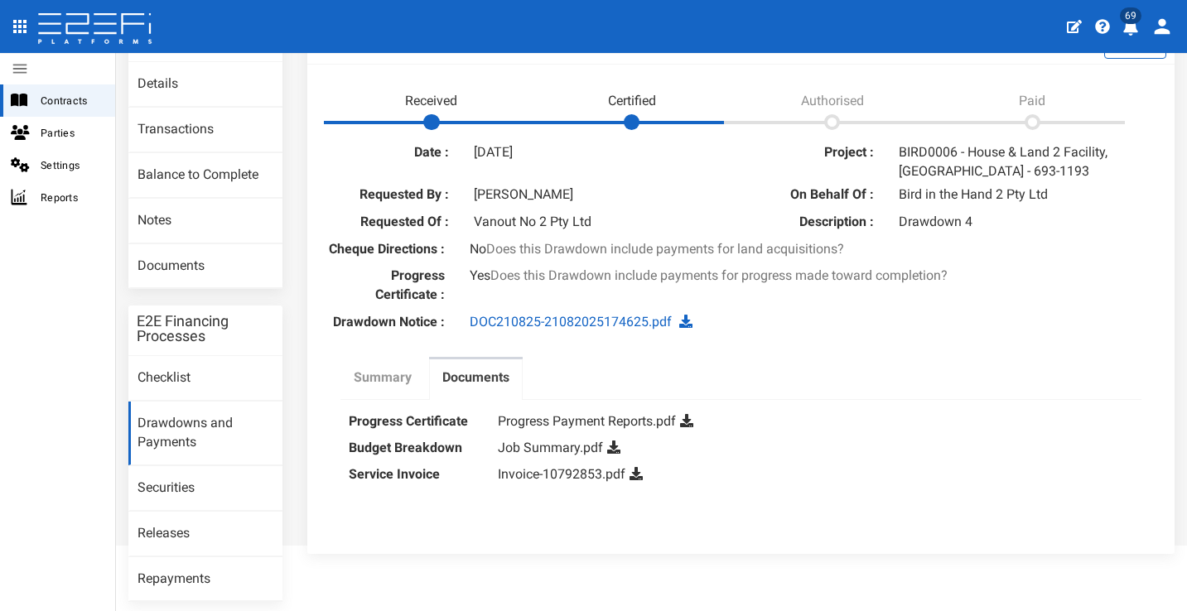
click at [398, 385] on label "Summary" at bounding box center [383, 378] width 58 height 19
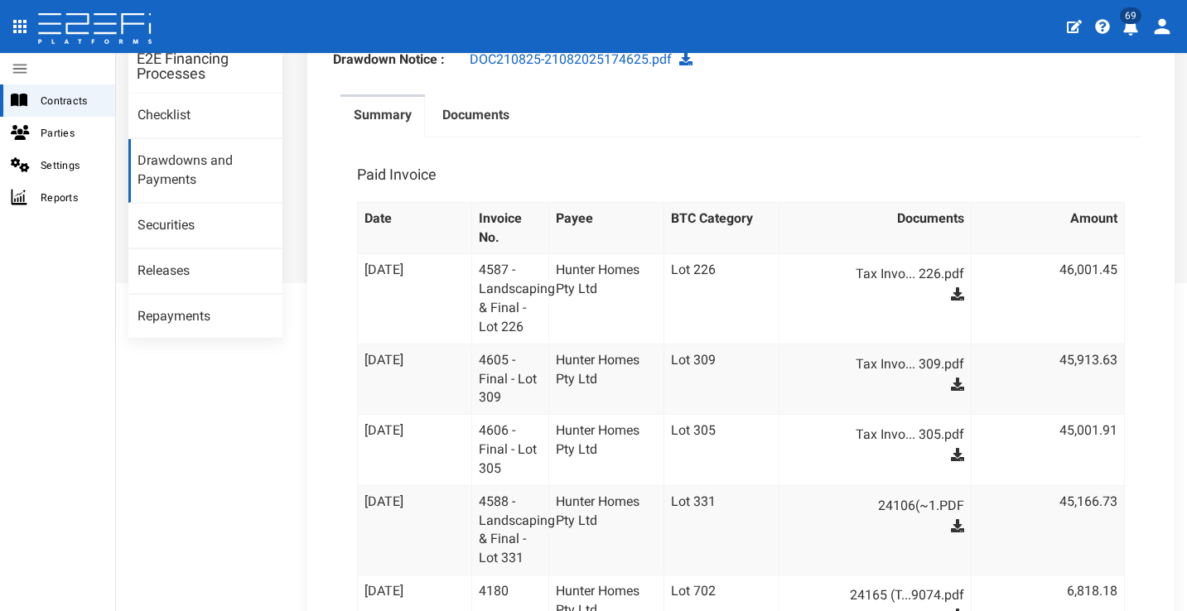
scroll to position [154, 0]
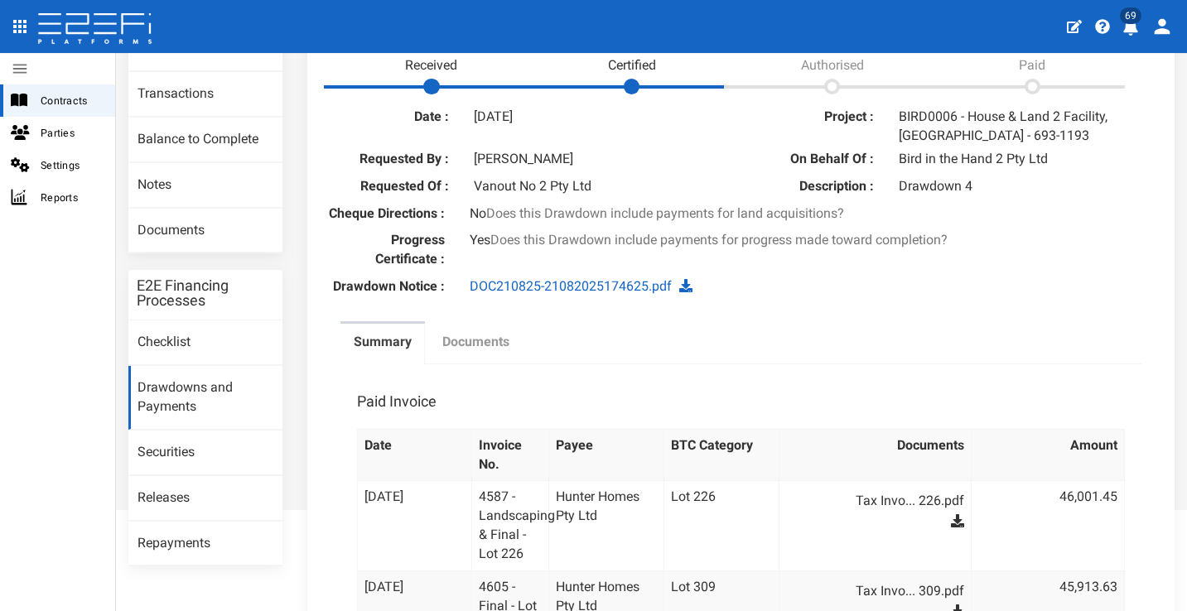
click at [463, 352] on label "Documents" at bounding box center [475, 342] width 67 height 19
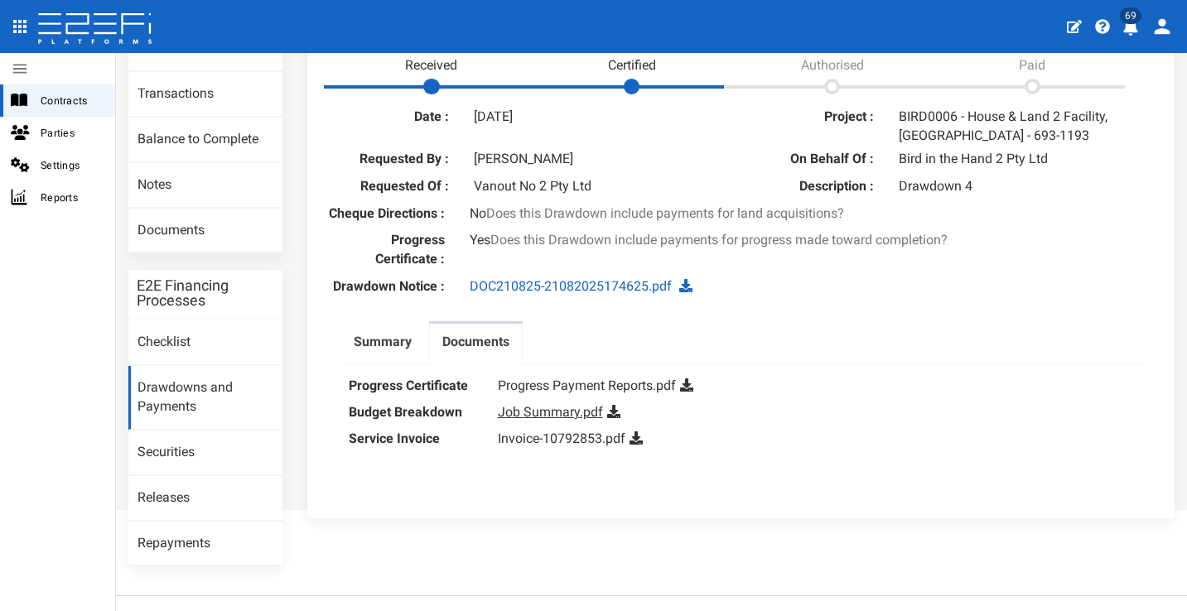
click at [526, 420] on link "Job Summary.pdf" at bounding box center [550, 412] width 105 height 16
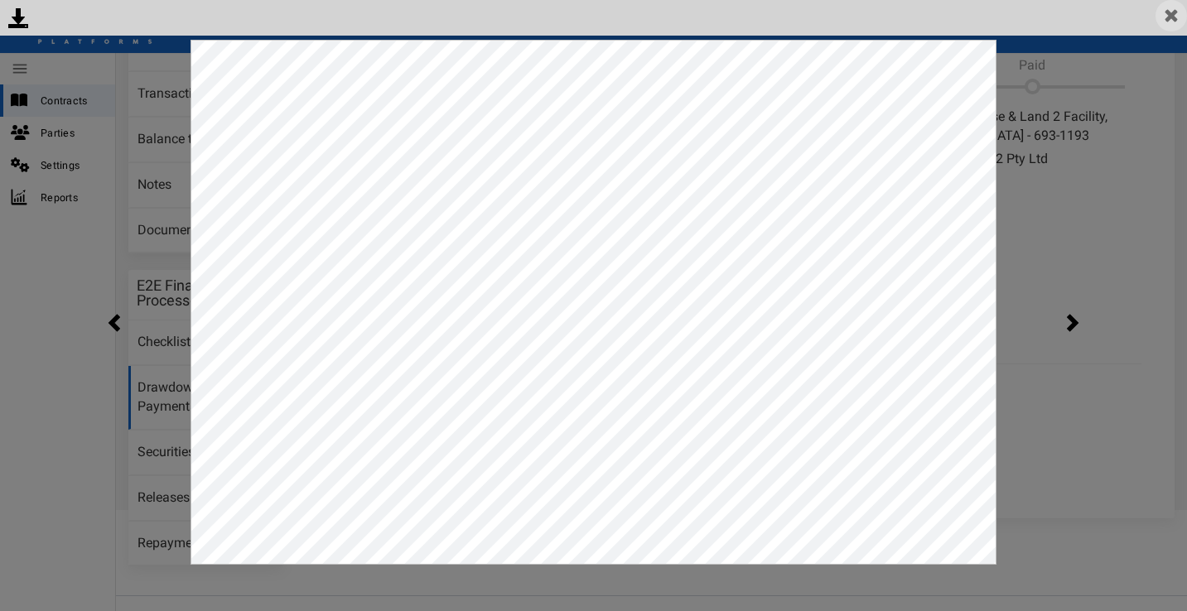
click at [1175, 13] on img at bounding box center [1171, 15] width 31 height 31
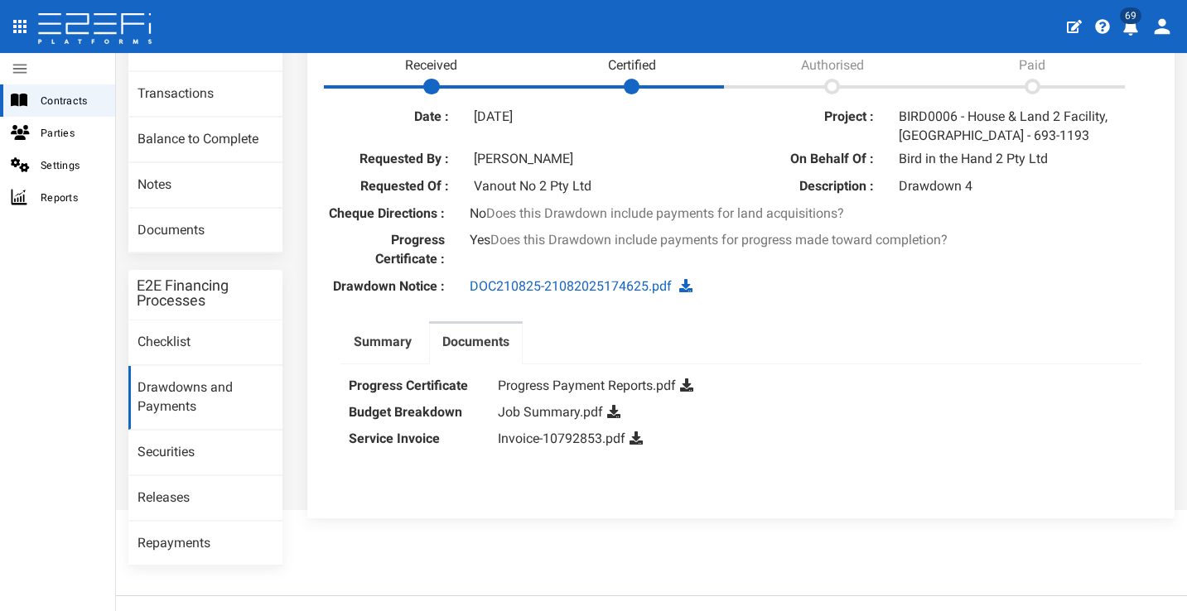
scroll to position [173, 0]
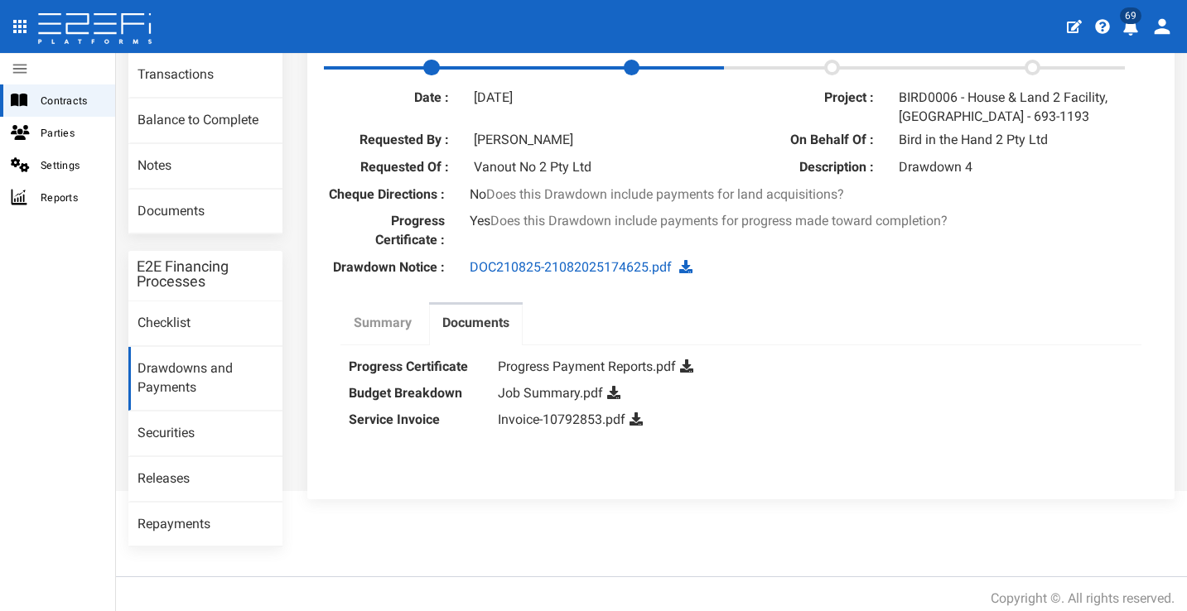
click at [393, 333] on label "Summary" at bounding box center [383, 323] width 58 height 19
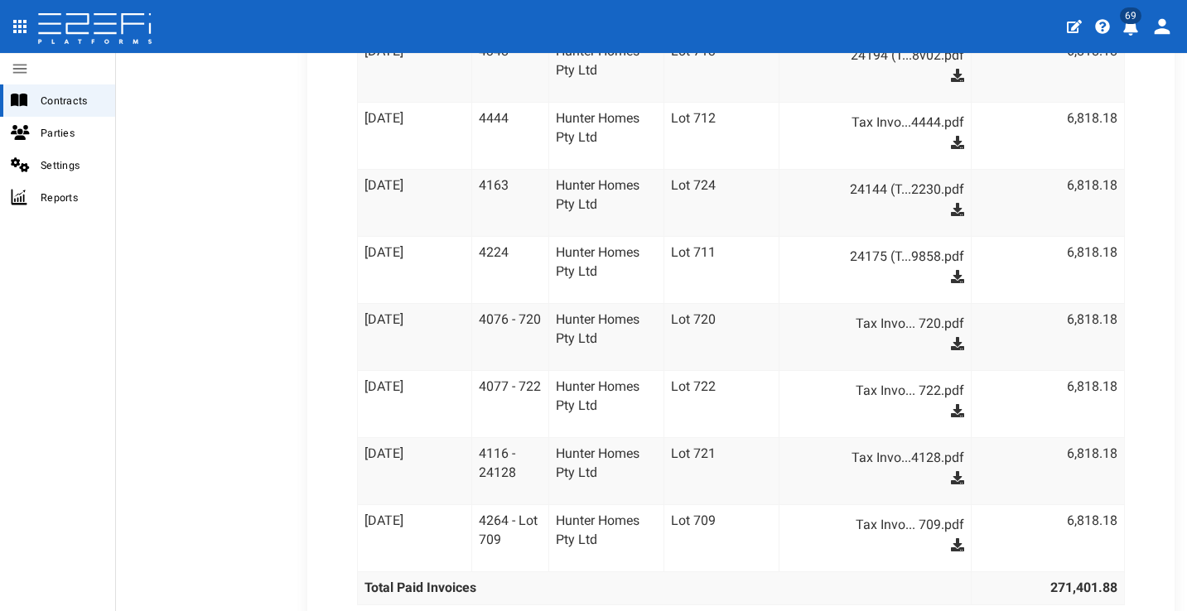
scroll to position [1261, 0]
click at [886, 321] on link "Tax Invo... 720.pdf" at bounding box center [884, 324] width 162 height 27
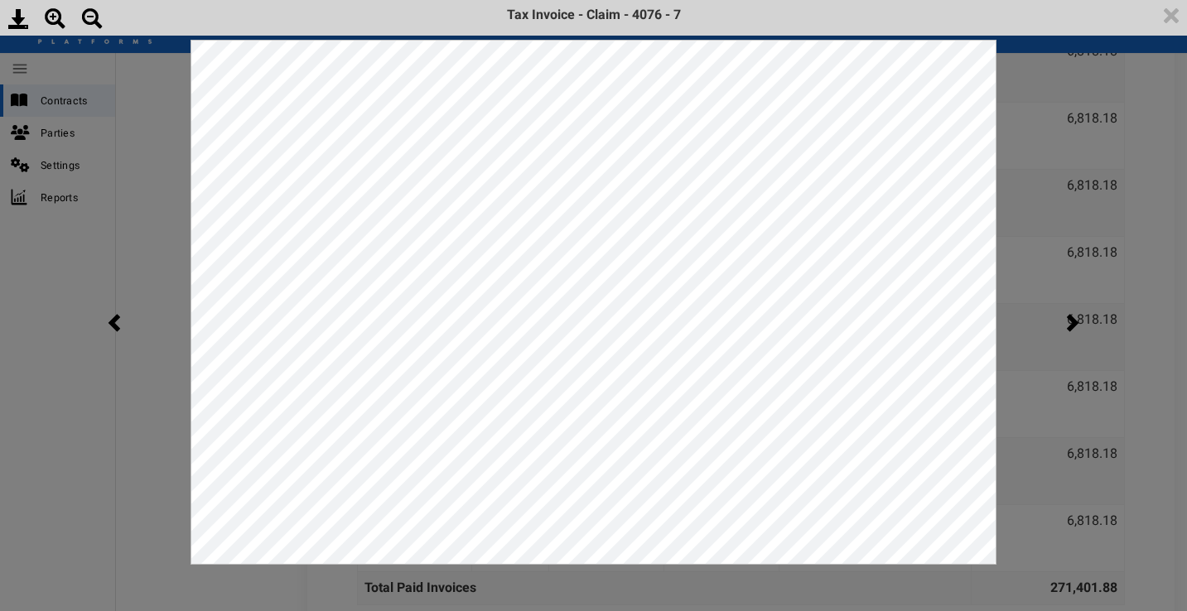
scroll to position [0, 0]
click at [1163, 19] on img at bounding box center [1171, 15] width 31 height 31
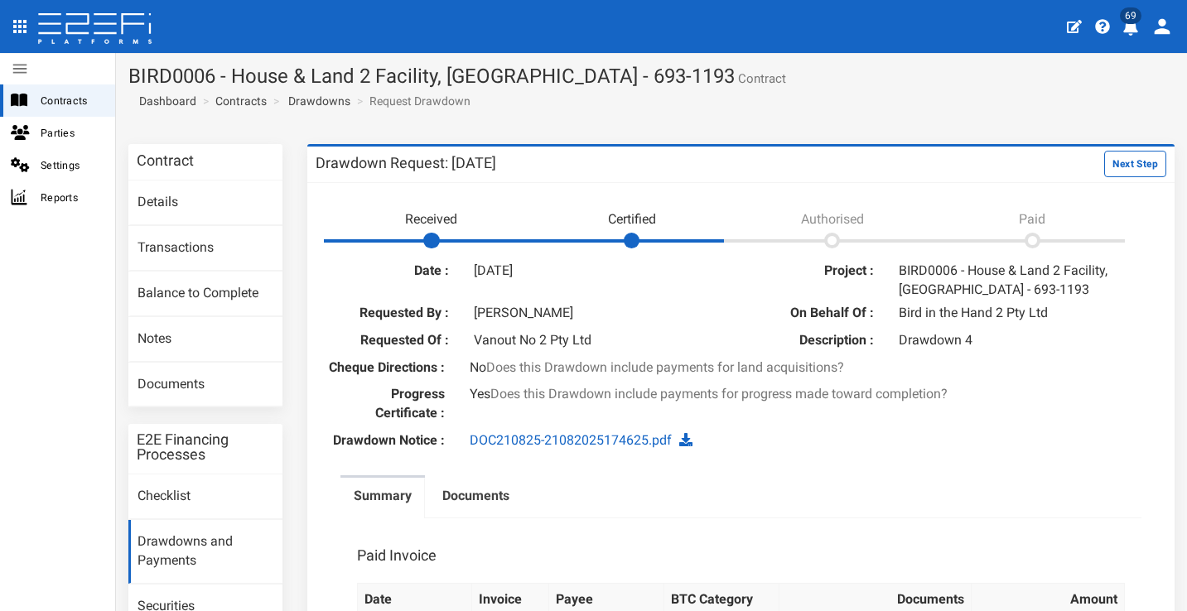
scroll to position [108, 0]
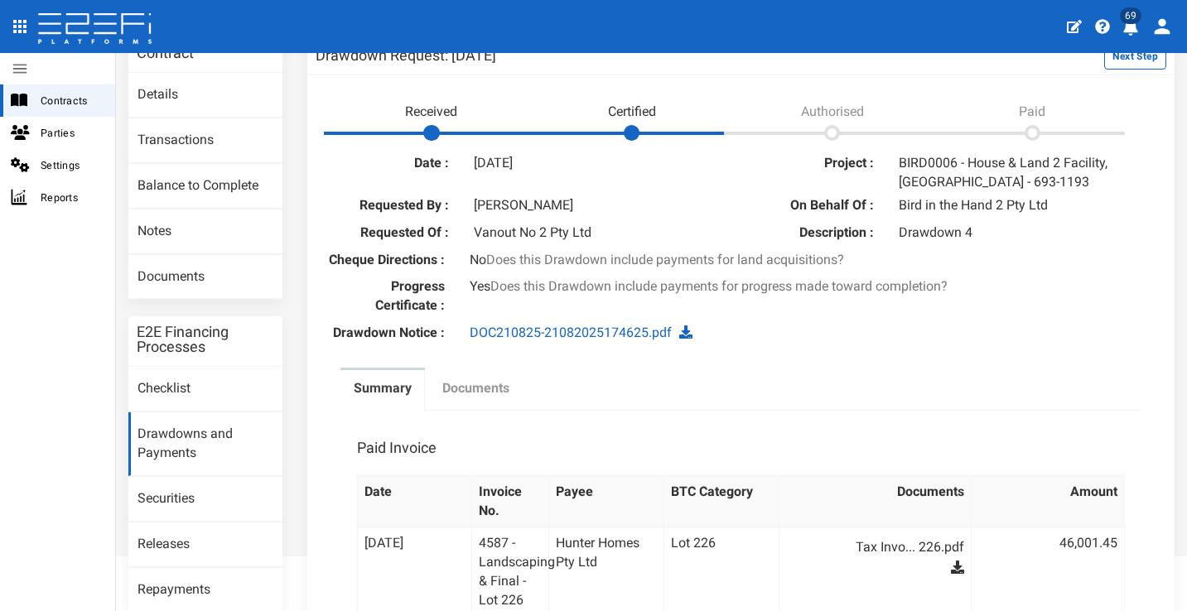
click at [487, 398] on label "Documents" at bounding box center [475, 388] width 67 height 19
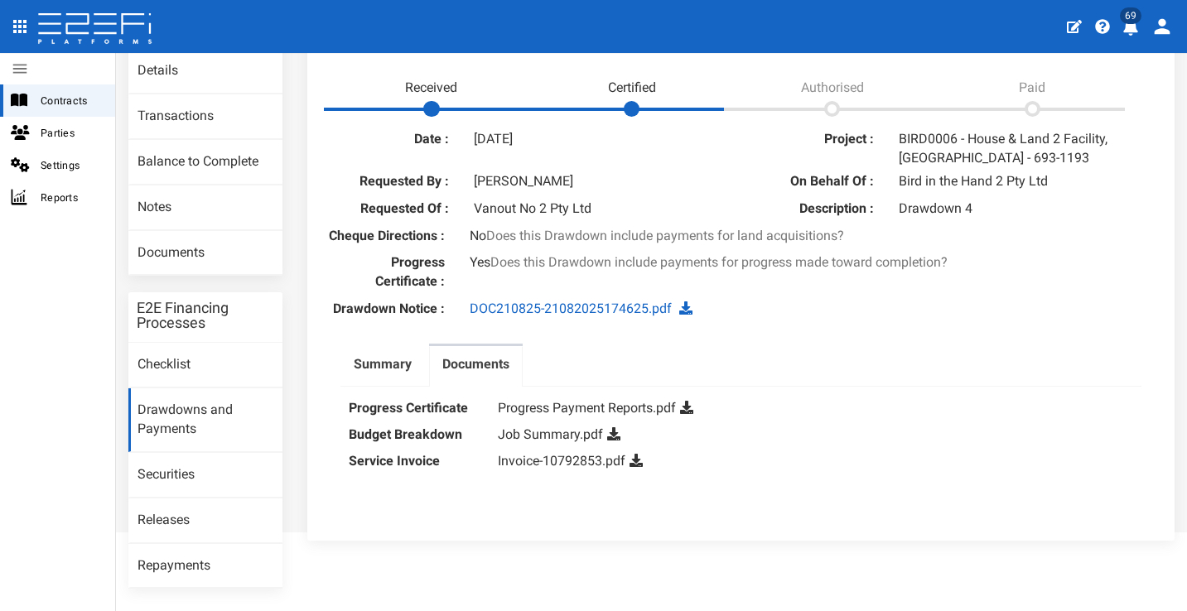
scroll to position [173, 0]
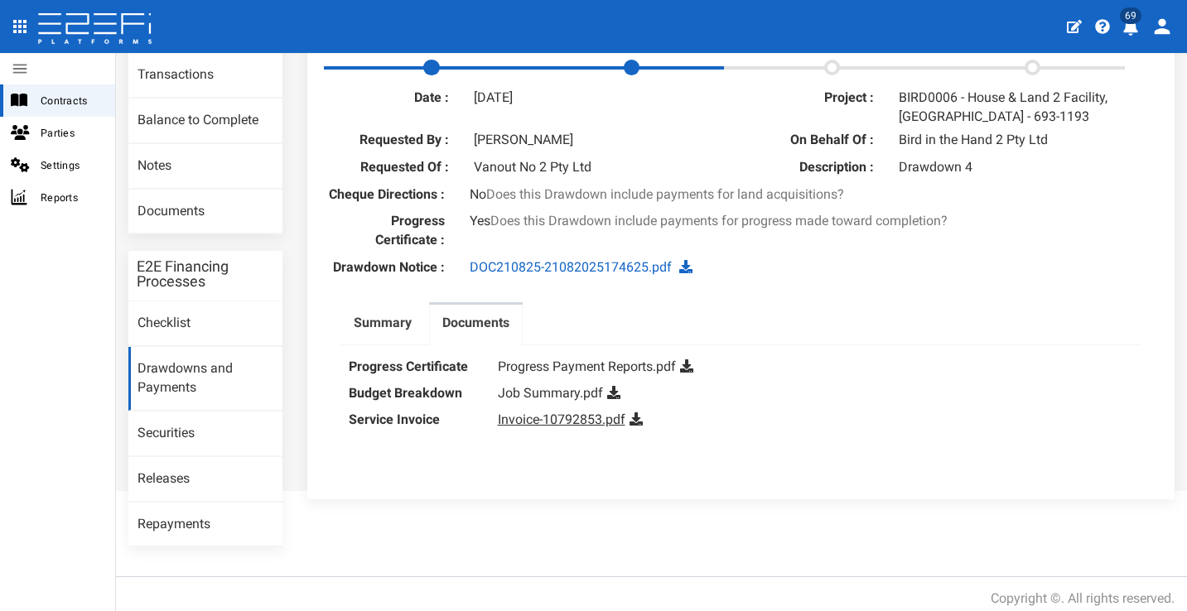
click at [558, 426] on link "Invoice-10792853.pdf" at bounding box center [562, 420] width 128 height 16
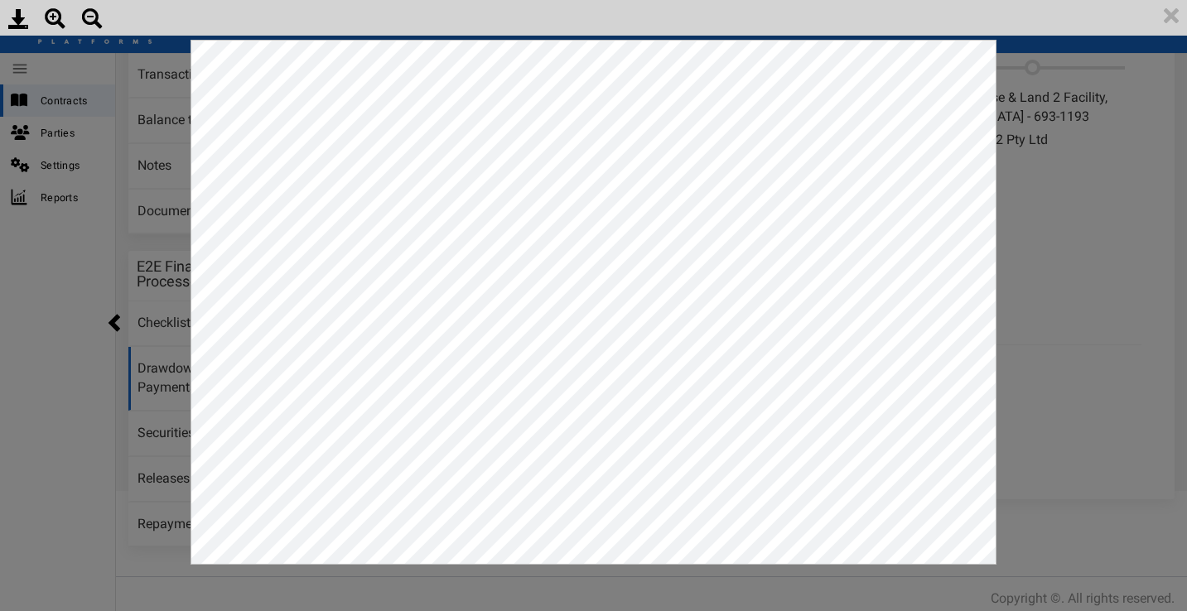
scroll to position [0, 0]
click at [1181, 20] on img at bounding box center [1171, 15] width 31 height 31
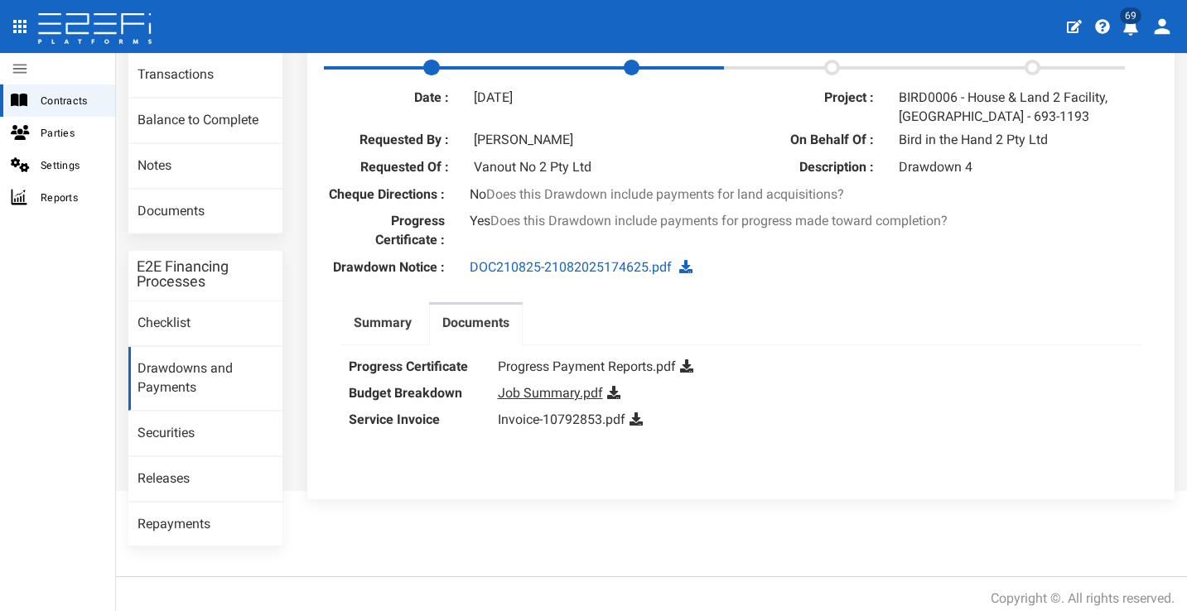
click at [563, 401] on link "Job Summary.pdf" at bounding box center [550, 393] width 105 height 16
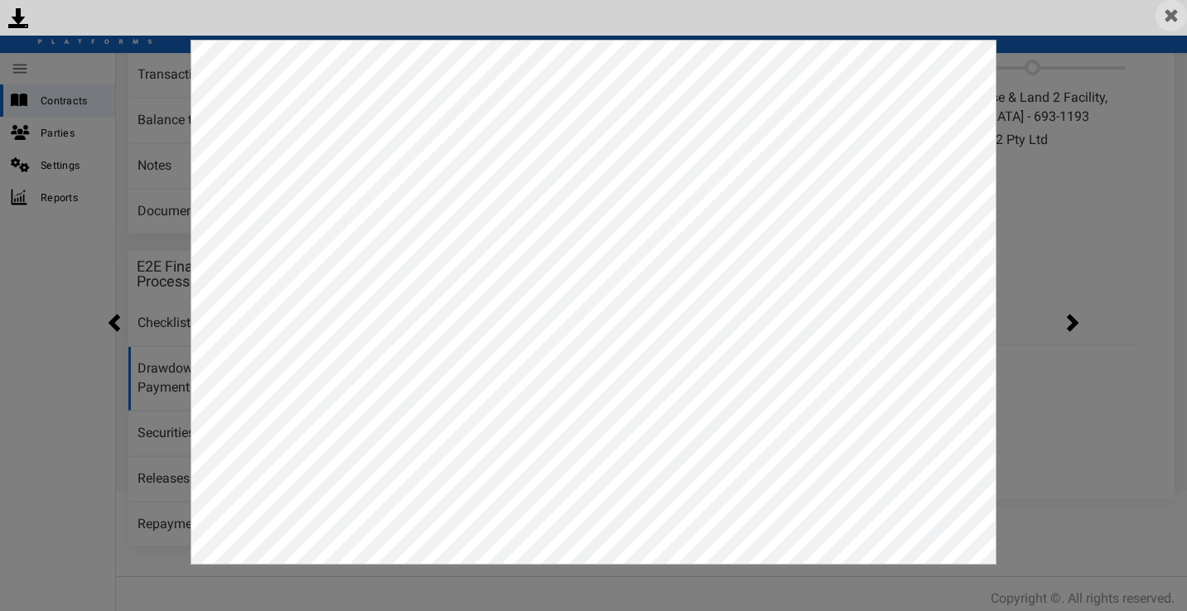
click at [1161, 16] on img at bounding box center [1171, 15] width 31 height 31
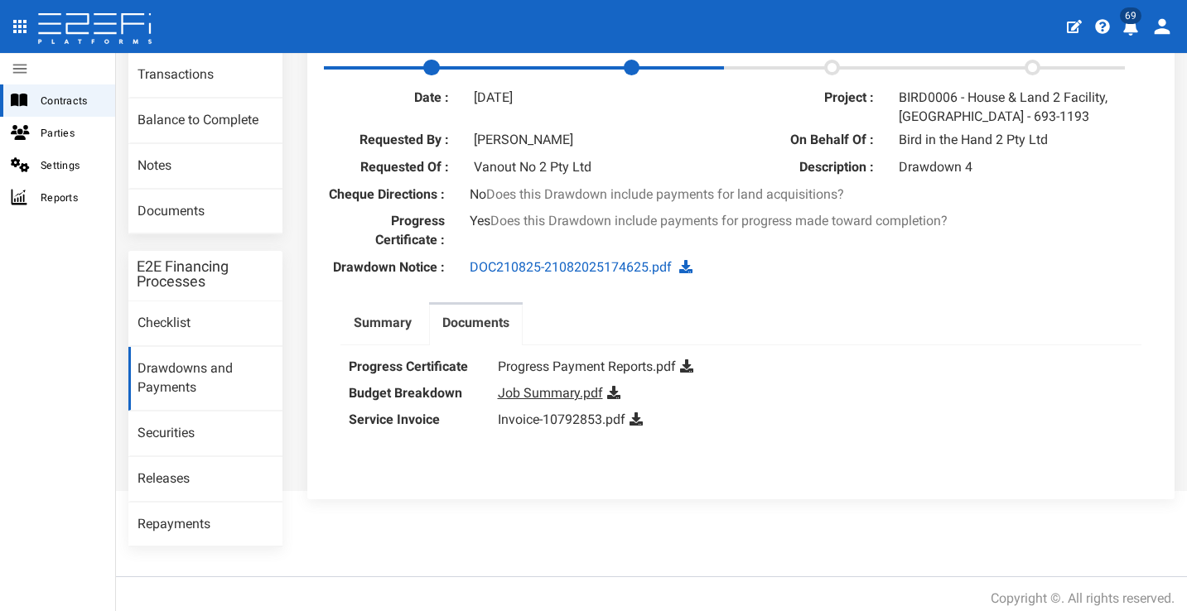
click at [524, 398] on link "Job Summary.pdf" at bounding box center [550, 393] width 105 height 16
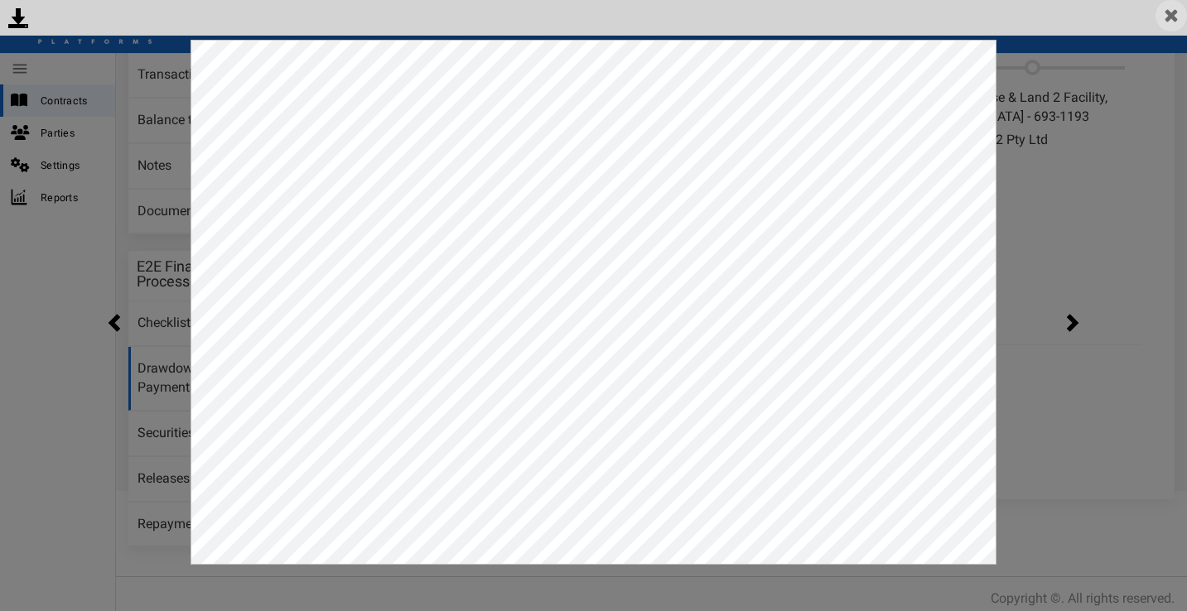
click at [1170, 18] on img at bounding box center [1171, 15] width 31 height 31
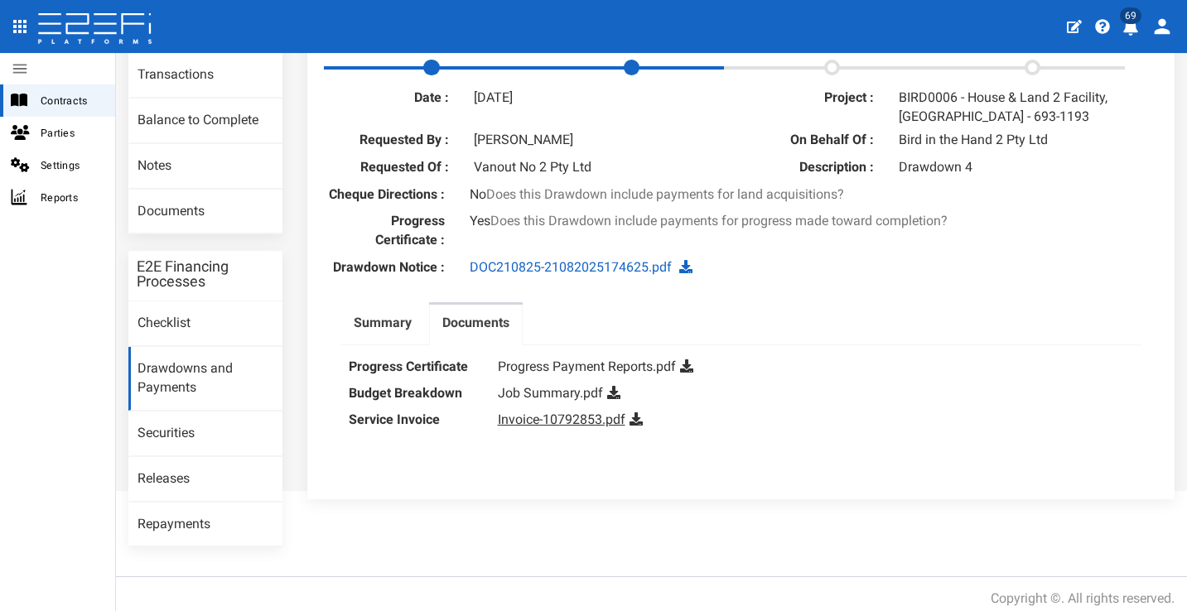
click at [568, 427] on link "Invoice-10792853.pdf" at bounding box center [562, 420] width 128 height 16
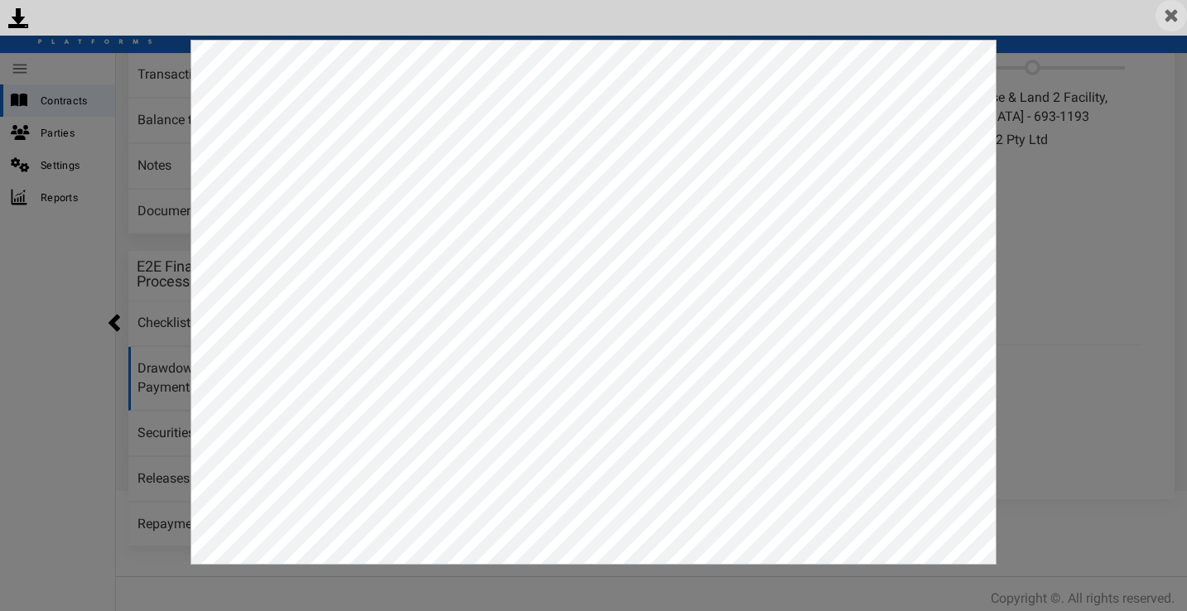
click at [1173, 15] on img at bounding box center [1171, 15] width 31 height 31
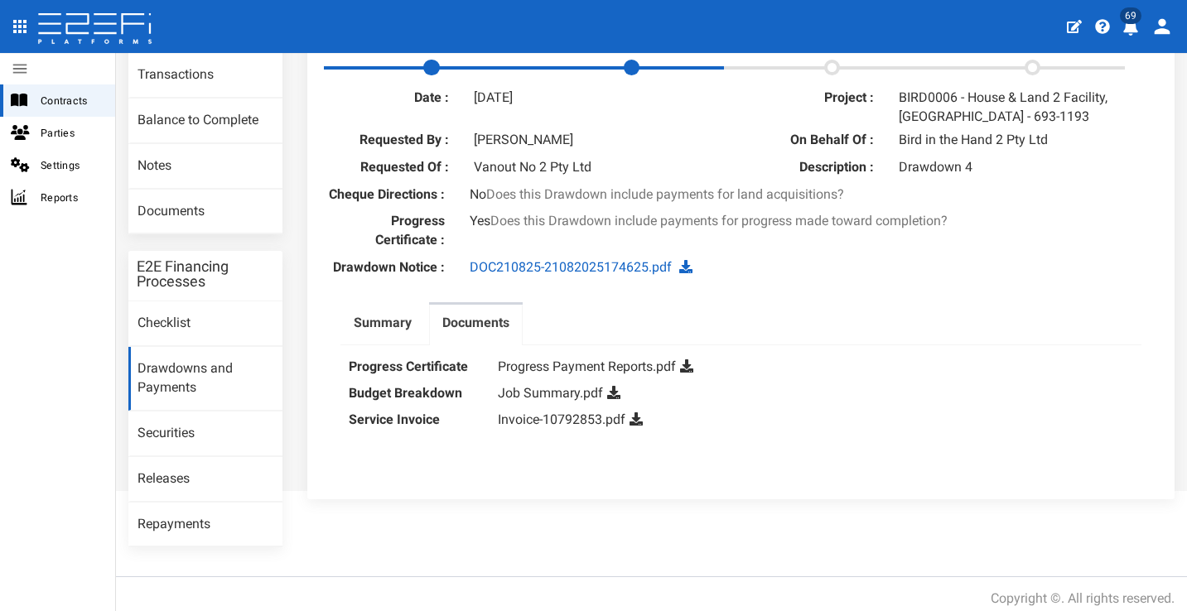
click at [942, 345] on ul "Summary Documents" at bounding box center [742, 323] width 802 height 43
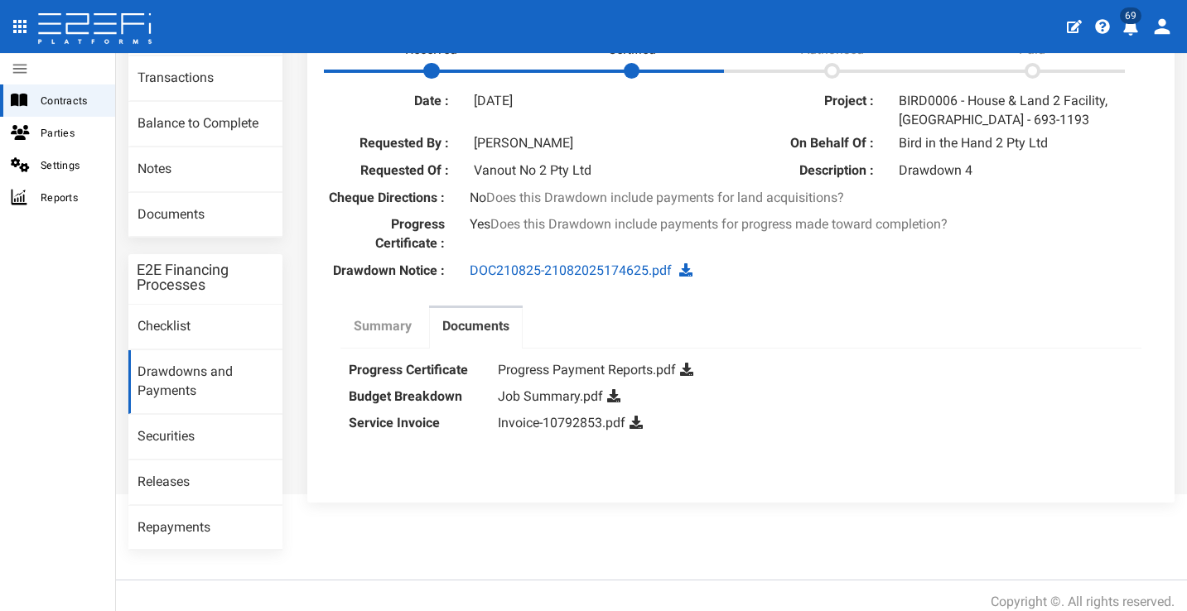
click at [367, 336] on label "Summary" at bounding box center [383, 326] width 58 height 19
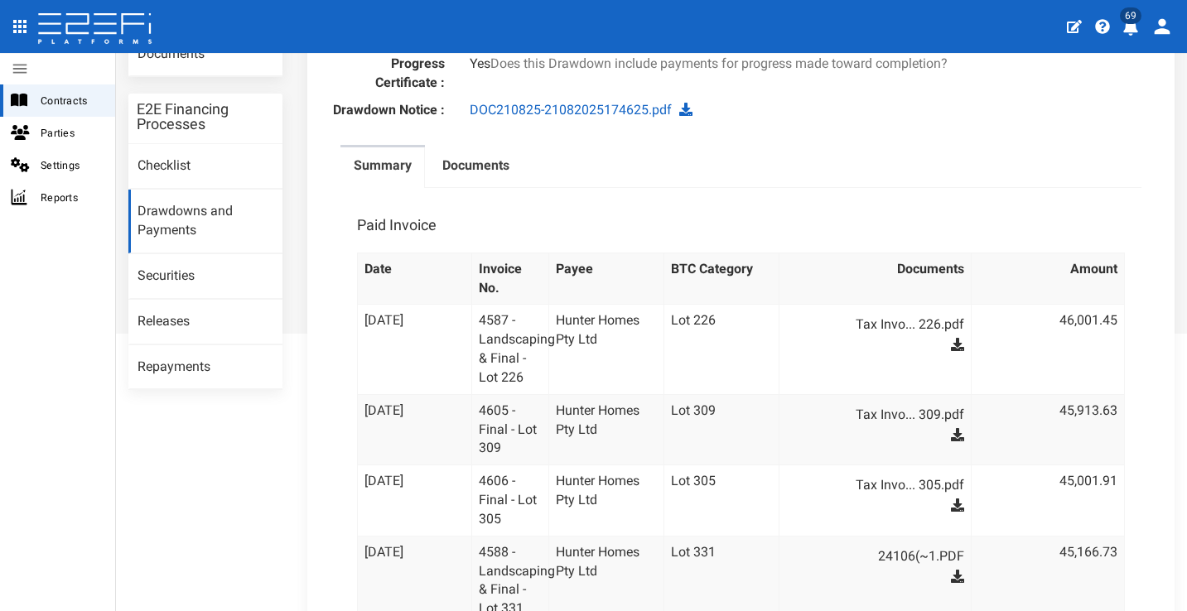
scroll to position [118, 0]
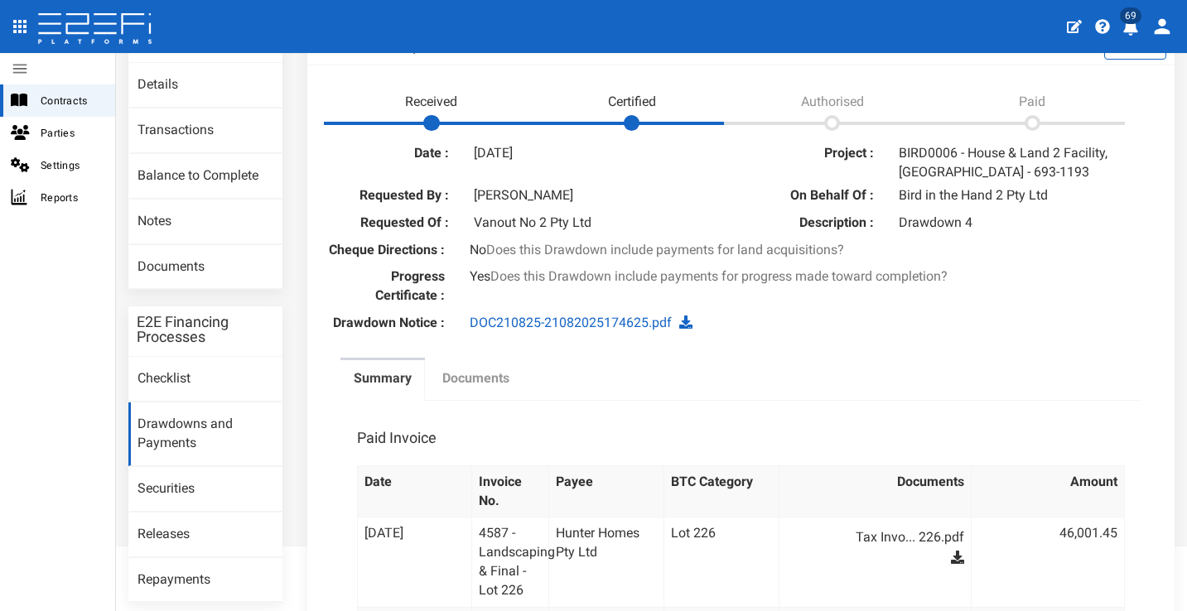
click at [465, 389] on label "Documents" at bounding box center [475, 378] width 67 height 19
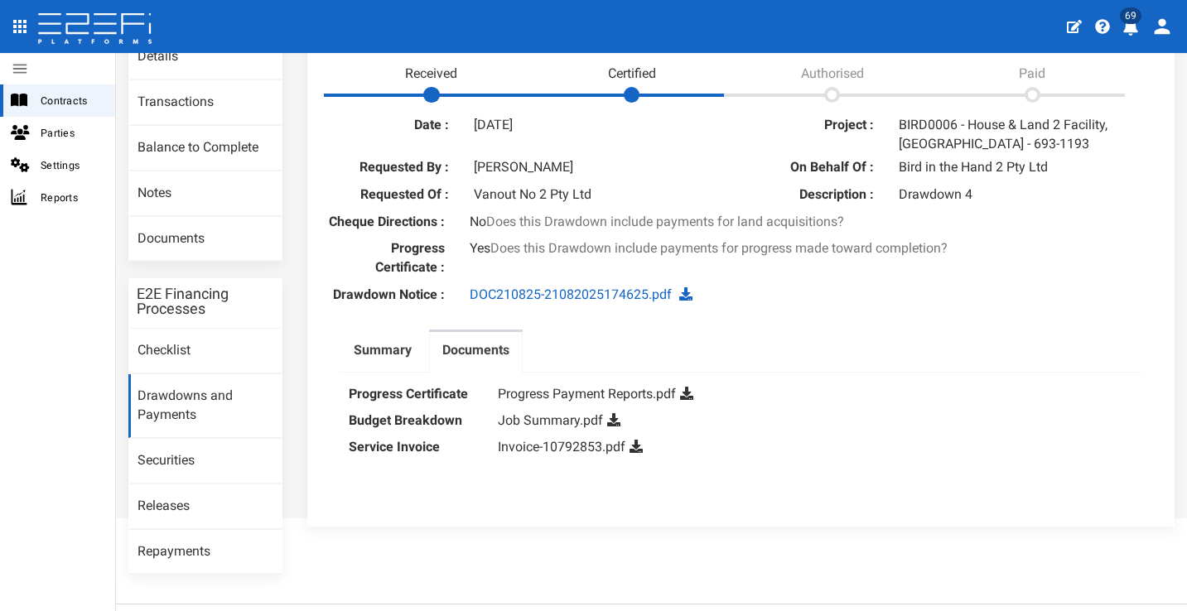
scroll to position [173, 0]
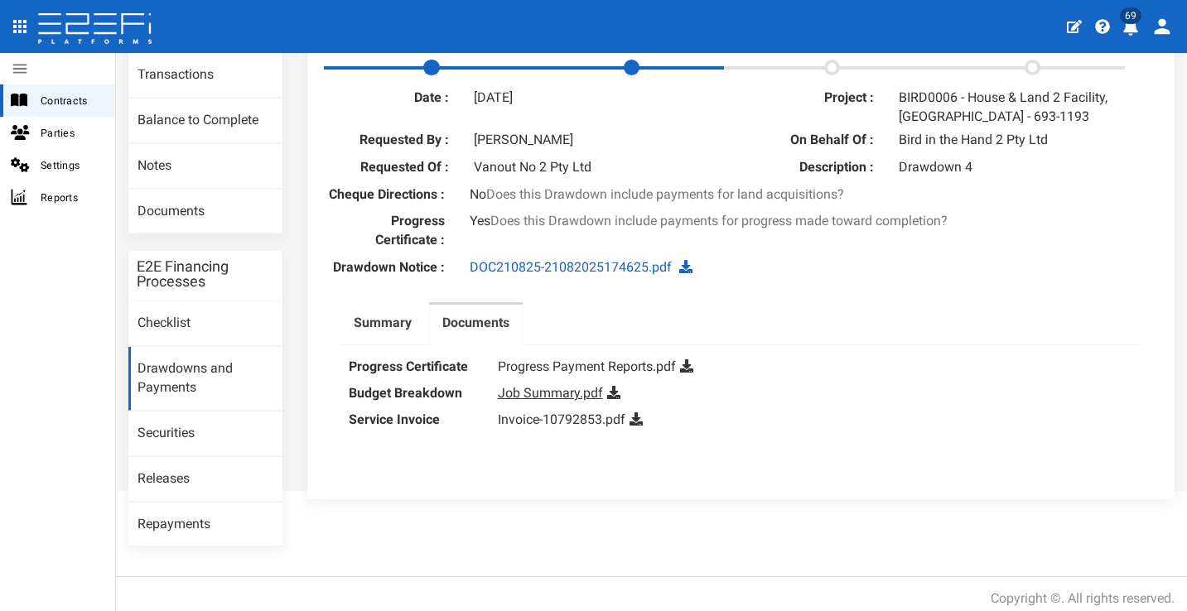
click at [556, 399] on link "Job Summary.pdf" at bounding box center [550, 393] width 105 height 16
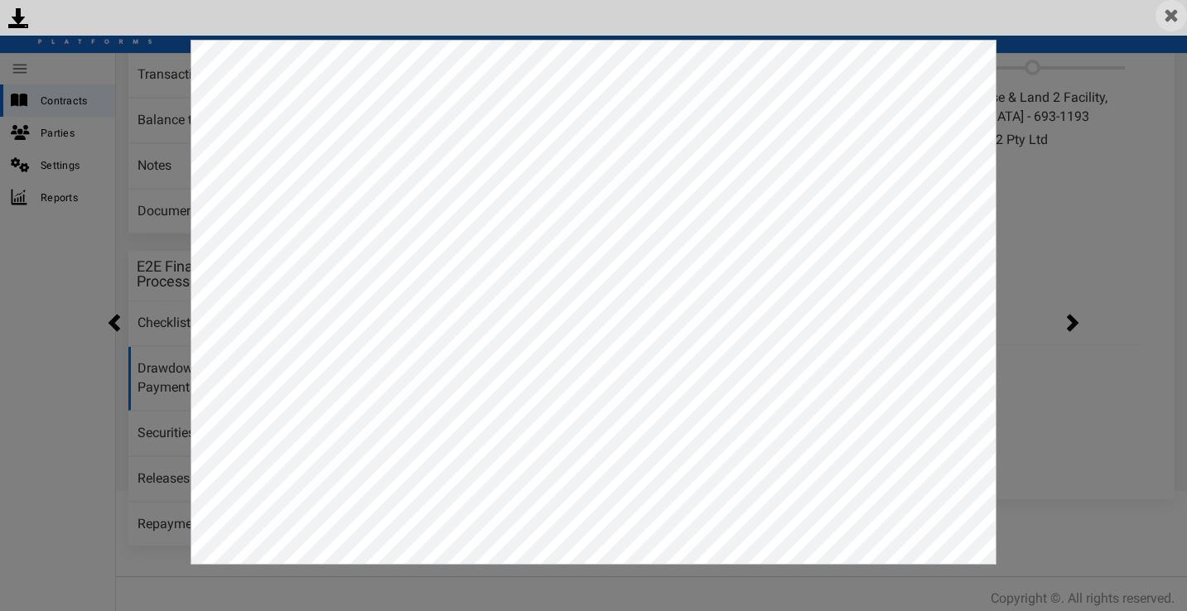
click at [1170, 22] on img at bounding box center [1171, 15] width 31 height 31
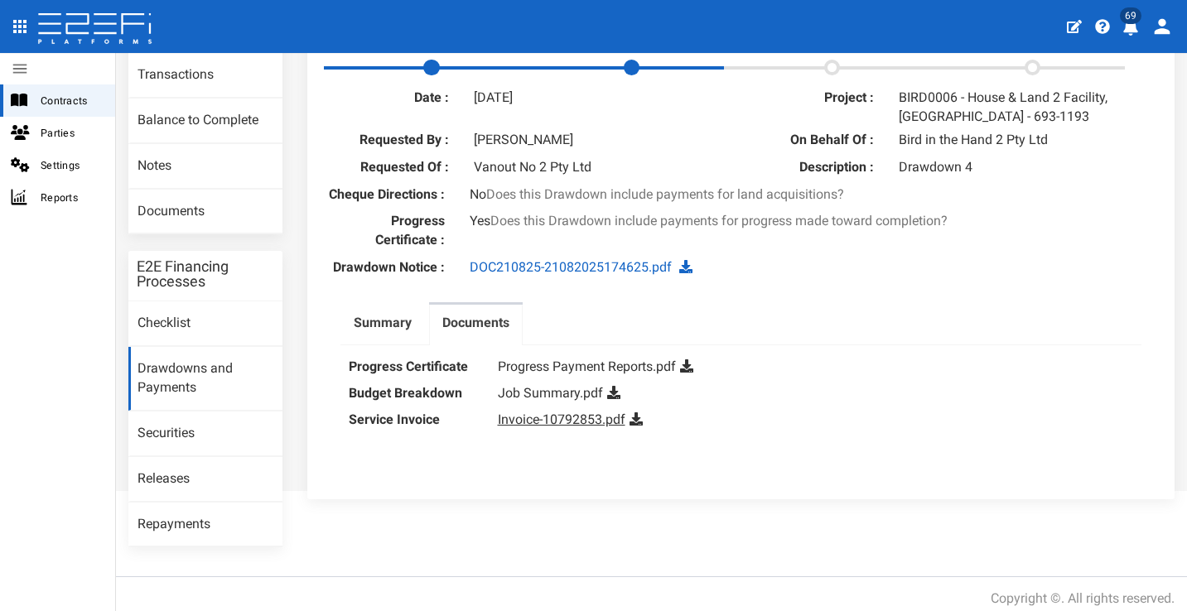
click at [587, 427] on link "Invoice-10792853.pdf" at bounding box center [562, 420] width 128 height 16
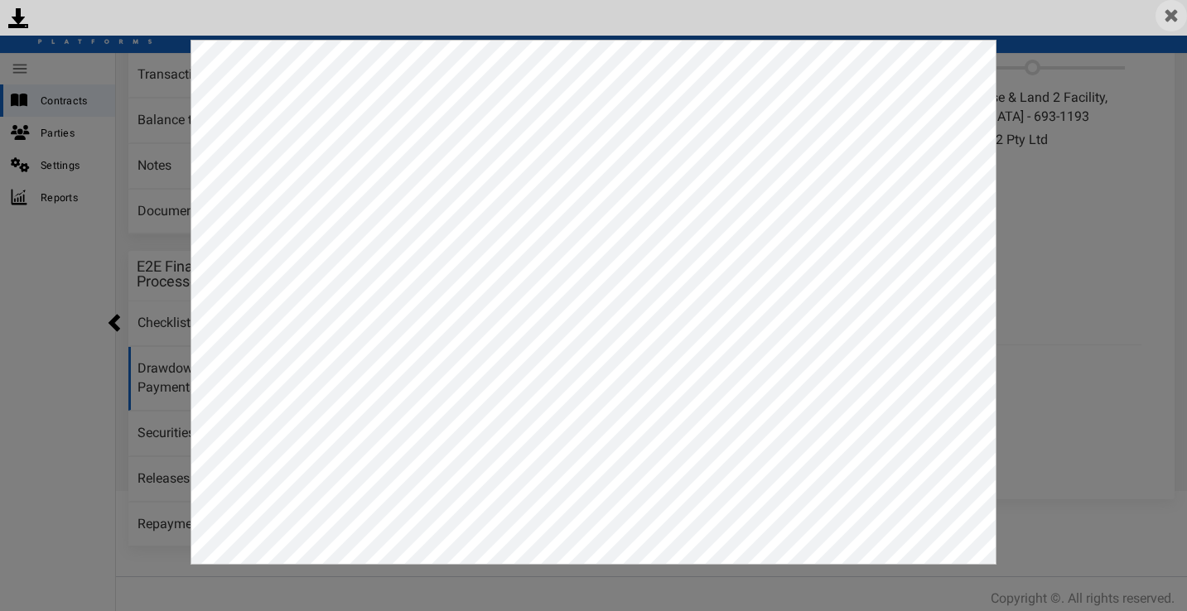
click at [1177, 28] on img at bounding box center [1171, 15] width 31 height 31
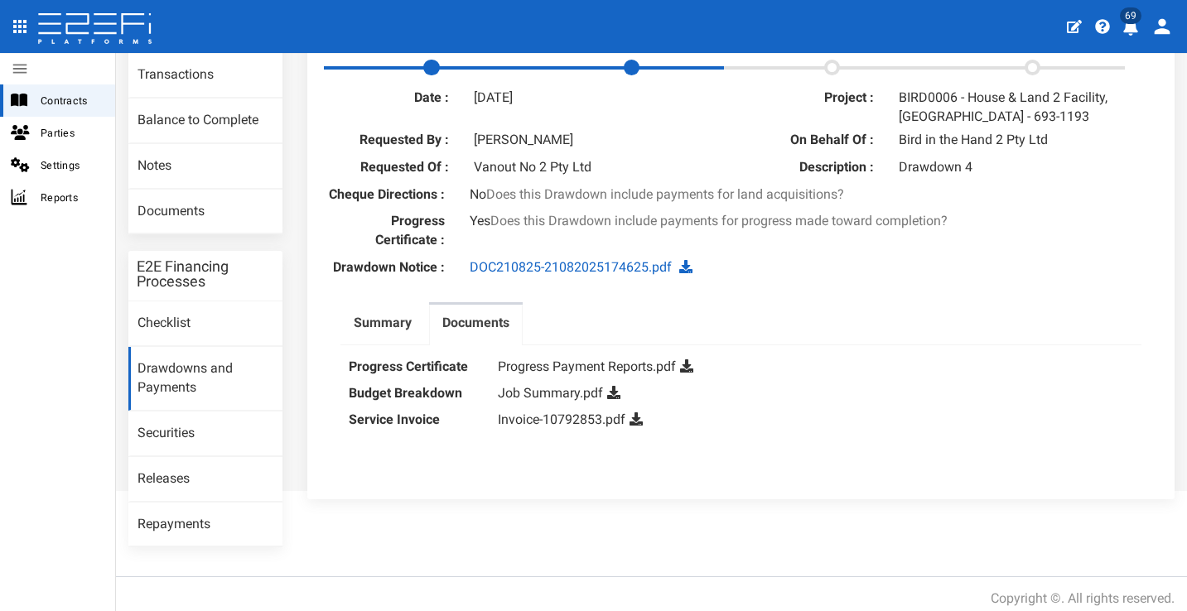
scroll to position [150, 0]
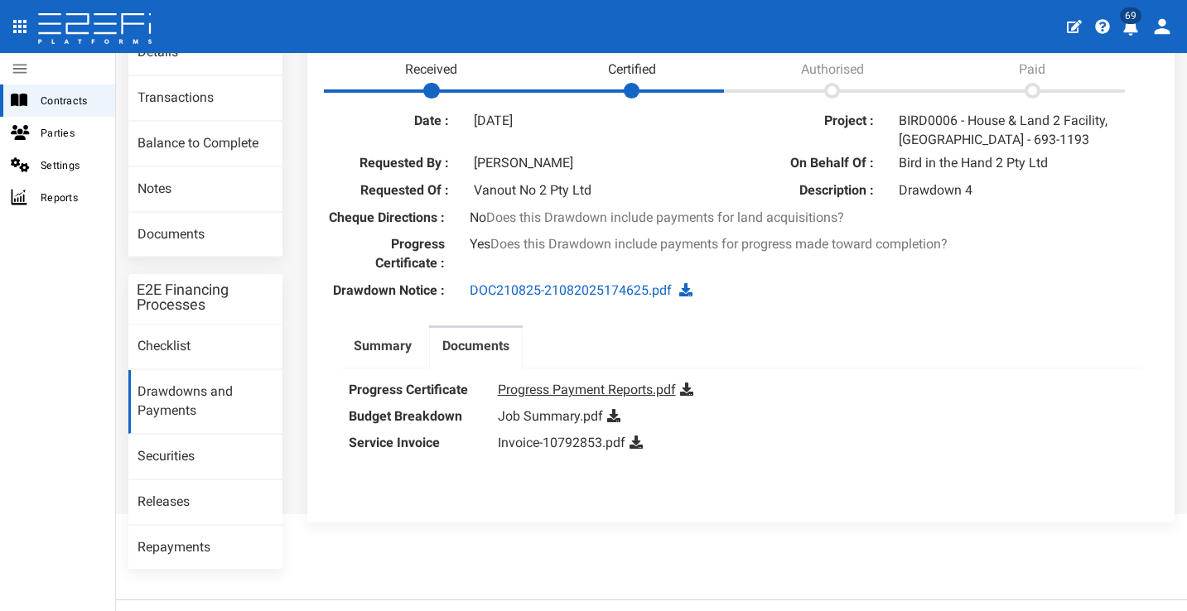
click at [621, 394] on link "Progress Payment Reports.pdf" at bounding box center [587, 390] width 178 height 16
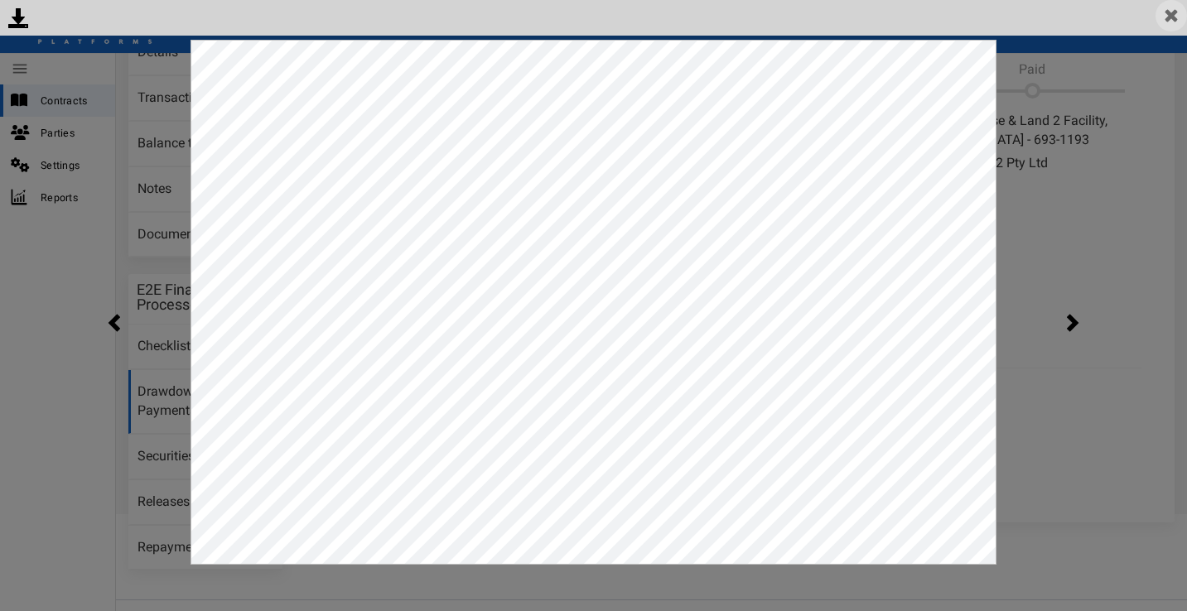
click at [1176, 26] on img at bounding box center [1171, 15] width 31 height 31
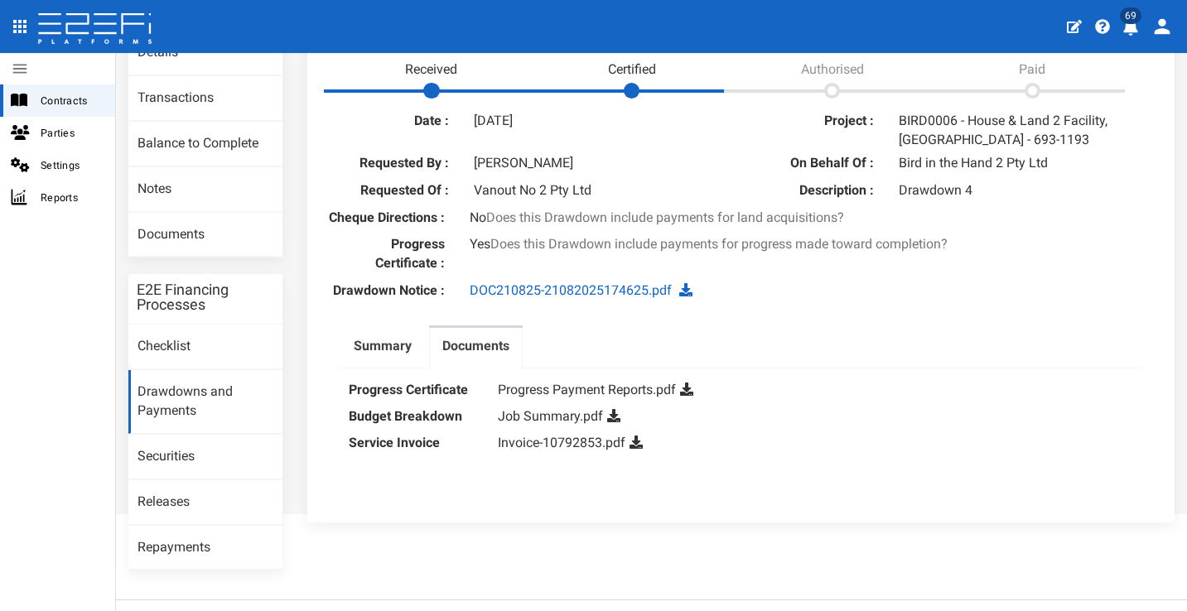
click at [992, 422] on dd "Job Summary.pdf" at bounding box center [816, 416] width 636 height 27
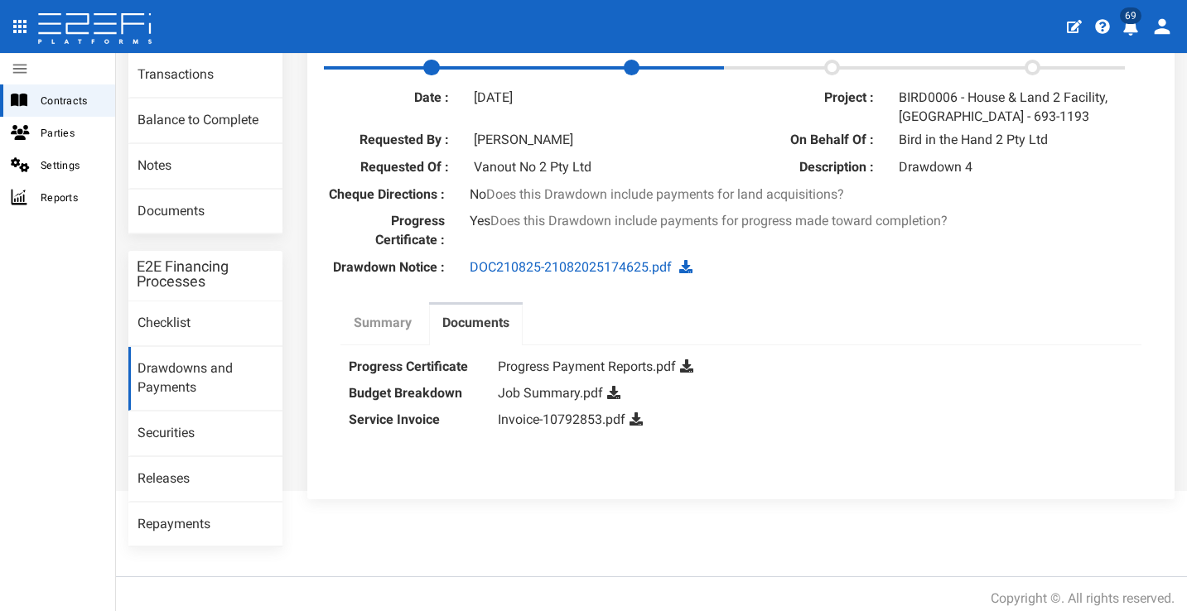
click at [366, 333] on label "Summary" at bounding box center [383, 323] width 58 height 19
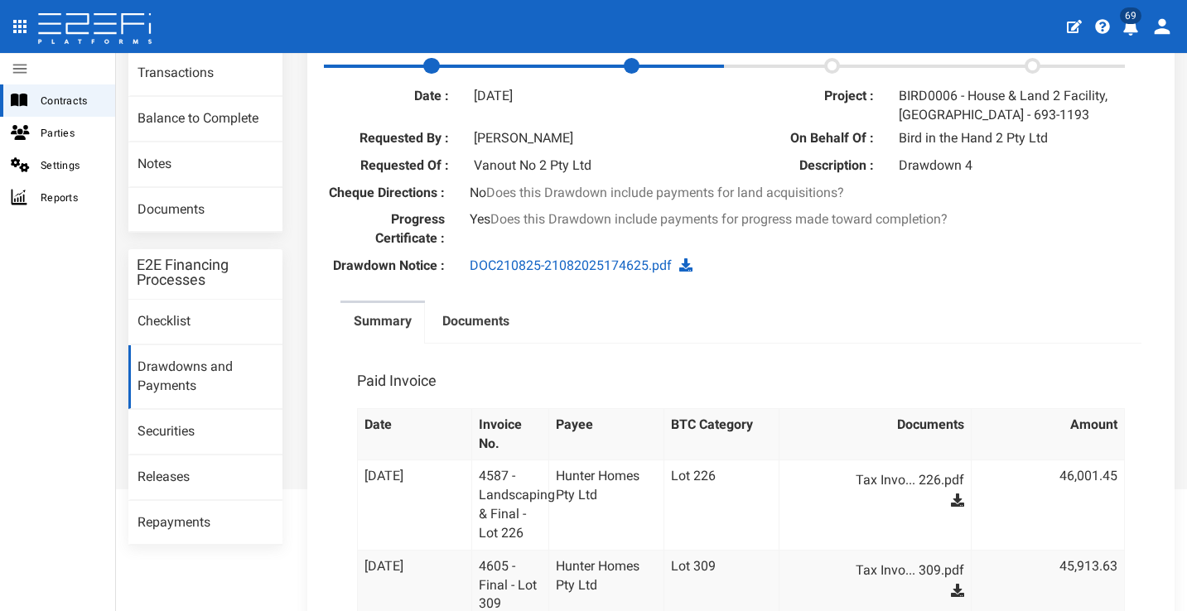
scroll to position [283, 0]
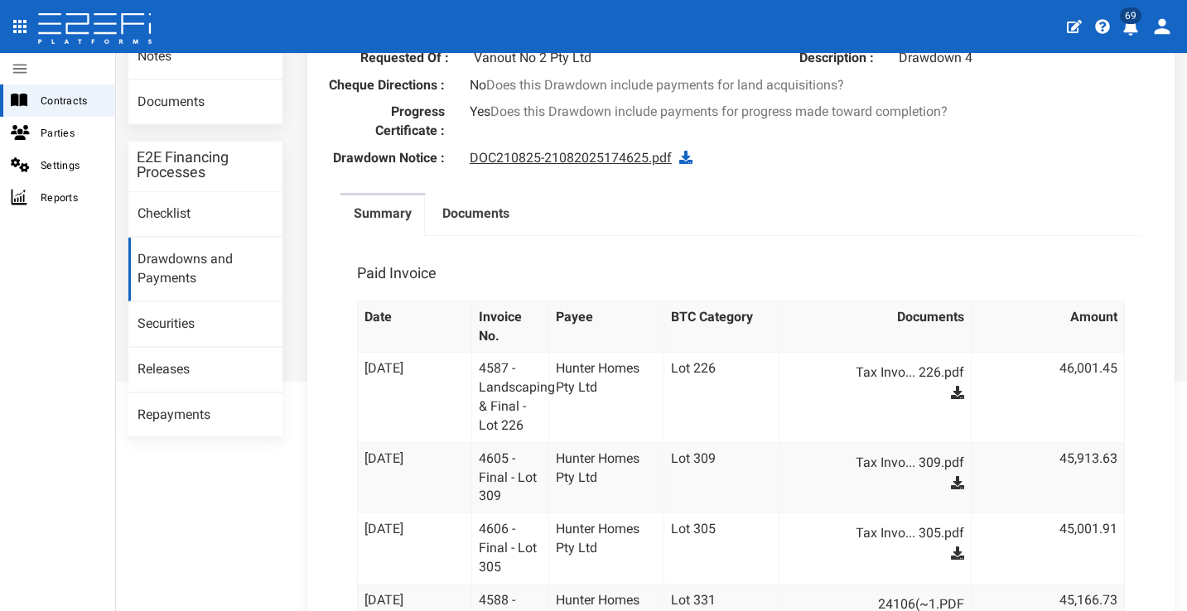
click at [634, 166] on link "DOC210825-21082025174625.pdf" at bounding box center [571, 158] width 202 height 16
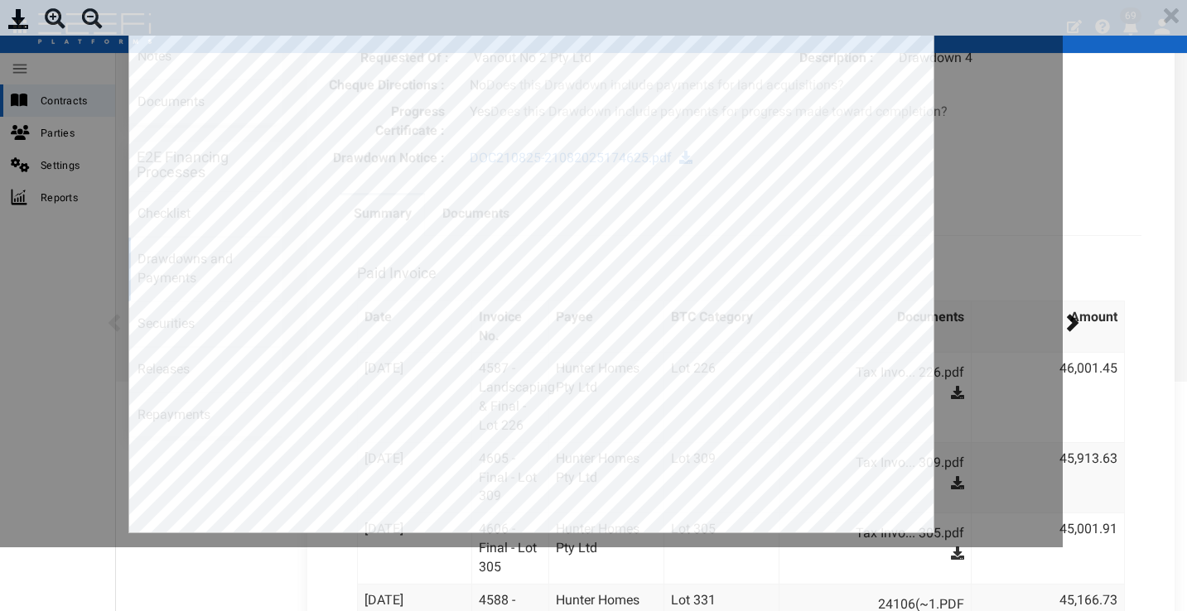
scroll to position [0, 0]
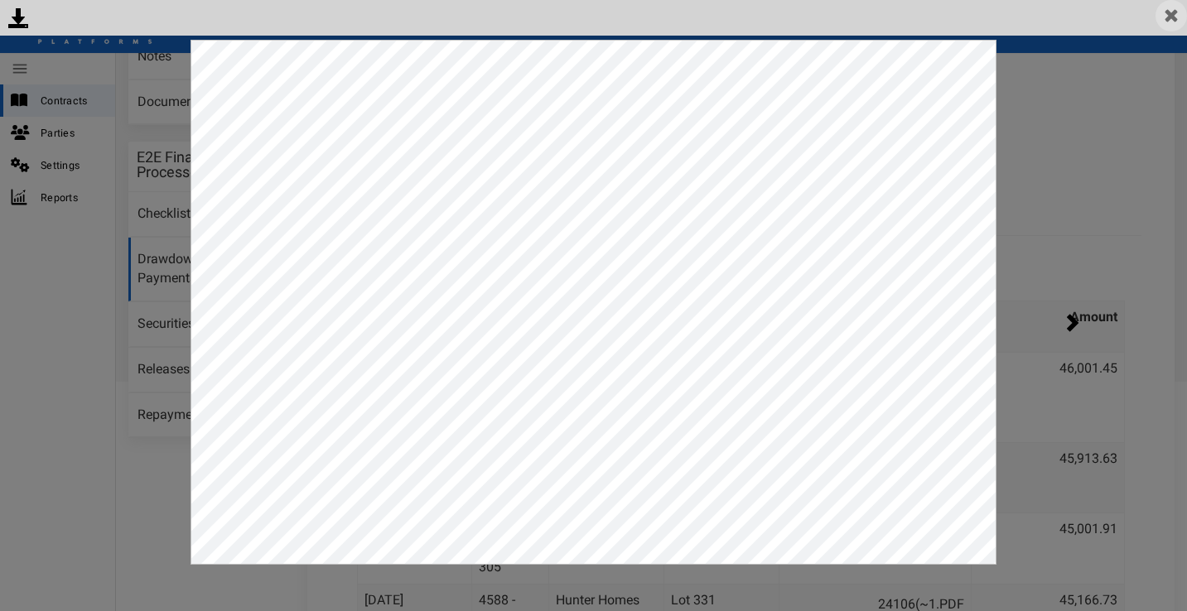
click at [1162, 22] on img at bounding box center [1171, 15] width 31 height 31
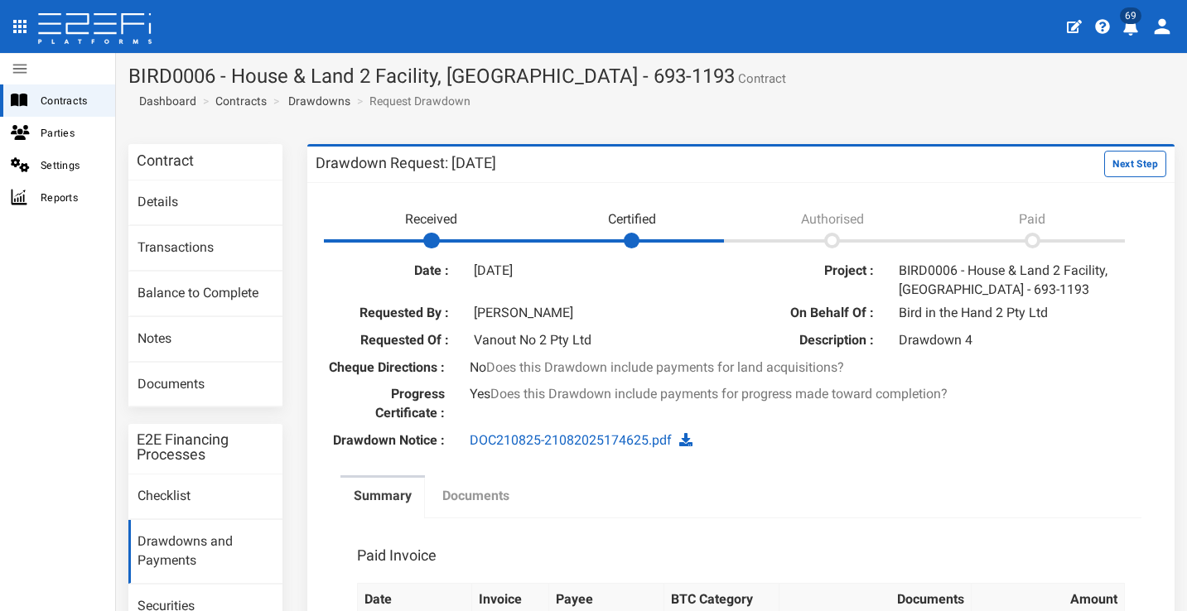
click at [498, 506] on label "Documents" at bounding box center [475, 496] width 67 height 19
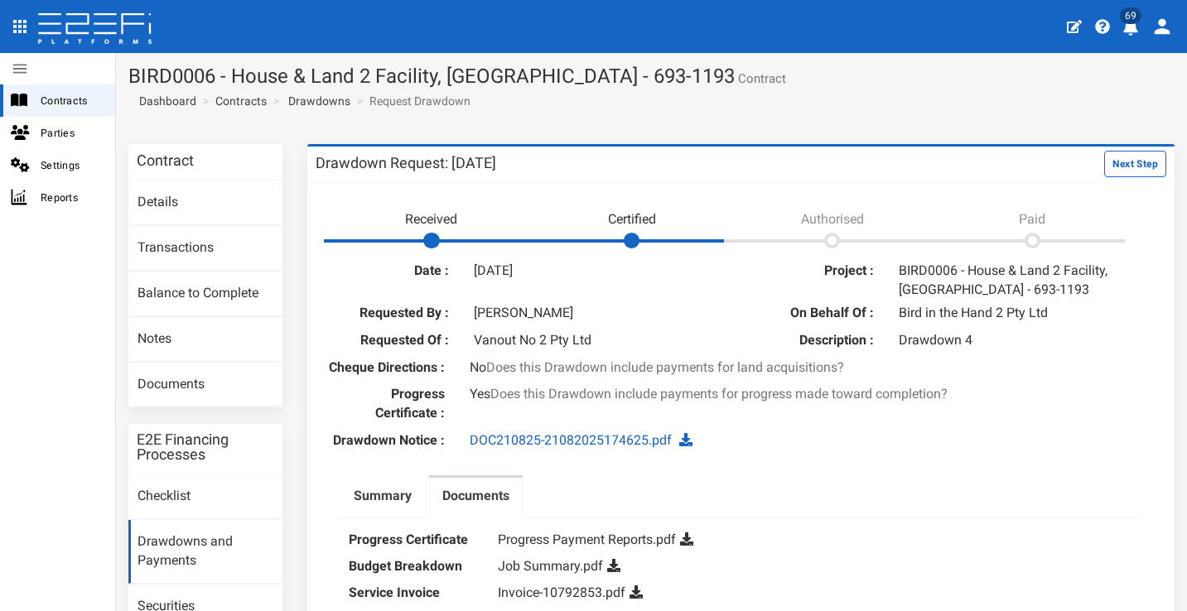
scroll to position [173, 0]
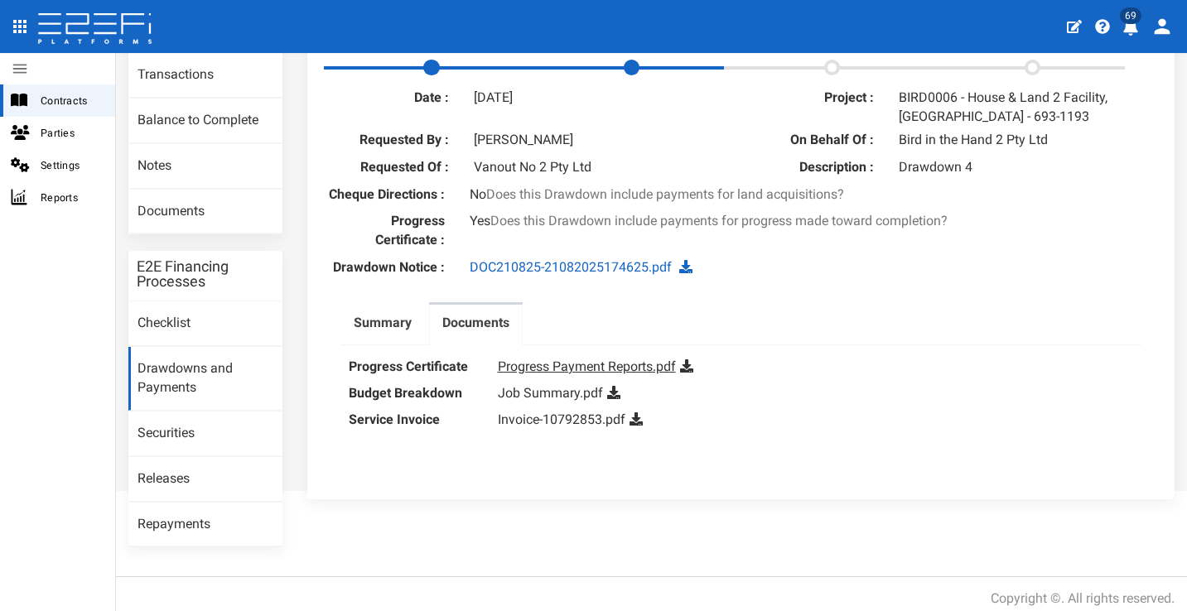
click at [554, 374] on link "Progress Payment Reports.pdf" at bounding box center [587, 367] width 178 height 16
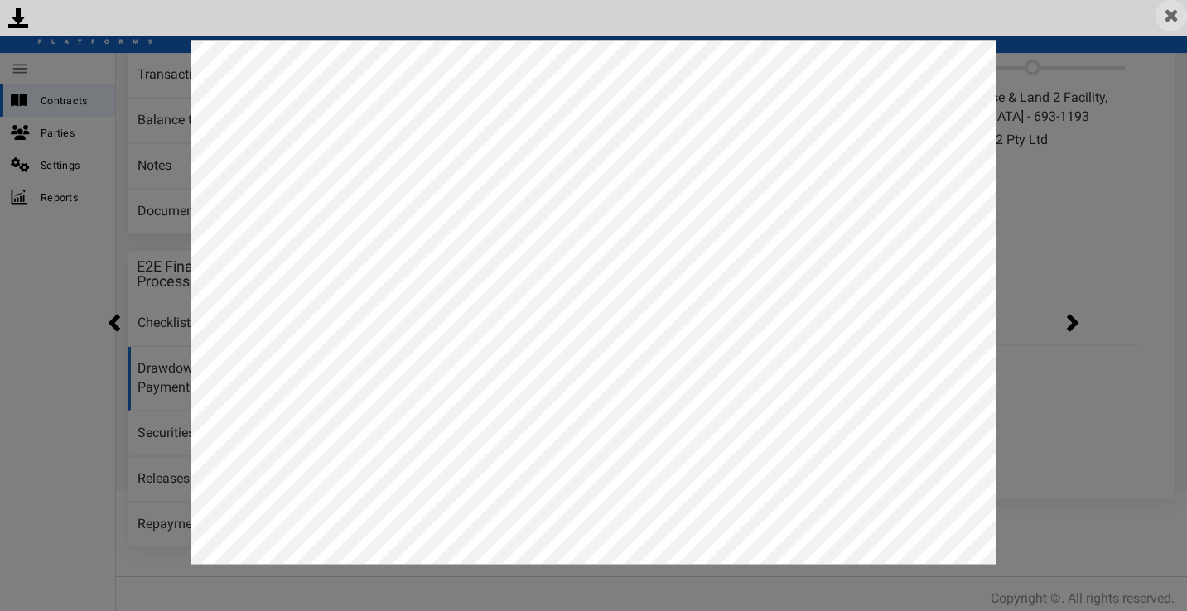
click at [1182, 20] on img at bounding box center [1171, 15] width 31 height 31
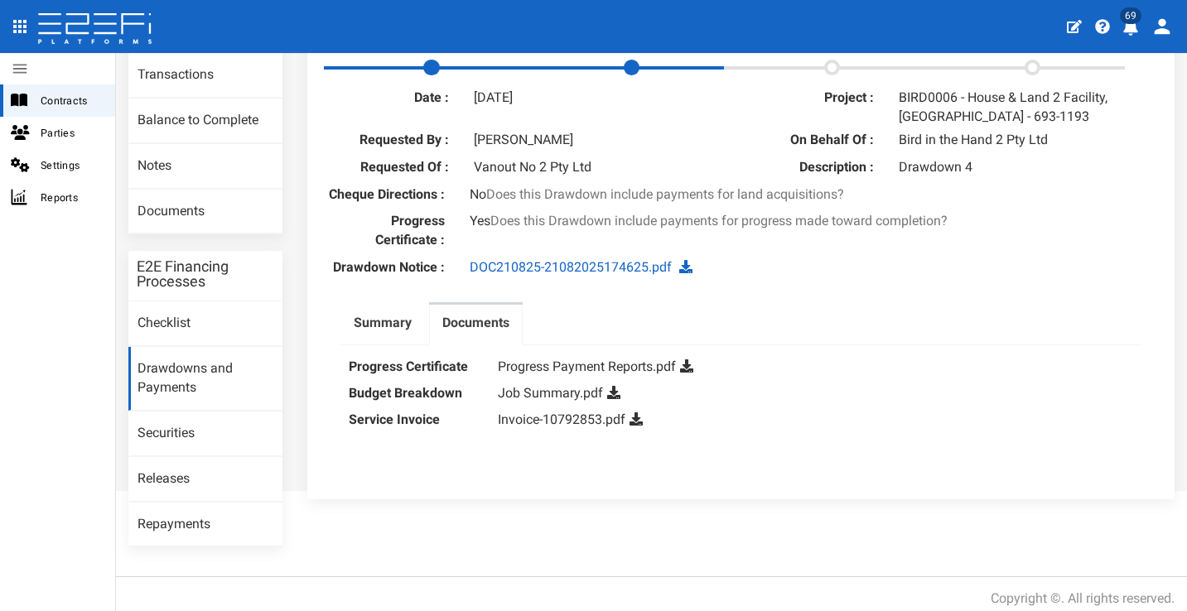
click at [539, 394] on dd "Job Summary.pdf" at bounding box center [816, 393] width 636 height 27
click at [539, 401] on link "Job Summary.pdf" at bounding box center [550, 393] width 105 height 16
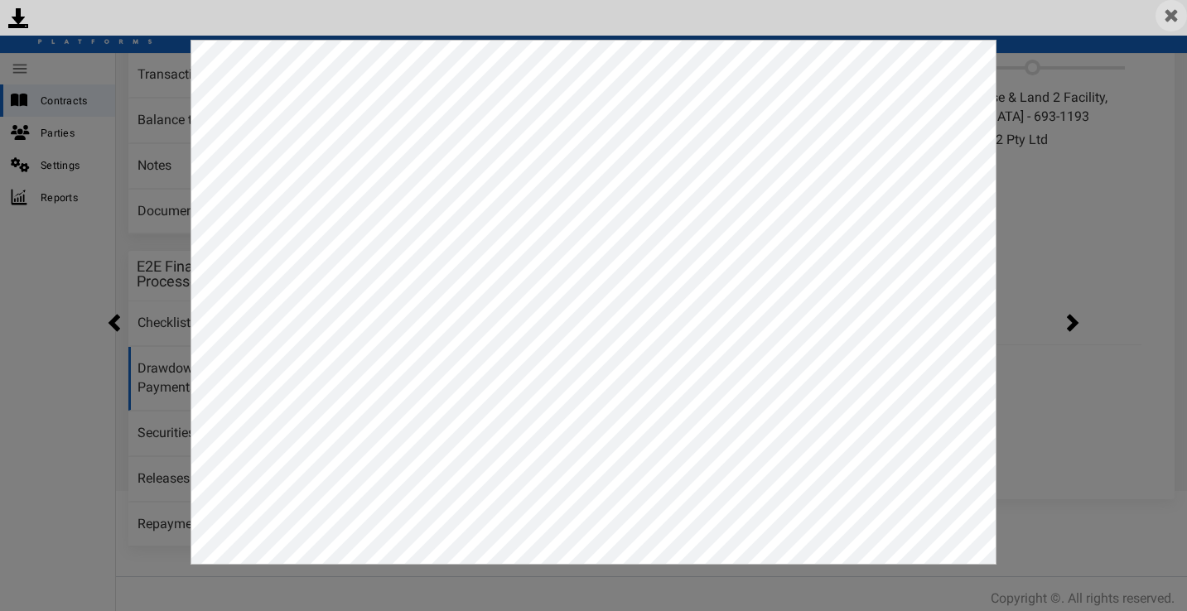
click at [1166, 17] on img at bounding box center [1171, 15] width 31 height 31
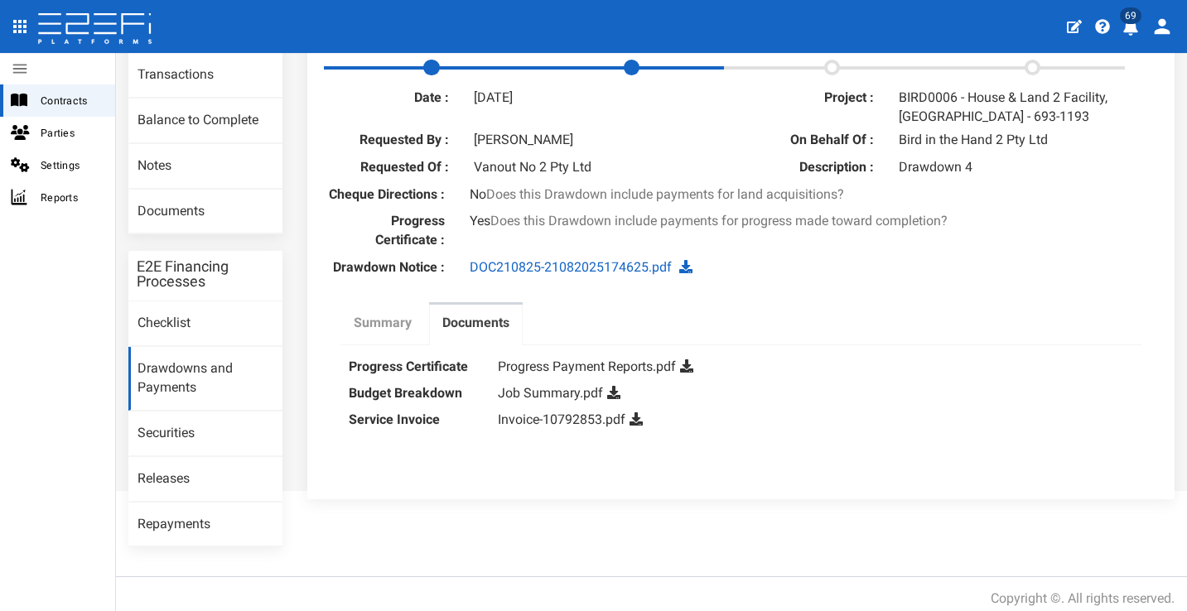
click at [366, 333] on label "Summary" at bounding box center [383, 323] width 58 height 19
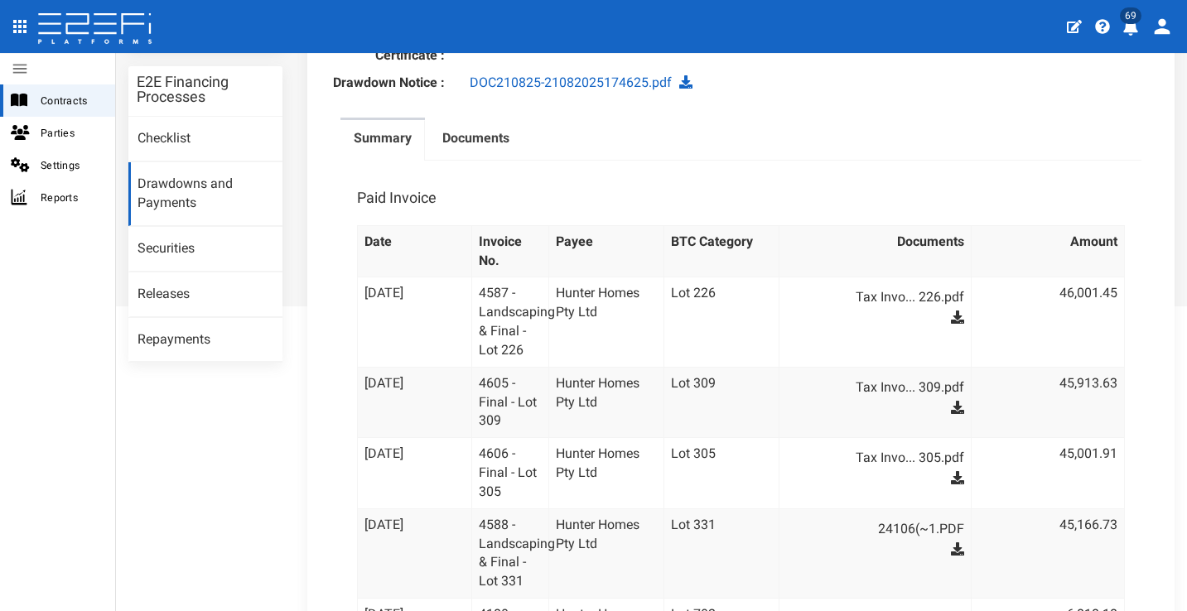
scroll to position [322, 0]
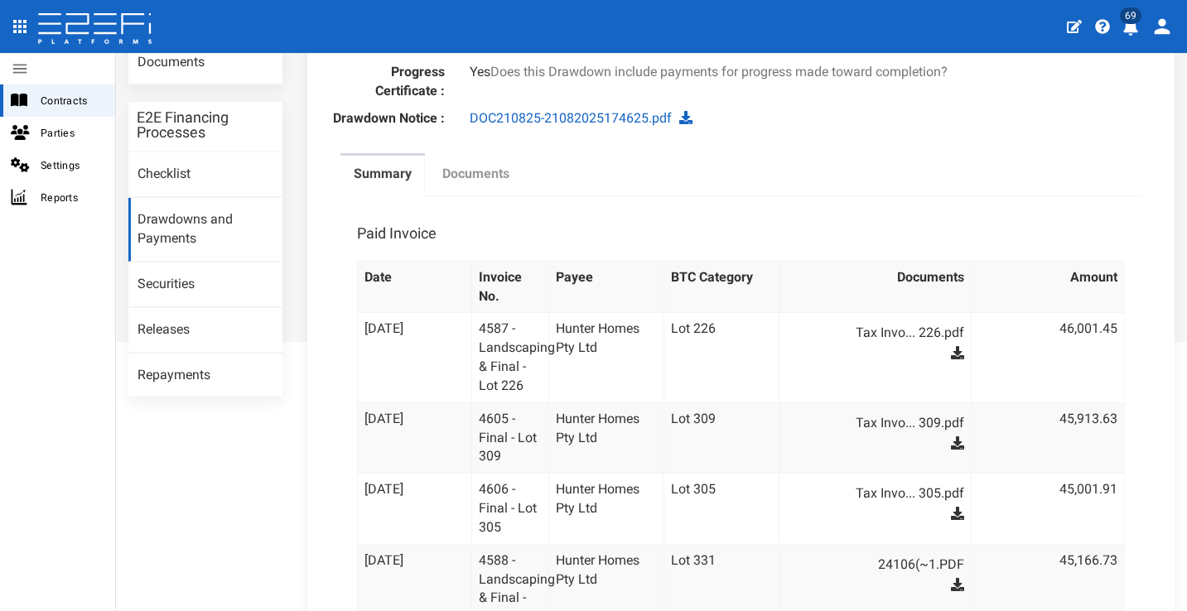
click at [506, 184] on label "Documents" at bounding box center [475, 174] width 67 height 19
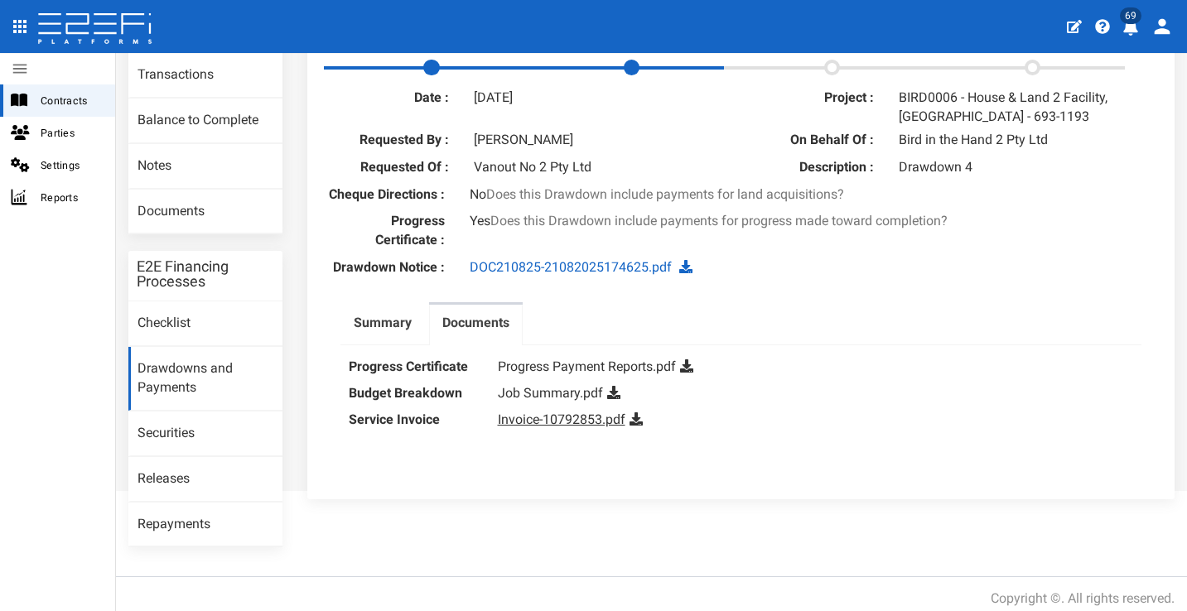
click at [569, 427] on link "Invoice-10792853.pdf" at bounding box center [562, 420] width 128 height 16
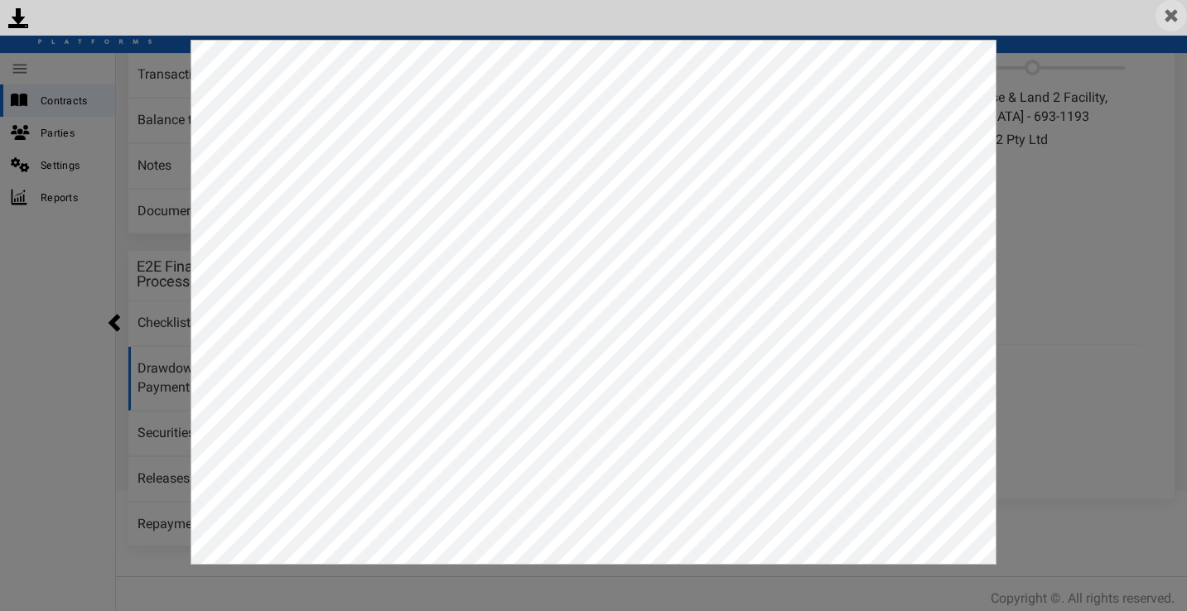
click at [1172, 22] on img at bounding box center [1171, 15] width 31 height 31
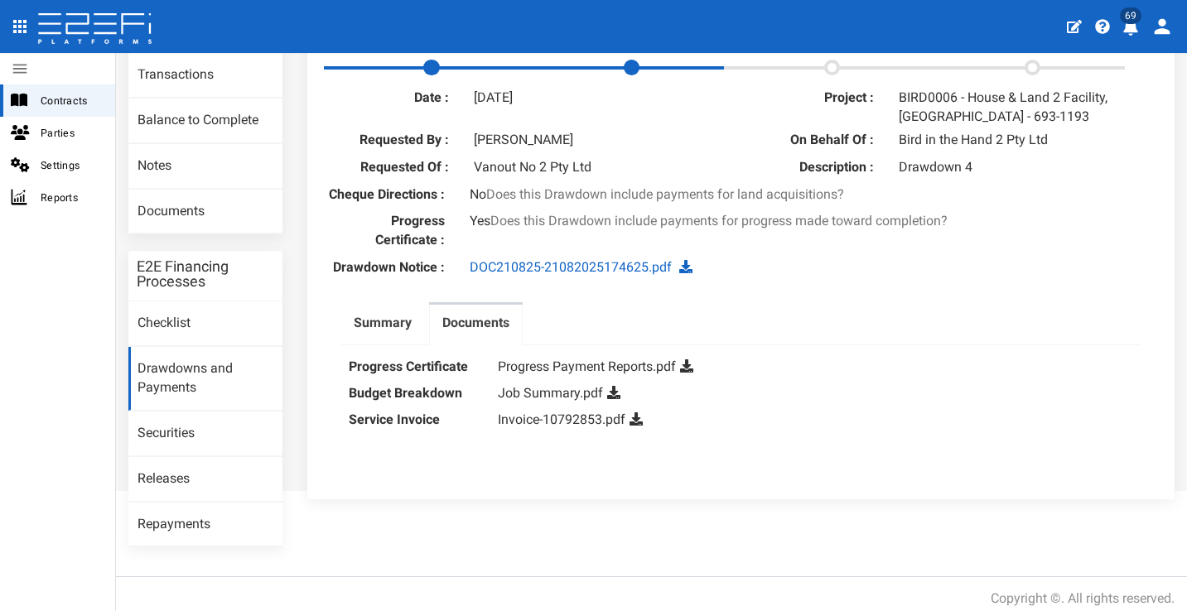
click at [898, 336] on ul "Summary Documents" at bounding box center [742, 323] width 802 height 43
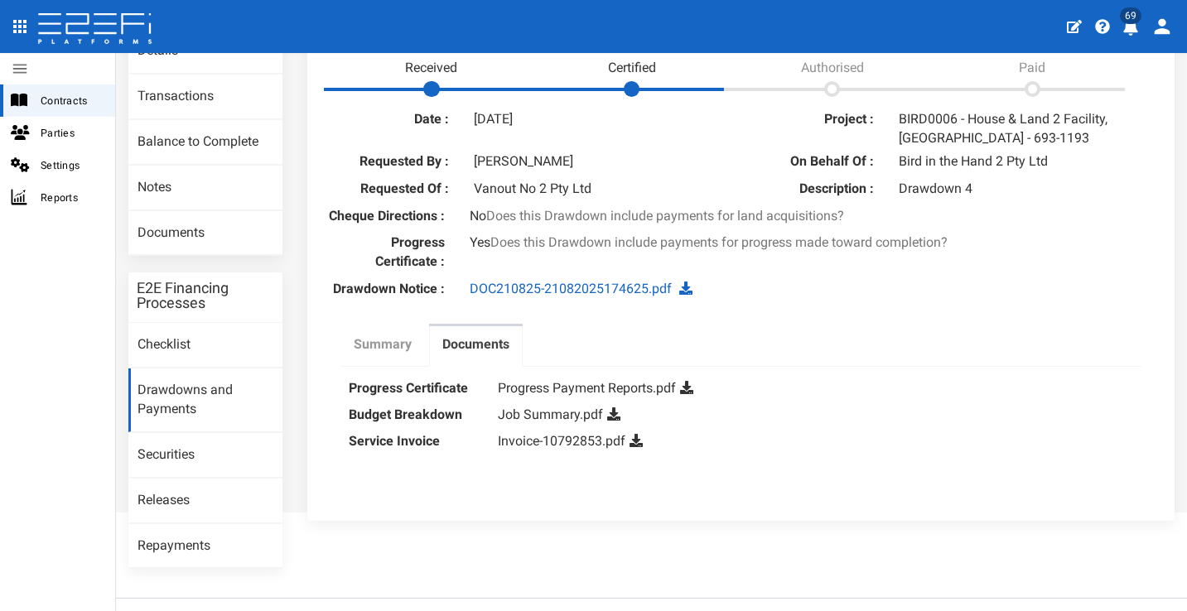
click at [357, 351] on label "Summary" at bounding box center [383, 345] width 58 height 19
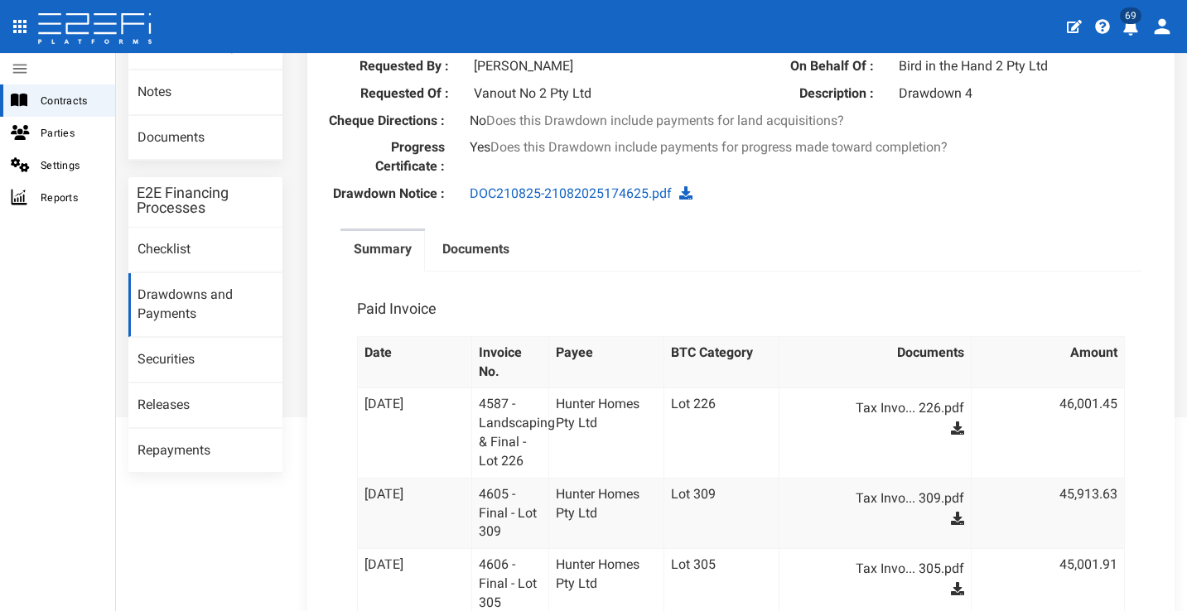
scroll to position [225, 0]
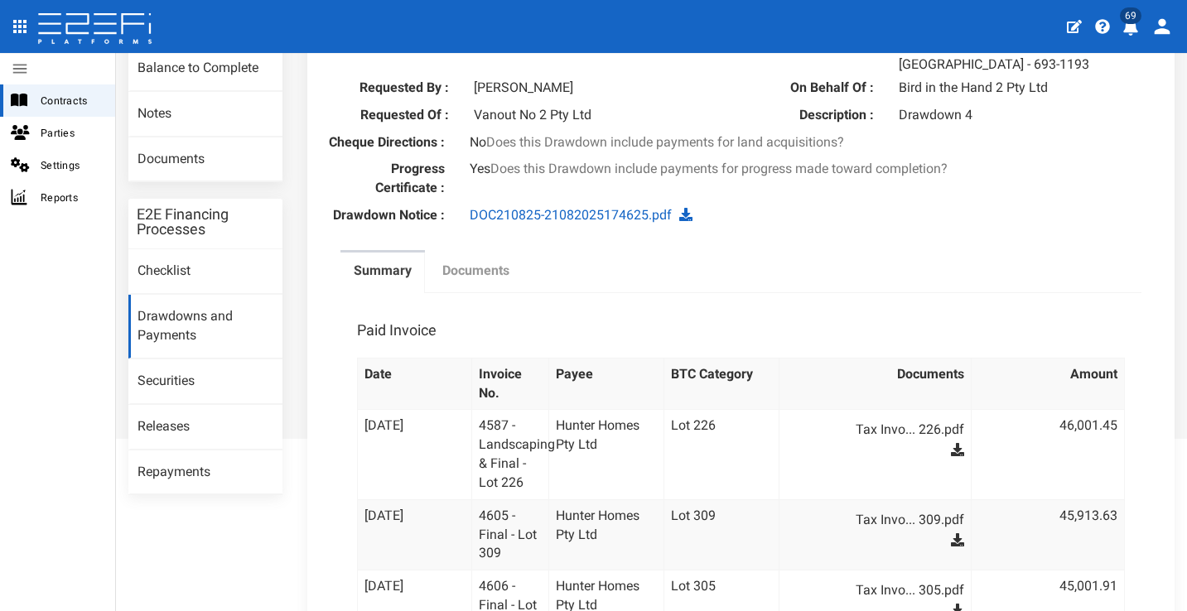
click at [490, 281] on label "Documents" at bounding box center [475, 271] width 67 height 19
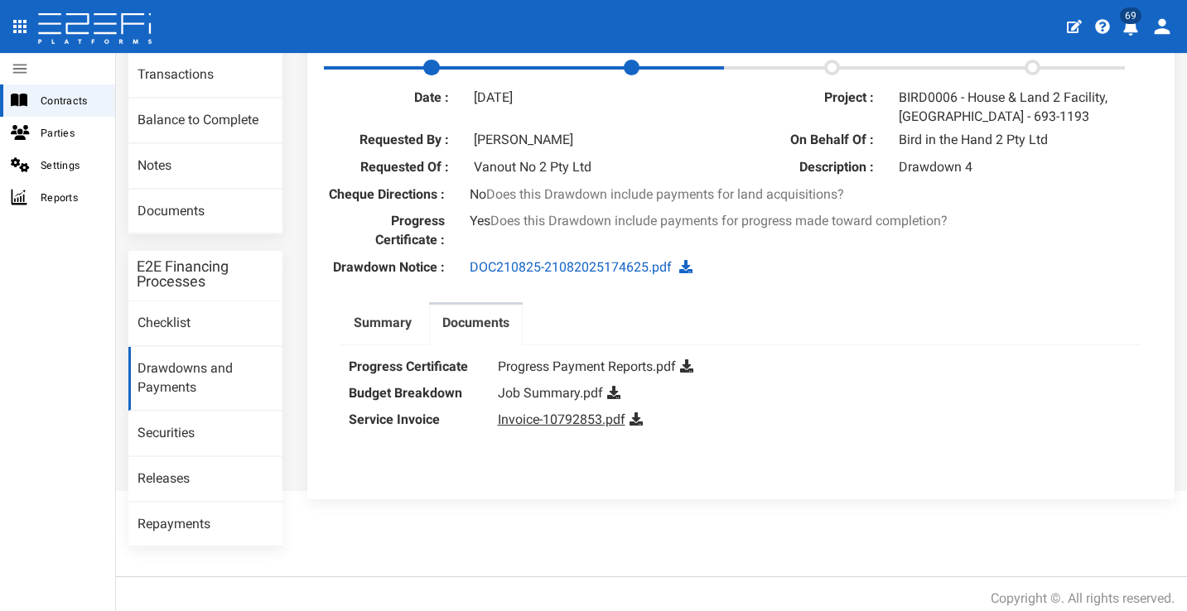
click at [585, 427] on link "Invoice-10792853.pdf" at bounding box center [562, 420] width 128 height 16
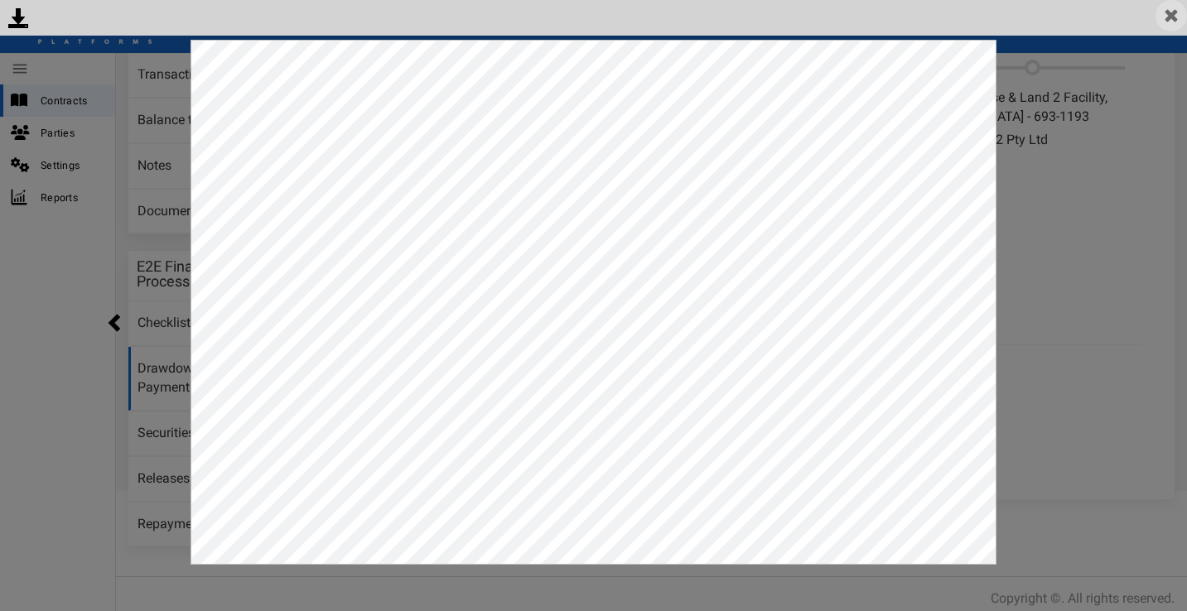
click at [1174, 15] on img at bounding box center [1171, 15] width 31 height 31
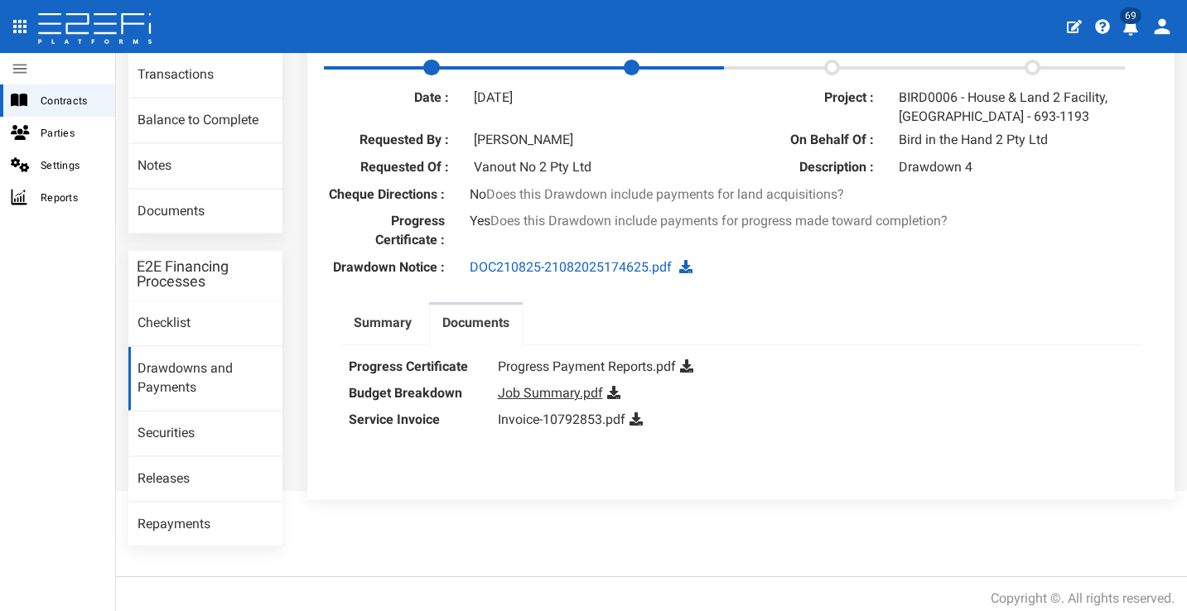
click at [572, 401] on link "Job Summary.pdf" at bounding box center [550, 393] width 105 height 16
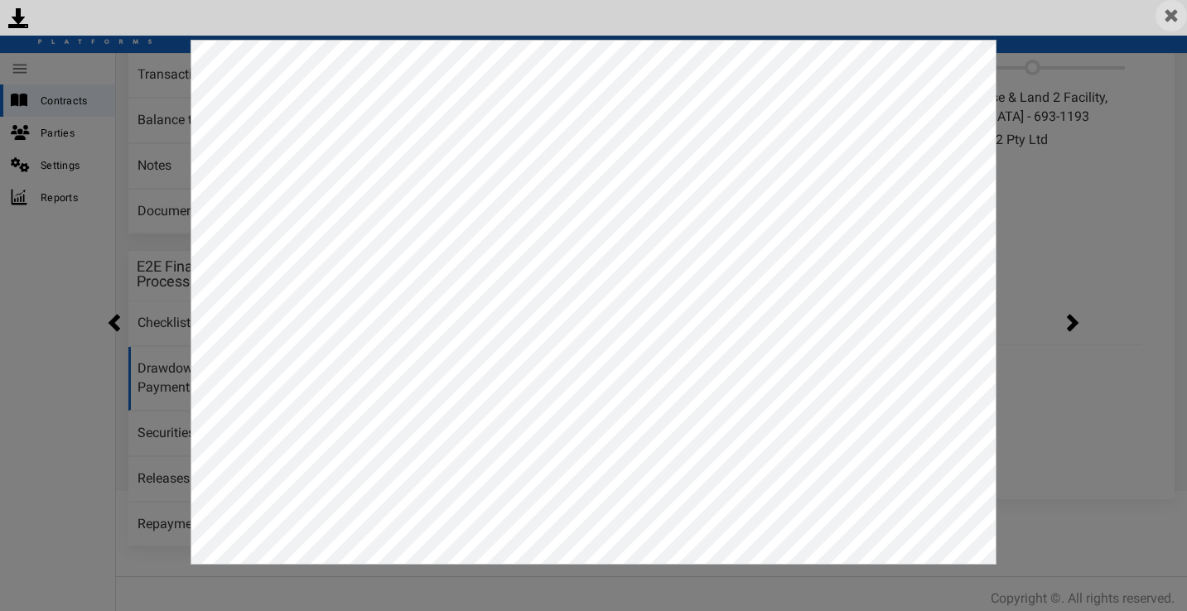
click at [1171, 18] on img at bounding box center [1171, 15] width 31 height 31
